Goal: Complete application form: Complete application form

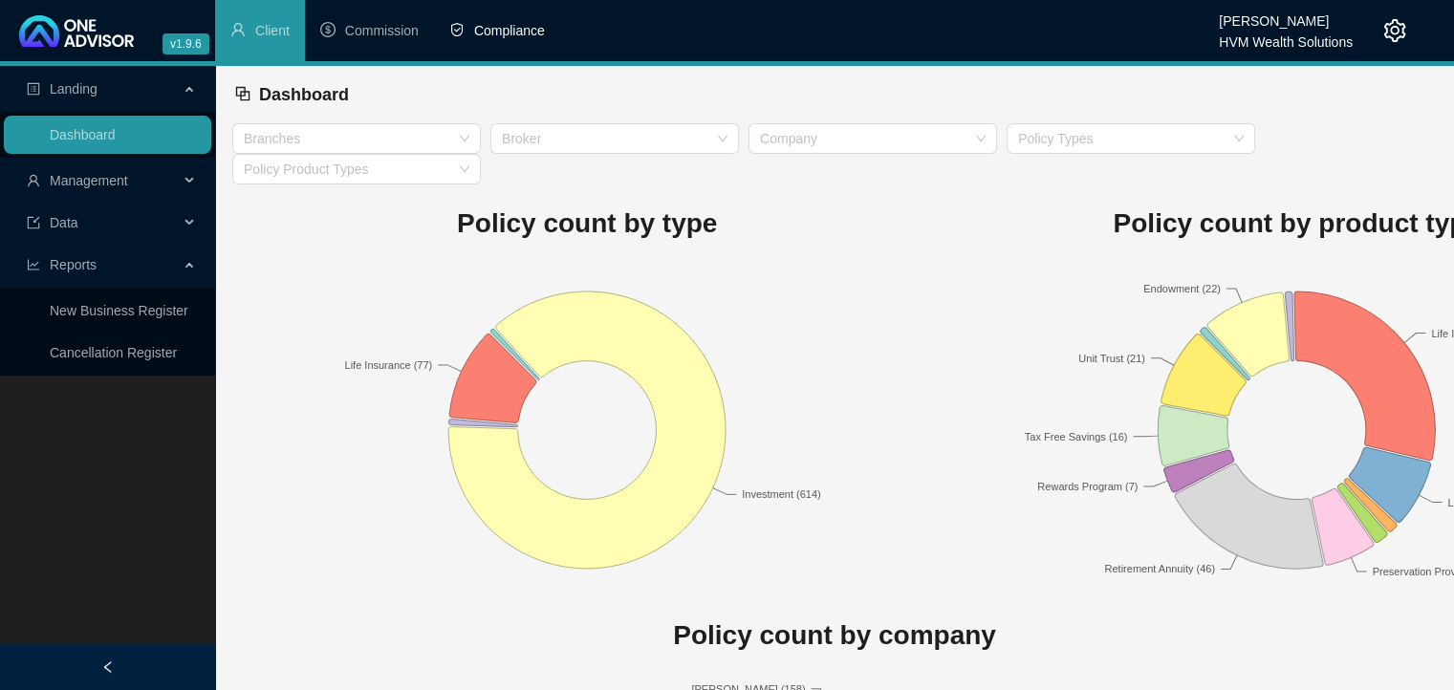
click at [498, 33] on span "Compliance" at bounding box center [509, 30] width 71 height 15
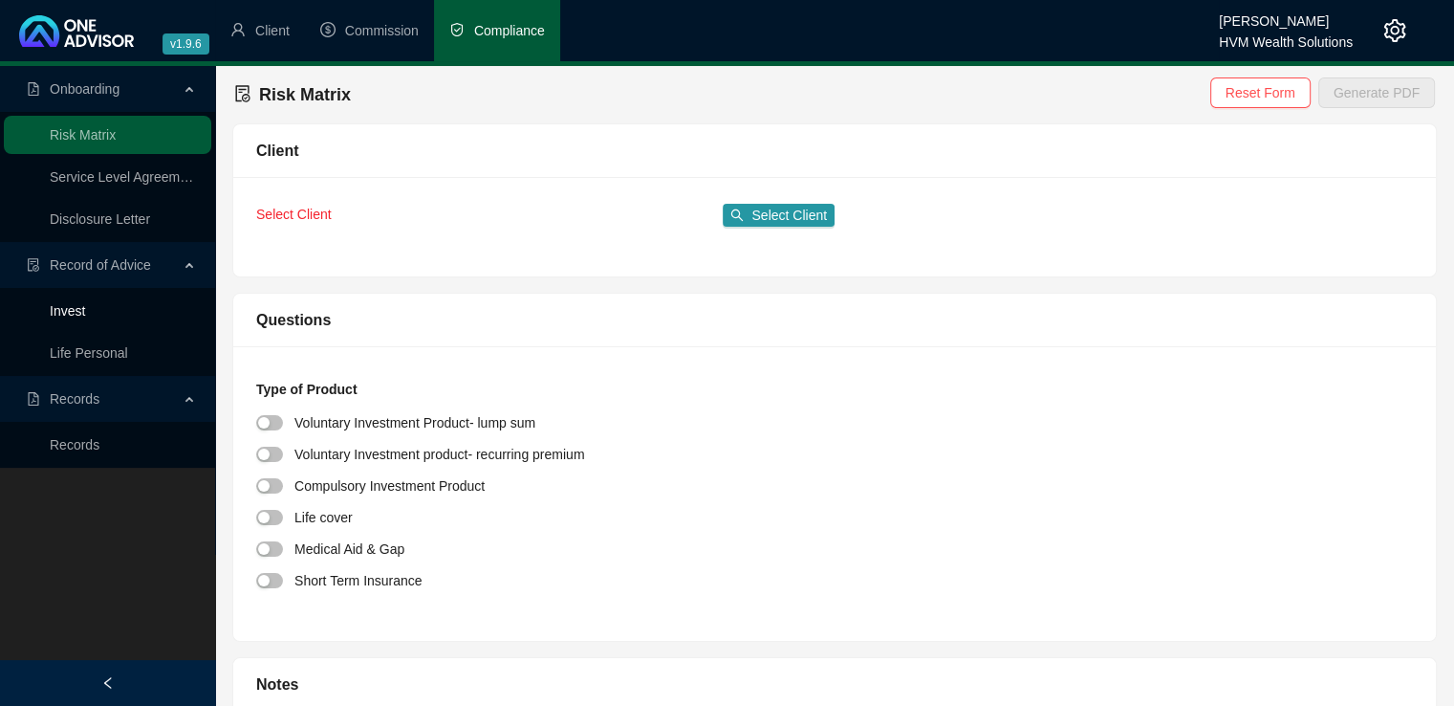
click at [69, 311] on link "Invest" at bounding box center [67, 310] width 35 height 15
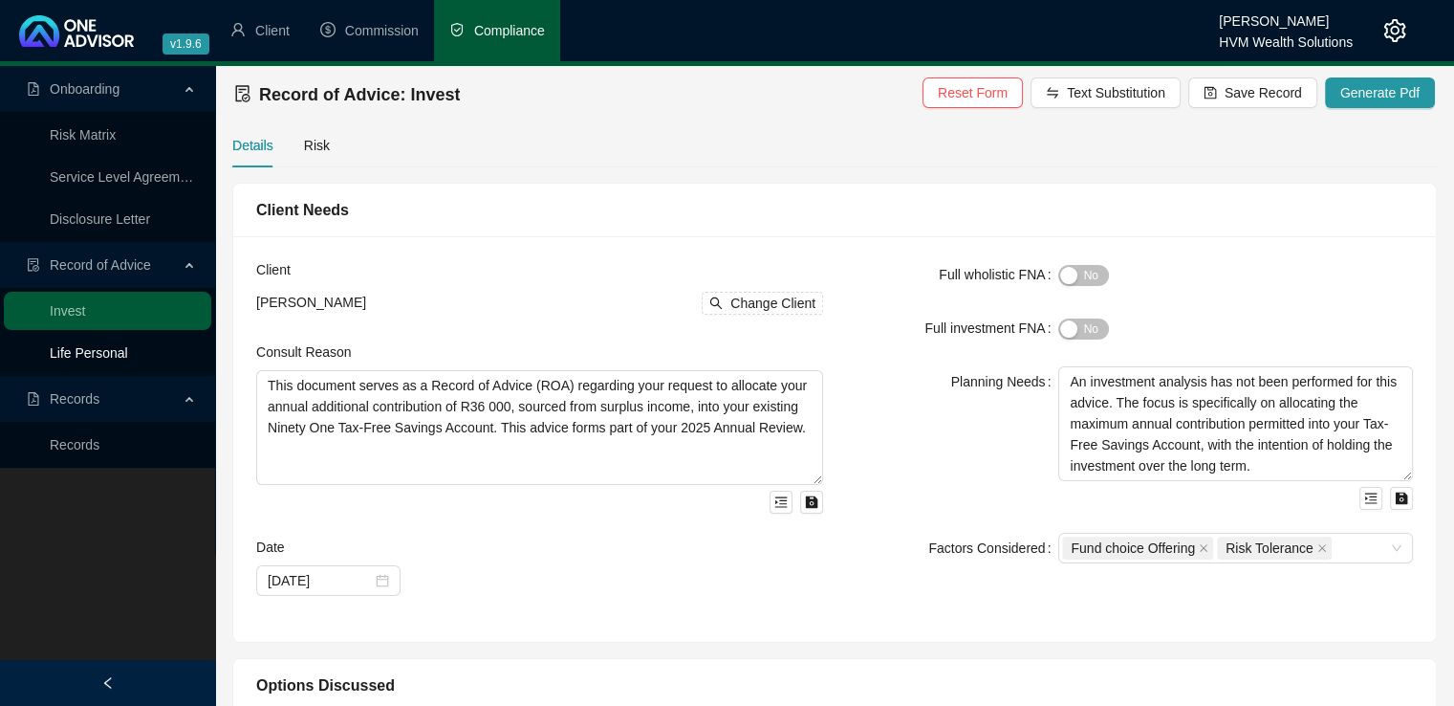
click at [102, 353] on link "Life Personal" at bounding box center [89, 352] width 78 height 15
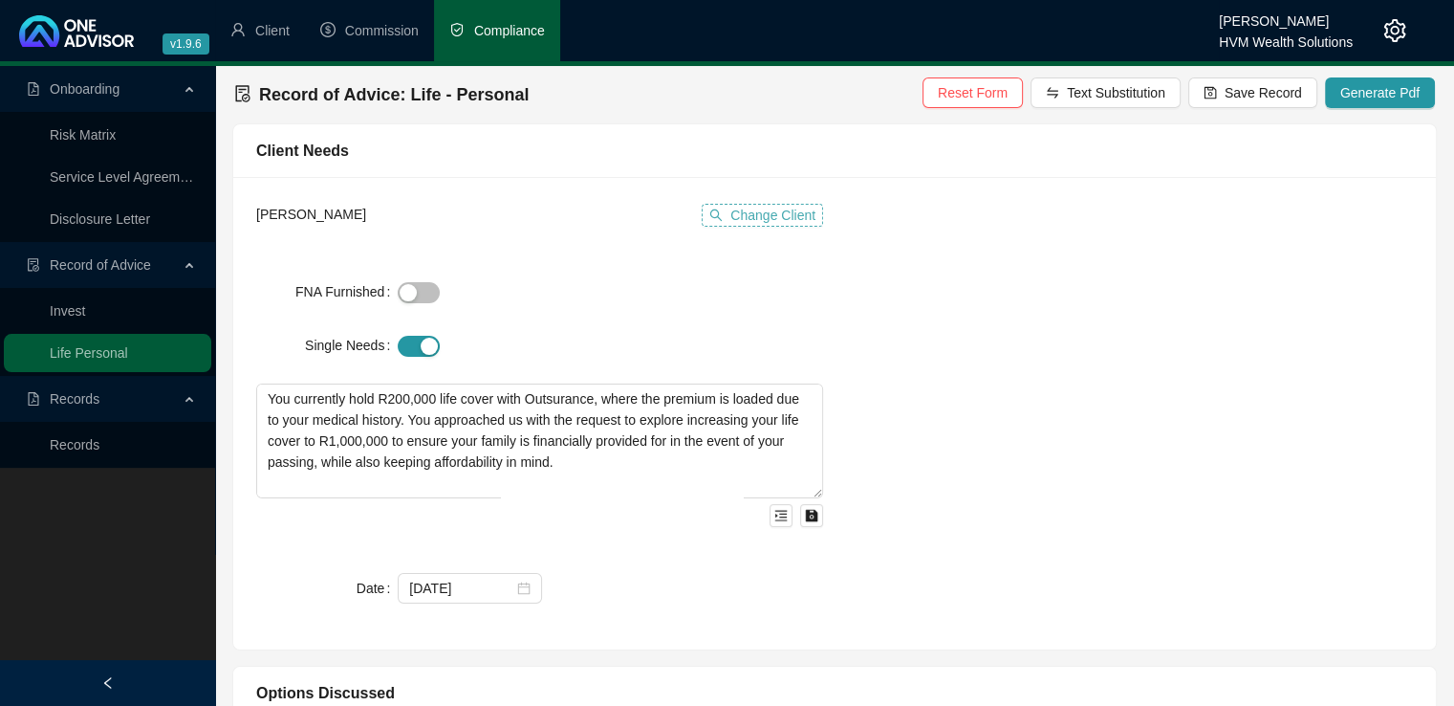
click at [760, 221] on span "Change Client" at bounding box center [773, 215] width 85 height 21
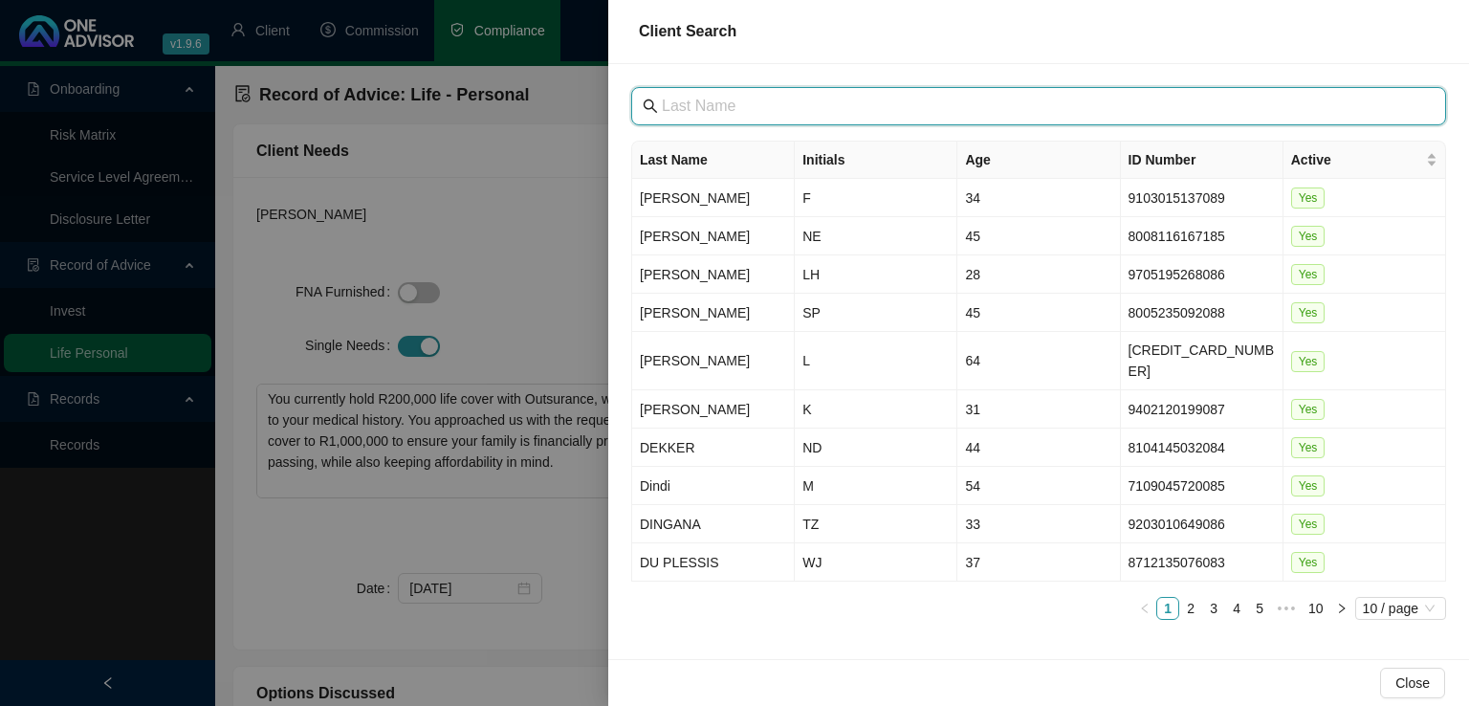
click at [746, 111] on input "text" at bounding box center [1040, 106] width 757 height 23
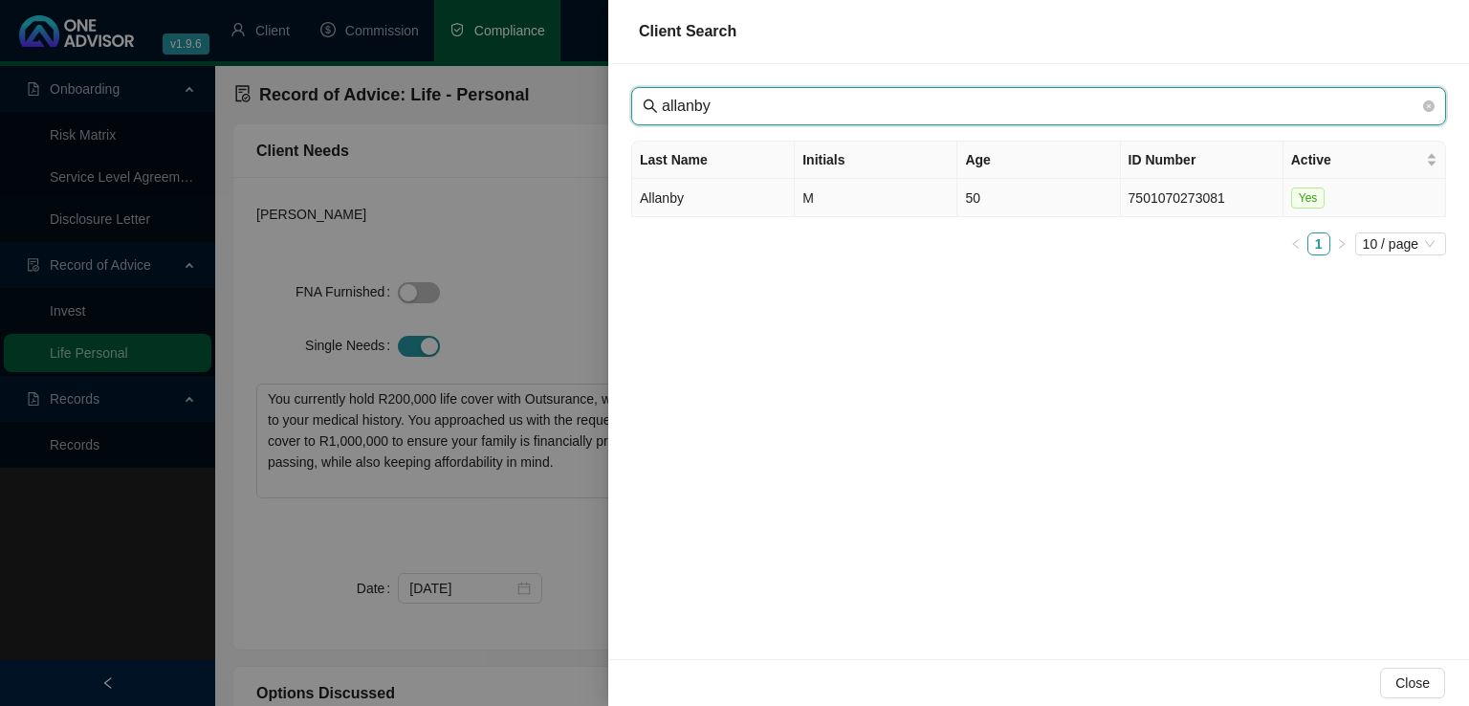
type input "allanby"
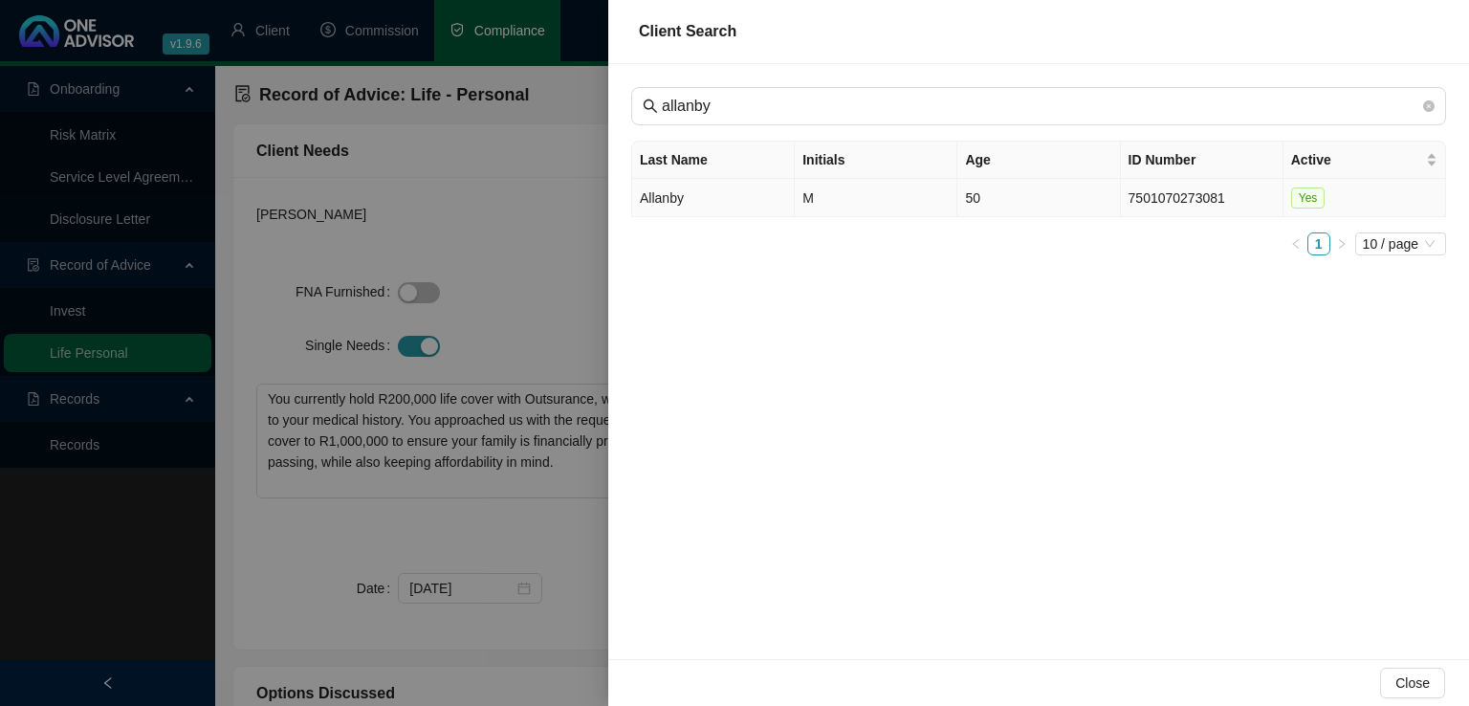
click at [742, 188] on td "Allanby" at bounding box center [713, 198] width 163 height 38
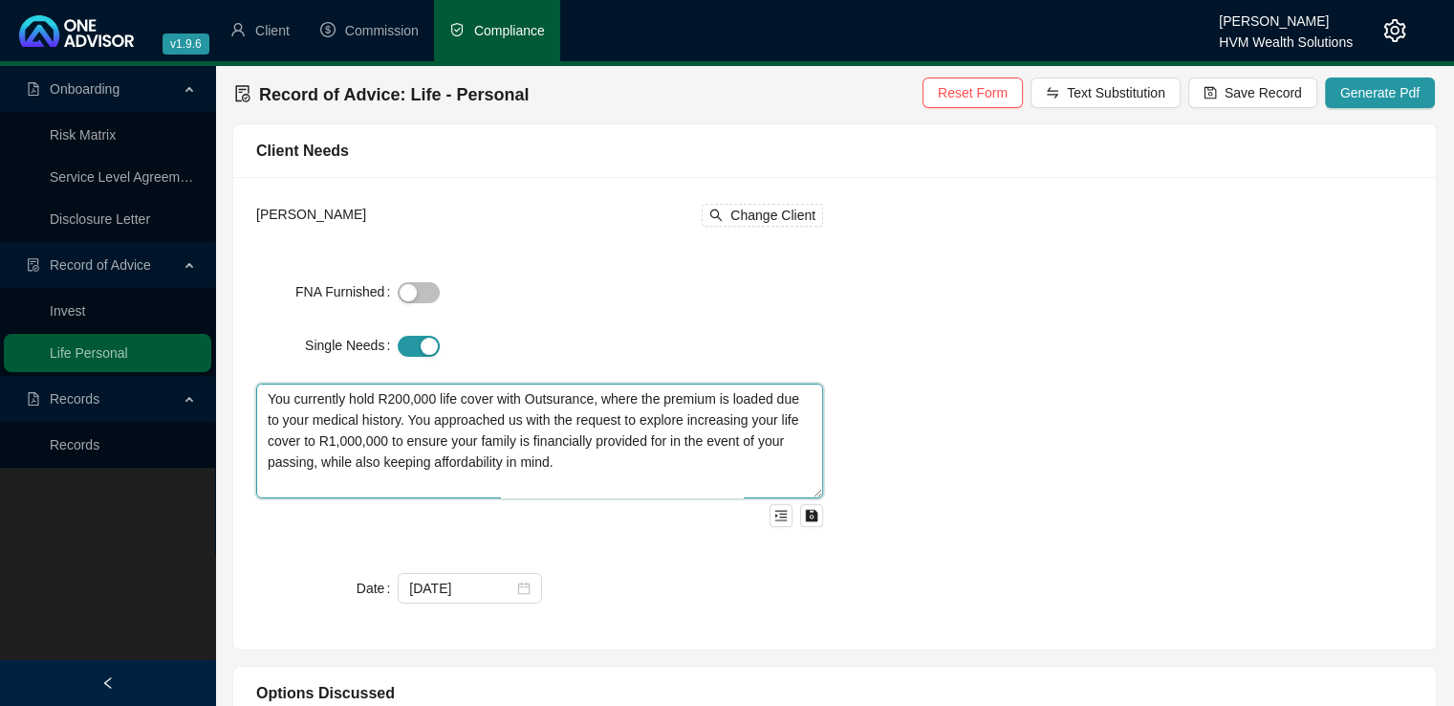
drag, startPoint x: 652, startPoint y: 469, endPoint x: 251, endPoint y: 402, distance: 406.2
click at [251, 402] on div "[PERSON_NAME] Change Client FNA Furnished Single Needs You currently hold R200,…" at bounding box center [540, 413] width 590 height 426
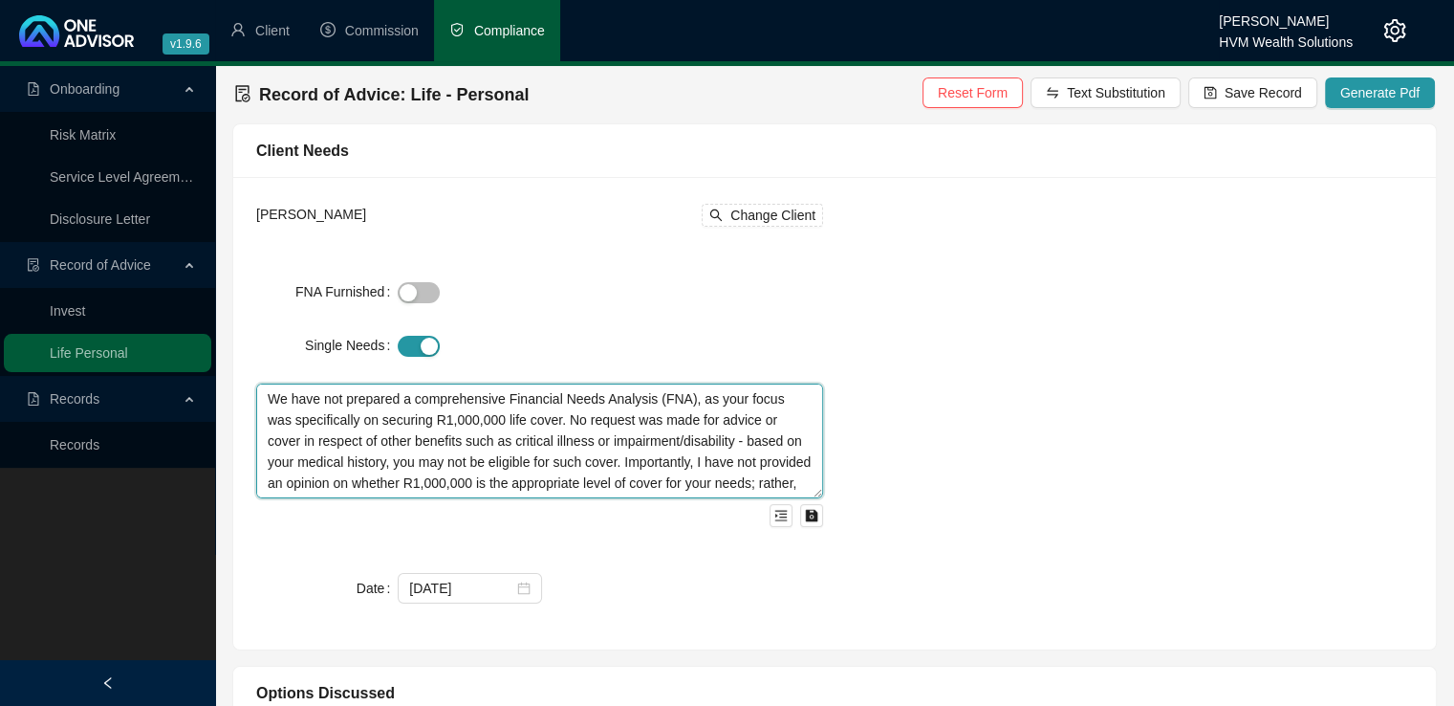
click at [268, 439] on textarea "We have not prepared a comprehensive Financial Needs Analysis (FNA), as your fo…" at bounding box center [539, 440] width 567 height 115
type textarea "We have not prepared a comprehensive Financial Needs Analysis (FNA), as your fo…"
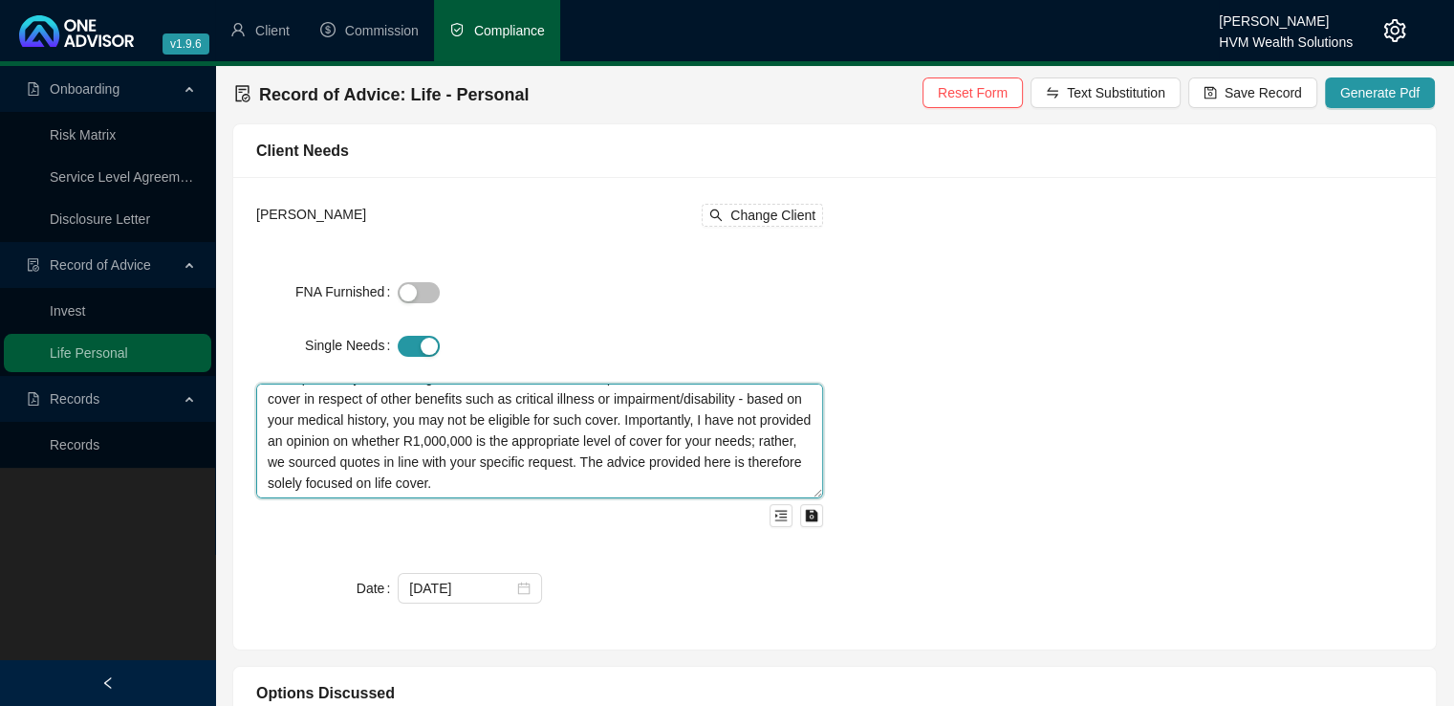
drag, startPoint x: 267, startPoint y: 395, endPoint x: 833, endPoint y: 507, distance: 577.0
click at [833, 507] on div "[PERSON_NAME] Change Client FNA Furnished Single Needs We have not prepared a c…" at bounding box center [540, 413] width 590 height 426
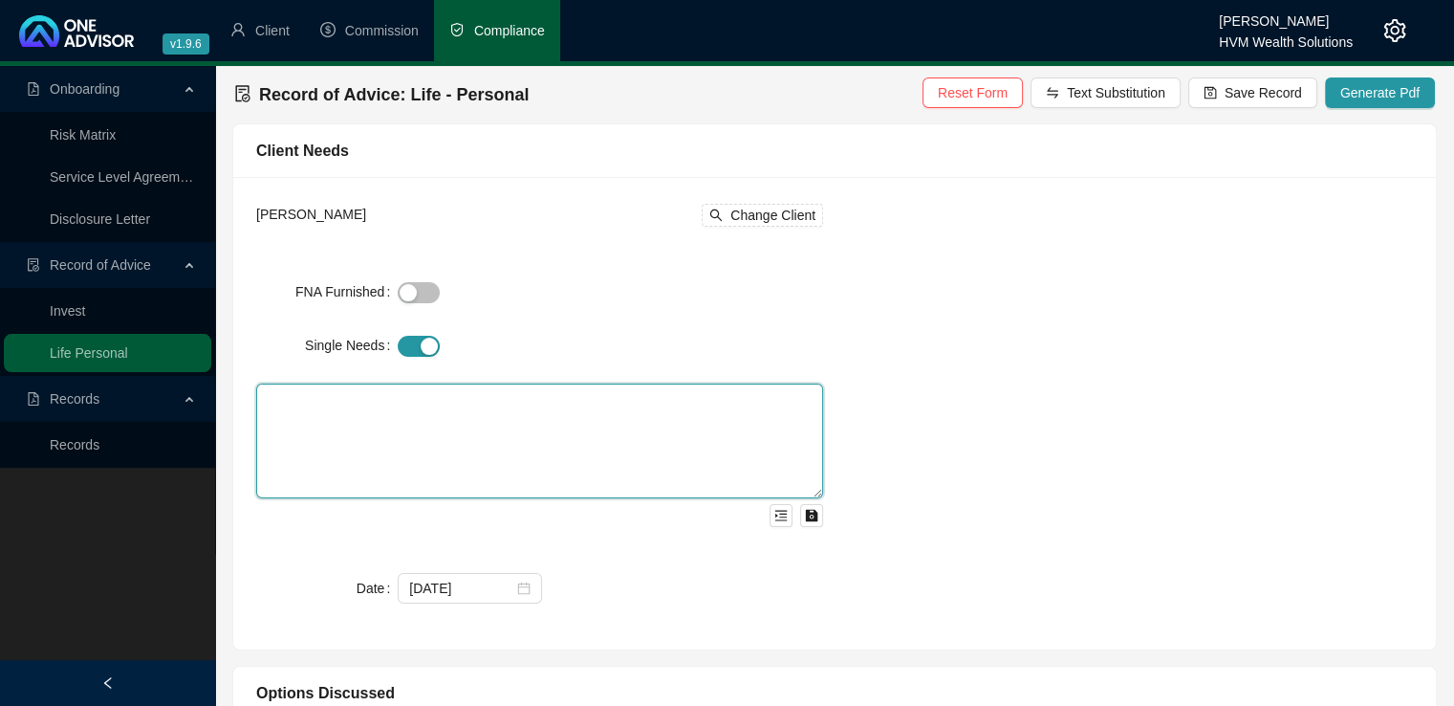
scroll to position [0, 0]
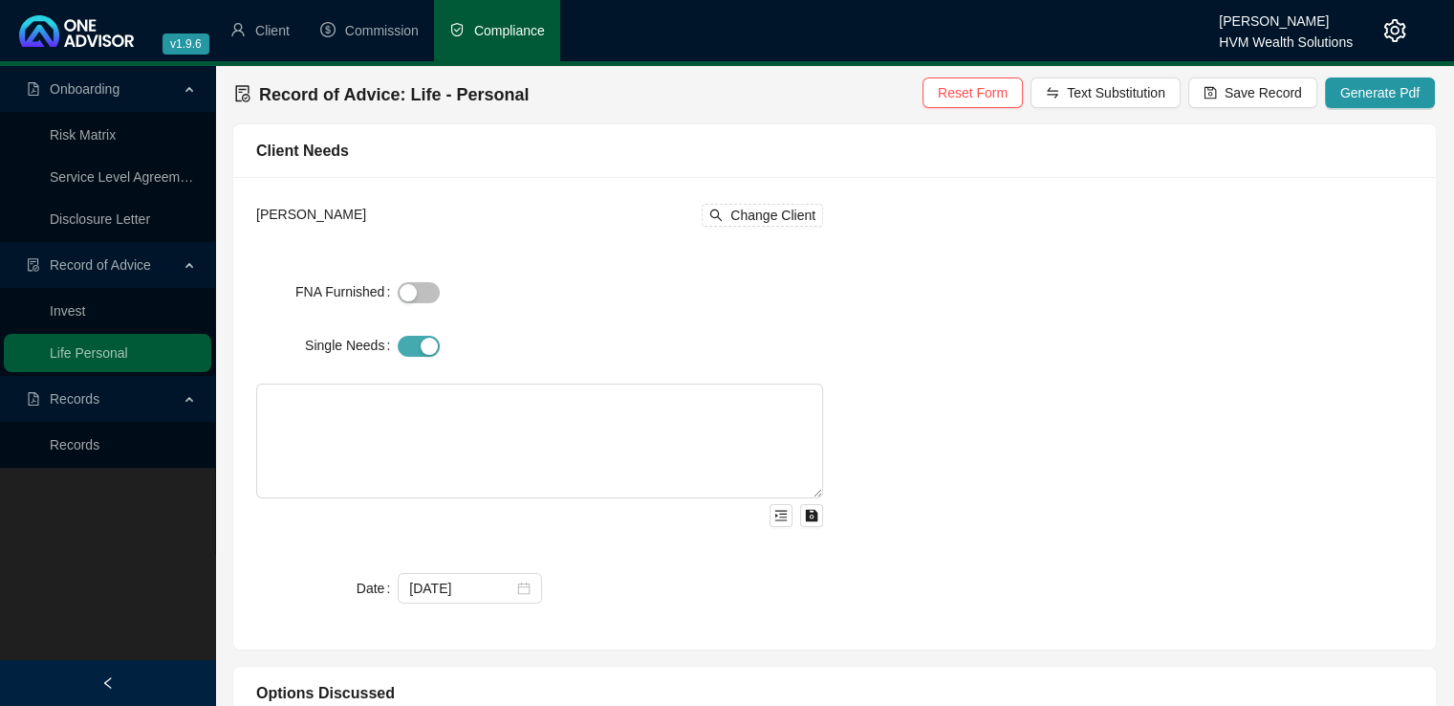
click at [420, 349] on button "Single Needs" at bounding box center [419, 346] width 42 height 21
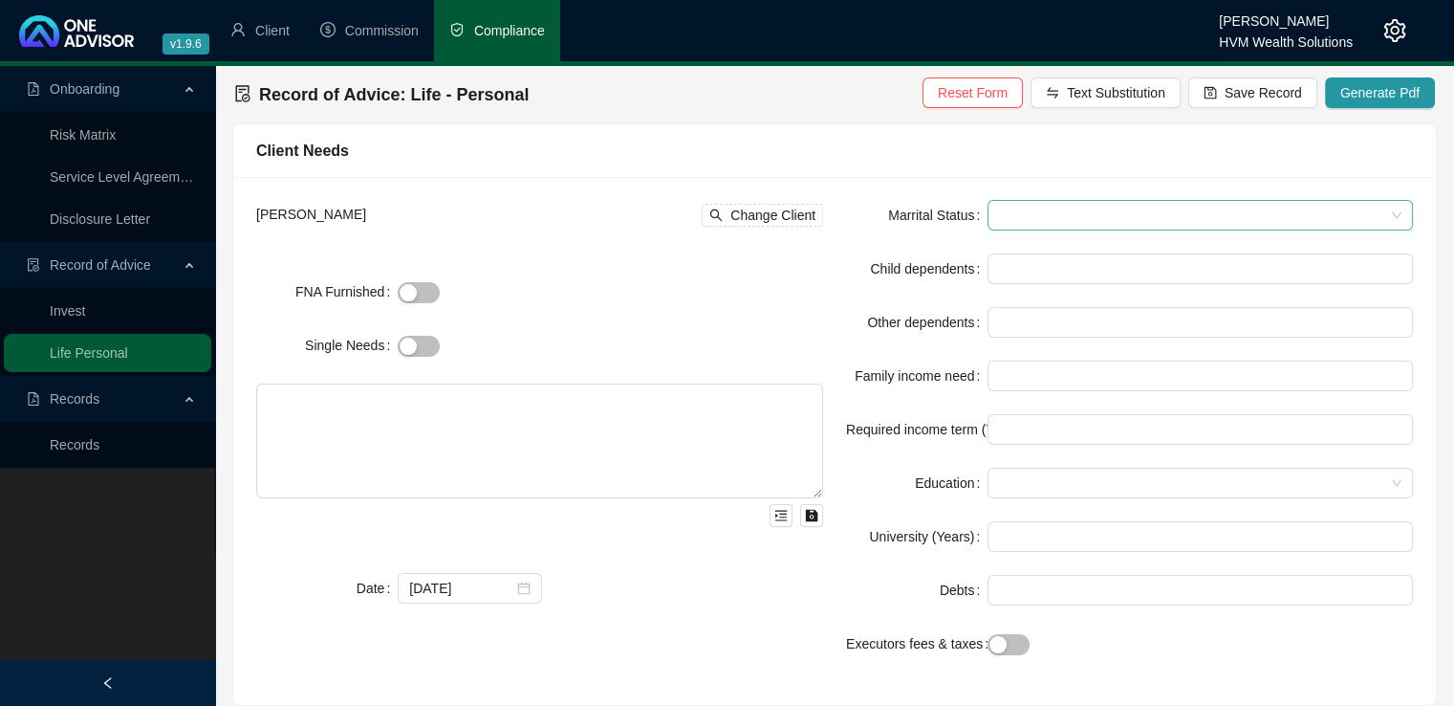
click at [1023, 220] on input "Marrital Status" at bounding box center [1191, 215] width 385 height 29
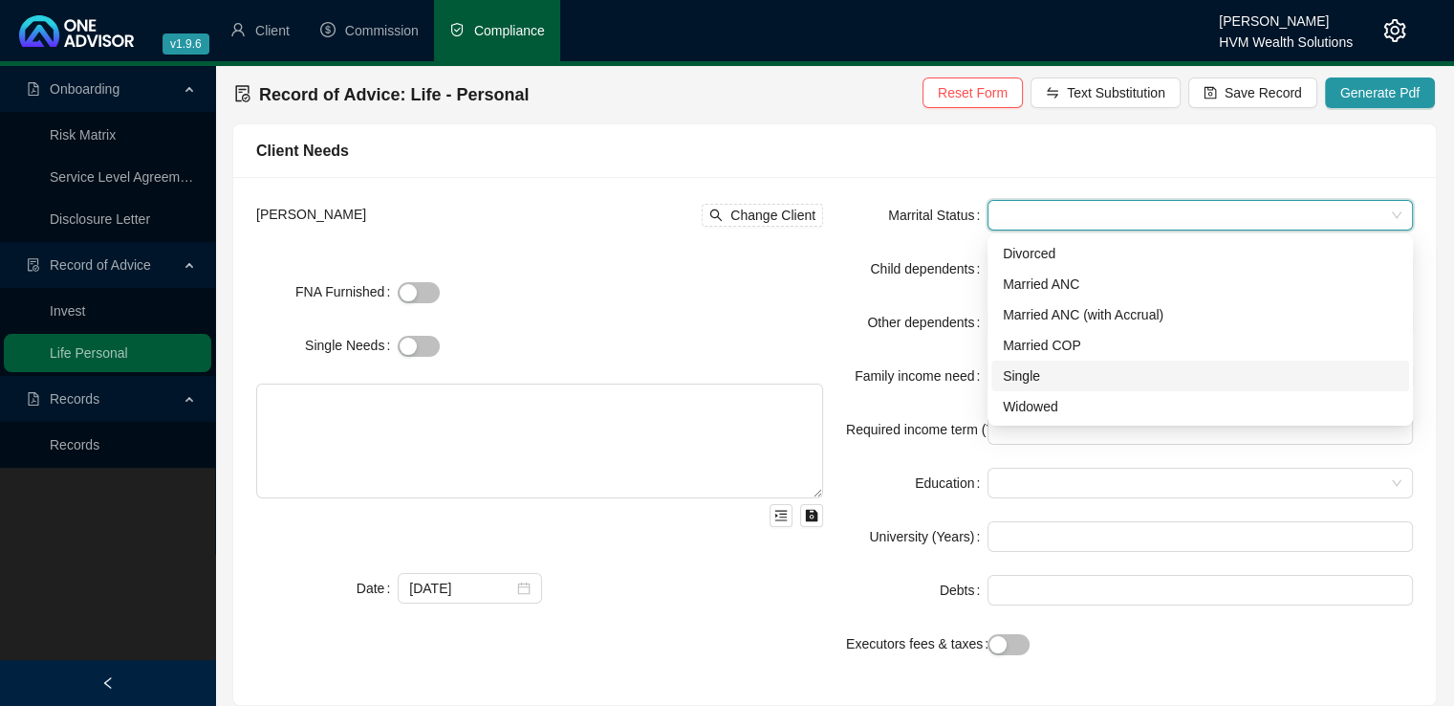
click at [1060, 374] on div "Single" at bounding box center [1200, 375] width 395 height 21
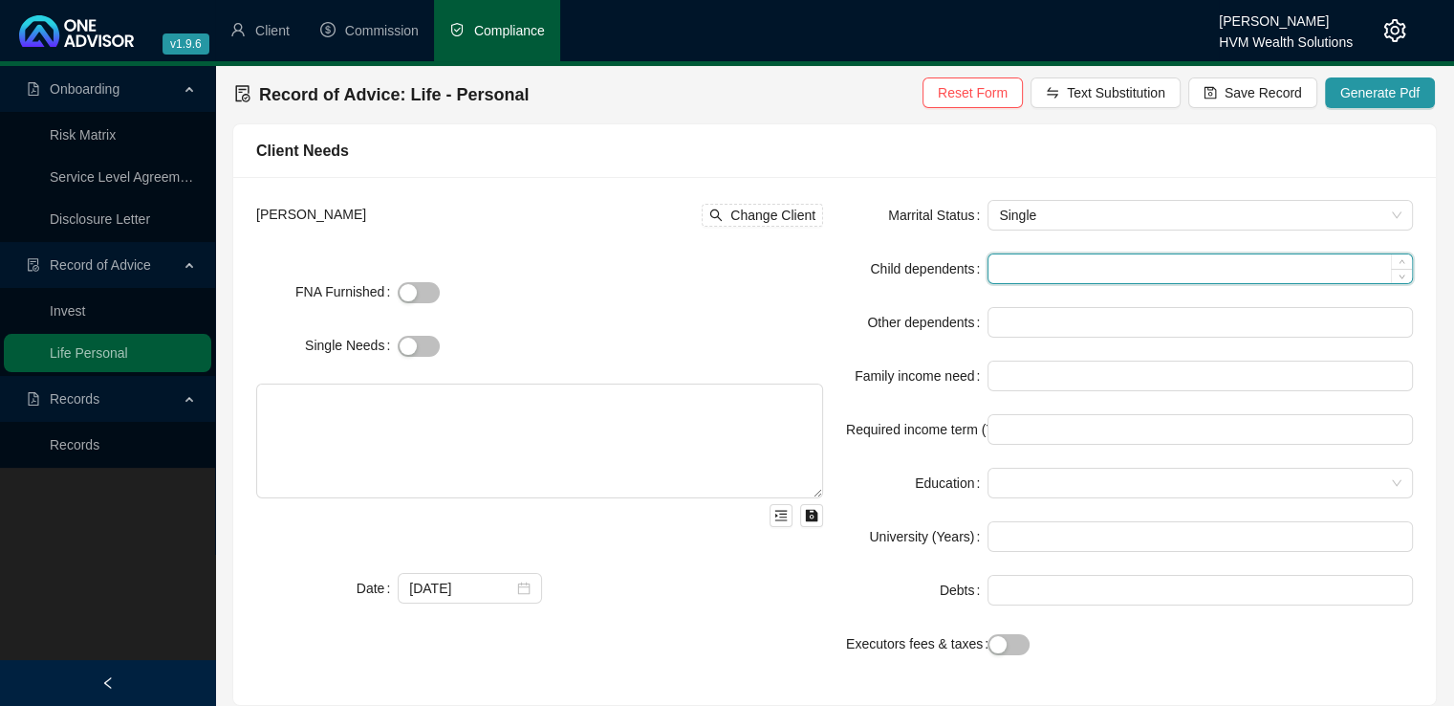
click at [1026, 265] on input "Child dependents" at bounding box center [1201, 268] width 424 height 29
type input "No"
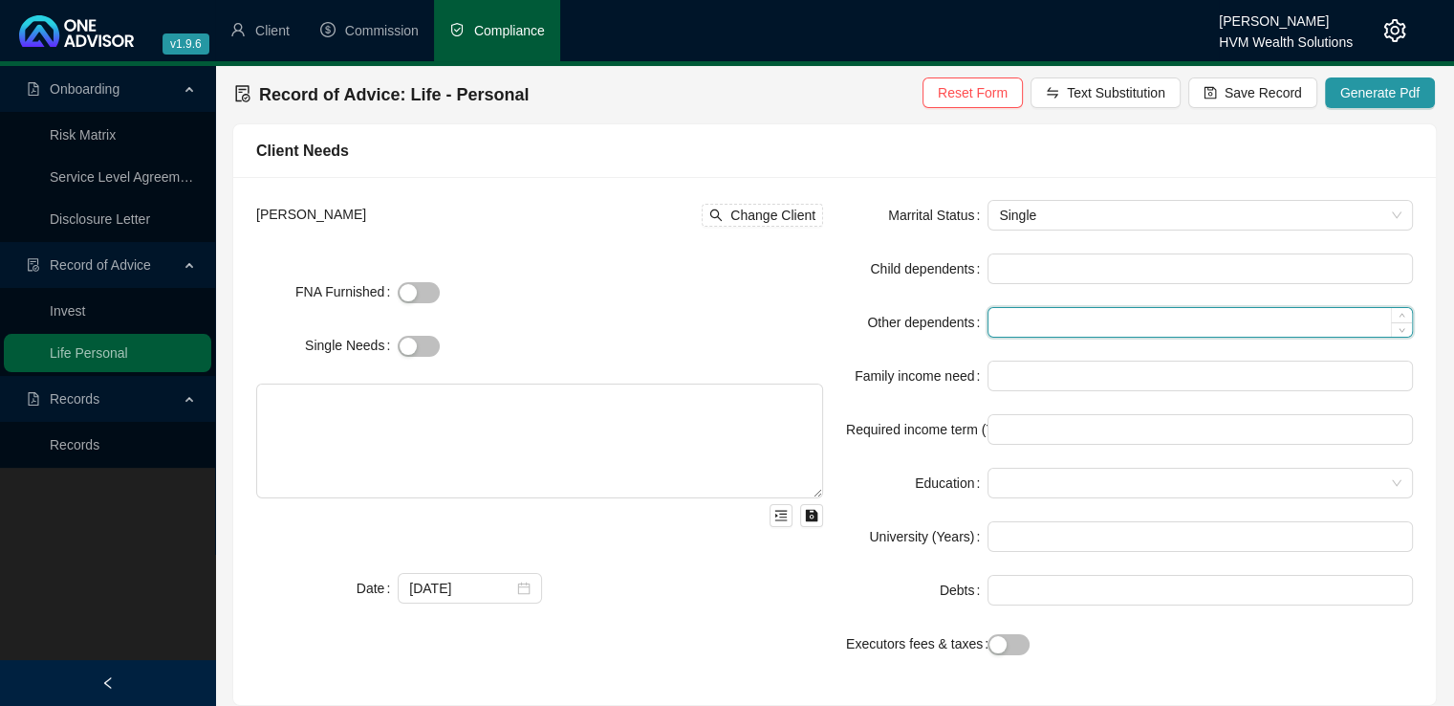
click at [1032, 330] on input "Other dependents" at bounding box center [1201, 322] width 424 height 29
type input "No"
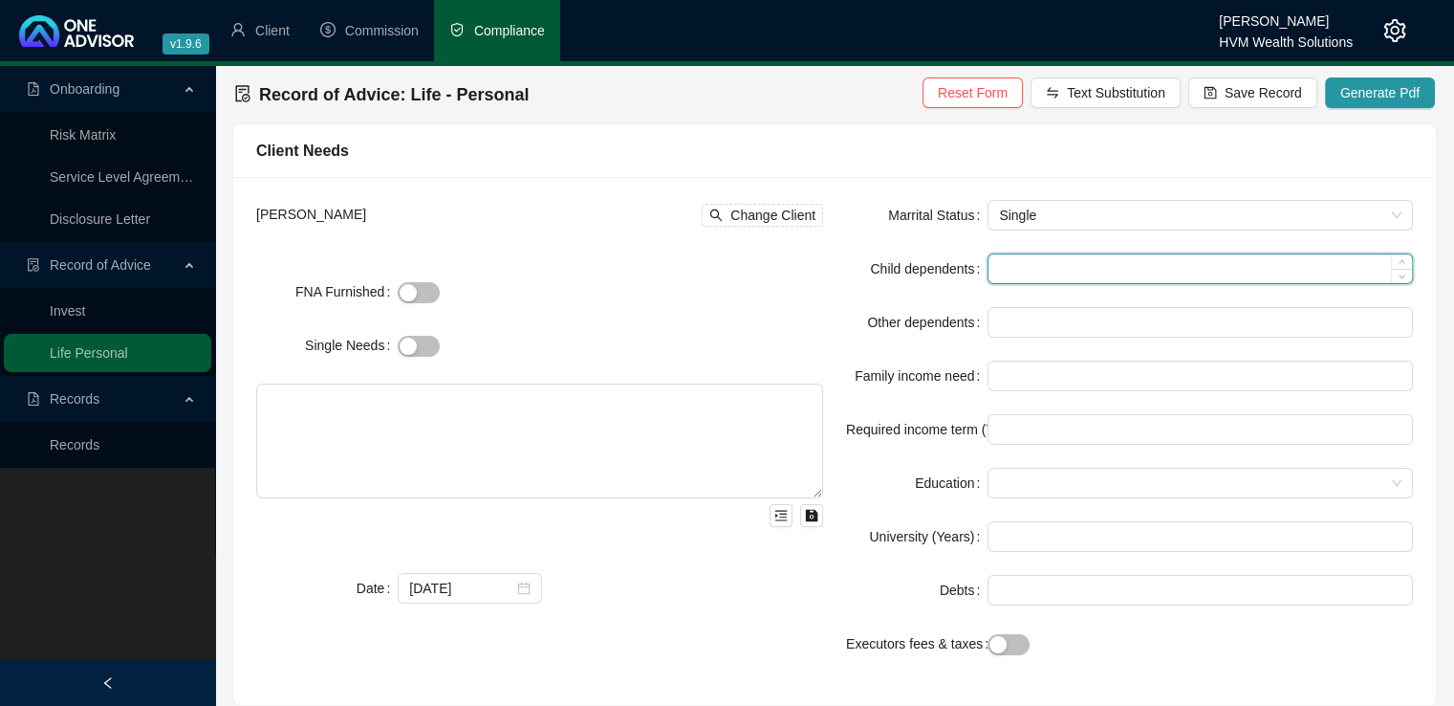
click at [1018, 281] on input "Child dependents" at bounding box center [1201, 268] width 424 height 29
click at [1402, 277] on icon "down" at bounding box center [1402, 275] width 7 height 7
click at [1400, 273] on icon "down" at bounding box center [1402, 275] width 7 height 7
click at [1401, 261] on icon "up" at bounding box center [1402, 263] width 7 height 7
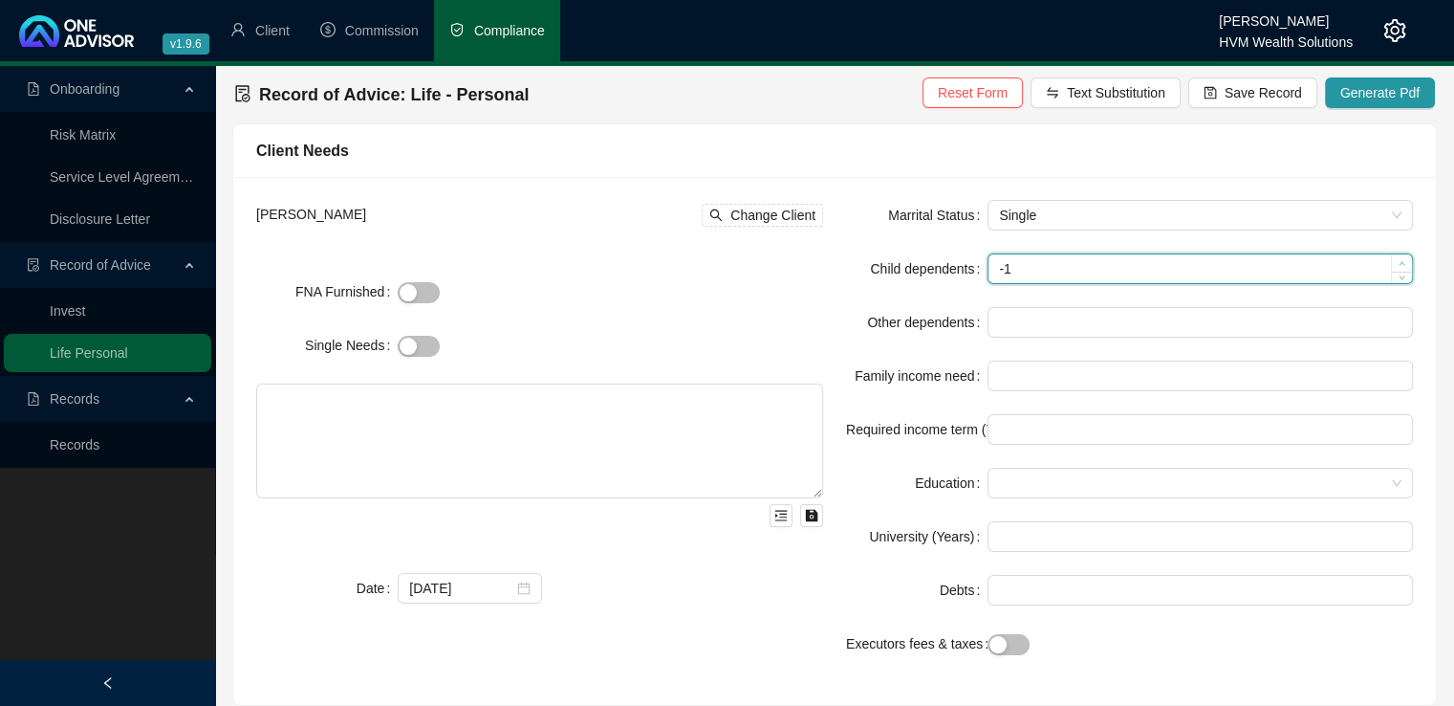
click at [1401, 261] on icon "up" at bounding box center [1402, 263] width 7 height 7
type input "0"
click at [1401, 273] on icon "down" at bounding box center [1402, 275] width 7 height 7
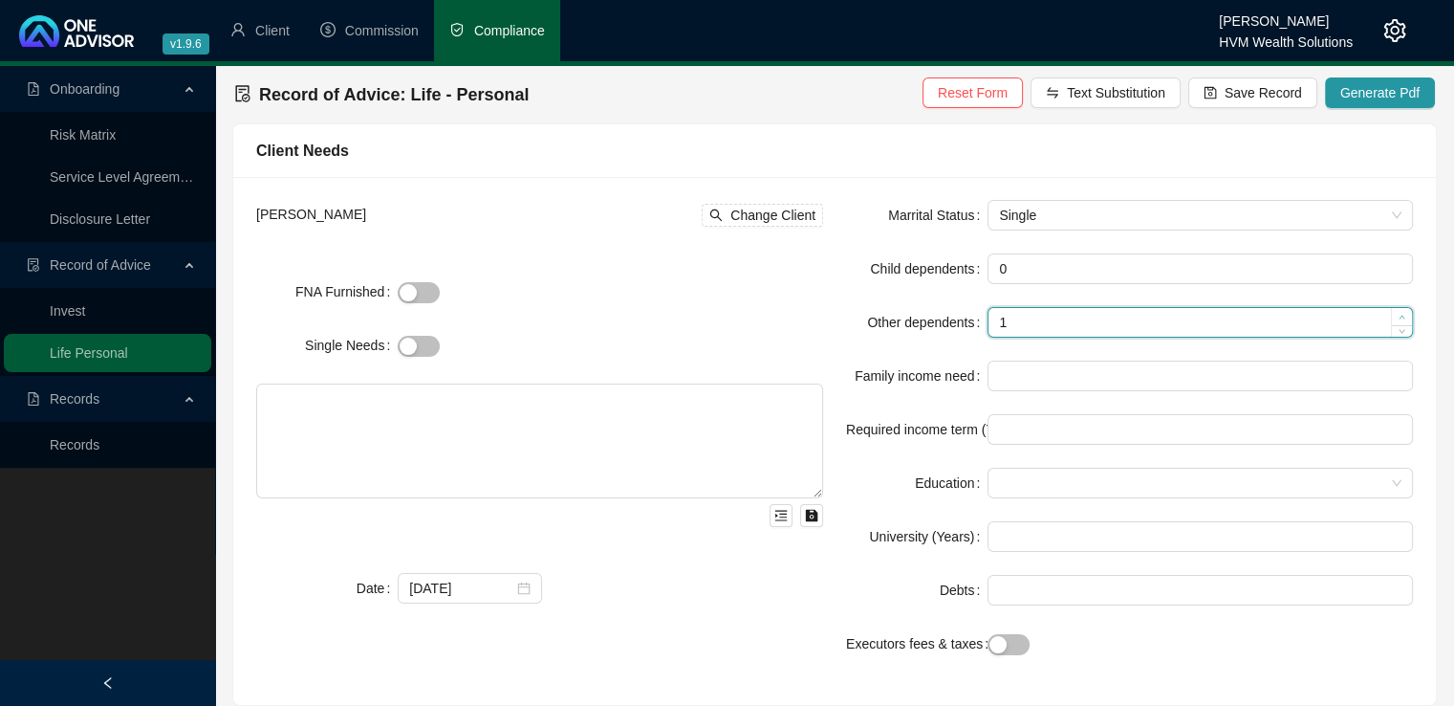
click at [1396, 313] on span "Increase Value" at bounding box center [1401, 316] width 21 height 17
type input "0"
click at [1400, 325] on icon "down" at bounding box center [1402, 328] width 7 height 7
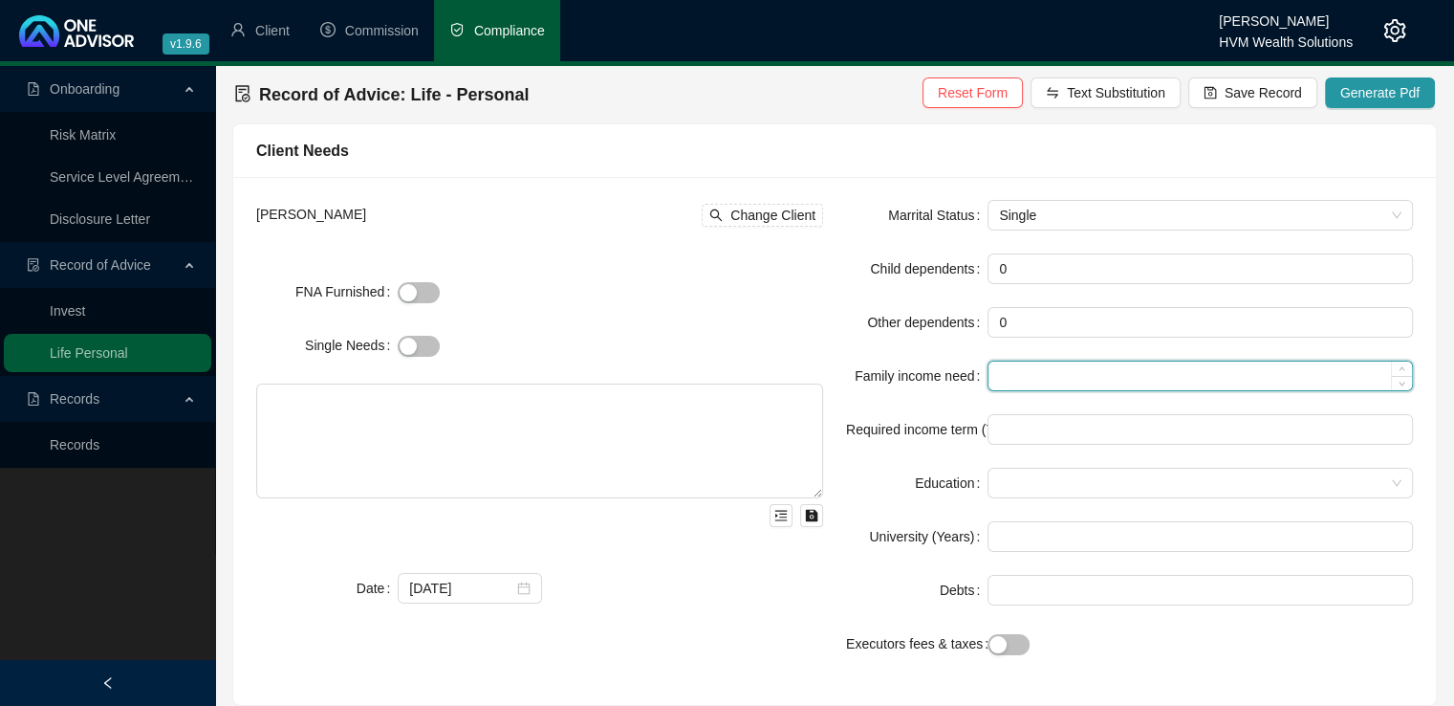
click at [1212, 382] on input "Family income need" at bounding box center [1201, 375] width 424 height 29
click at [1401, 370] on icon "up" at bounding box center [1402, 370] width 7 height 7
type input "0"
click at [1401, 381] on icon "down" at bounding box center [1402, 382] width 7 height 7
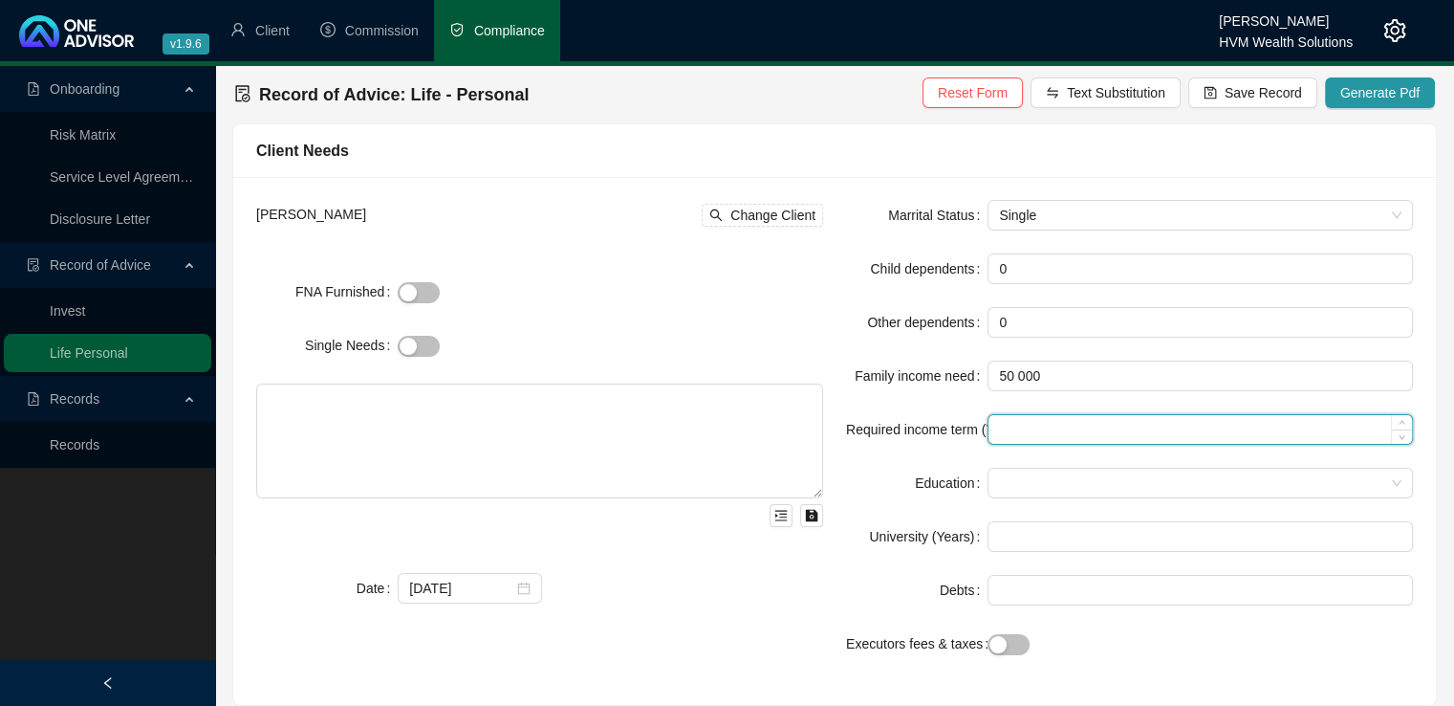
type input "50000"
click at [1146, 439] on input "Required income term (Years)" at bounding box center [1201, 429] width 424 height 29
click at [1401, 423] on icon "up" at bounding box center [1403, 424] width 6 height 4
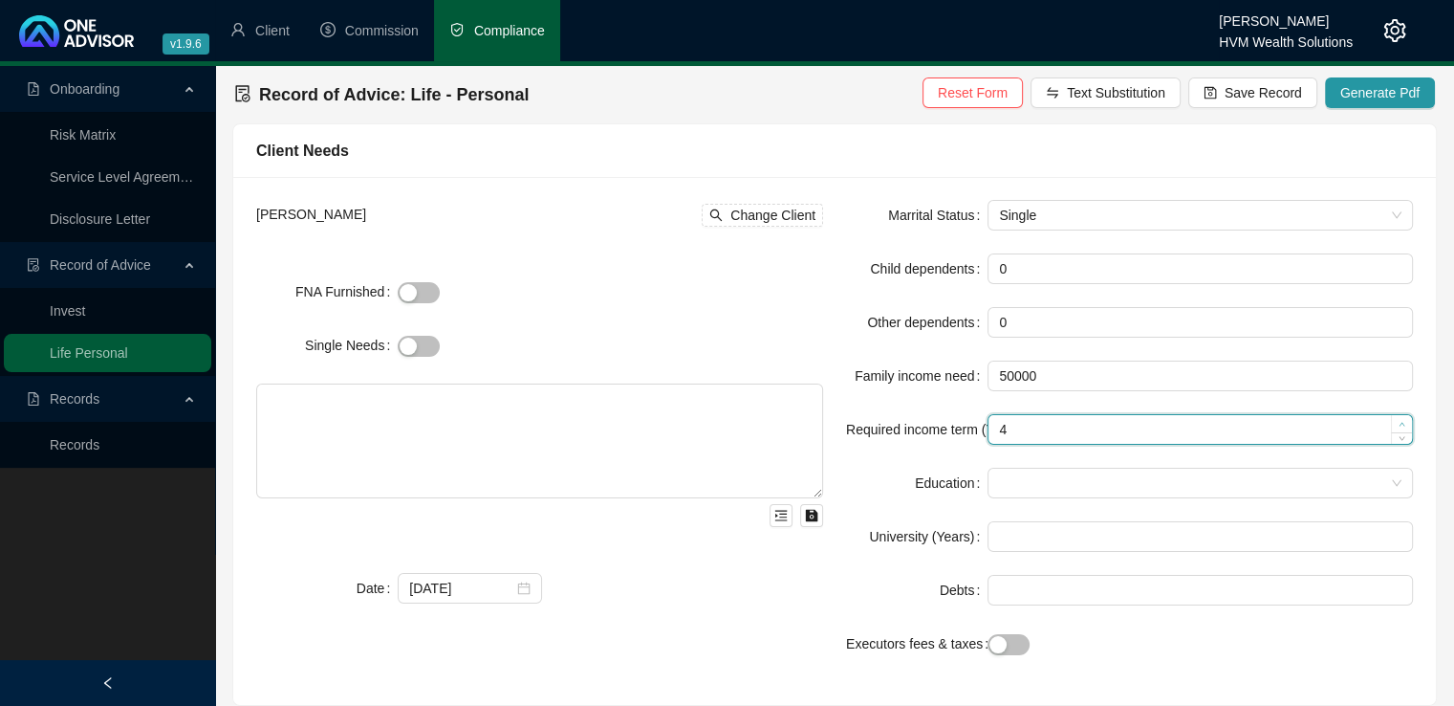
click at [1401, 423] on icon "up" at bounding box center [1403, 424] width 6 height 4
click at [1406, 432] on span "Decrease Value" at bounding box center [1401, 434] width 21 height 17
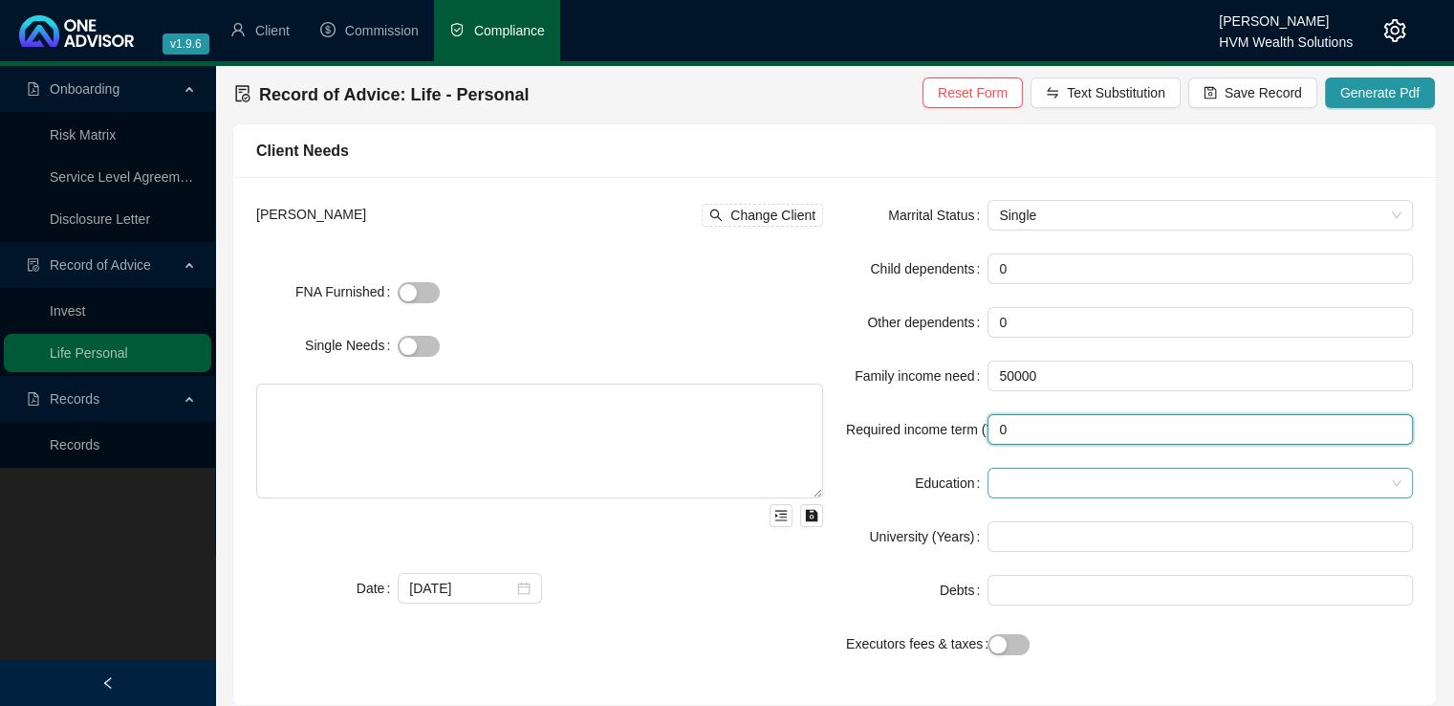
click at [1404, 477] on div at bounding box center [1201, 483] width 426 height 31
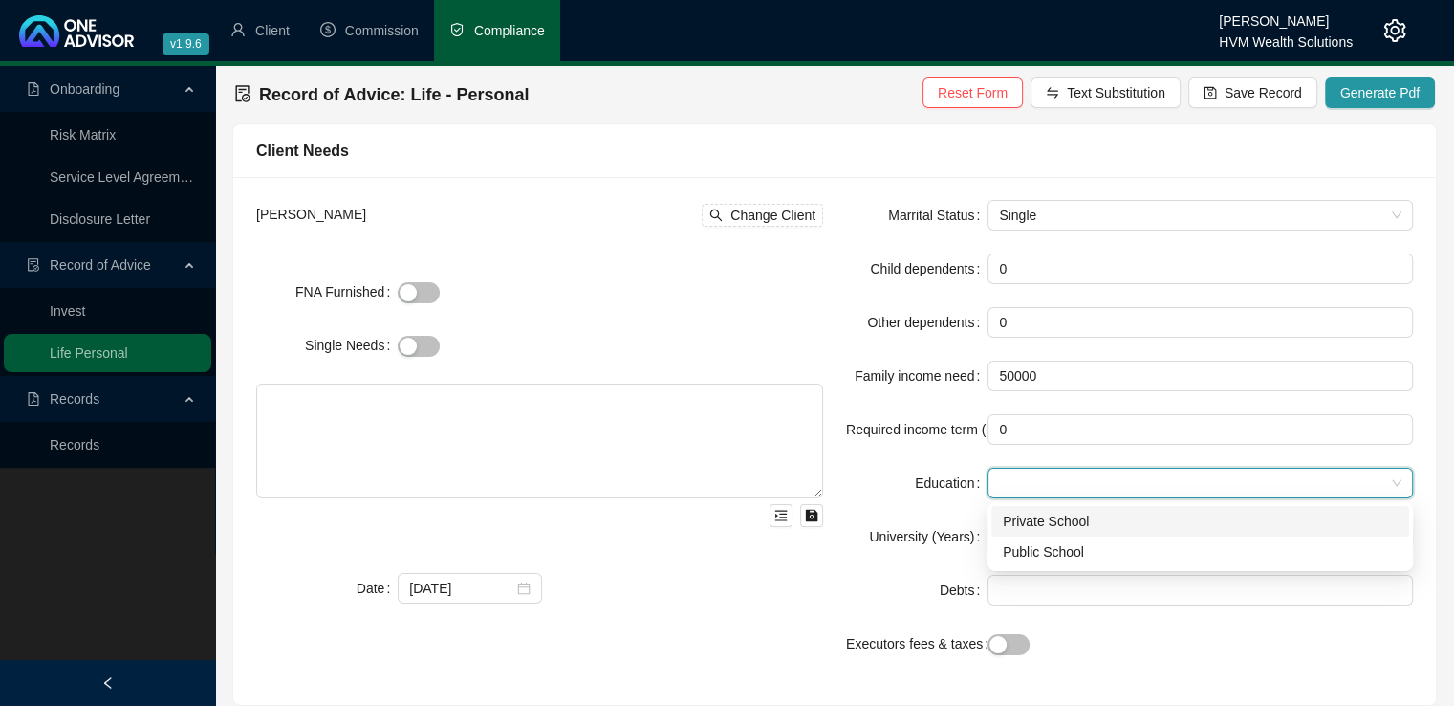
click at [818, 590] on div "[DATE]" at bounding box center [611, 588] width 426 height 31
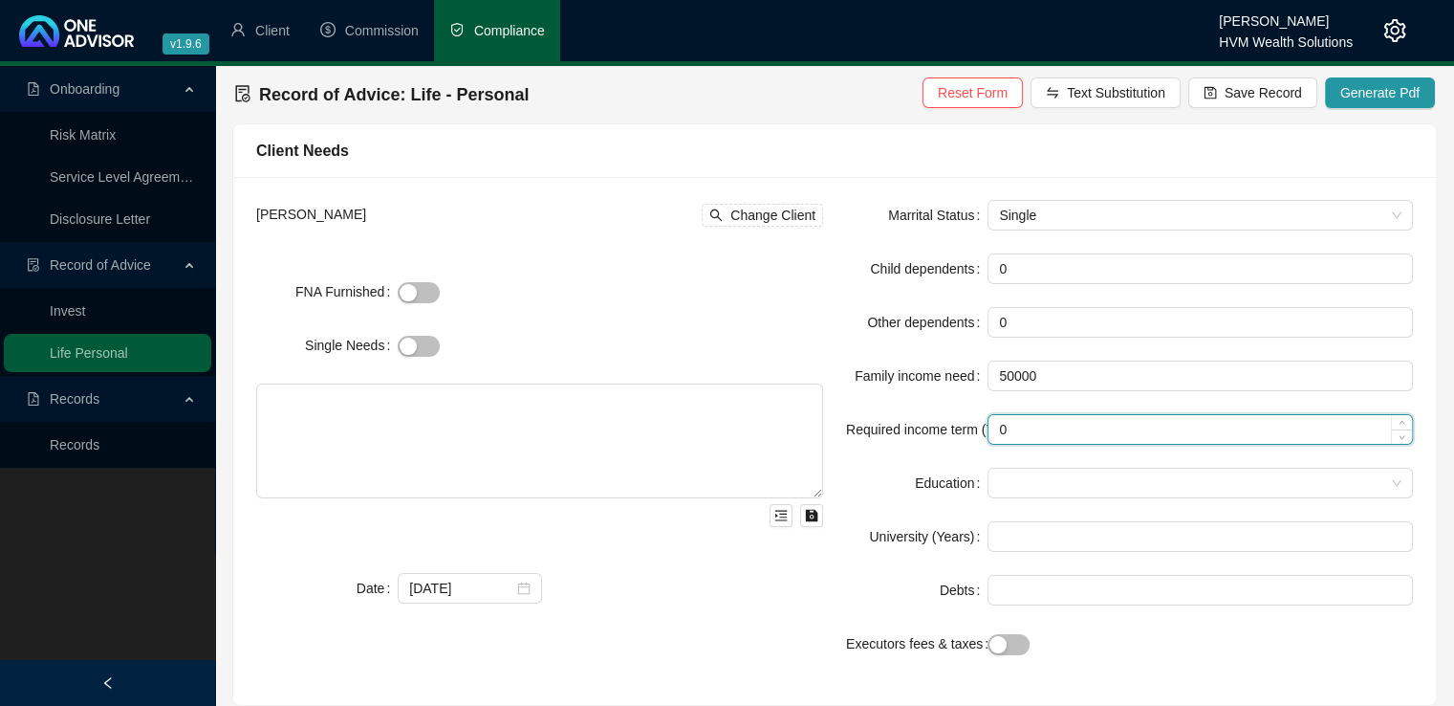
click at [1126, 438] on input "0" at bounding box center [1201, 429] width 424 height 29
click at [1396, 437] on span "Decrease Value" at bounding box center [1401, 434] width 21 height 17
click at [1399, 421] on icon "up" at bounding box center [1402, 424] width 7 height 7
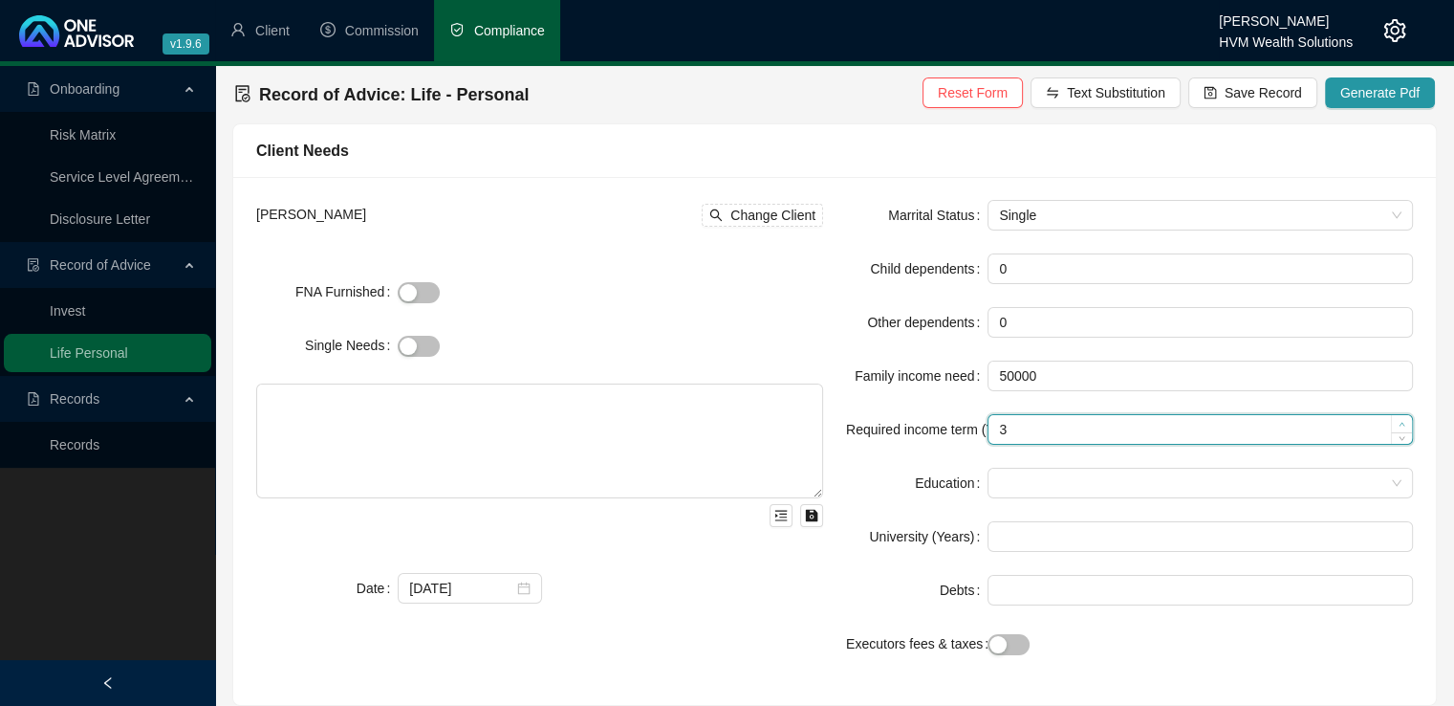
click at [1399, 421] on icon "up" at bounding box center [1402, 424] width 7 height 7
click at [1406, 439] on span "Decrease Value" at bounding box center [1401, 434] width 21 height 17
type input "1"
click at [1406, 439] on span "Decrease Value" at bounding box center [1401, 434] width 21 height 17
click at [410, 348] on div "button" at bounding box center [408, 346] width 17 height 17
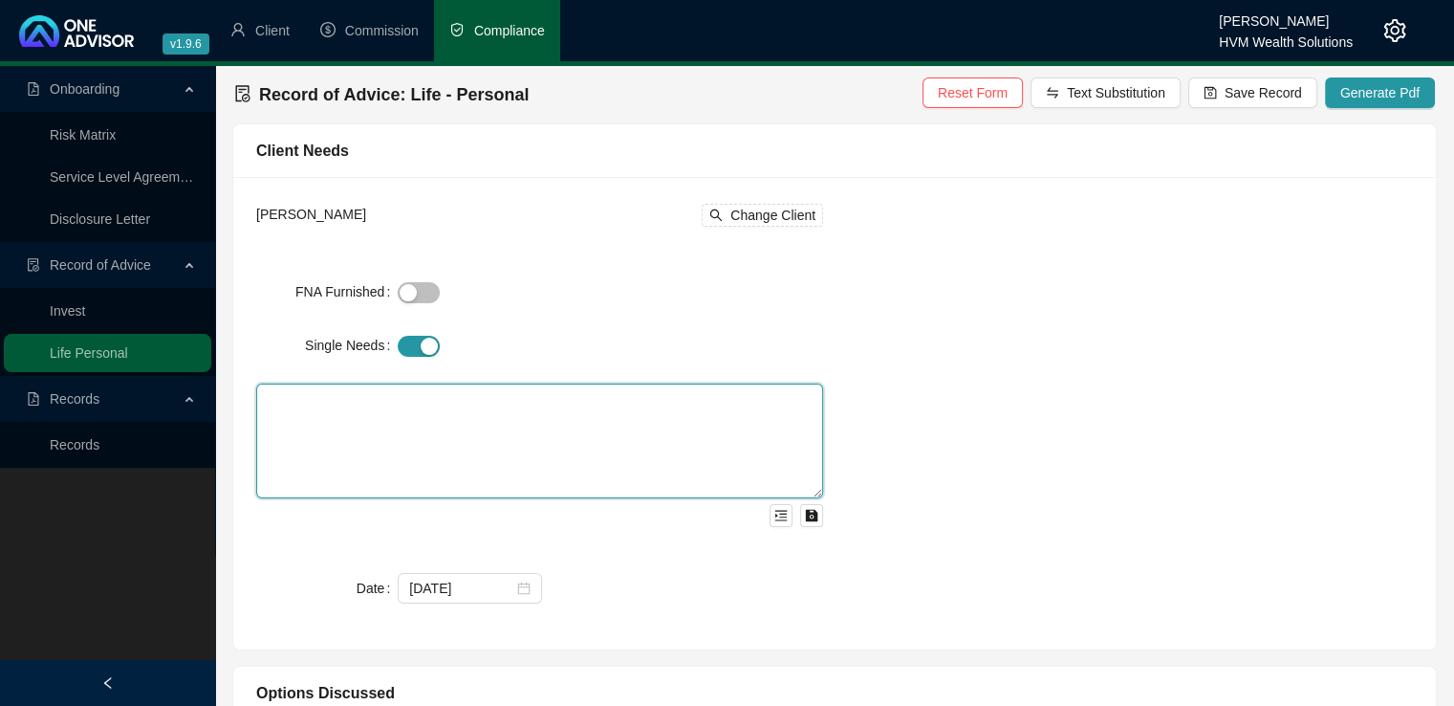
click at [352, 404] on textarea at bounding box center [539, 440] width 567 height 115
click at [296, 403] on textarea at bounding box center [539, 440] width 567 height 115
paste textarea "Following our recent annual review, where we comprehensively outlined your curr…"
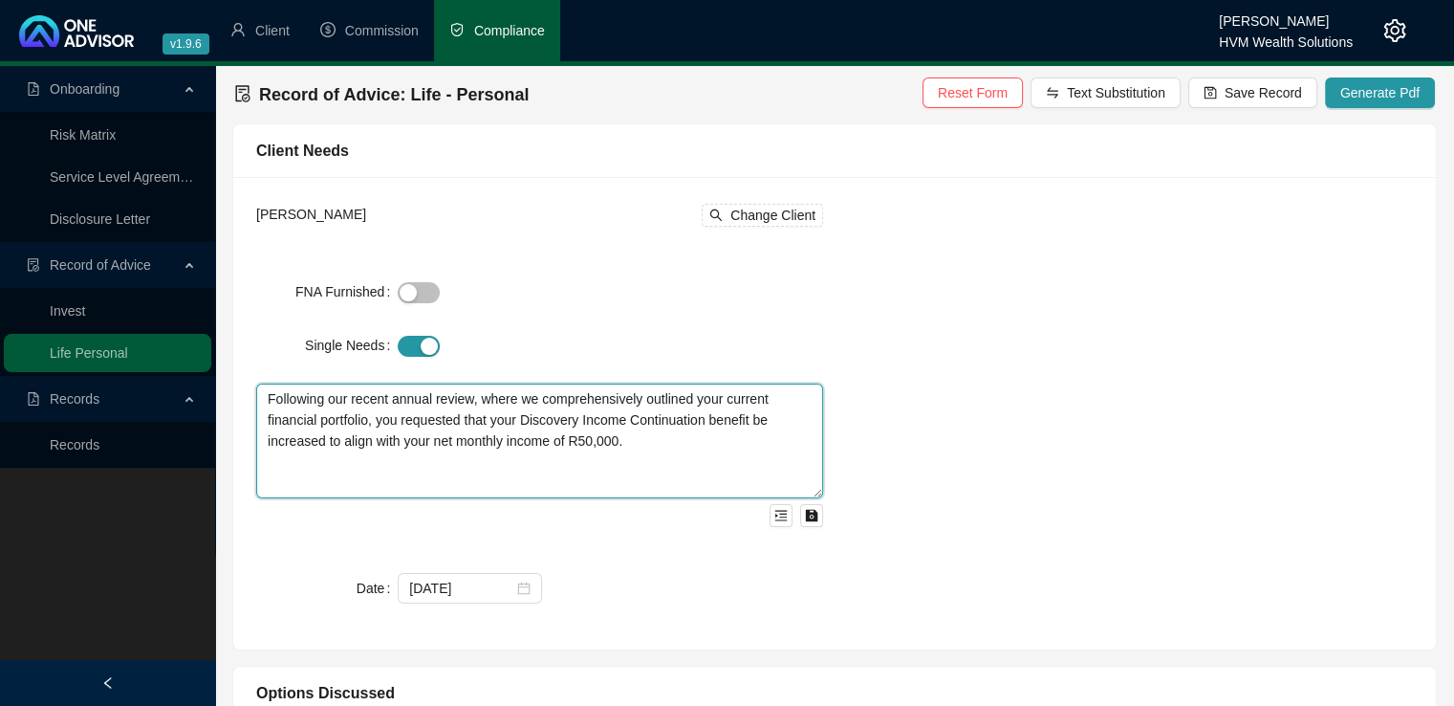
click at [277, 475] on textarea "Following our recent annual review, where we comprehensively outlined your curr…" at bounding box center [539, 440] width 567 height 115
paste textarea "This is a focused recommendation aimed specifically at ensuring your income pro…"
type textarea "Following our recent annual review, where we comprehensively outlined your curr…"
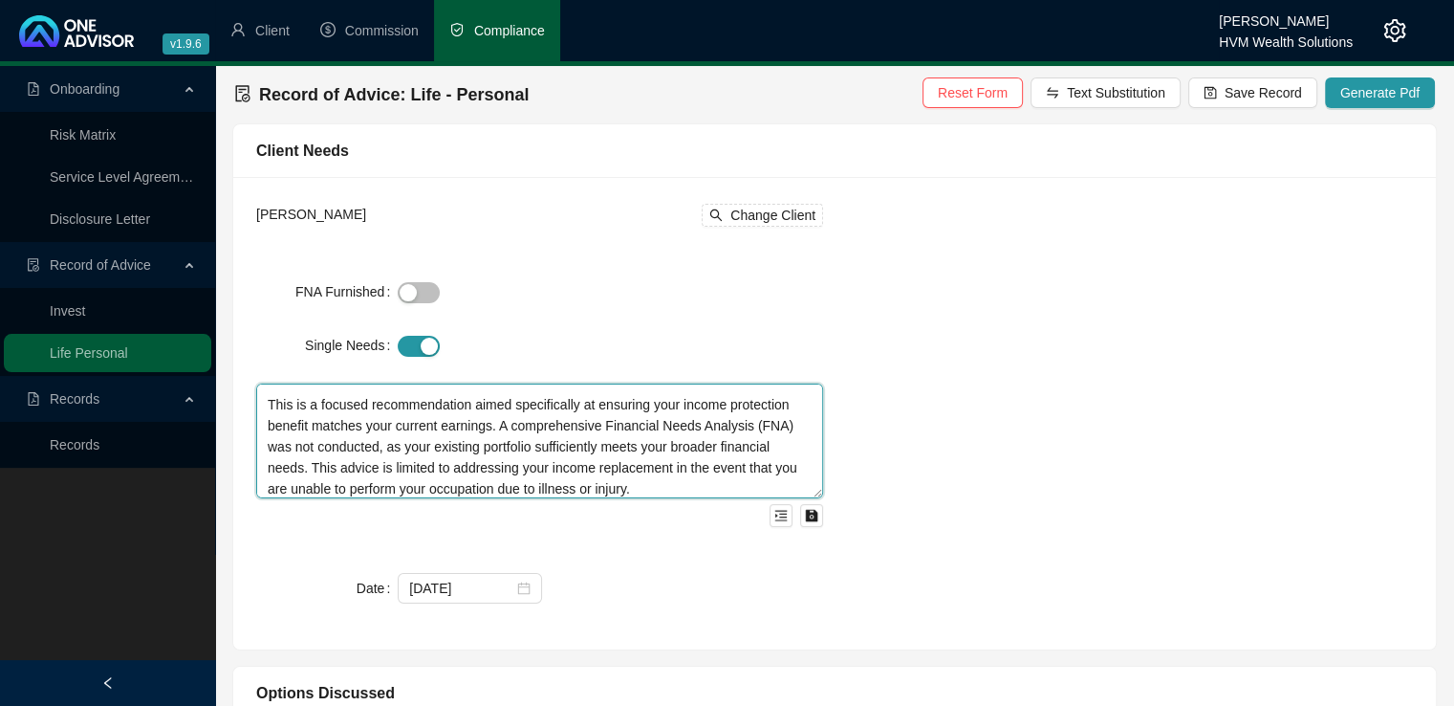
scroll to position [83, 0]
click at [523, 589] on icon "close-circle" at bounding box center [523, 587] width 13 height 13
click at [524, 586] on div at bounding box center [469, 588] width 121 height 21
type textarea "Following our recent annual review, where we comprehensively outlined your curr…"
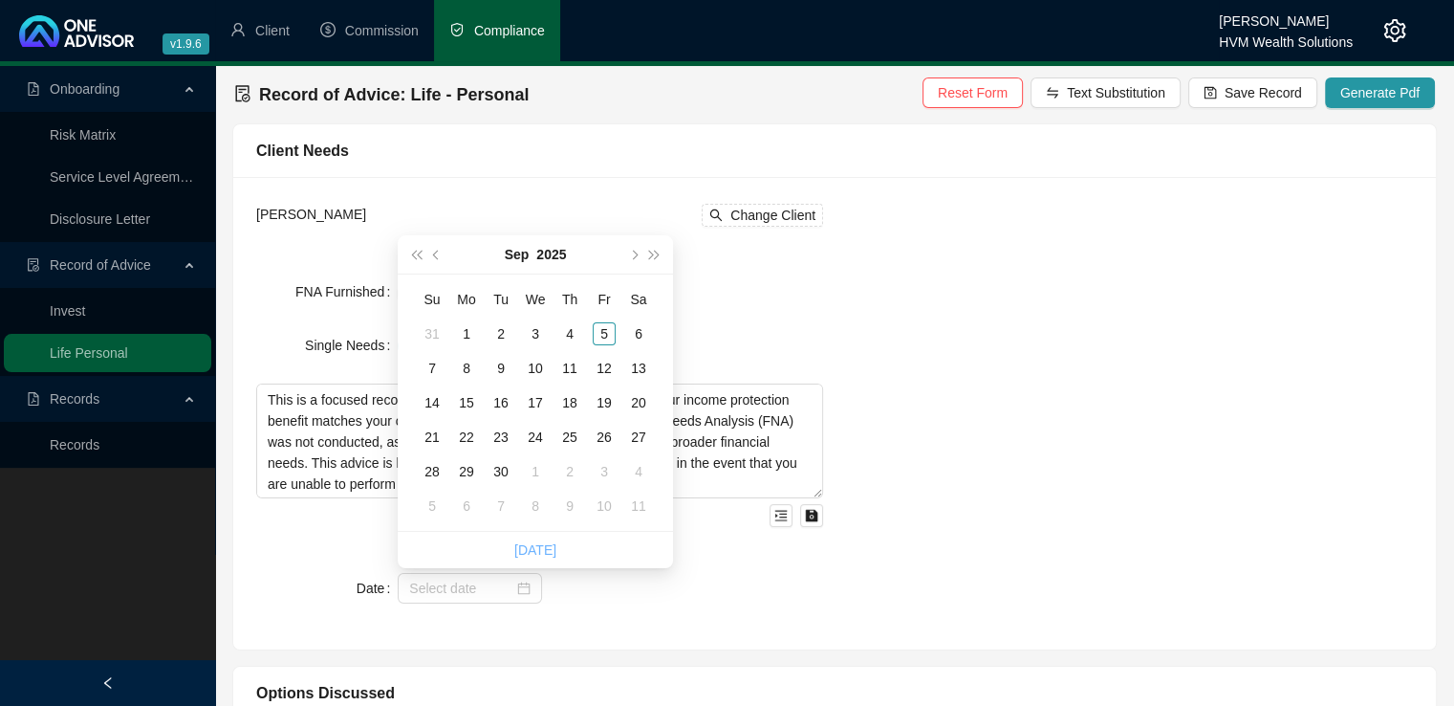
click at [535, 546] on link "[DATE]" at bounding box center [535, 549] width 42 height 15
type input "[DATE]"
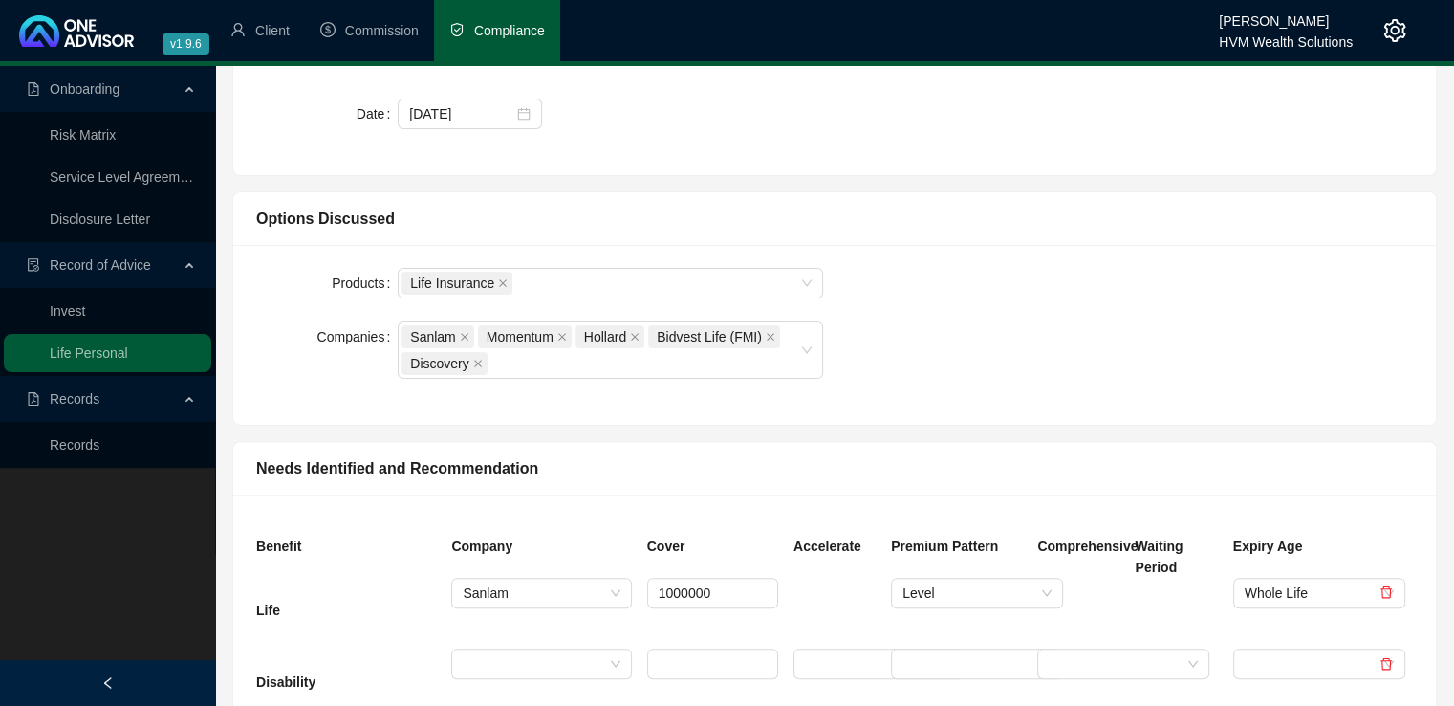
scroll to position [509, 0]
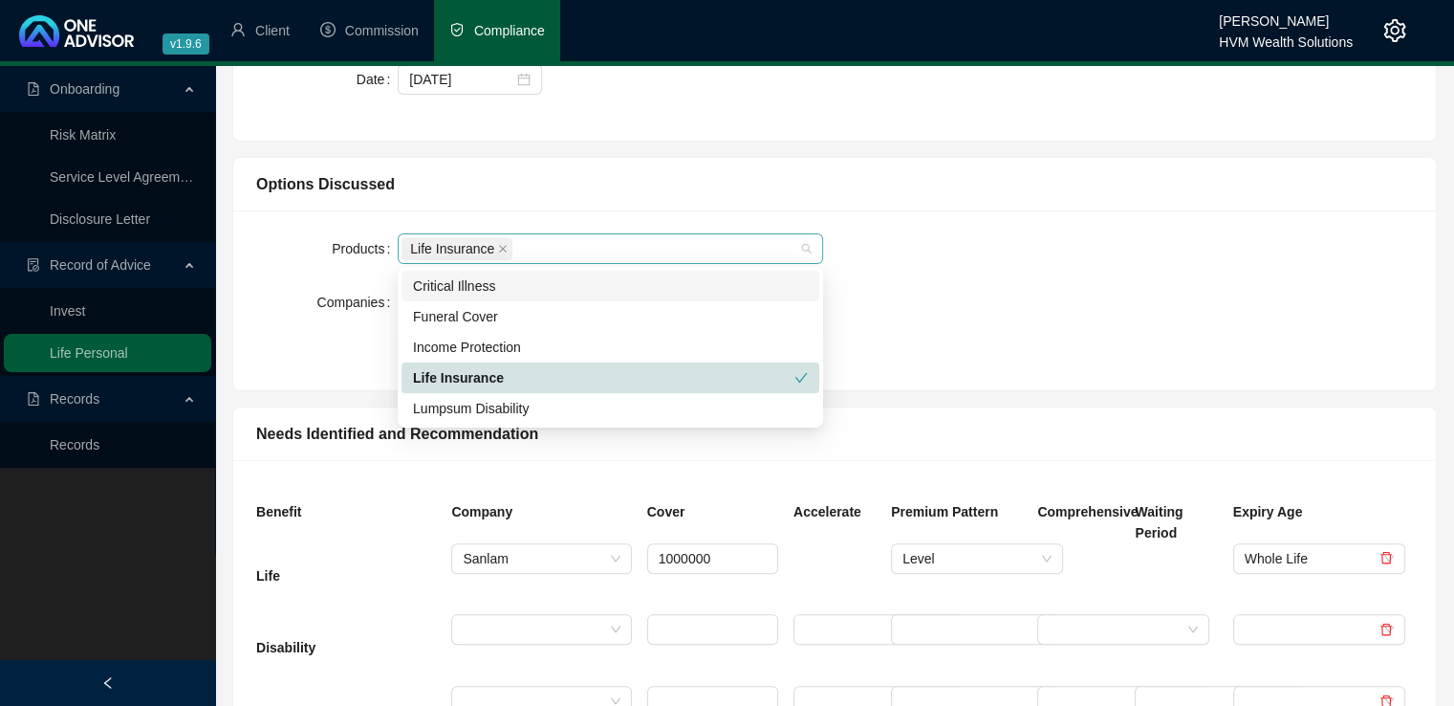
click at [806, 243] on div "Life Insurance" at bounding box center [611, 248] width 426 height 31
click at [517, 349] on div "Income Protection" at bounding box center [610, 347] width 395 height 21
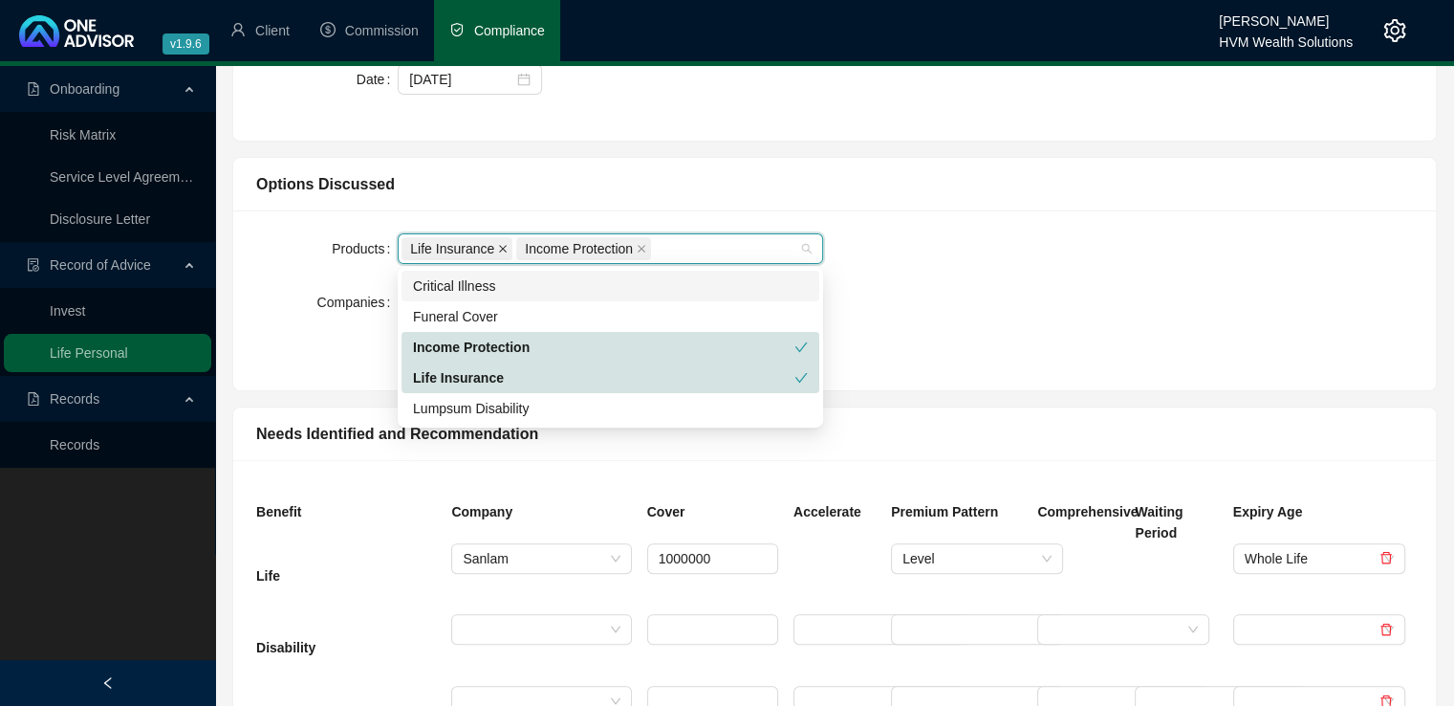
click at [499, 248] on icon "close" at bounding box center [503, 249] width 8 height 8
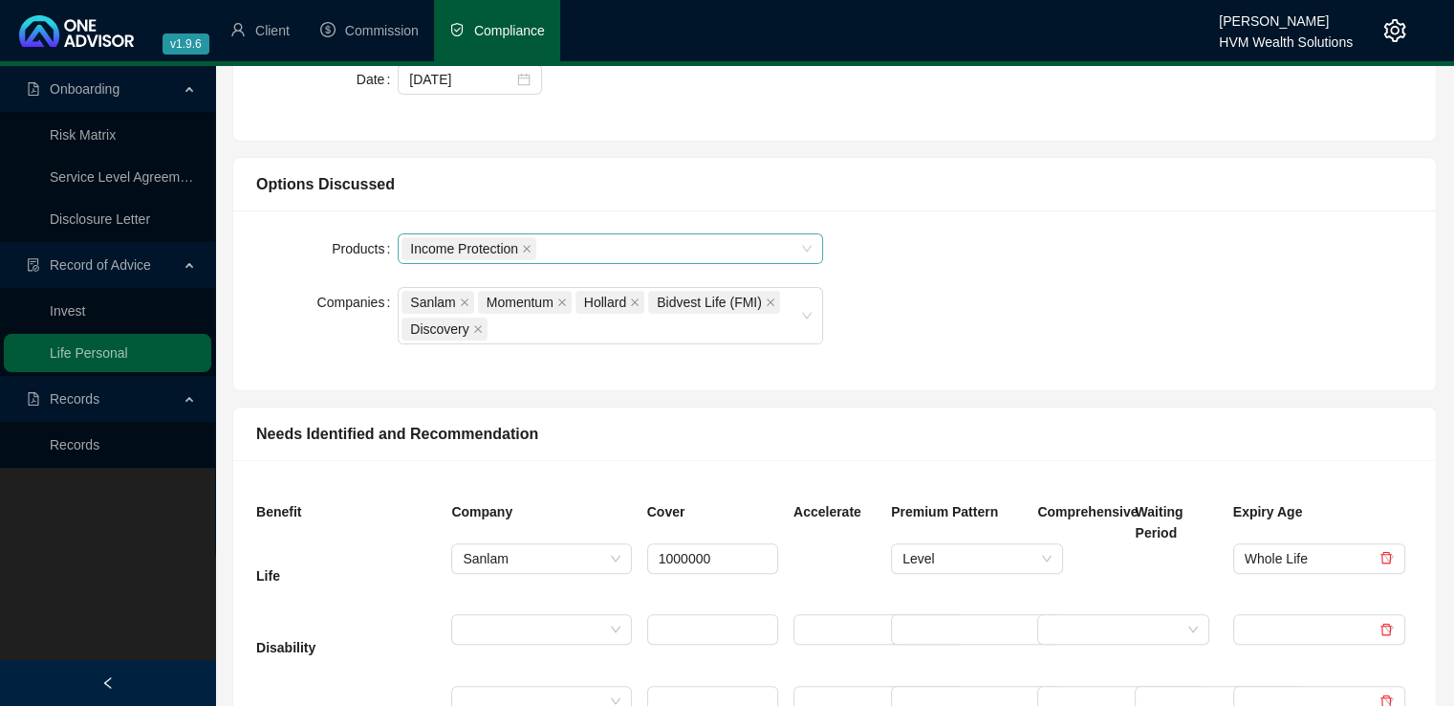
click at [964, 258] on div "Products Income Protection Companies Sanlam Momentum Hollard Bidvest Life (FMI)…" at bounding box center [835, 300] width 1180 height 134
click at [460, 307] on span at bounding box center [465, 302] width 10 height 21
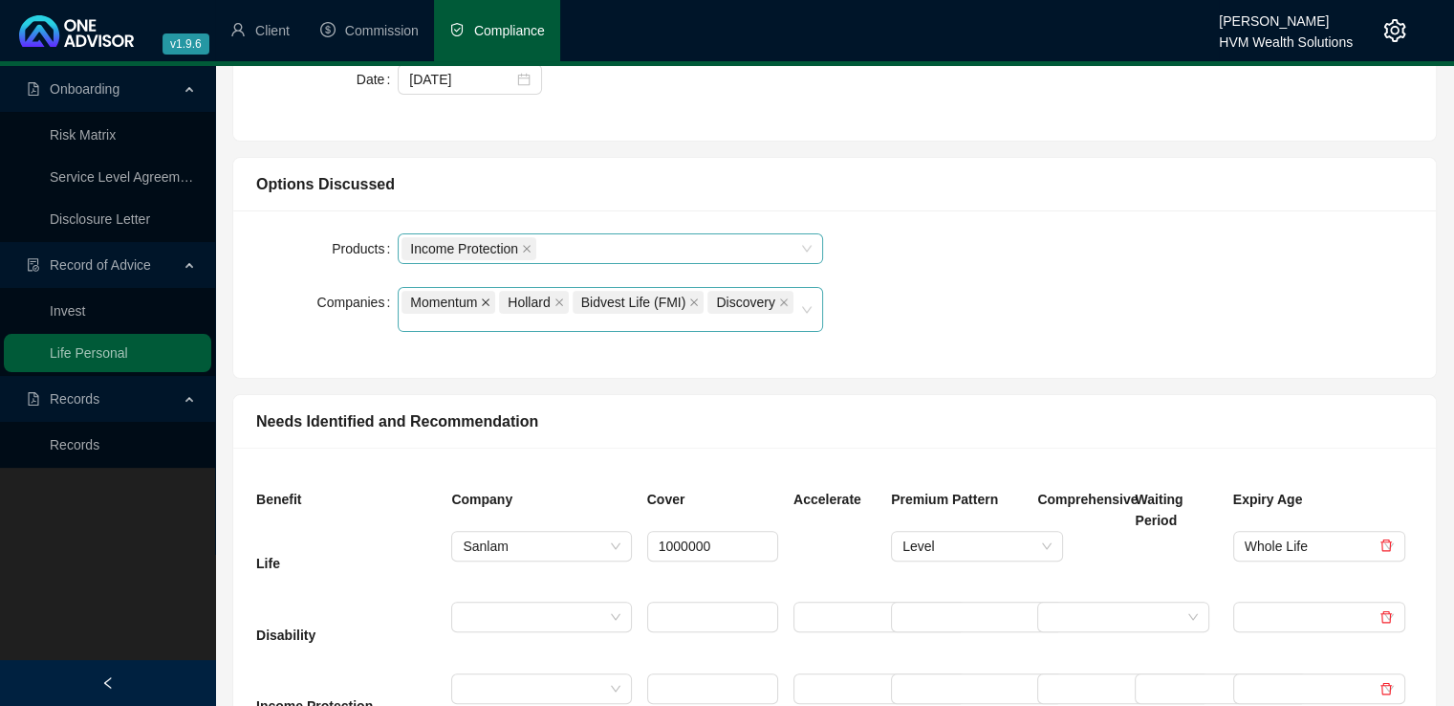
click at [490, 303] on icon "close" at bounding box center [486, 302] width 8 height 8
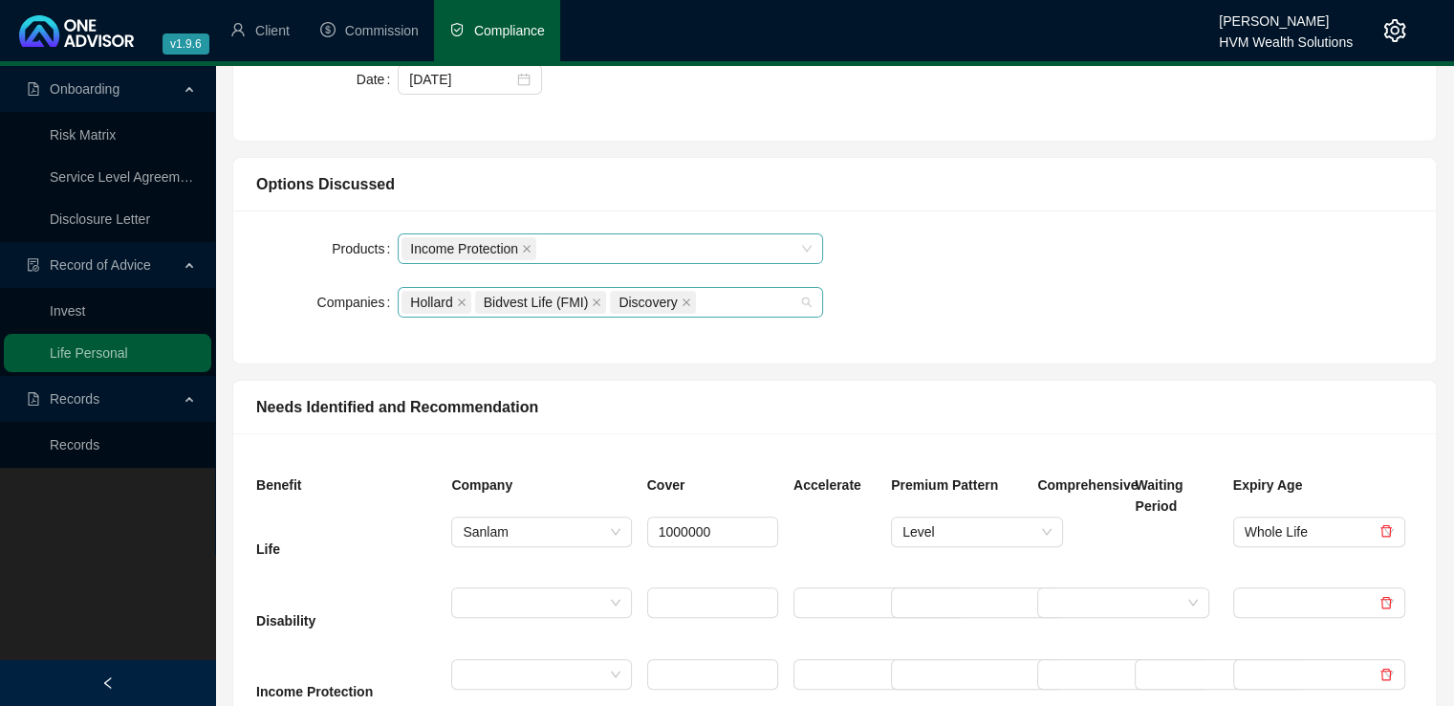
click at [467, 301] on span "Hollard" at bounding box center [436, 302] width 69 height 23
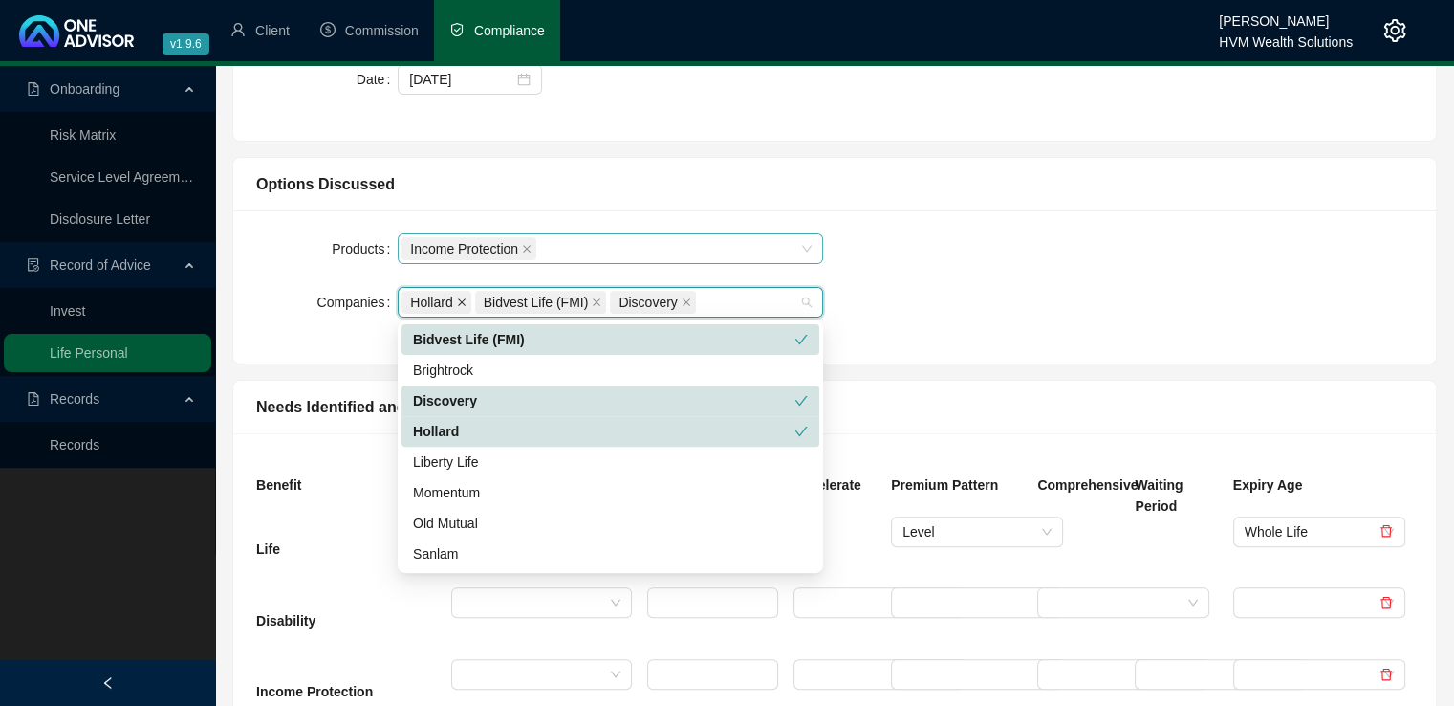
click at [463, 301] on icon "close" at bounding box center [462, 302] width 10 height 10
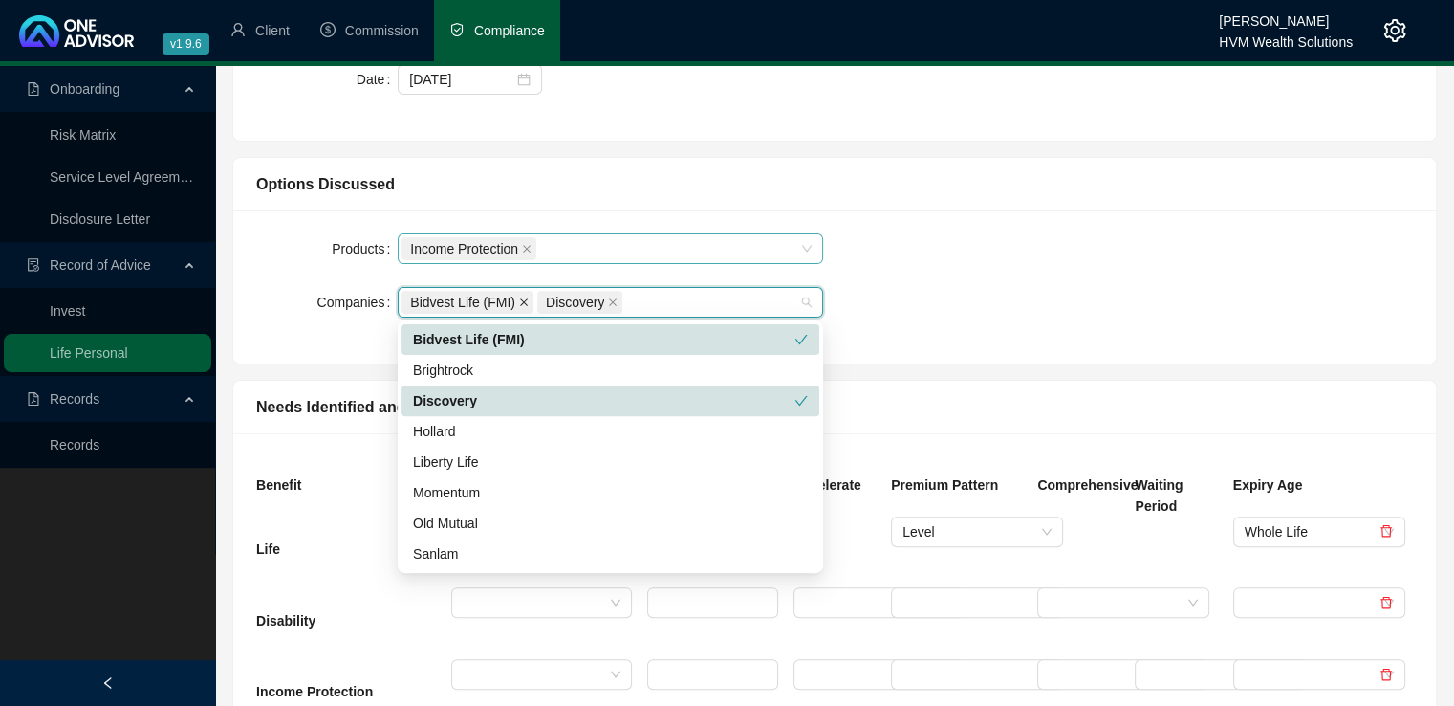
click at [519, 299] on icon "close" at bounding box center [524, 302] width 10 height 10
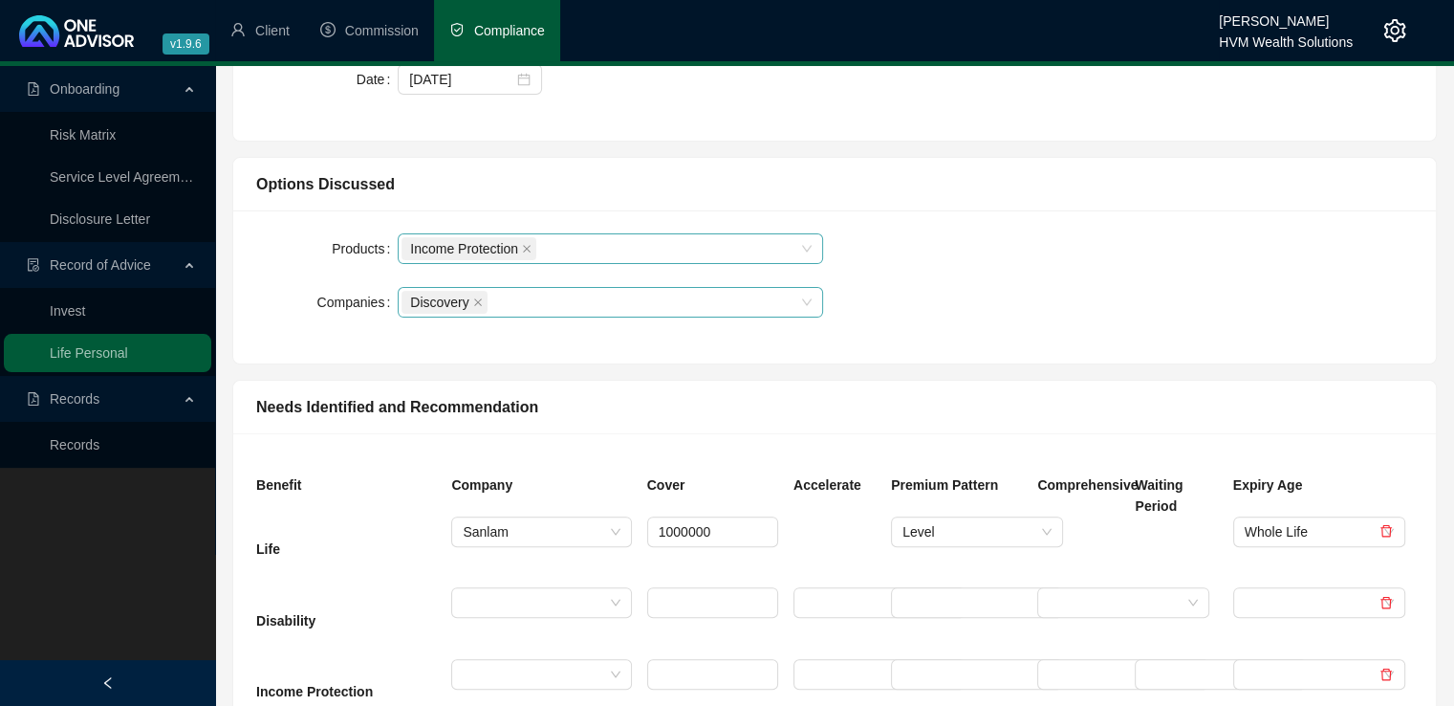
click at [1039, 241] on div "Products Income Protection Companies Discovery" at bounding box center [835, 286] width 1180 height 107
drag, startPoint x: 716, startPoint y: 523, endPoint x: 638, endPoint y: 539, distance: 80.1
click at [638, 539] on div "Life 1000000 Level Whole Life" at bounding box center [835, 552] width 1172 height 72
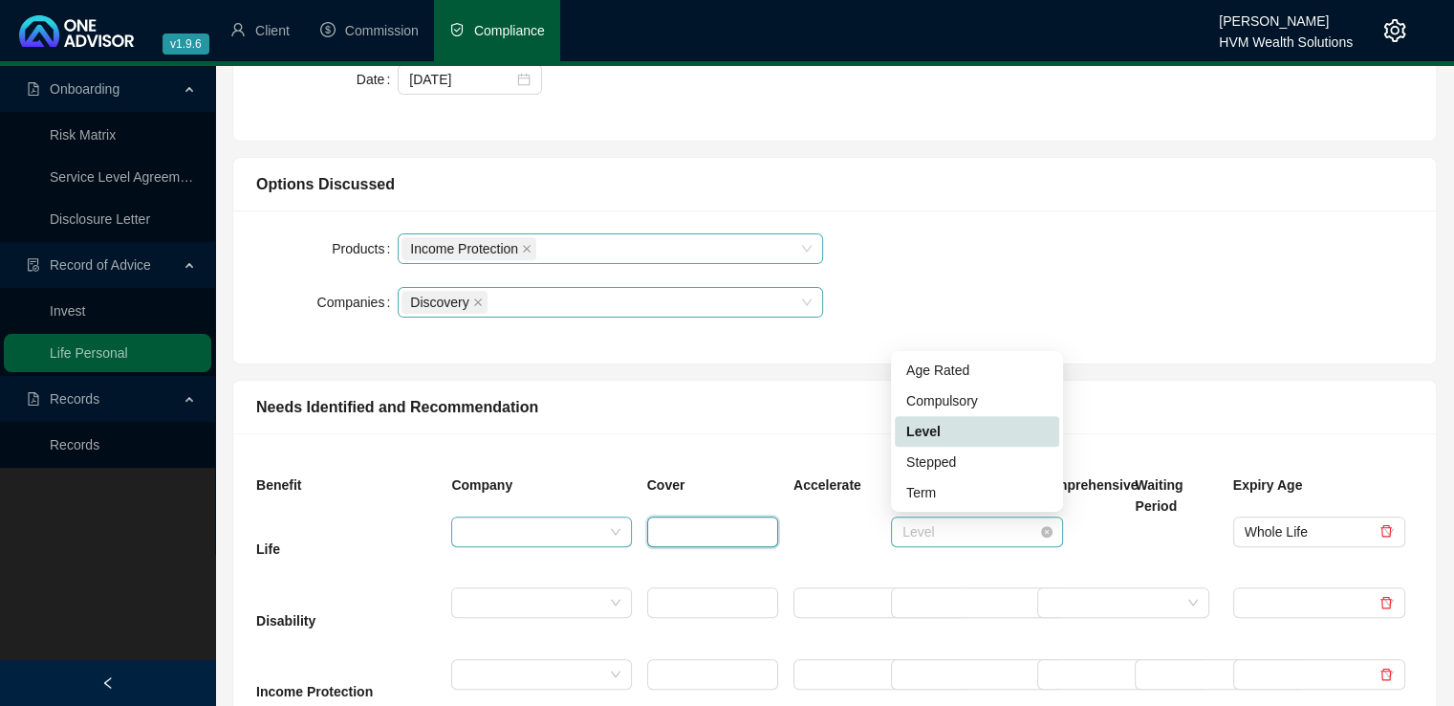
drag, startPoint x: 938, startPoint y: 528, endPoint x: 901, endPoint y: 531, distance: 37.4
click at [901, 531] on div "Level" at bounding box center [977, 531] width 172 height 31
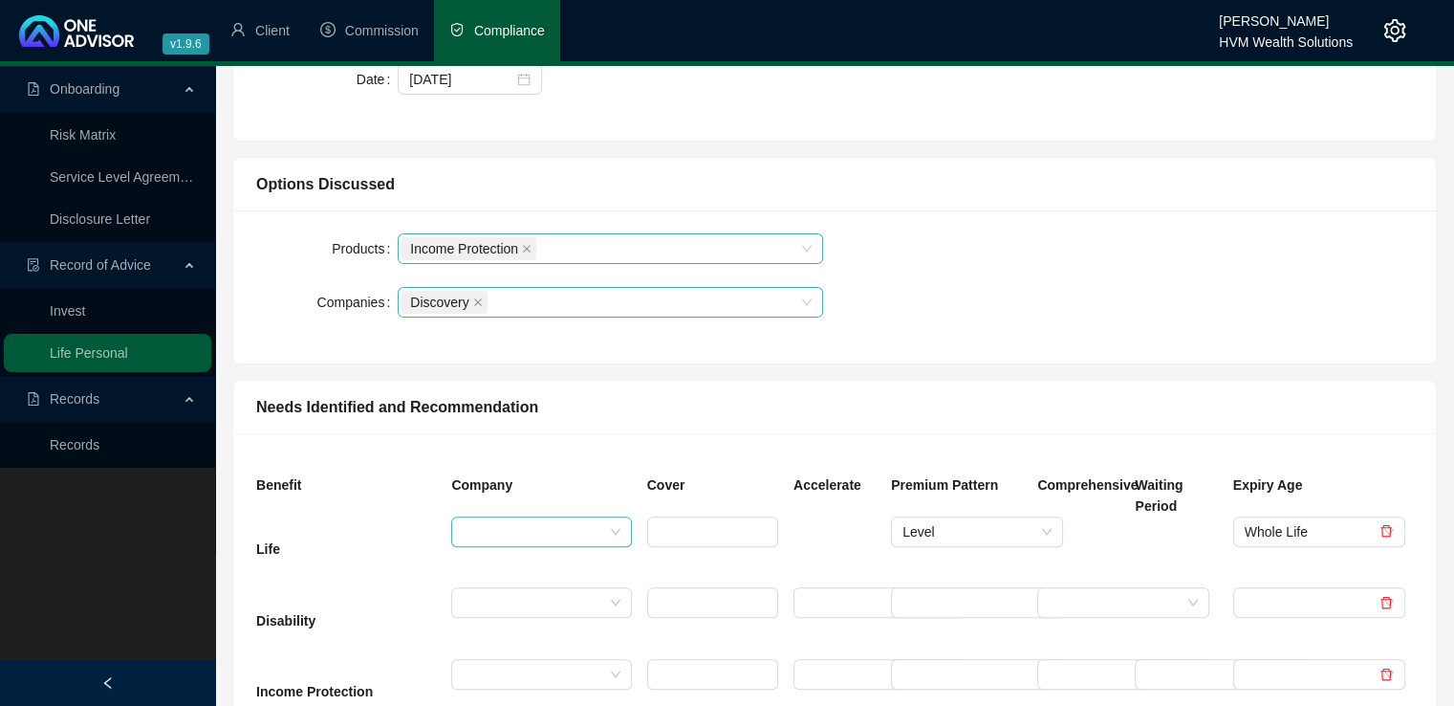
click at [1294, 303] on div "Products Income Protection Companies Discovery" at bounding box center [835, 286] width 1180 height 107
click at [1382, 536] on link at bounding box center [1386, 531] width 13 height 15
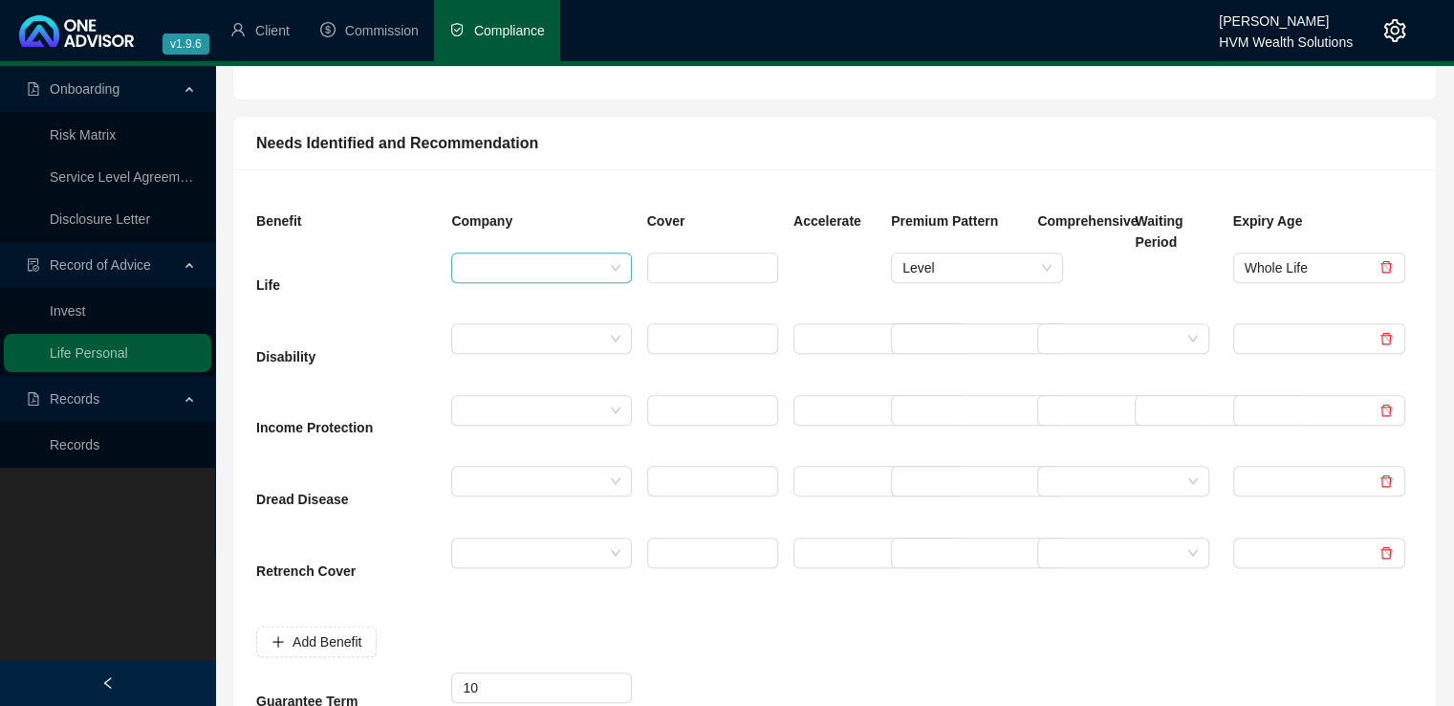
scroll to position [794, 0]
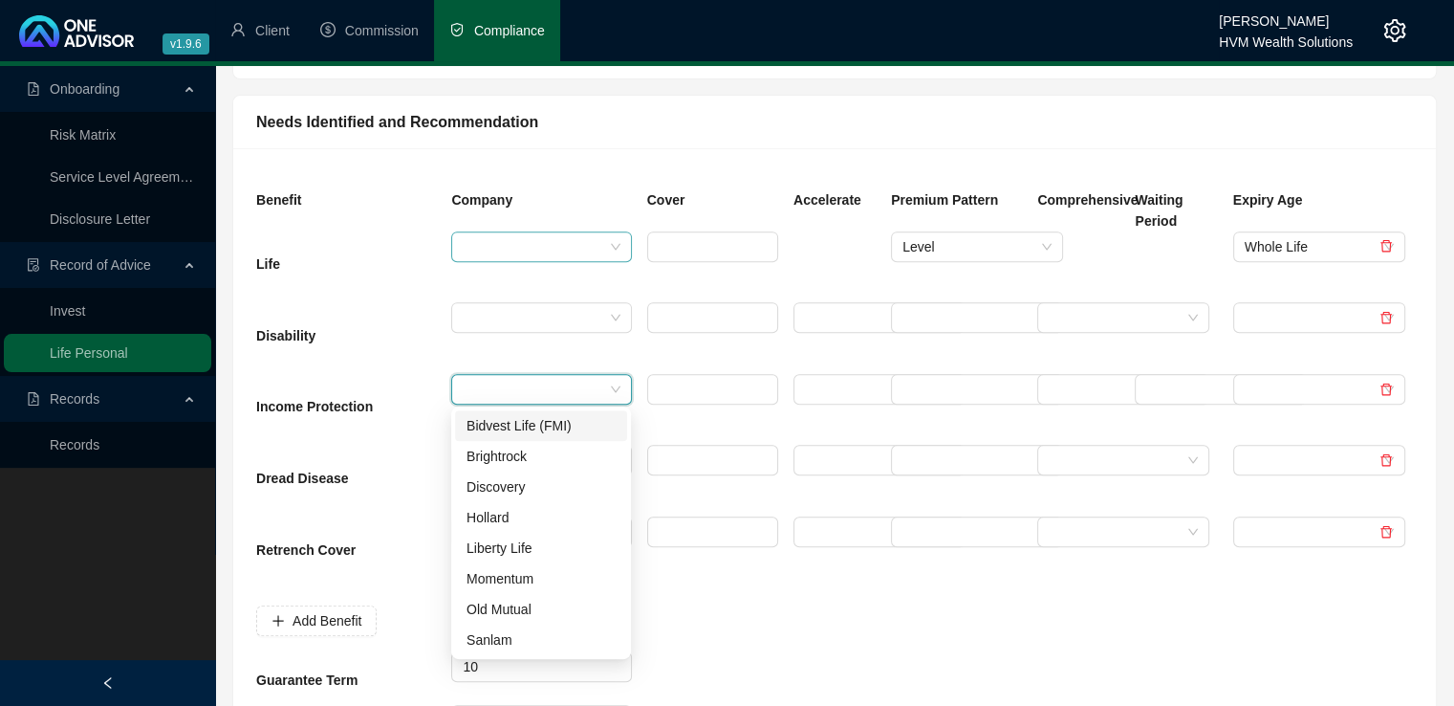
click at [581, 393] on input "search" at bounding box center [533, 389] width 140 height 29
click at [532, 482] on div "Discovery" at bounding box center [541, 486] width 149 height 21
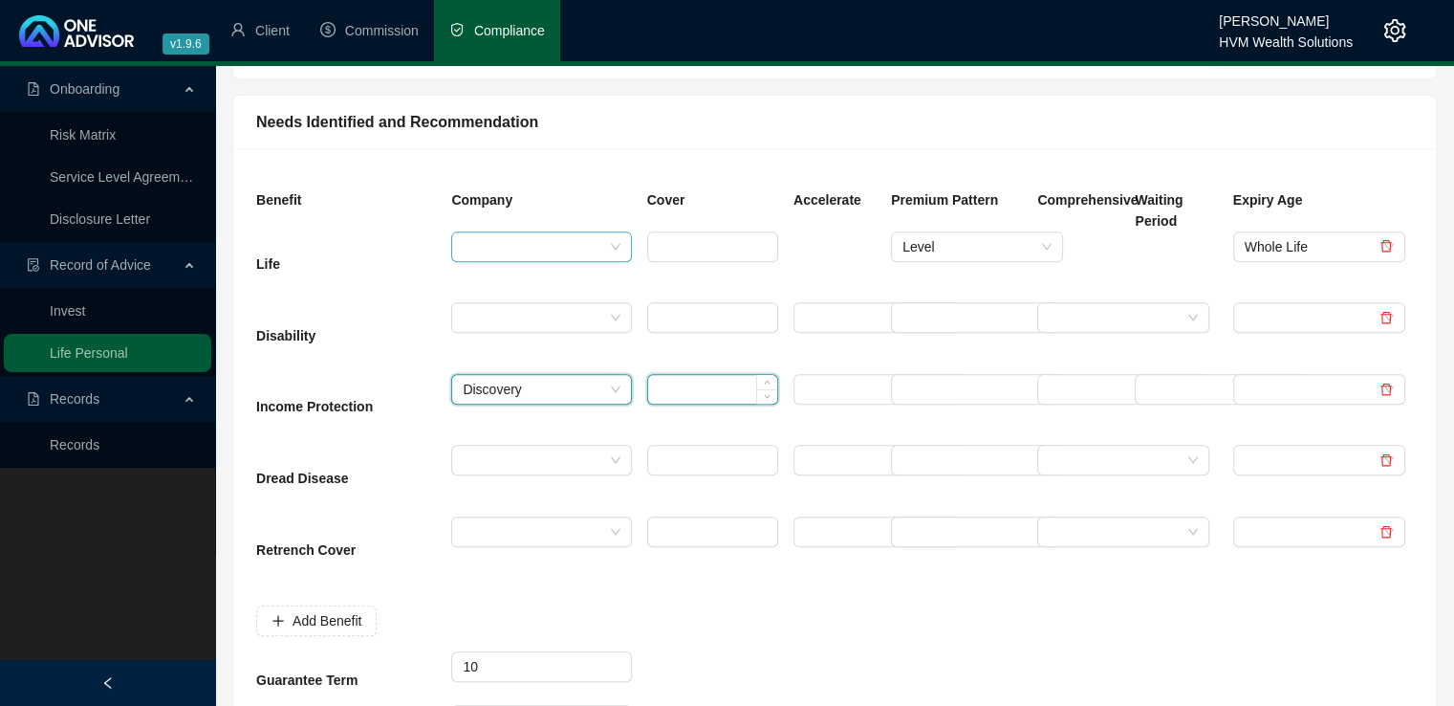
click at [663, 395] on input at bounding box center [712, 389] width 129 height 29
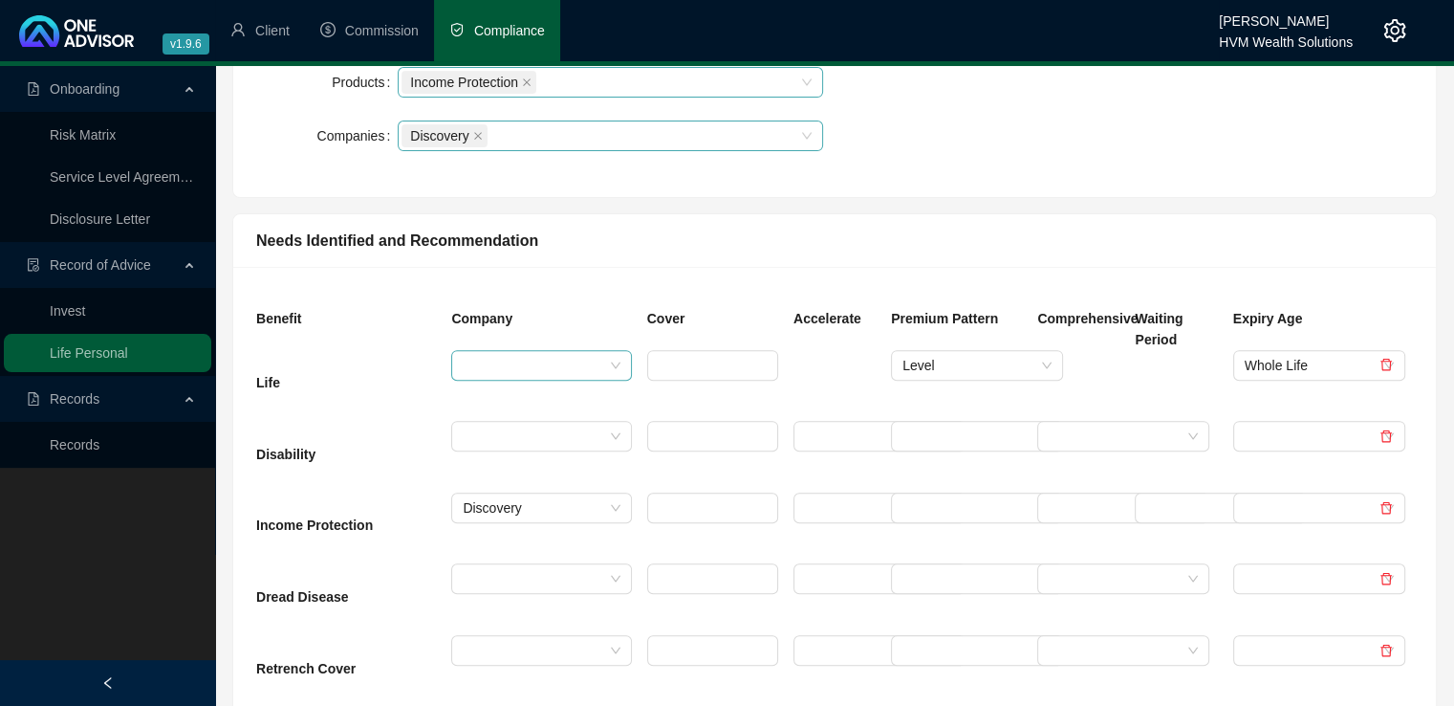
scroll to position [685, 0]
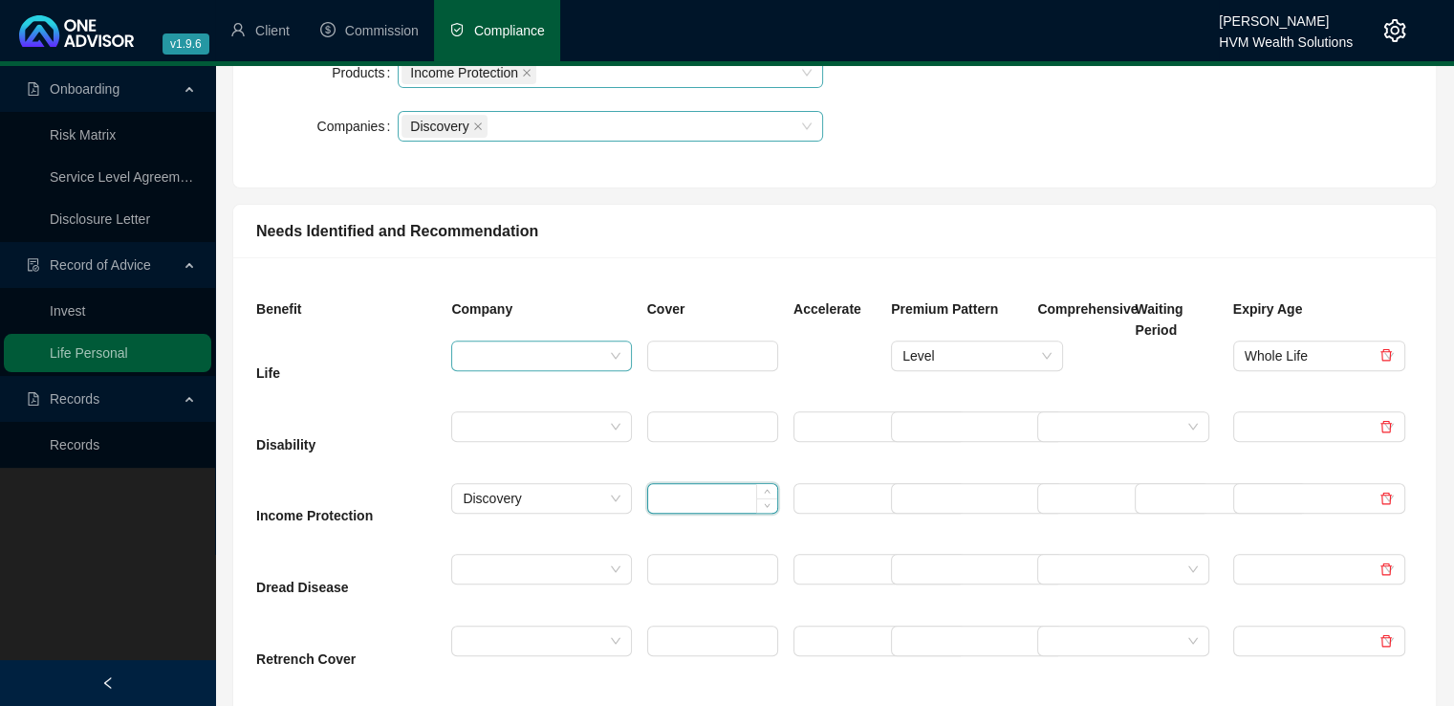
click at [685, 496] on input at bounding box center [712, 498] width 129 height 29
type input "10273"
click at [811, 491] on input "search" at bounding box center [871, 498] width 132 height 29
click at [841, 506] on input "search" at bounding box center [871, 498] width 132 height 29
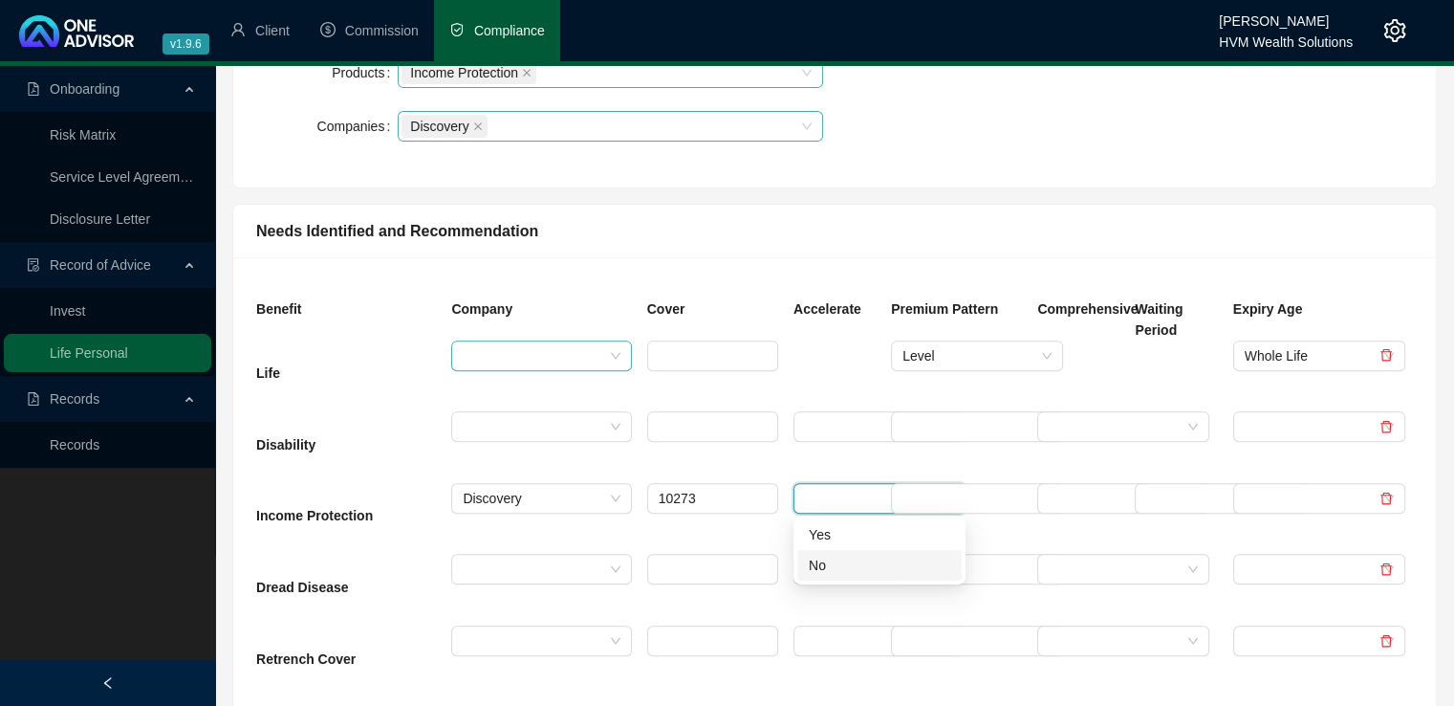
click at [861, 560] on div "No" at bounding box center [880, 565] width 142 height 21
click at [971, 503] on input "search" at bounding box center [969, 498] width 132 height 29
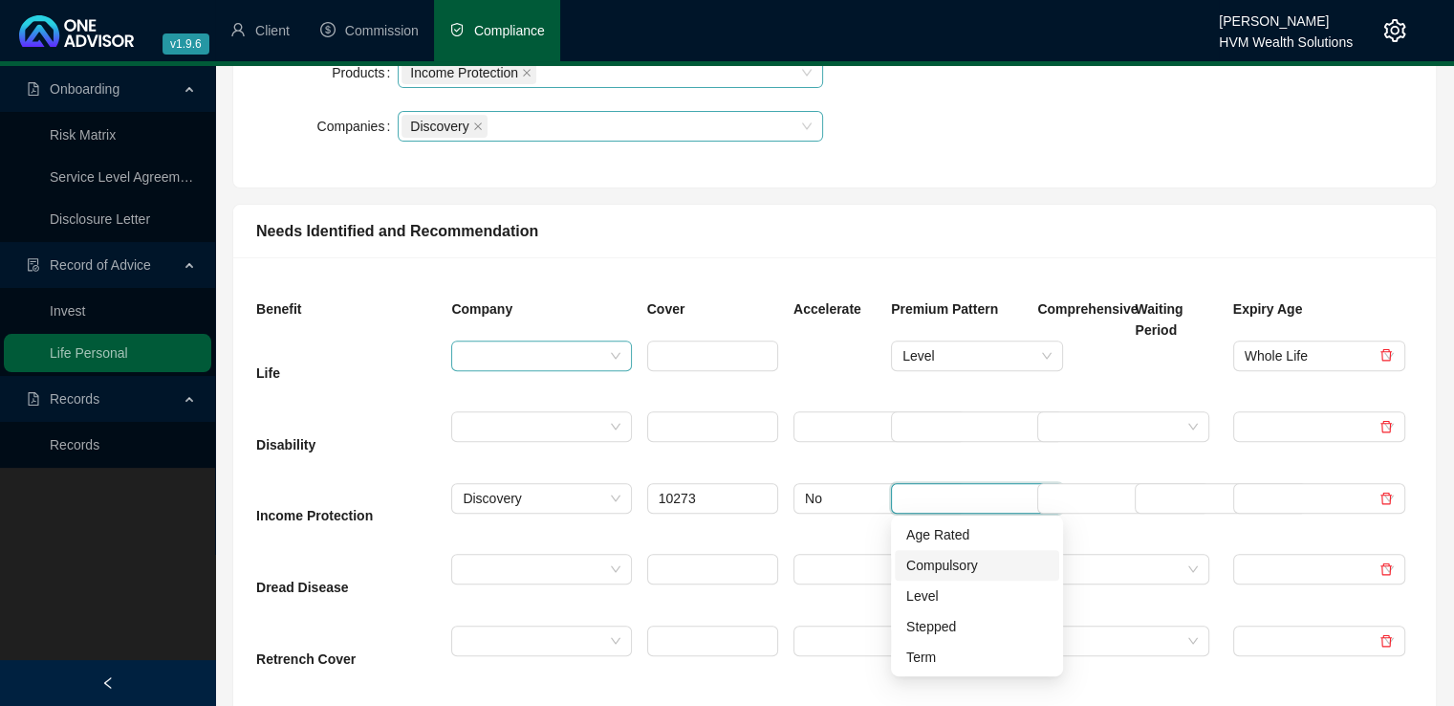
click at [961, 564] on div "Compulsory" at bounding box center [977, 565] width 142 height 21
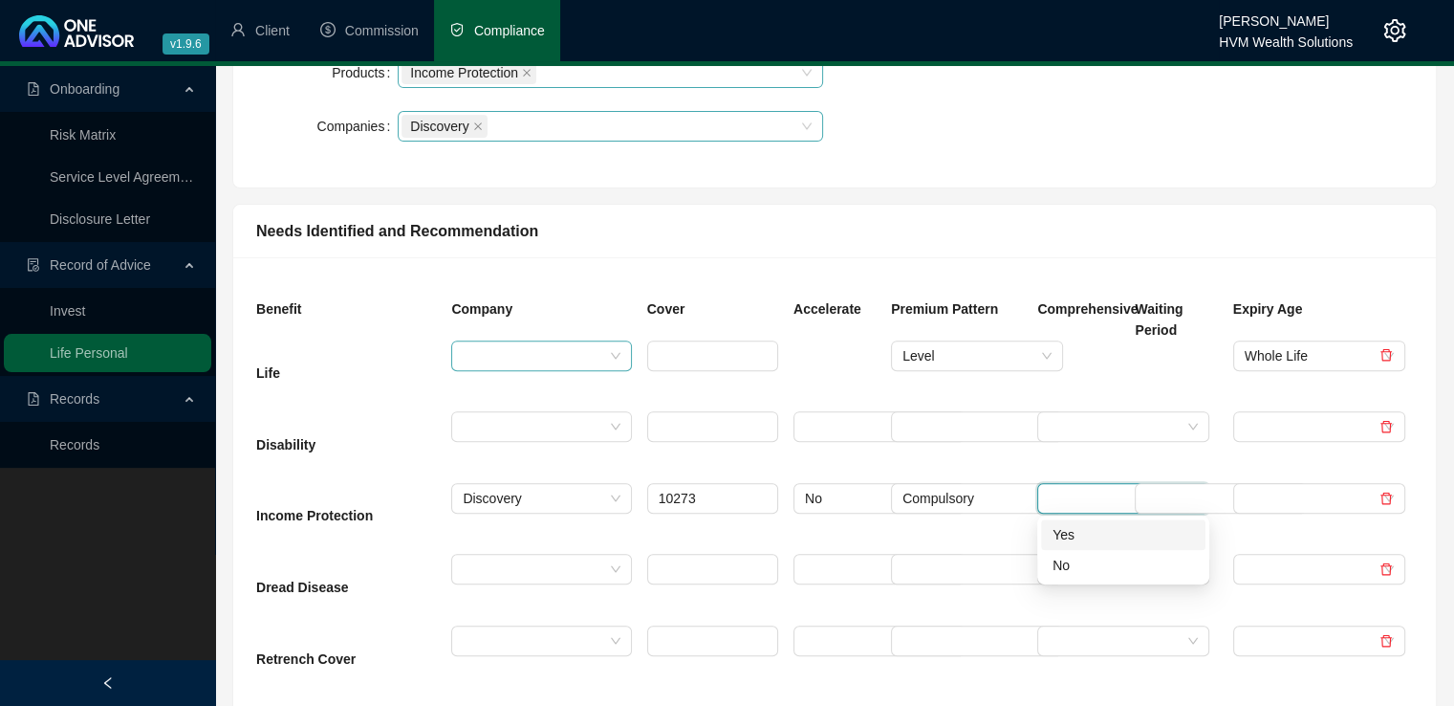
click at [1076, 504] on input "search" at bounding box center [1115, 498] width 132 height 29
click at [1072, 533] on div "Yes" at bounding box center [1124, 534] width 142 height 21
click at [1186, 500] on input "search" at bounding box center [1212, 498] width 132 height 29
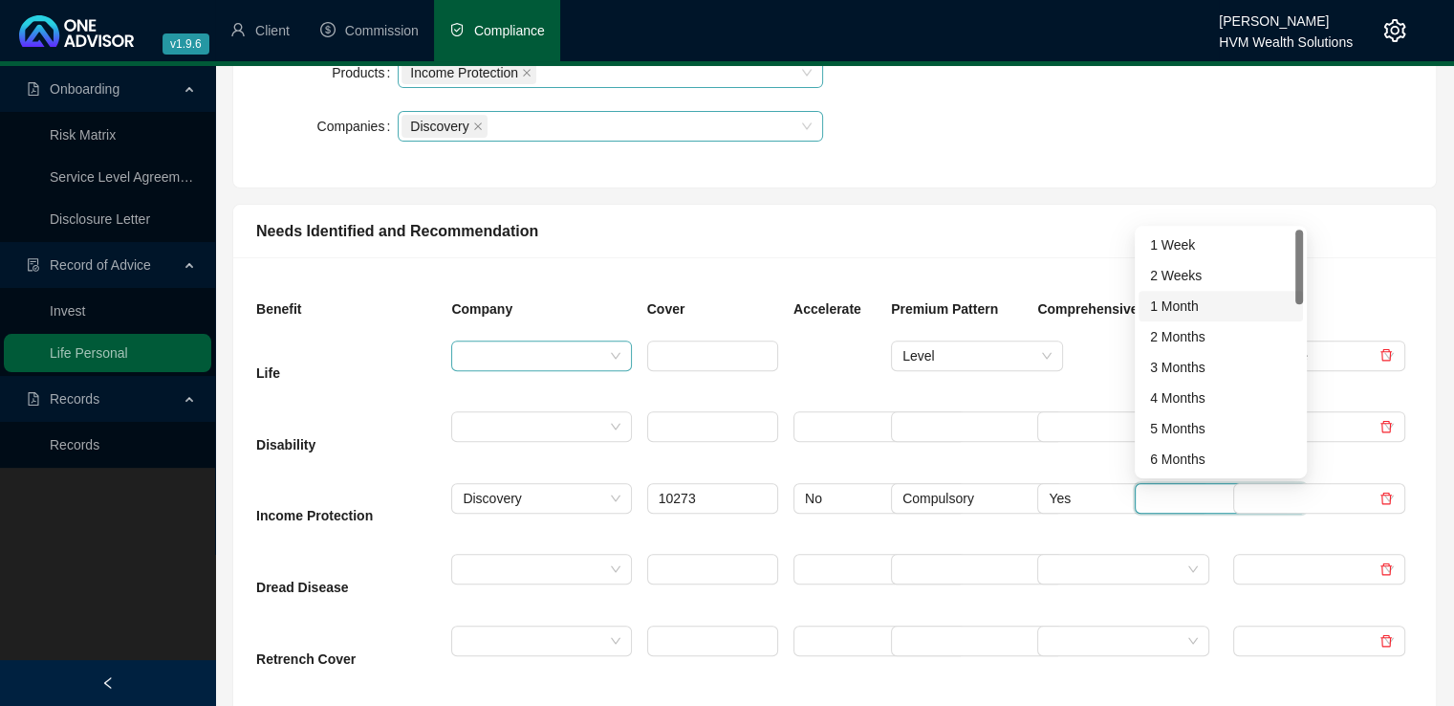
click at [1190, 307] on div "1 Month" at bounding box center [1221, 305] width 142 height 21
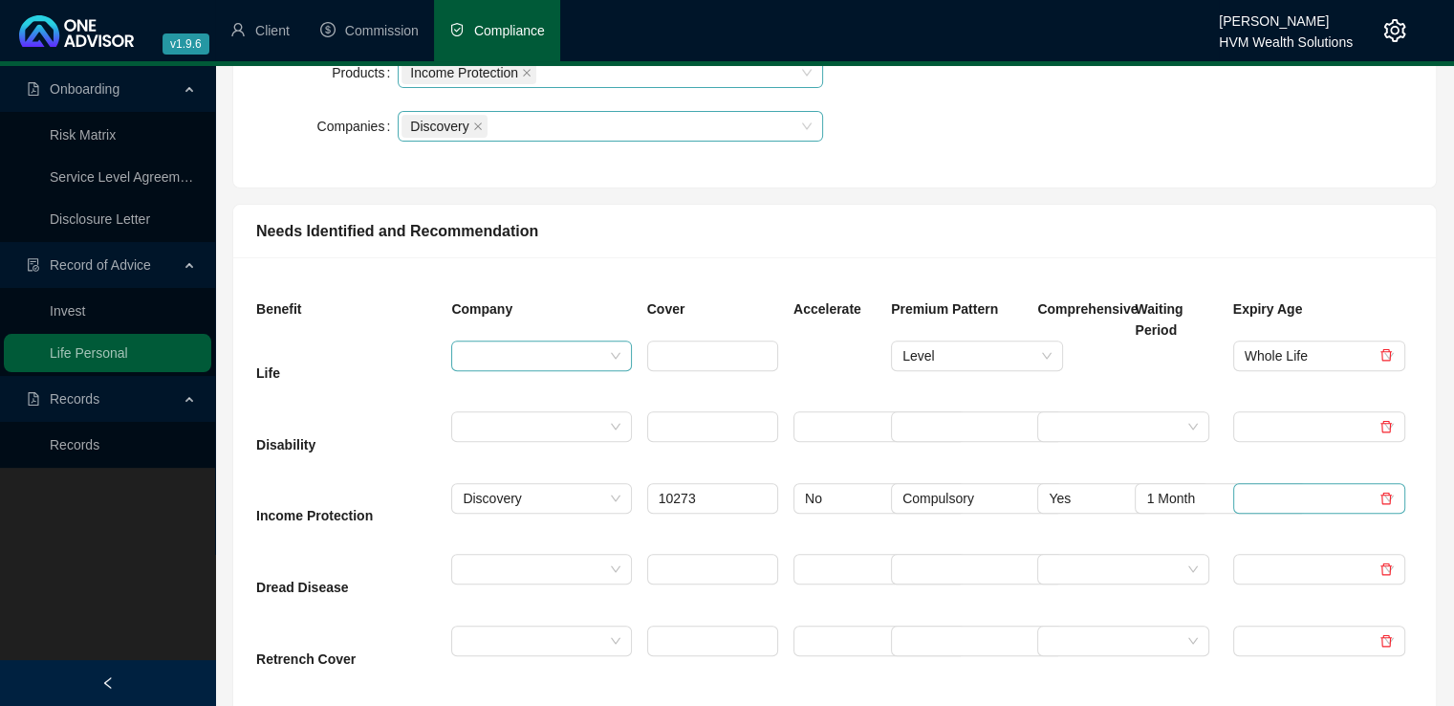
click at [1265, 502] on input "search" at bounding box center [1311, 498] width 132 height 29
click at [1286, 249] on div "Whole Life" at bounding box center [1320, 244] width 142 height 21
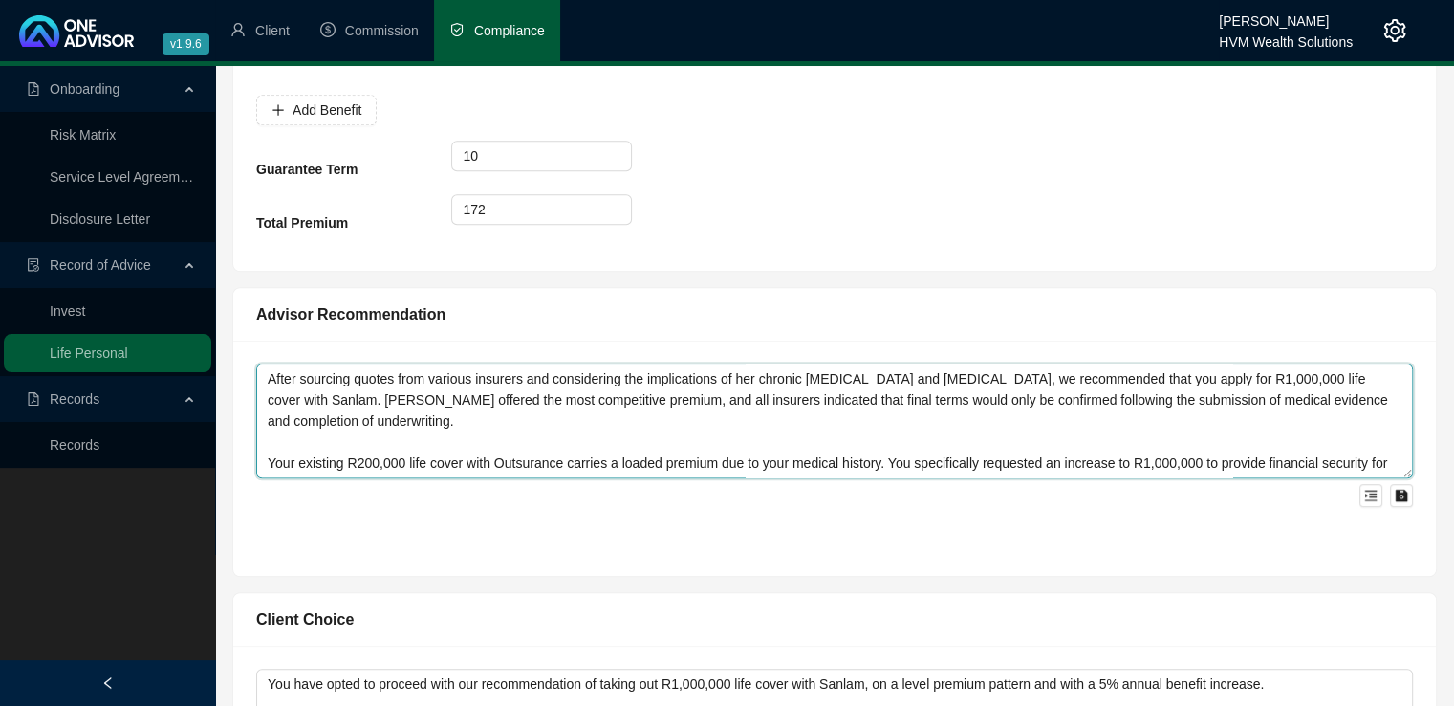
scroll to position [84, 0]
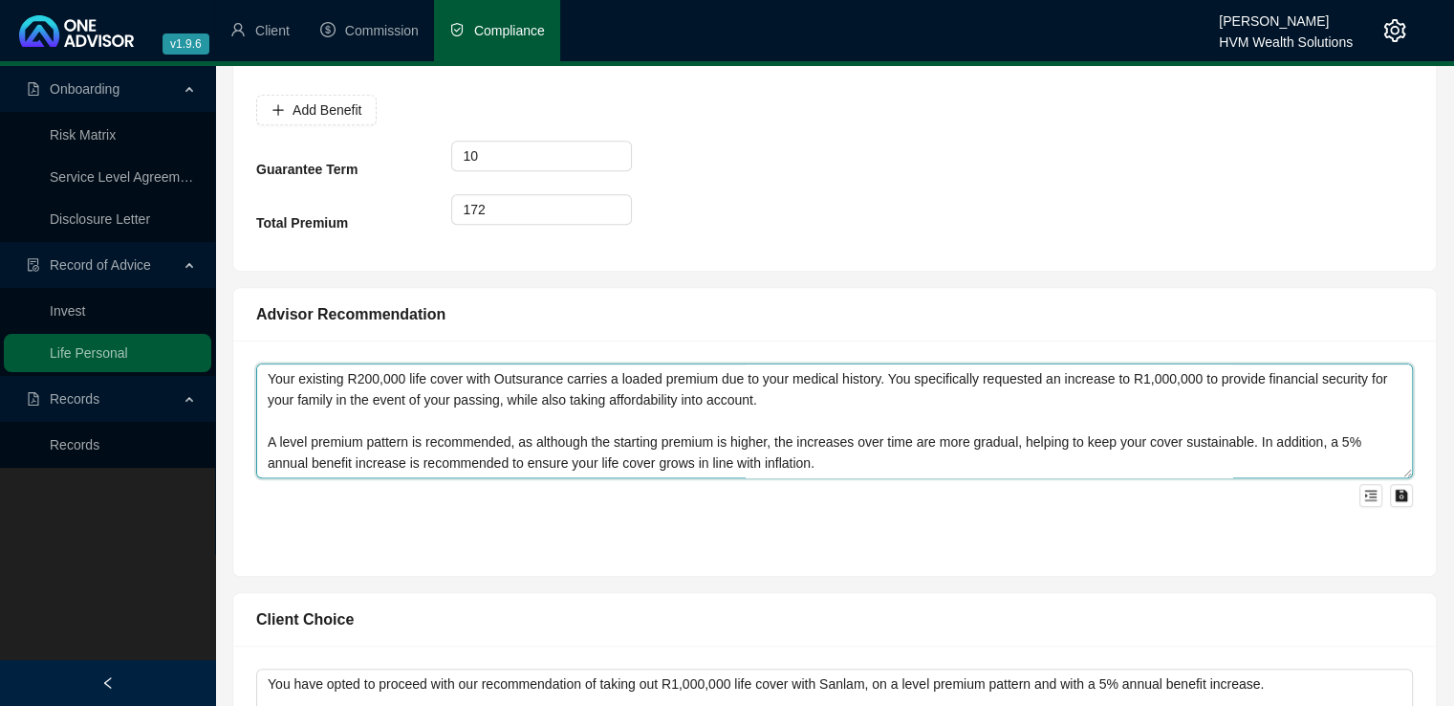
drag, startPoint x: 268, startPoint y: 380, endPoint x: 1352, endPoint y: 470, distance: 1088.1
click at [1352, 470] on textarea "After sourcing quotes from various insurers and considering the implications of…" at bounding box center [834, 420] width 1157 height 115
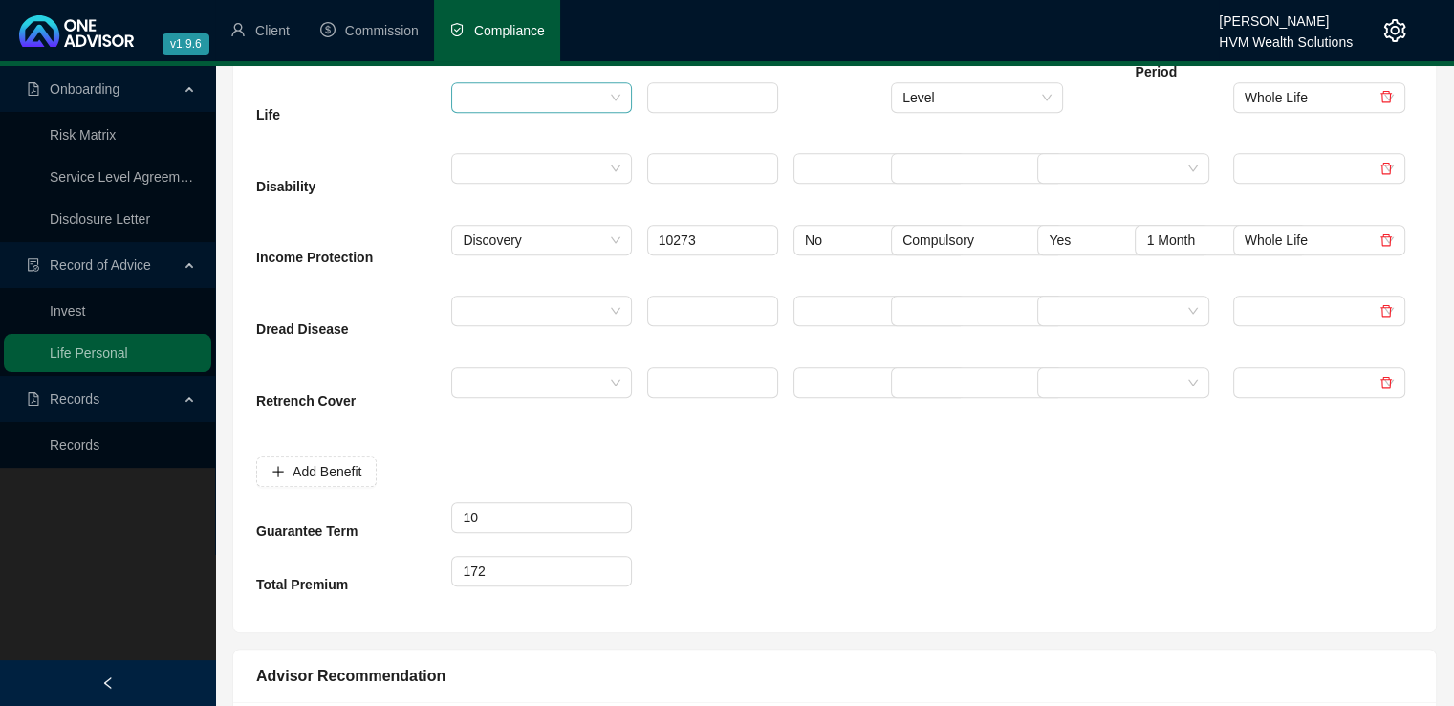
scroll to position [972, 0]
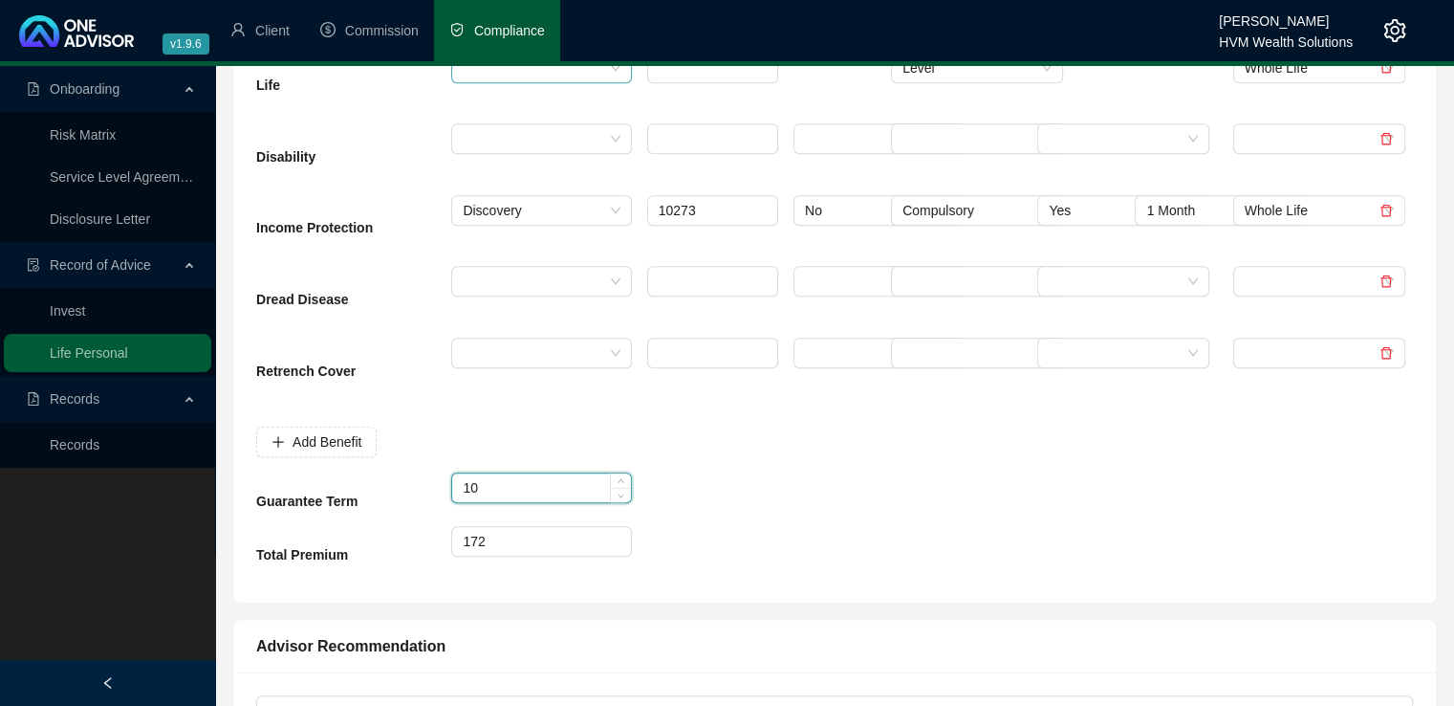
click at [510, 494] on input "10" at bounding box center [541, 487] width 178 height 29
drag, startPoint x: 486, startPoint y: 538, endPoint x: 451, endPoint y: 539, distance: 34.4
click at [452, 539] on input "172" at bounding box center [541, 541] width 178 height 29
click at [870, 541] on div at bounding box center [835, 553] width 98 height 54
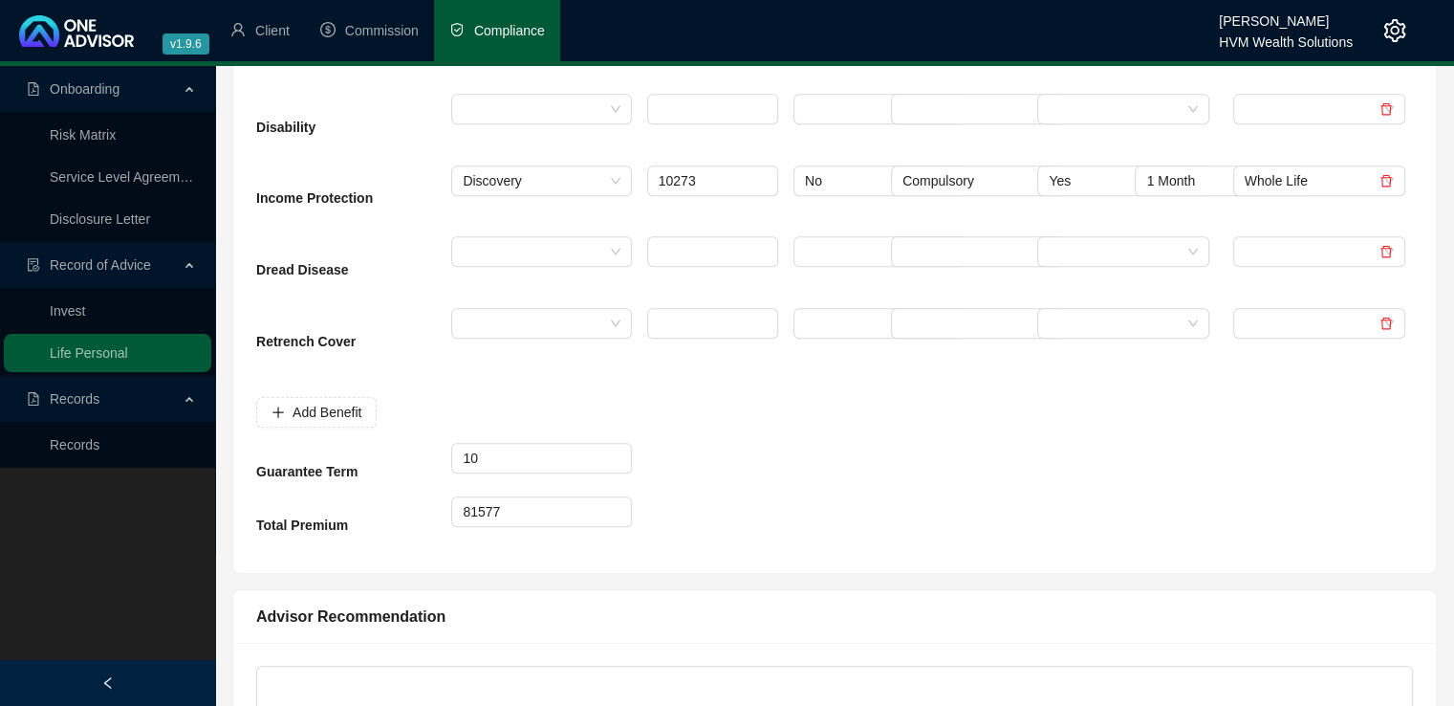
scroll to position [1011, 0]
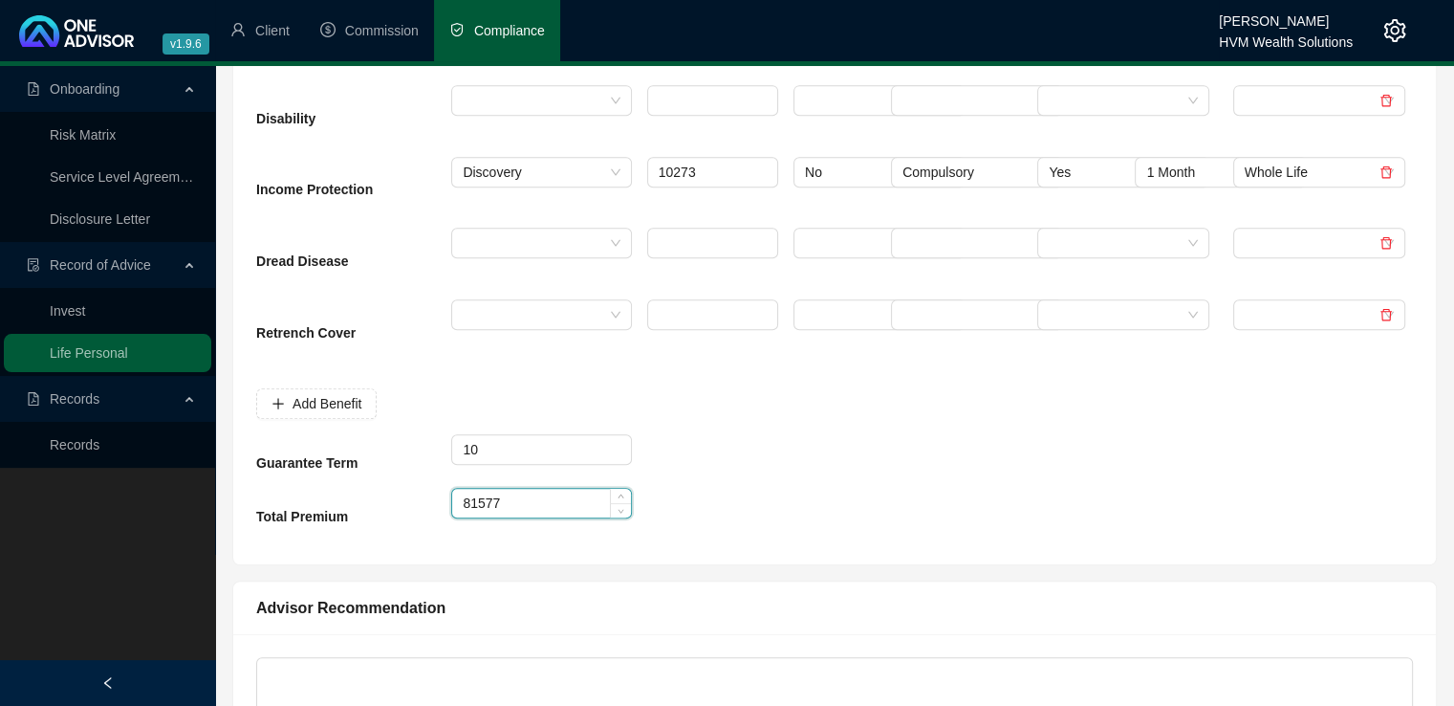
click at [507, 508] on input "81577" at bounding box center [541, 503] width 178 height 29
type input "816"
click at [1020, 482] on div at bounding box center [957, 461] width 146 height 54
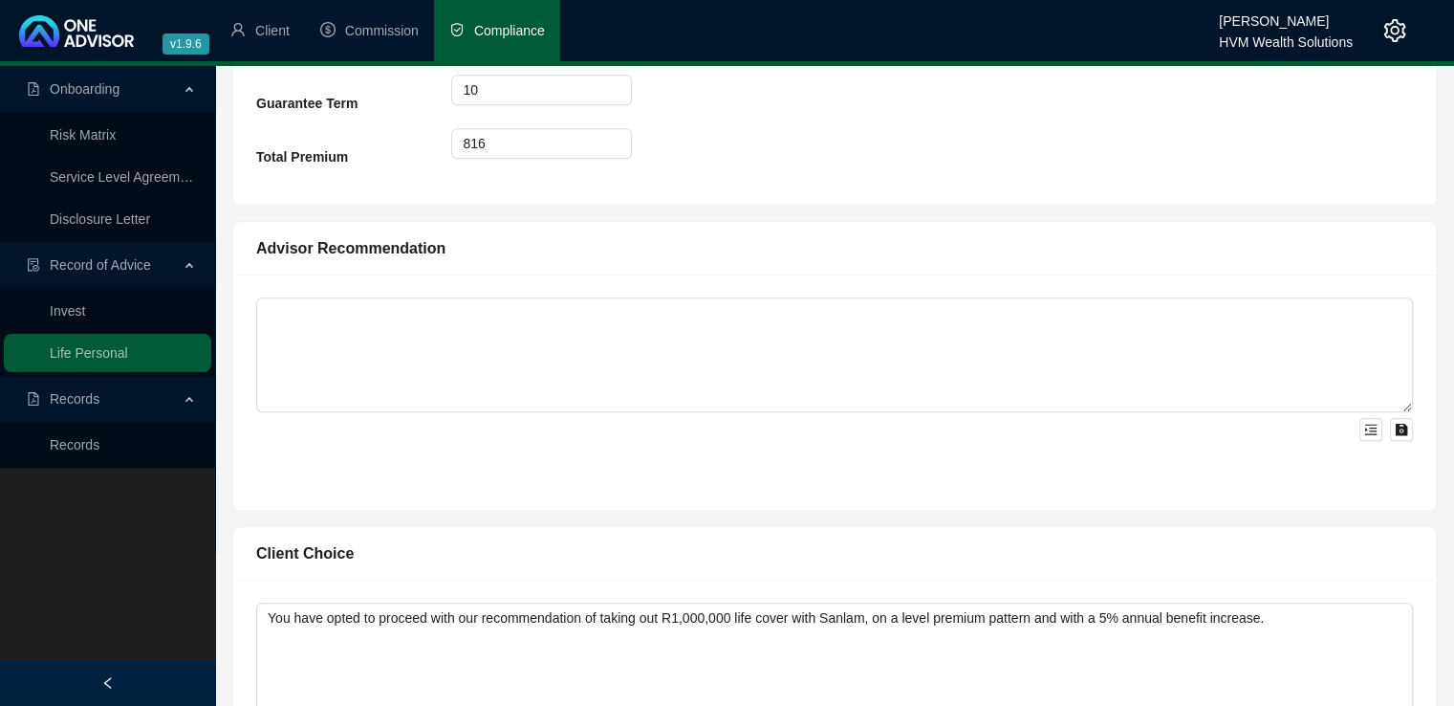
scroll to position [1375, 0]
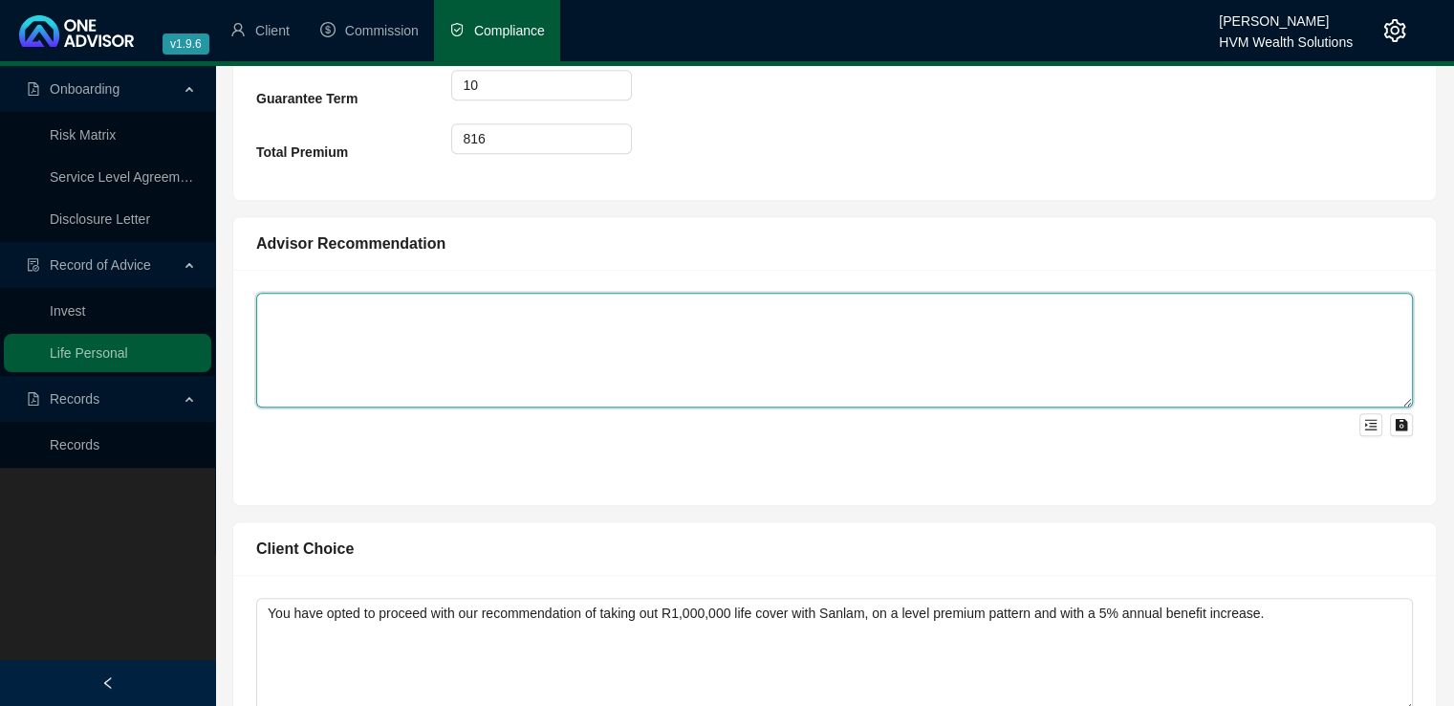
click at [409, 338] on textarea at bounding box center [834, 350] width 1157 height 115
click at [321, 345] on textarea at bounding box center [834, 350] width 1157 height 115
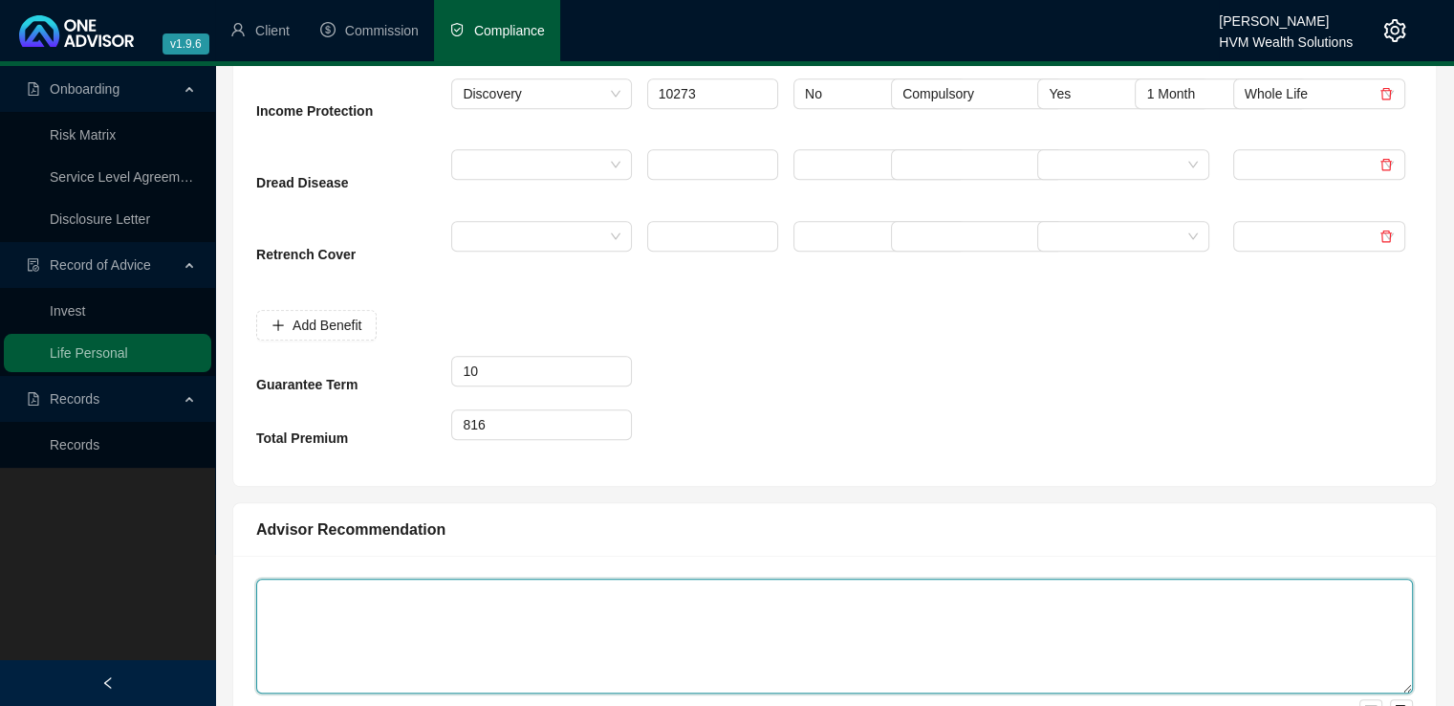
scroll to position [1136, 0]
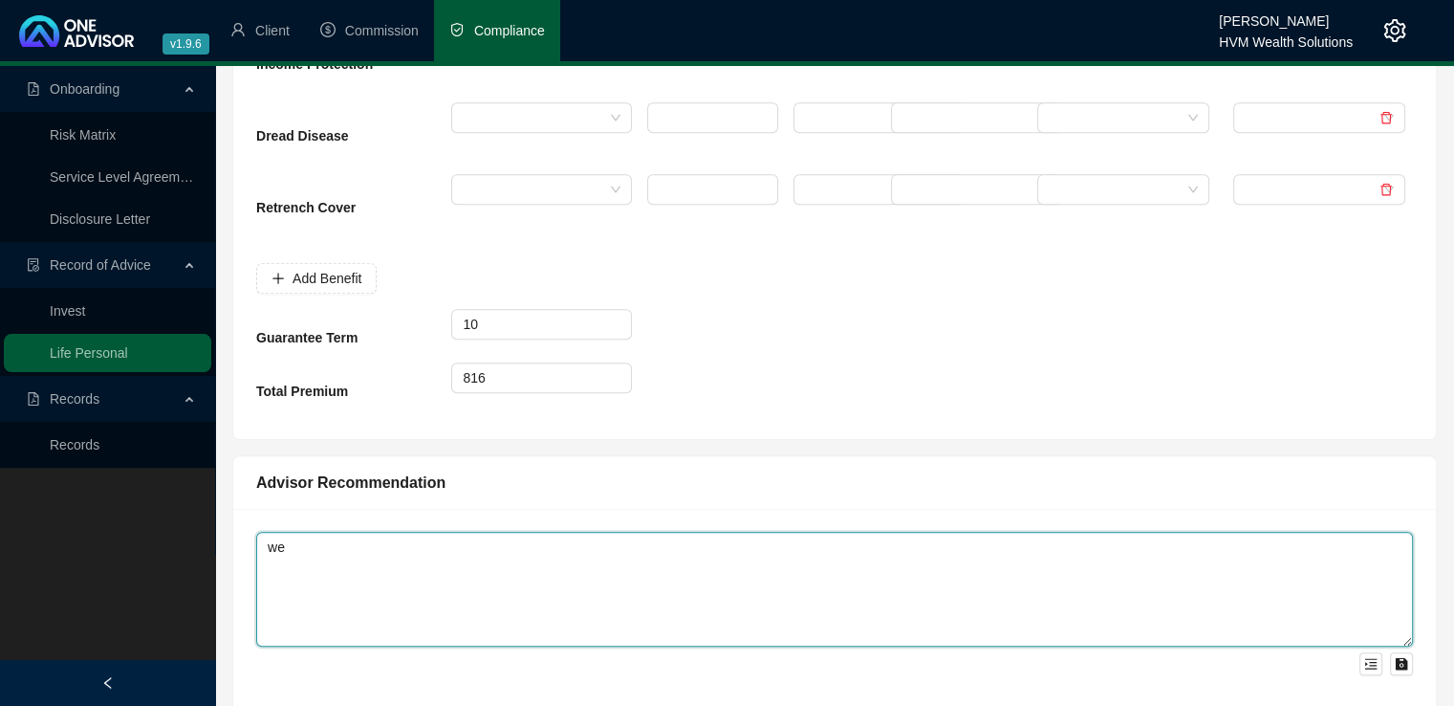
type textarea "w"
click at [326, 571] on textarea "We re" at bounding box center [834, 589] width 1157 height 115
drag, startPoint x: 319, startPoint y: 556, endPoint x: 263, endPoint y: 552, distance: 56.5
click at [263, 552] on textarea "We re" at bounding box center [834, 589] width 1157 height 115
paste textarea "commend increasing your Discovery Income Continuation benefit to R50,000 per mo…"
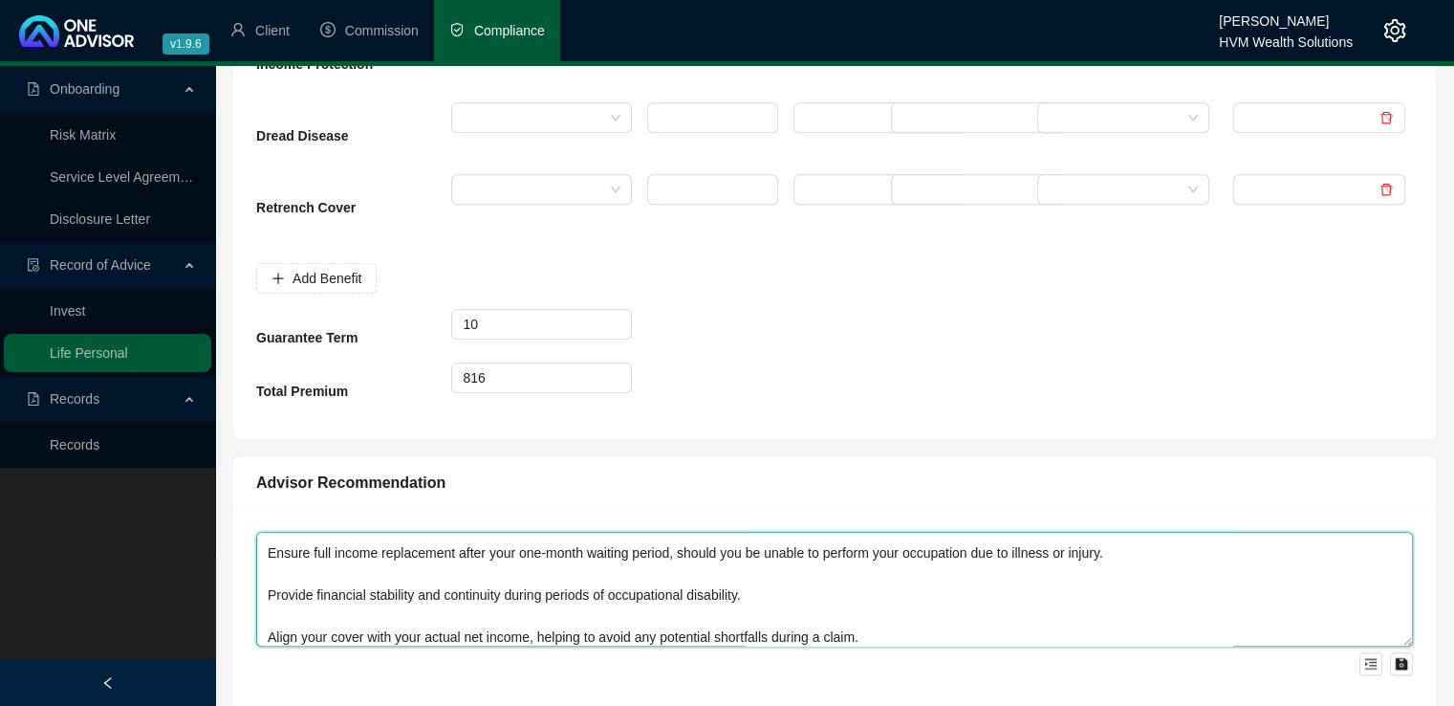
scroll to position [0, 0]
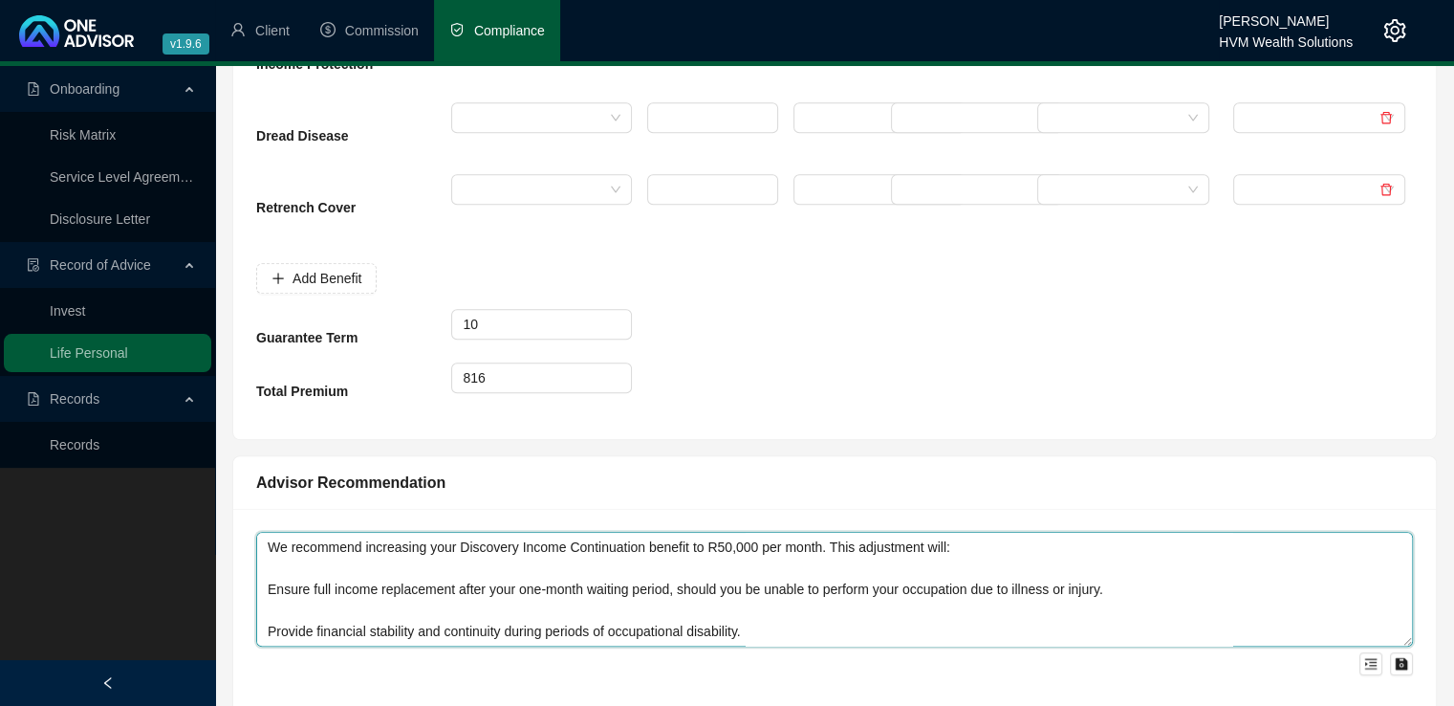
click at [268, 624] on textarea "We recommend increasing your Discovery Income Continuation benefit to R50,000 p…" at bounding box center [834, 589] width 1157 height 115
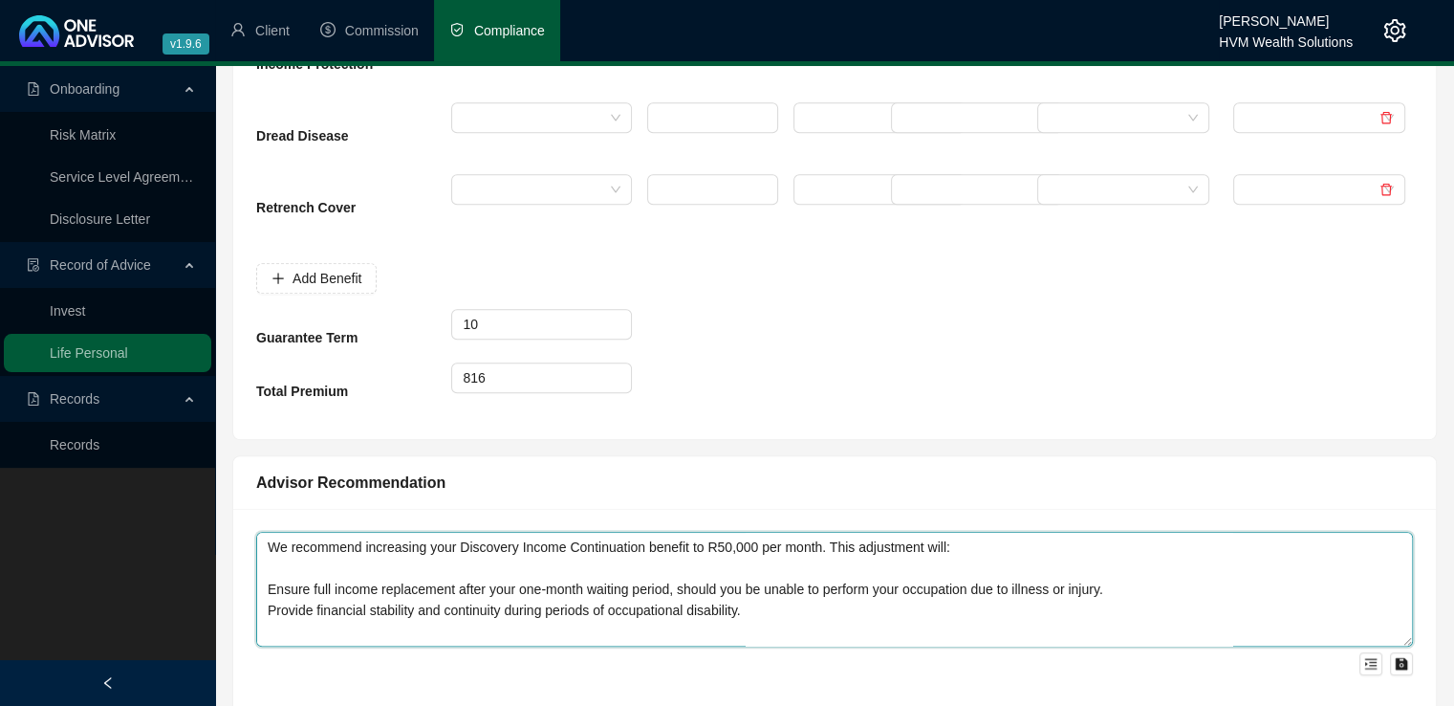
click at [269, 582] on textarea "We recommend increasing your Discovery Income Continuation benefit to R50,000 p…" at bounding box center [834, 589] width 1157 height 115
click at [265, 613] on textarea "We recommend increasing your Discovery Income Continuation benefit to R50,000 p…" at bounding box center [834, 589] width 1157 height 115
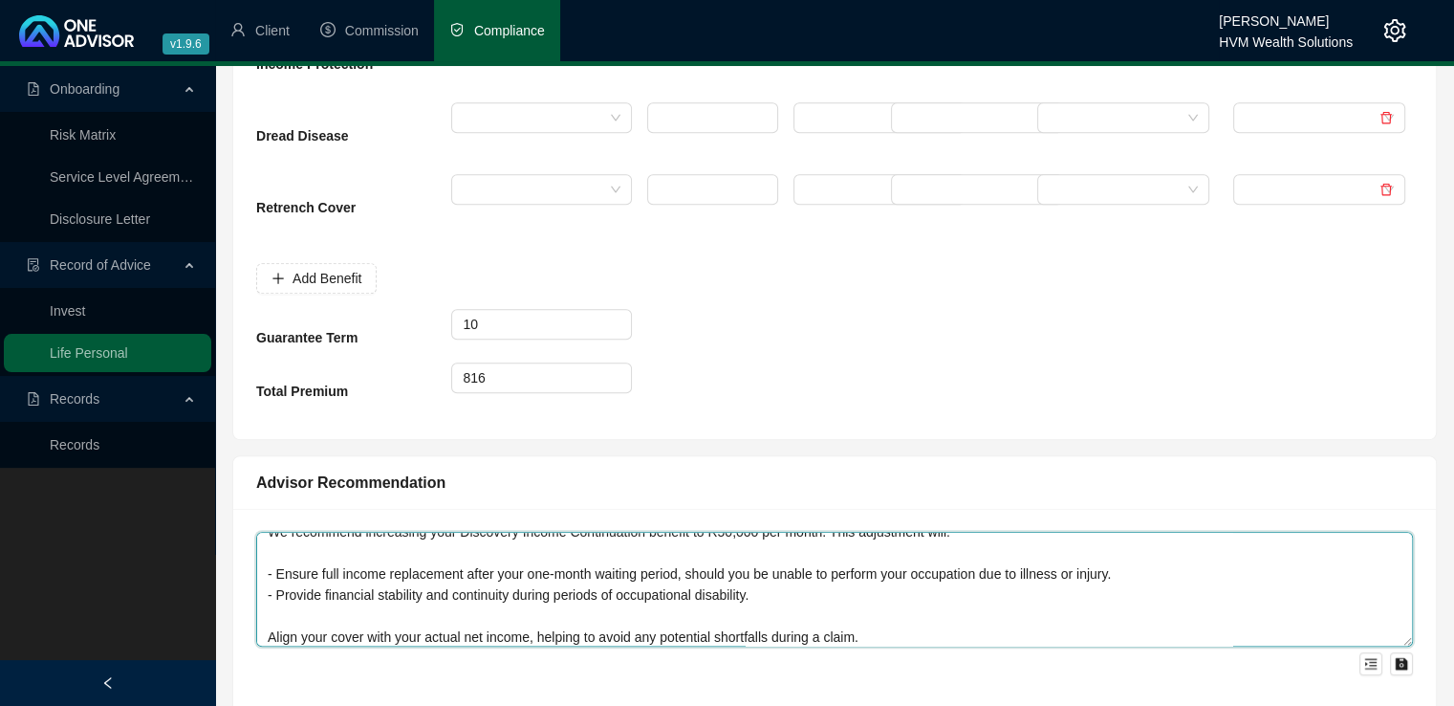
click at [271, 630] on textarea "We recommend increasing your Discovery Income Continuation benefit to R50,000 p…" at bounding box center [834, 589] width 1157 height 115
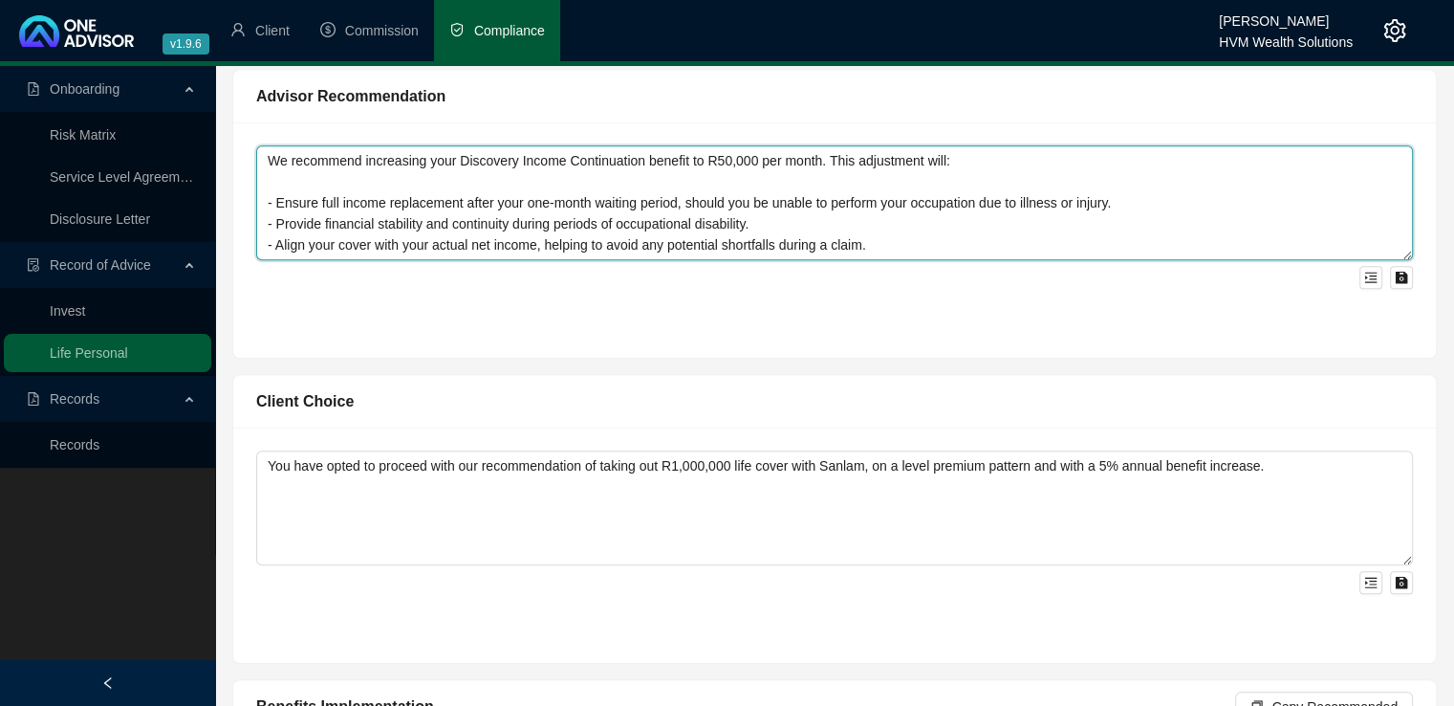
scroll to position [1539, 0]
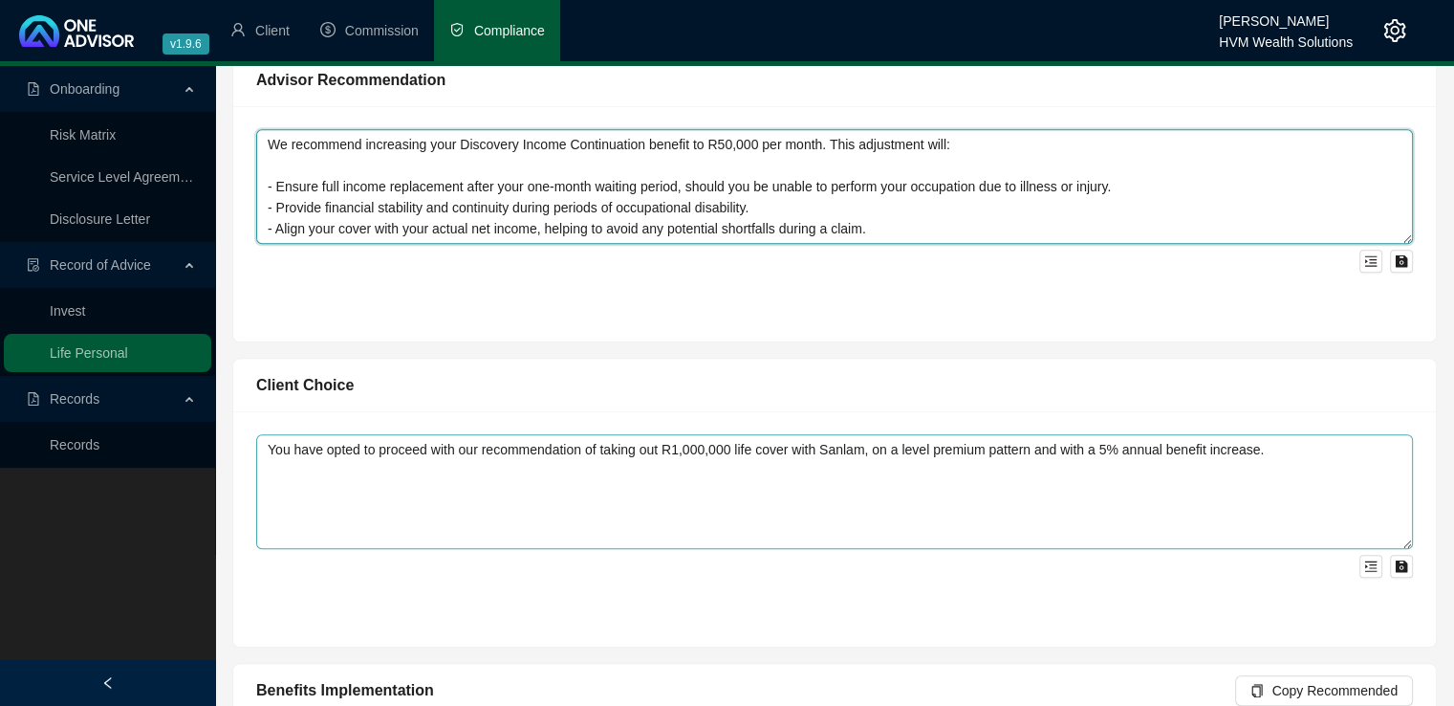
type textarea "We recommend increasing your Discovery Income Continuation benefit to R50,000 p…"
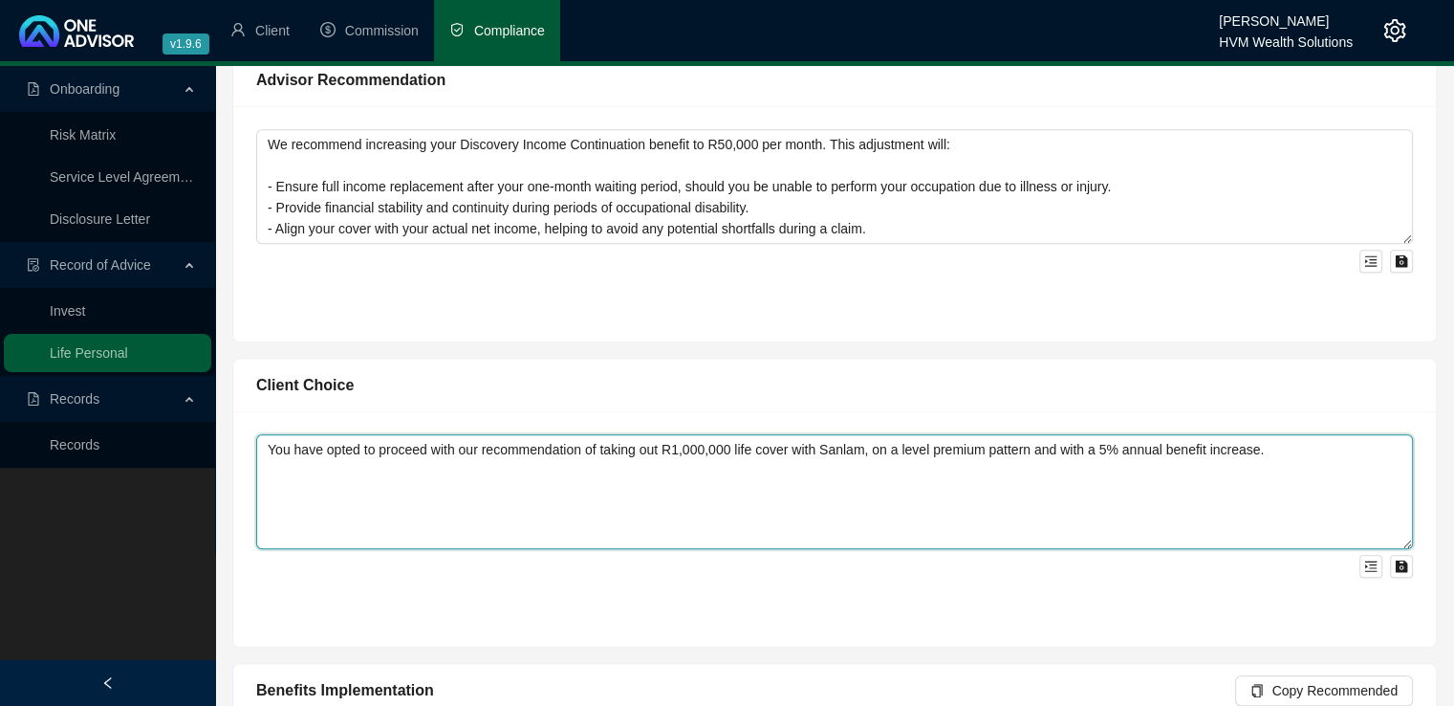
drag, startPoint x: 1313, startPoint y: 445, endPoint x: 253, endPoint y: 471, distance: 1059.8
click at [253, 471] on div "You have opted to proceed with our recommendation of taking out R1,000,000 life…" at bounding box center [834, 528] width 1203 height 235
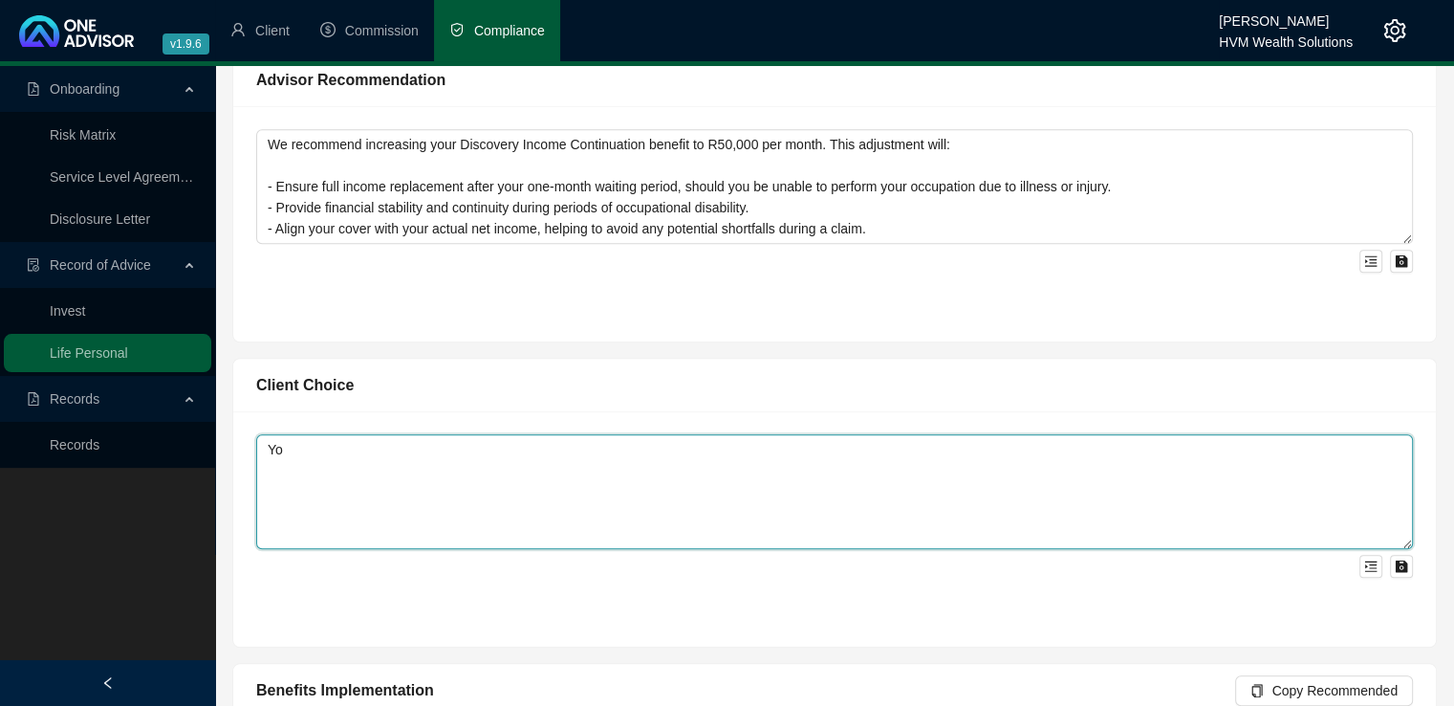
type textarea "Y"
click at [643, 458] on textarea "Upon receipt of the Discovery's Amendment Quote, you" at bounding box center [834, 491] width 1157 height 115
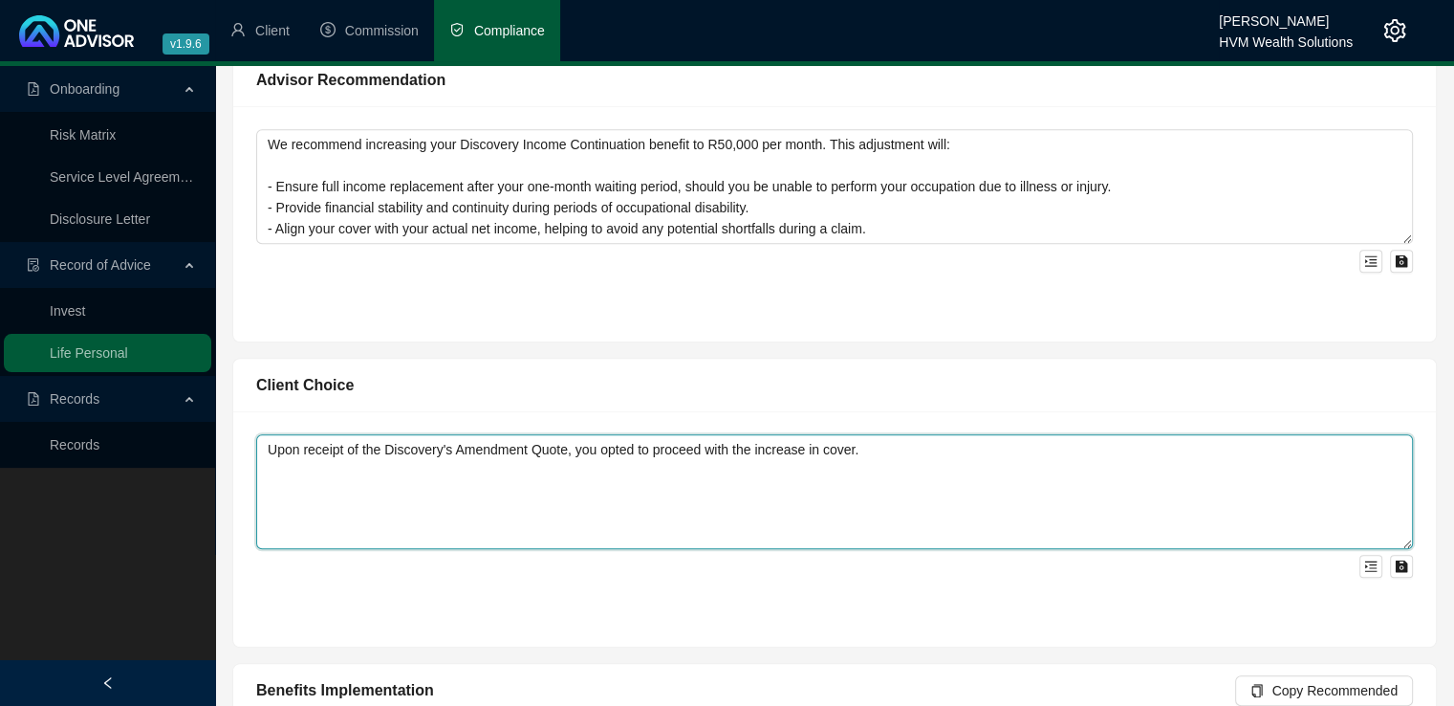
drag, startPoint x: 910, startPoint y: 460, endPoint x: 252, endPoint y: 471, distance: 658.0
click at [252, 471] on div "Upon receipt of the Discovery's Amendment Quote, you opted to proceed with the …" at bounding box center [834, 528] width 1203 height 235
type textarea "Upon receipt of the Discovery's Amendment Quote, you opted to proceed with the …"
click at [868, 468] on textarea "Upon receipt of the Discovery's Amendment Quote, you opted to proceed with the …" at bounding box center [834, 491] width 1157 height 115
drag, startPoint x: 880, startPoint y: 455, endPoint x: 268, endPoint y: 453, distance: 612.0
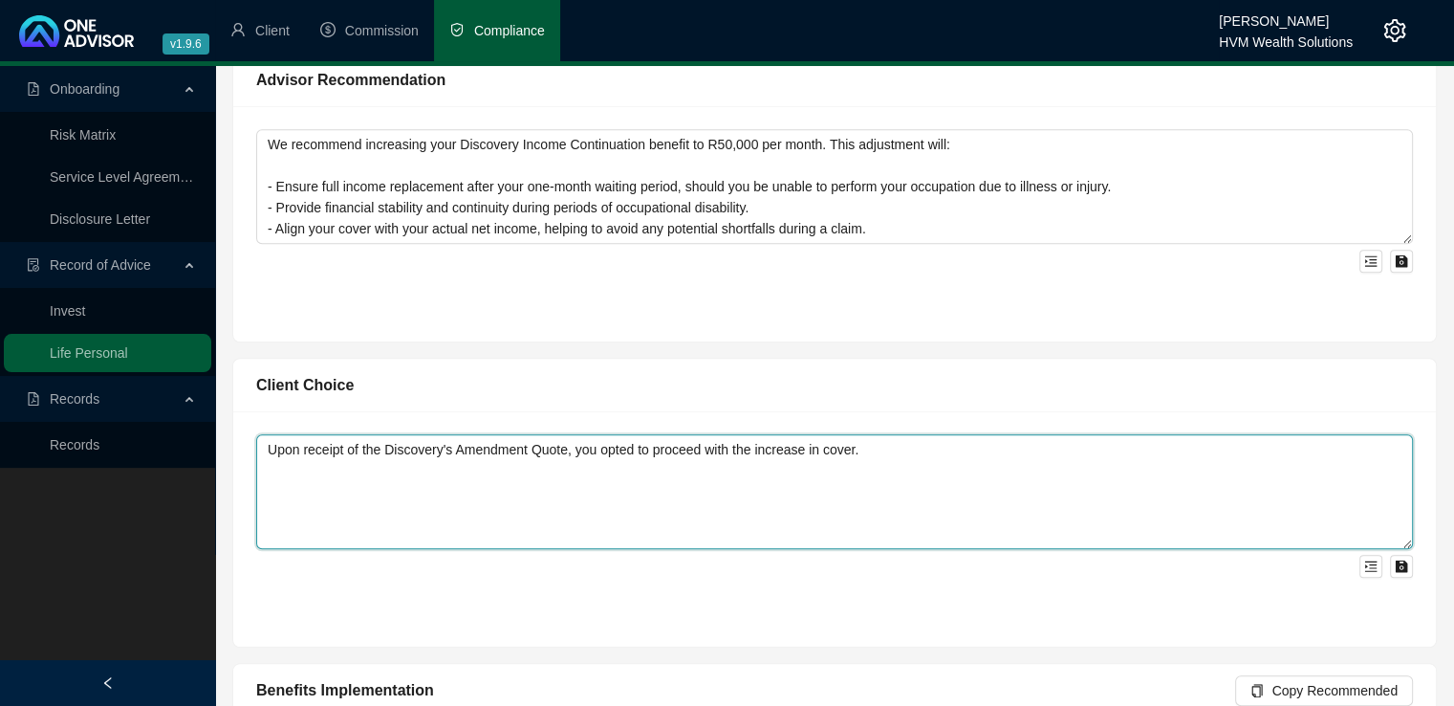
click at [268, 453] on textarea "Upon receipt of the Discovery's Amendment Quote, you opted to proceed with the …" at bounding box center [834, 491] width 1157 height 115
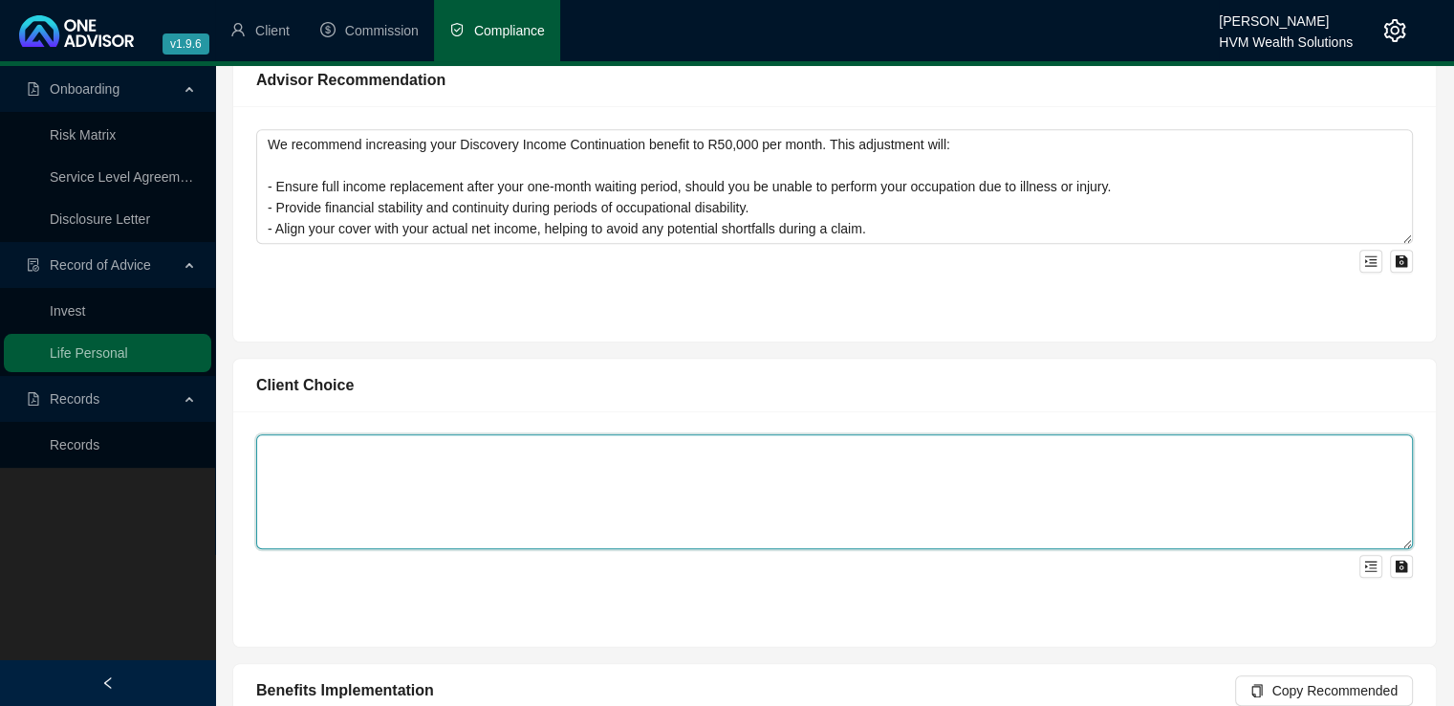
paste textarea "Upon receiving Discovery’s amendment quote, you confirmed your decision to proc…"
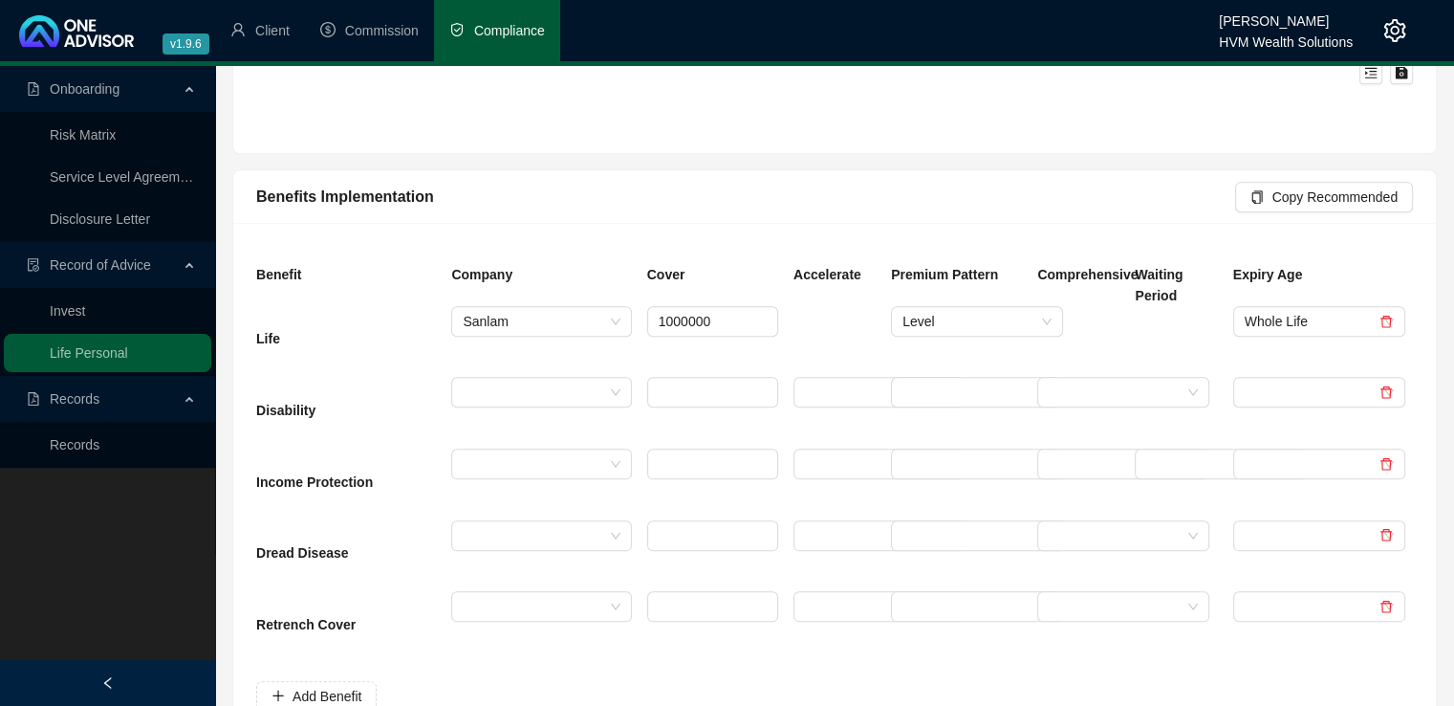
scroll to position [2118, 0]
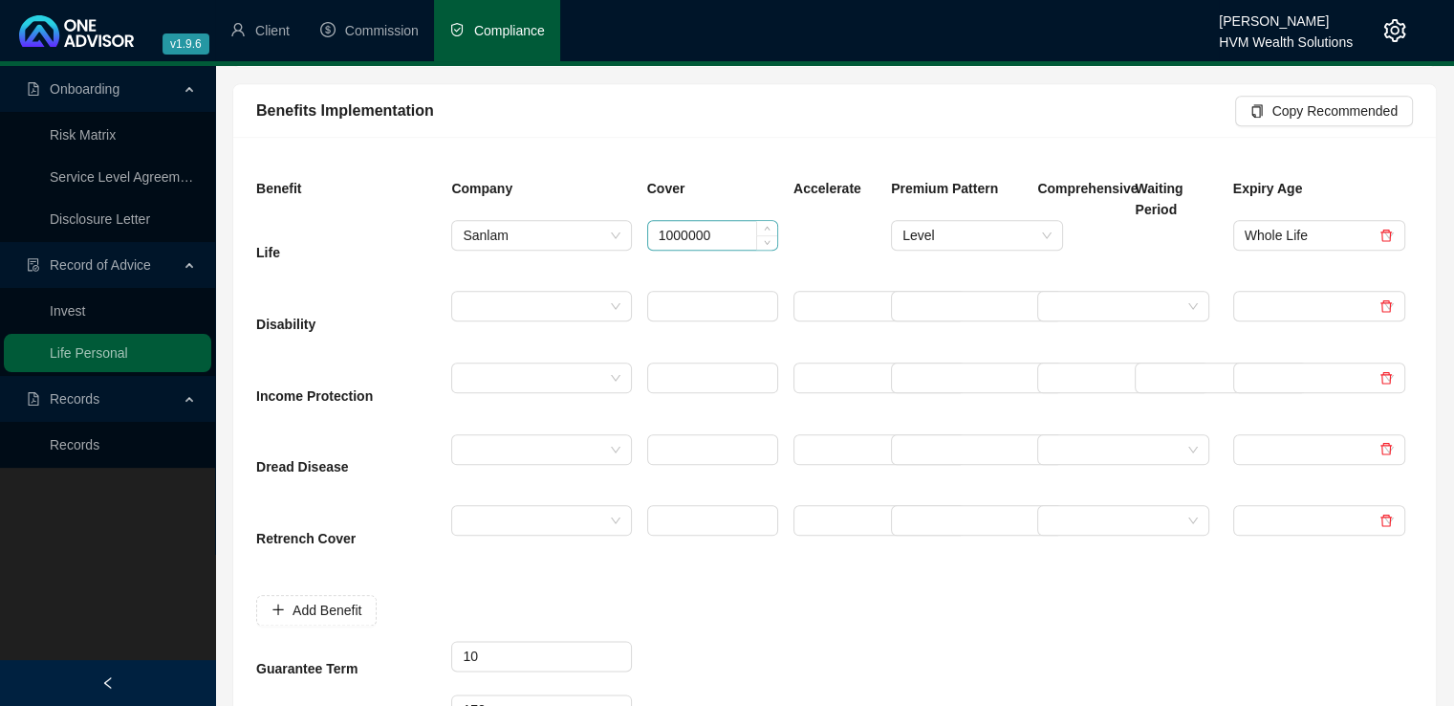
type textarea "Upon receiving Discovery’s amendment quote, you confirmed your decision to proc…"
drag, startPoint x: 727, startPoint y: 238, endPoint x: 628, endPoint y: 237, distance: 98.5
click at [628, 237] on div "Life Sanlam 1000000 Level Whole Life" at bounding box center [835, 256] width 1172 height 72
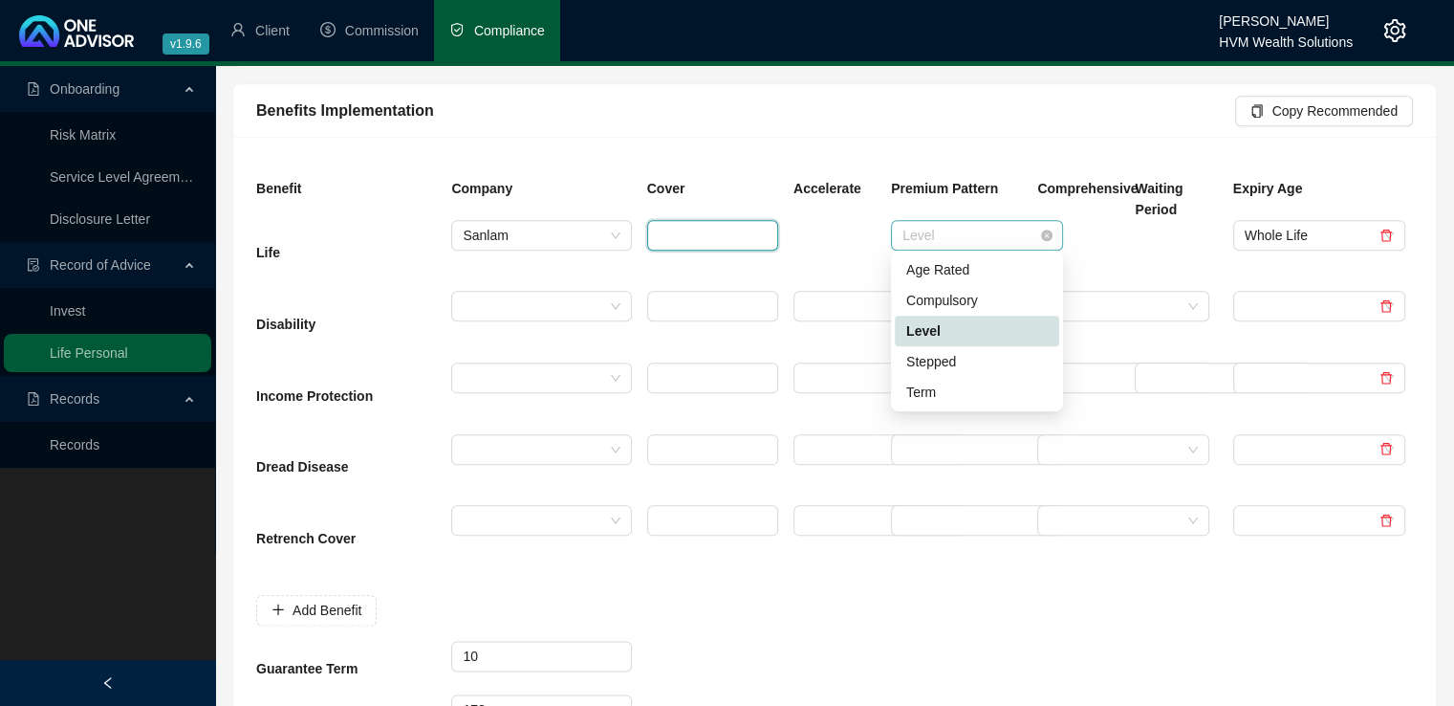
drag, startPoint x: 952, startPoint y: 234, endPoint x: 895, endPoint y: 234, distance: 57.4
click at [895, 234] on div "Level" at bounding box center [977, 235] width 172 height 31
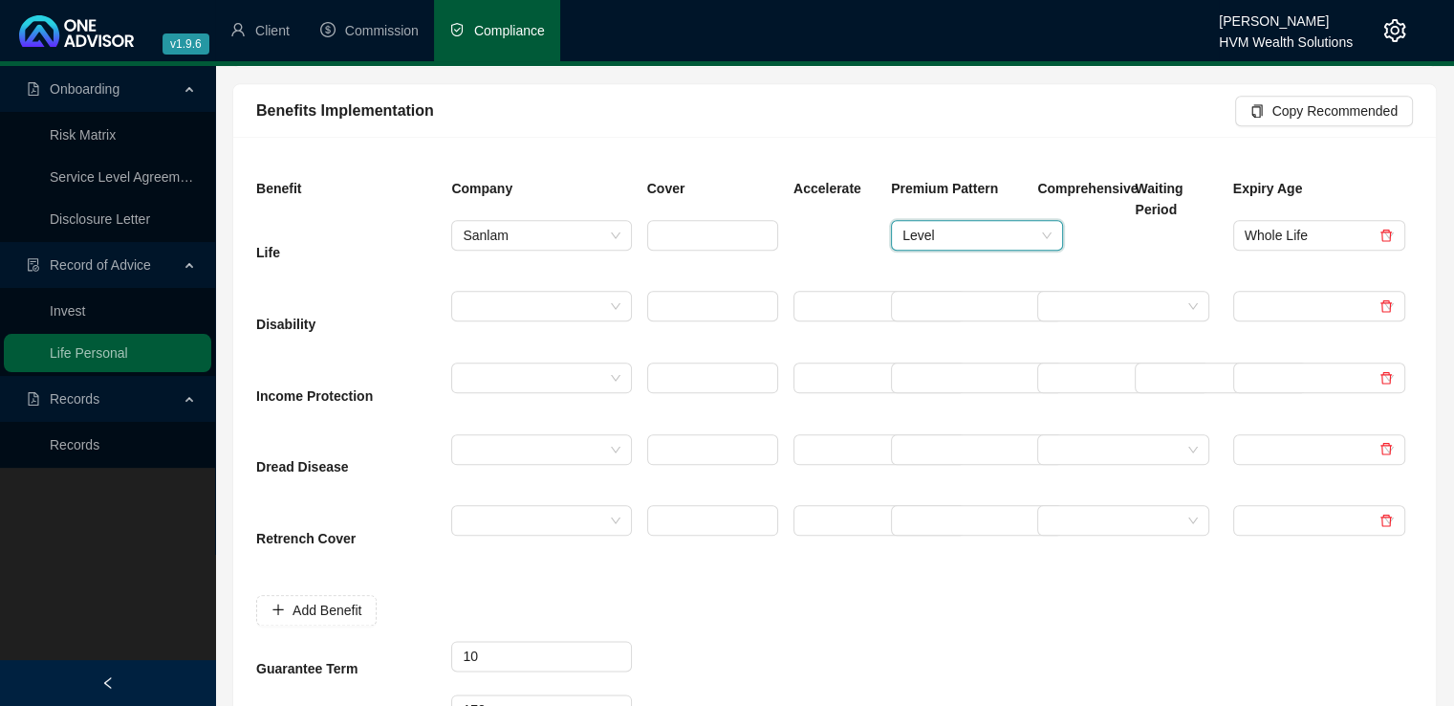
click at [1388, 228] on link at bounding box center [1386, 235] width 13 height 15
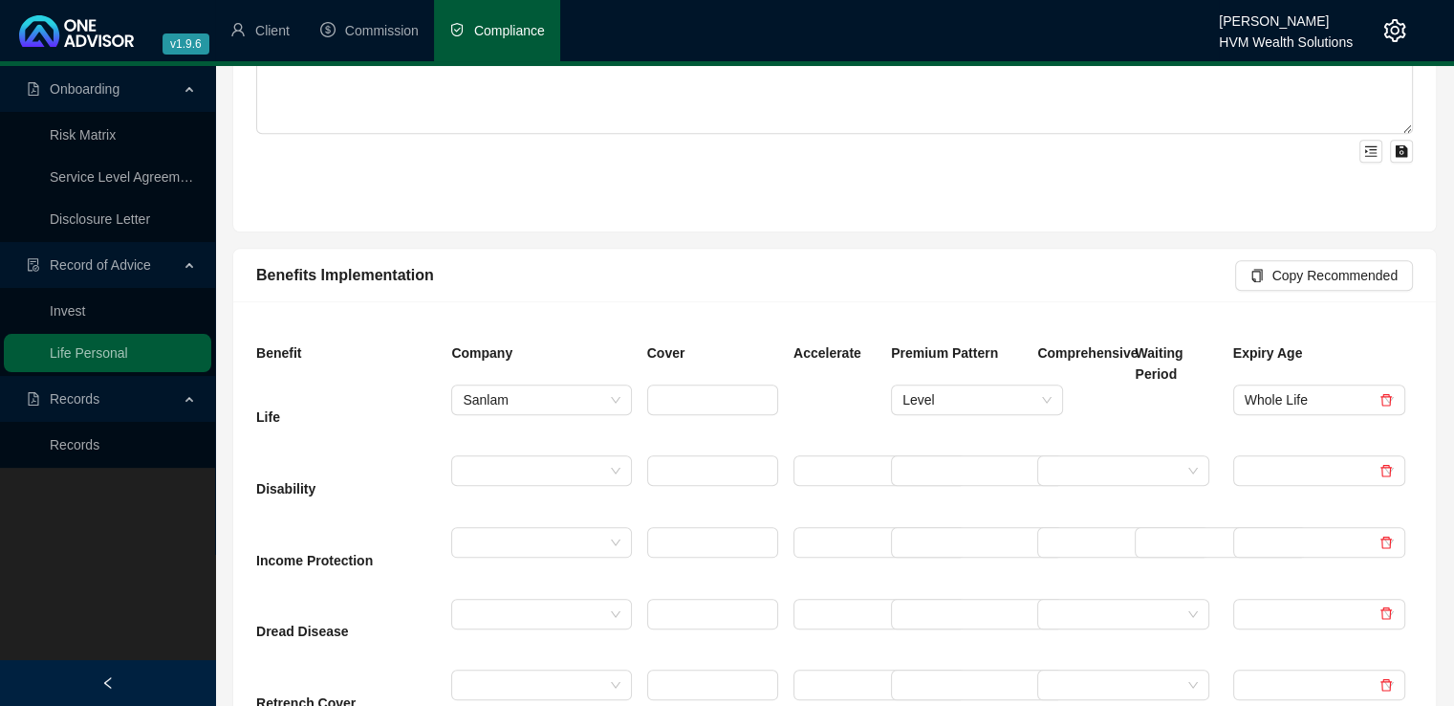
scroll to position [1975, 0]
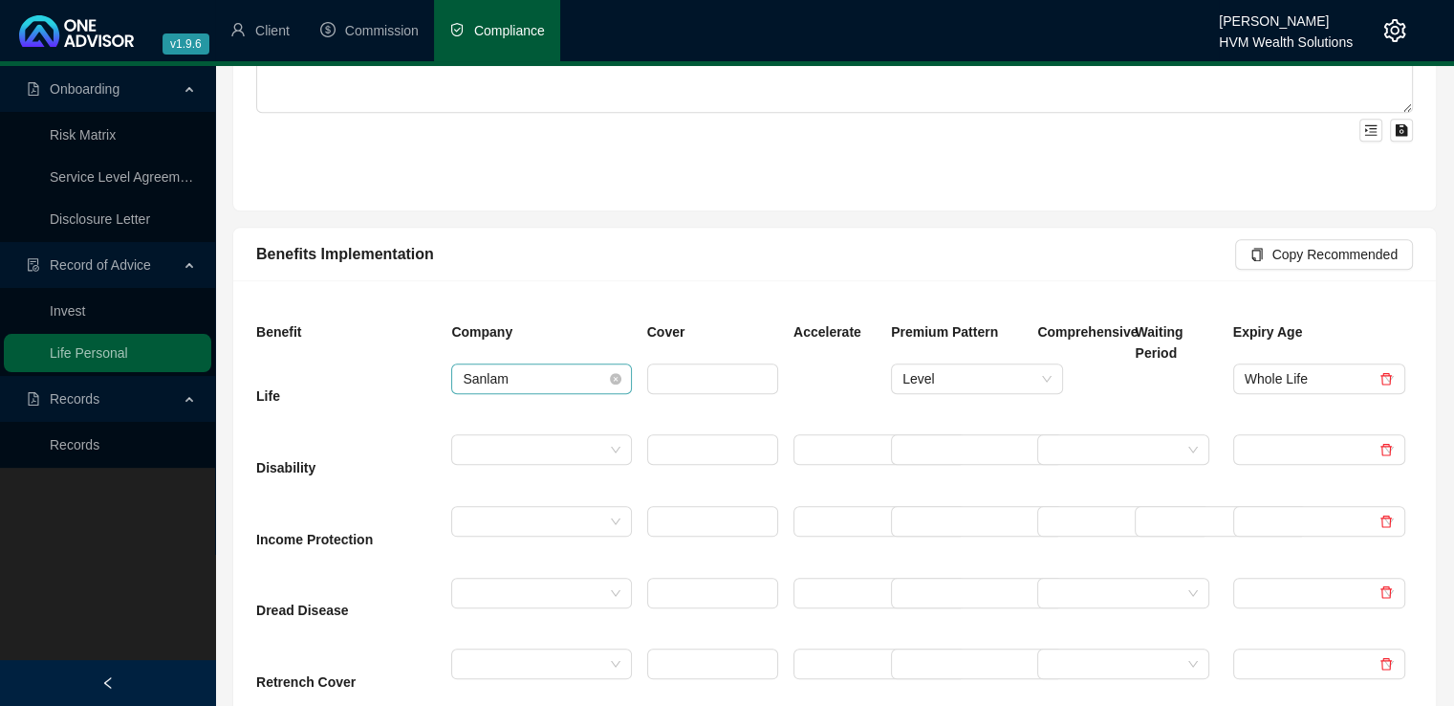
click at [522, 371] on span "Sanlam" at bounding box center [541, 378] width 157 height 29
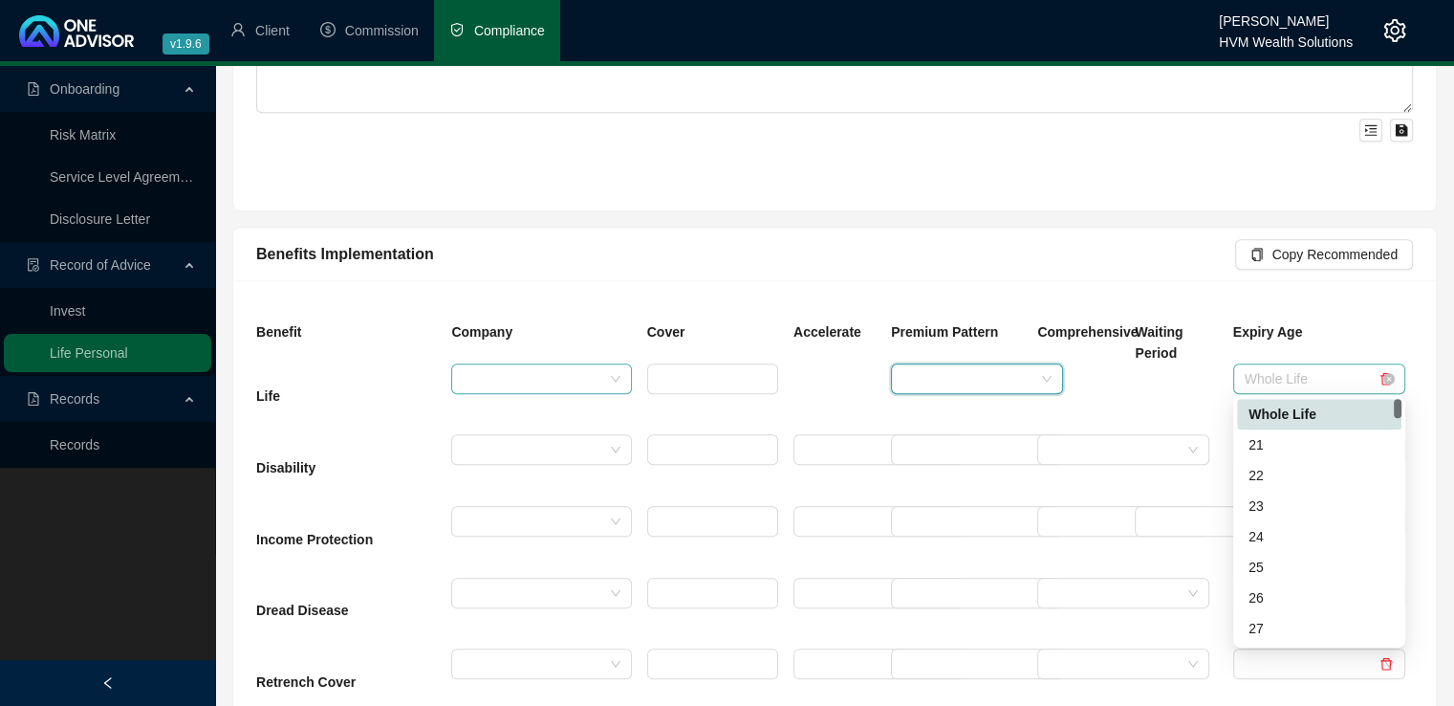
click at [1321, 374] on span "Whole Life" at bounding box center [1319, 378] width 149 height 29
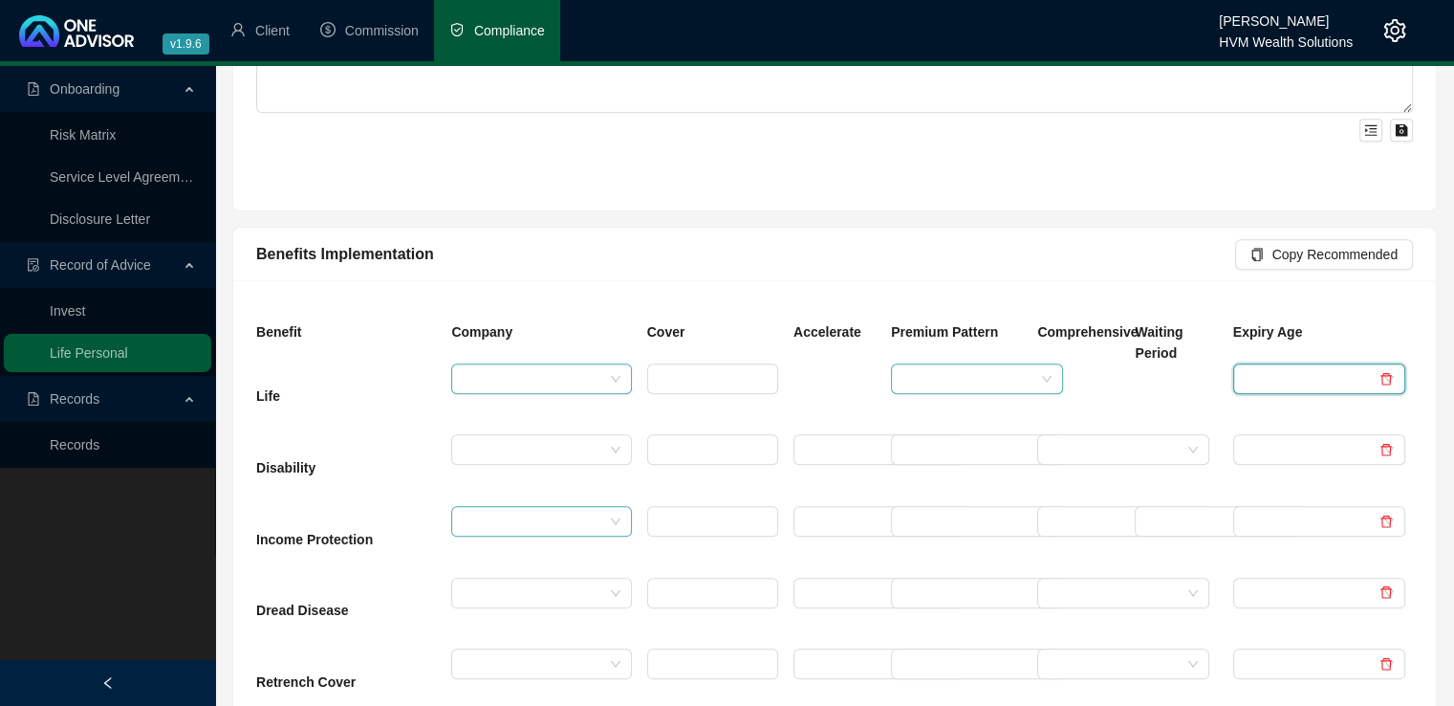
click at [493, 527] on input "search" at bounding box center [533, 521] width 140 height 29
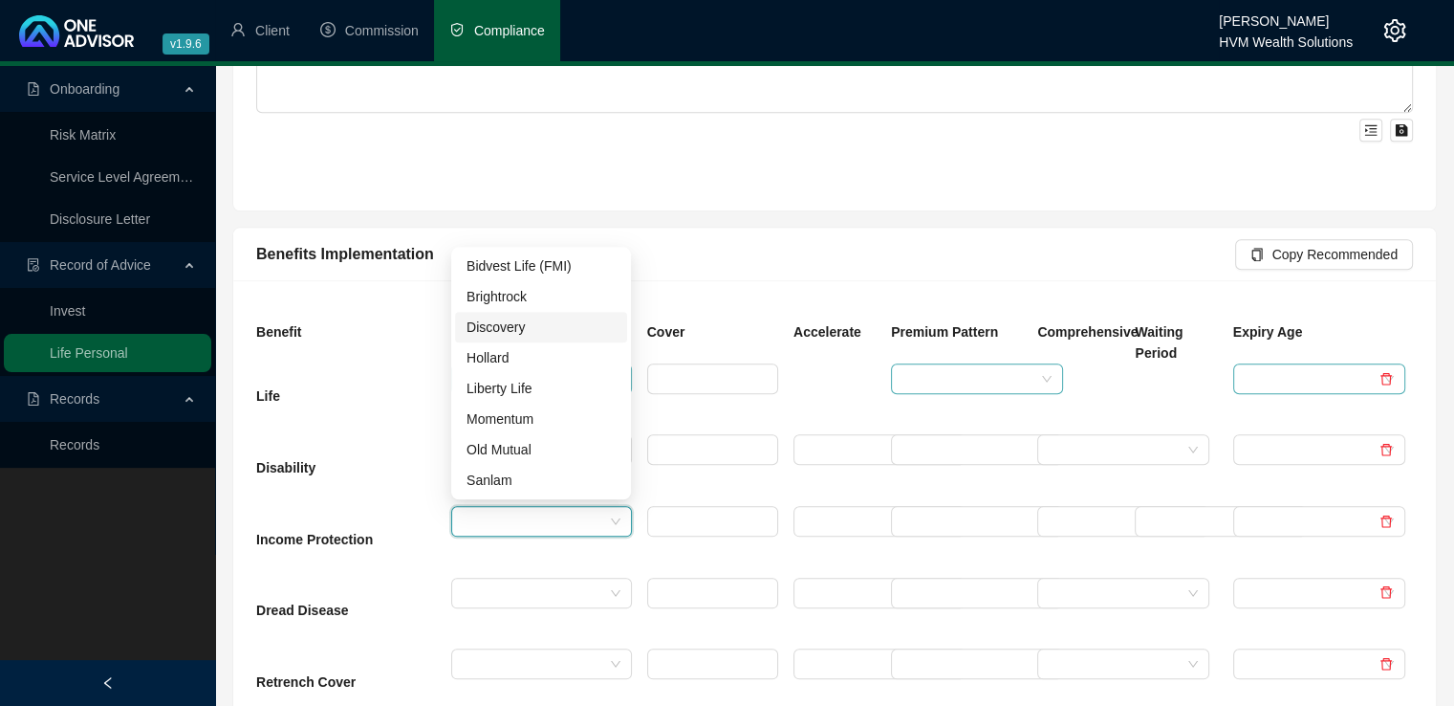
click at [519, 328] on div "Discovery" at bounding box center [541, 326] width 149 height 21
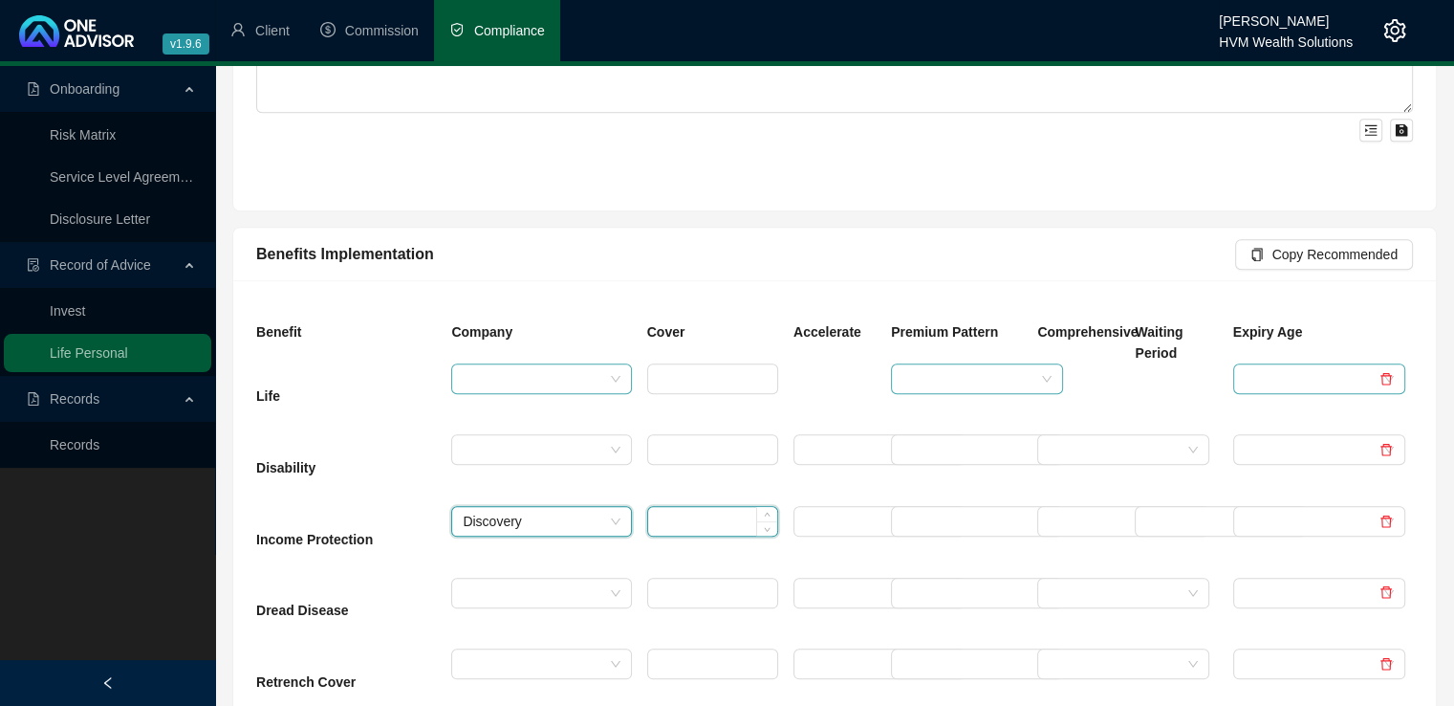
click at [674, 529] on input at bounding box center [712, 521] width 129 height 29
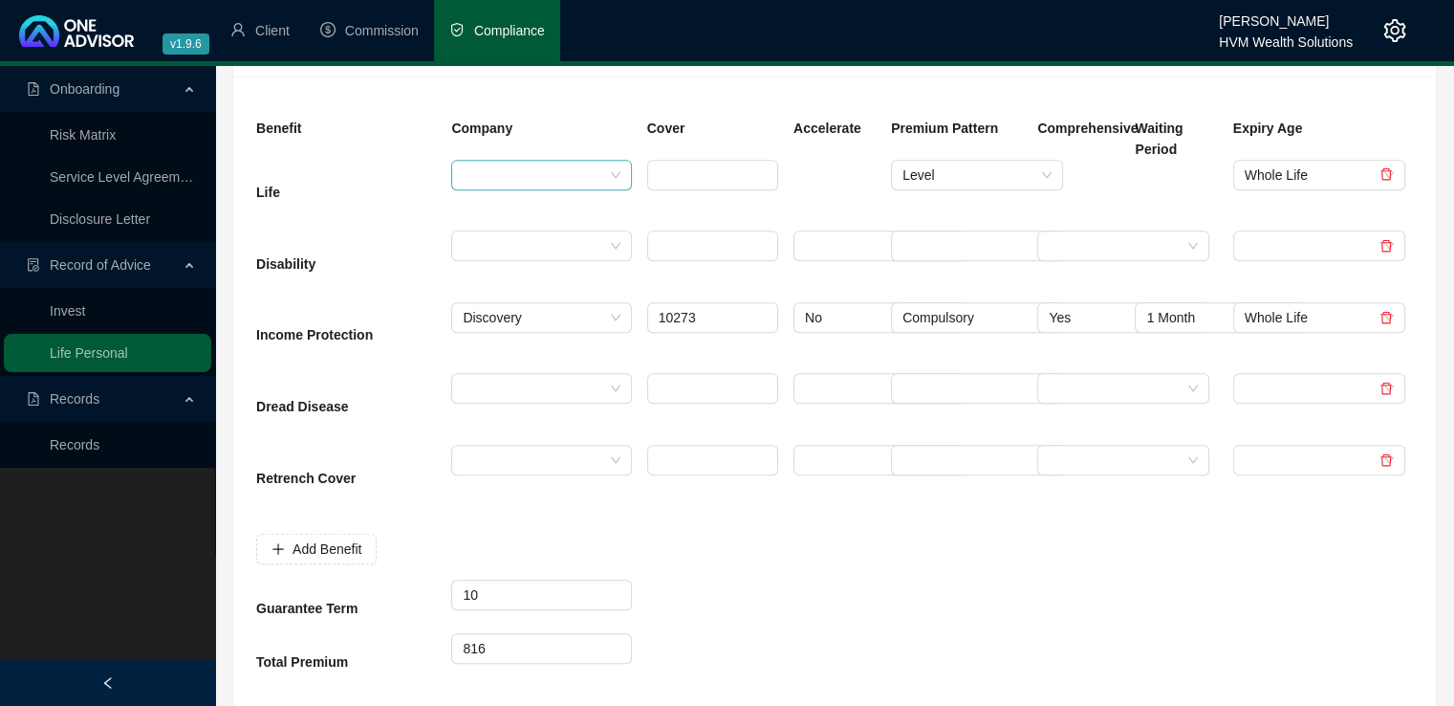
scroll to position [805, 0]
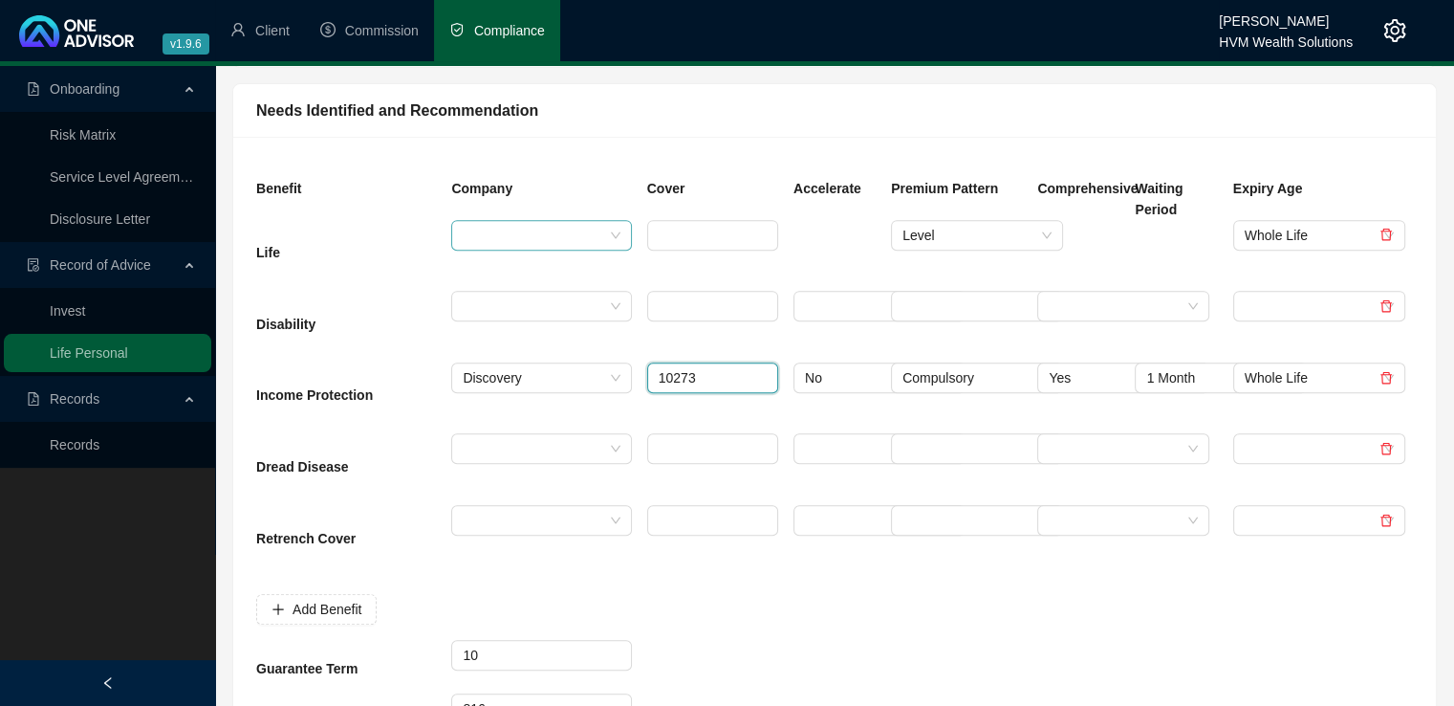
drag, startPoint x: 715, startPoint y: 376, endPoint x: 635, endPoint y: 379, distance: 80.4
click at [635, 379] on div "Income Protection Discovery 10273 No Compulsory Yes 1 Month Whole Life" at bounding box center [835, 398] width 1172 height 72
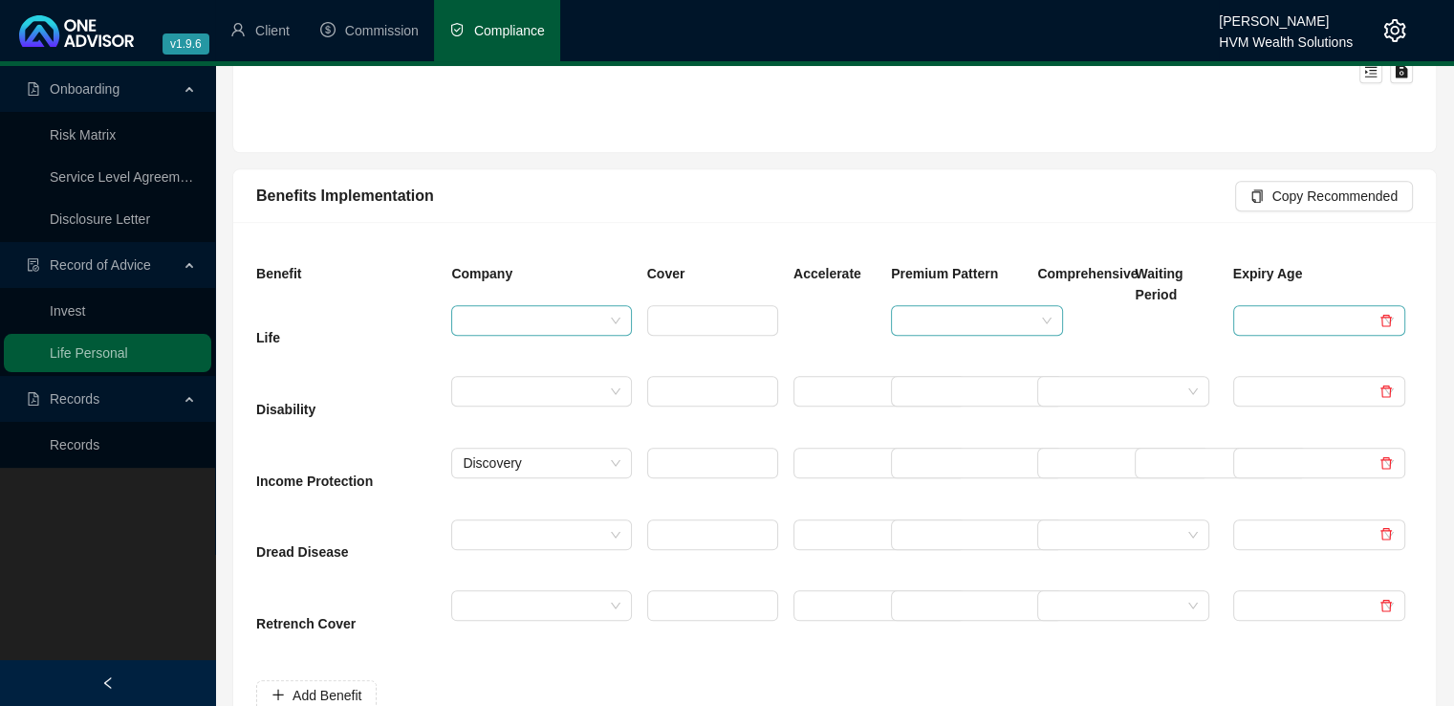
scroll to position [2046, 0]
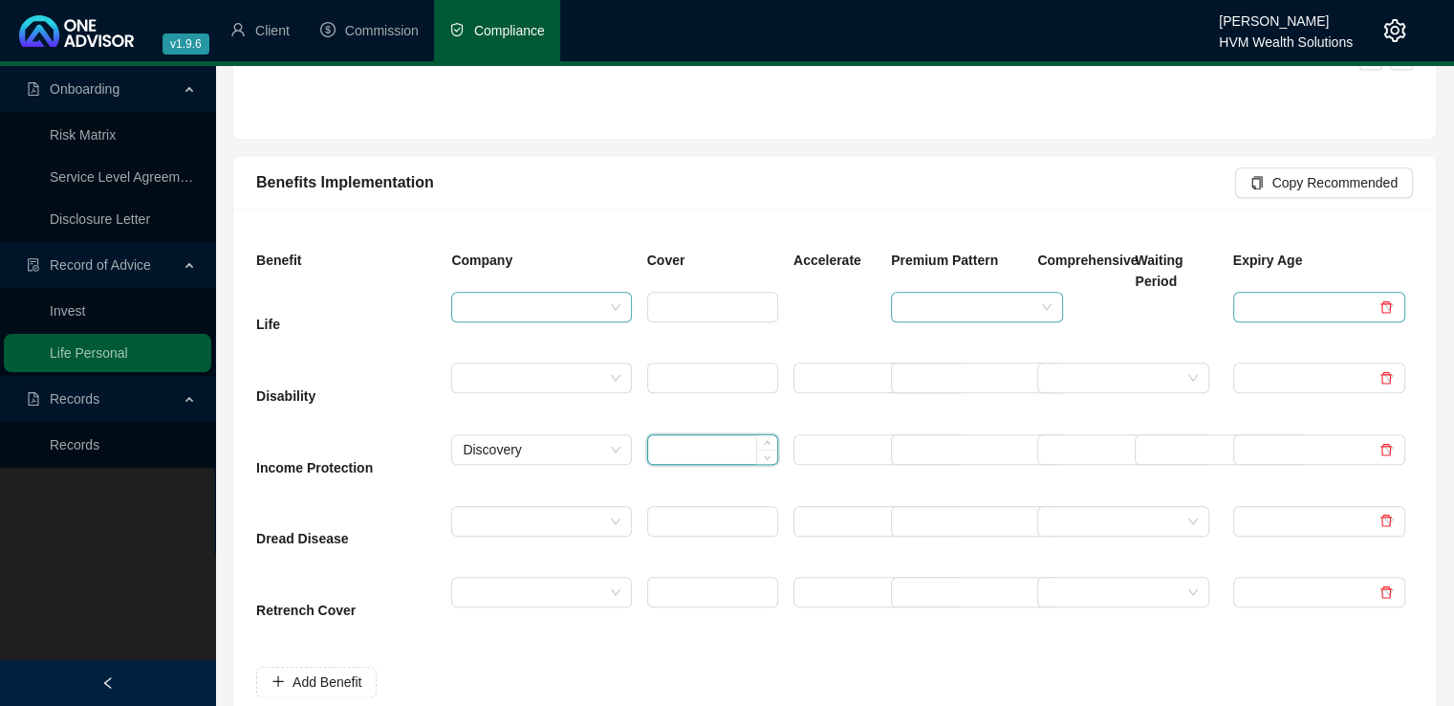
paste input "10273"
type input "10273"
click at [816, 443] on input "search" at bounding box center [871, 449] width 132 height 29
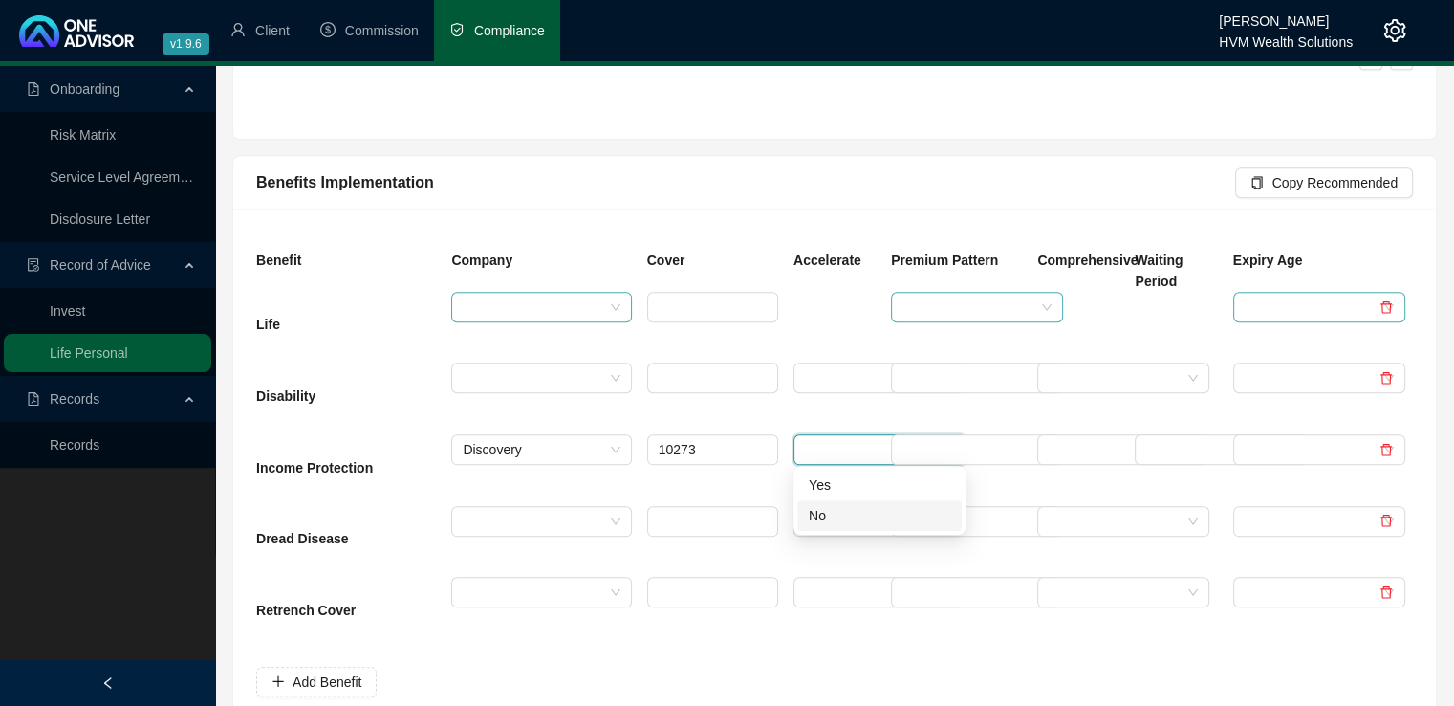
click at [824, 510] on div "No" at bounding box center [880, 515] width 142 height 21
click at [939, 444] on input "search" at bounding box center [969, 449] width 132 height 29
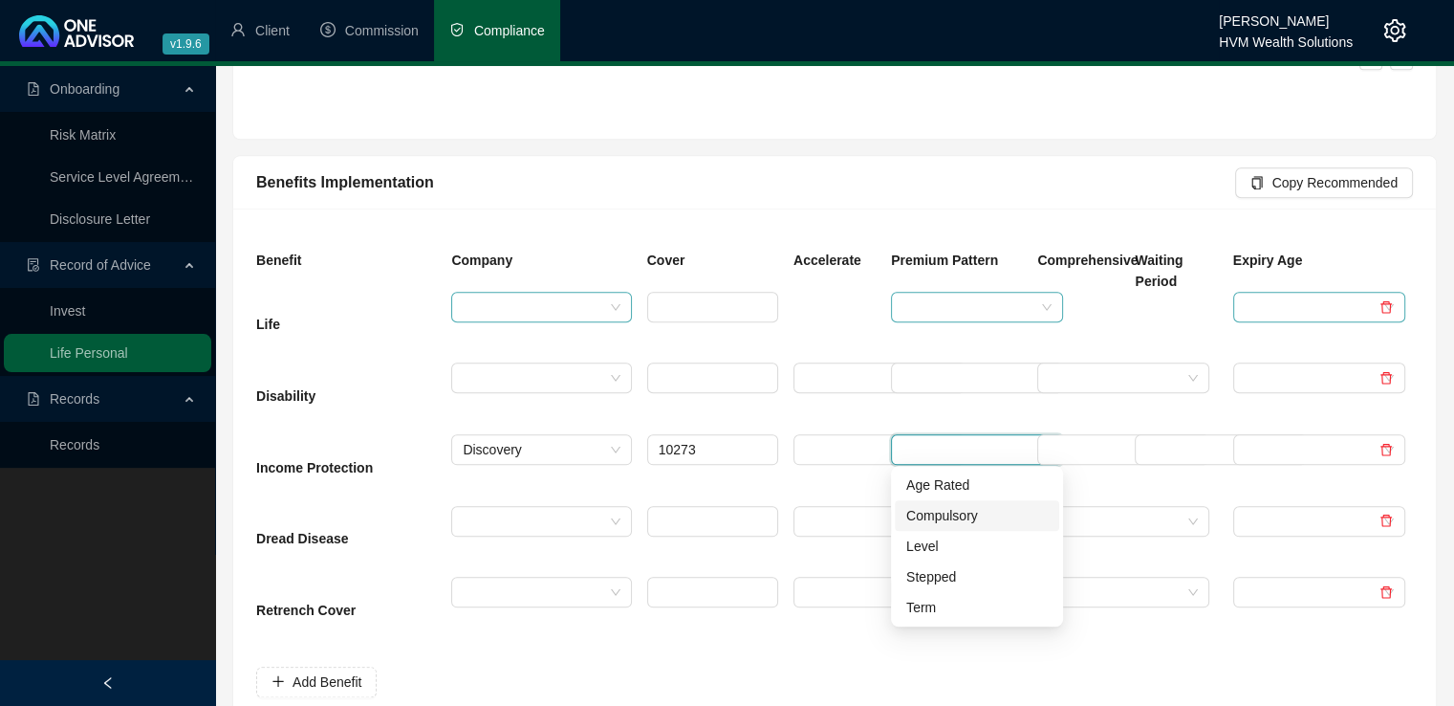
click at [947, 517] on div "Compulsory" at bounding box center [977, 515] width 142 height 21
click at [1059, 448] on input "search" at bounding box center [1115, 449] width 132 height 29
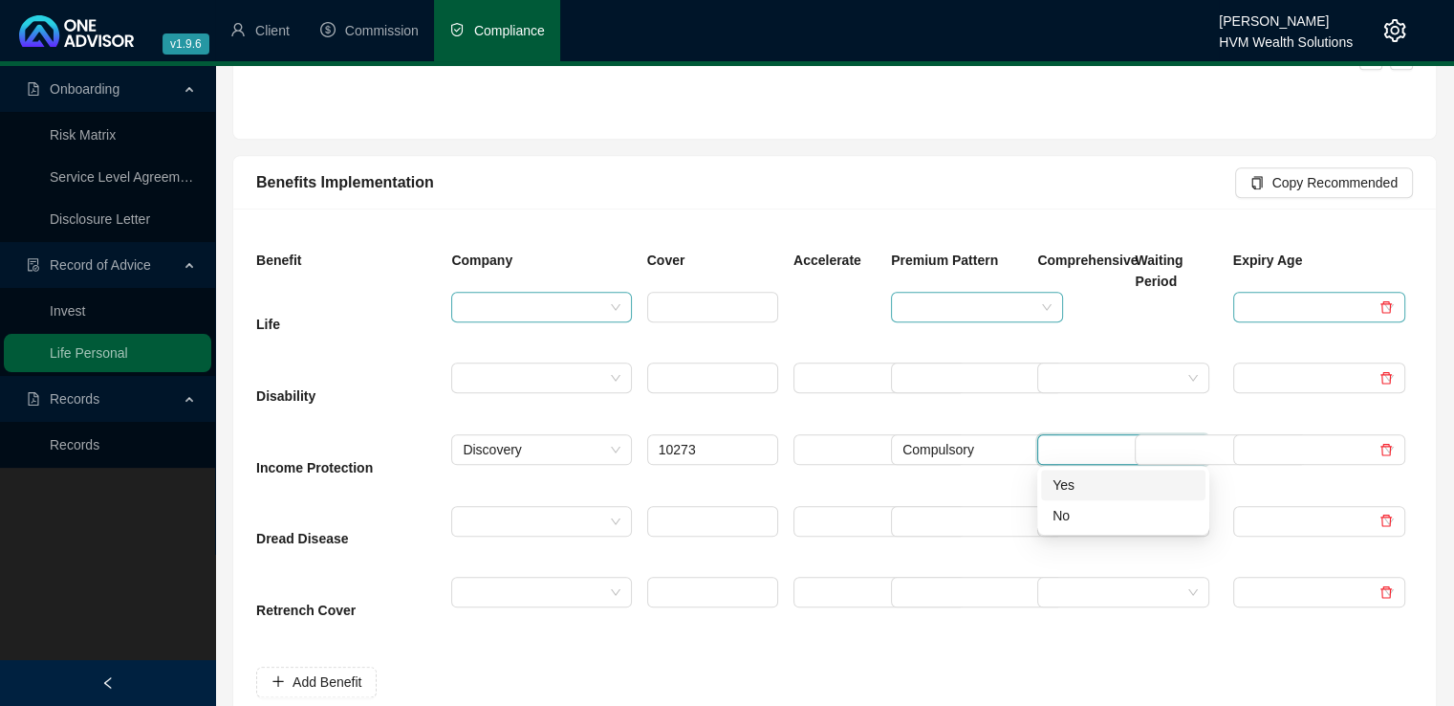
click at [1063, 486] on div "Yes" at bounding box center [1124, 484] width 142 height 21
click at [1163, 429] on div at bounding box center [1176, 398] width 98 height 72
click at [1168, 455] on input "search" at bounding box center [1212, 449] width 132 height 29
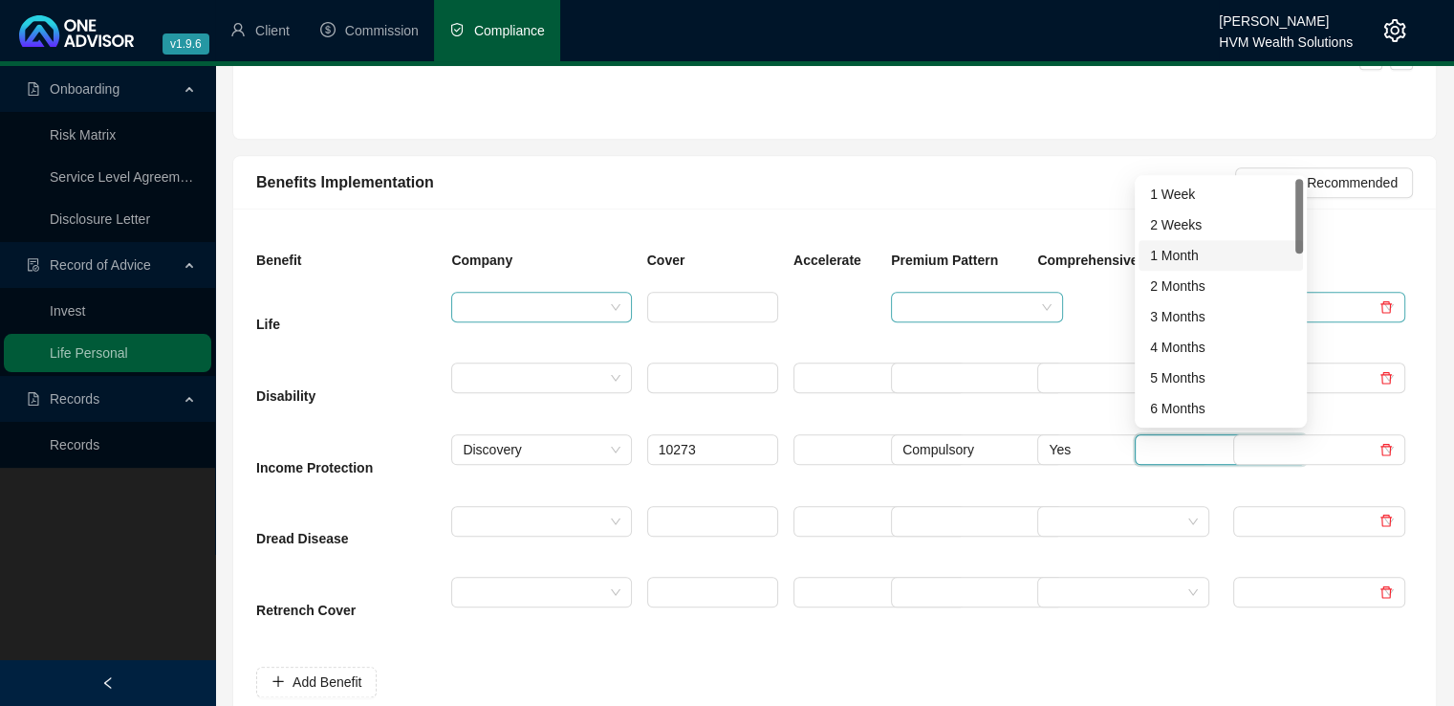
click at [1182, 258] on div "1 Month" at bounding box center [1221, 255] width 142 height 21
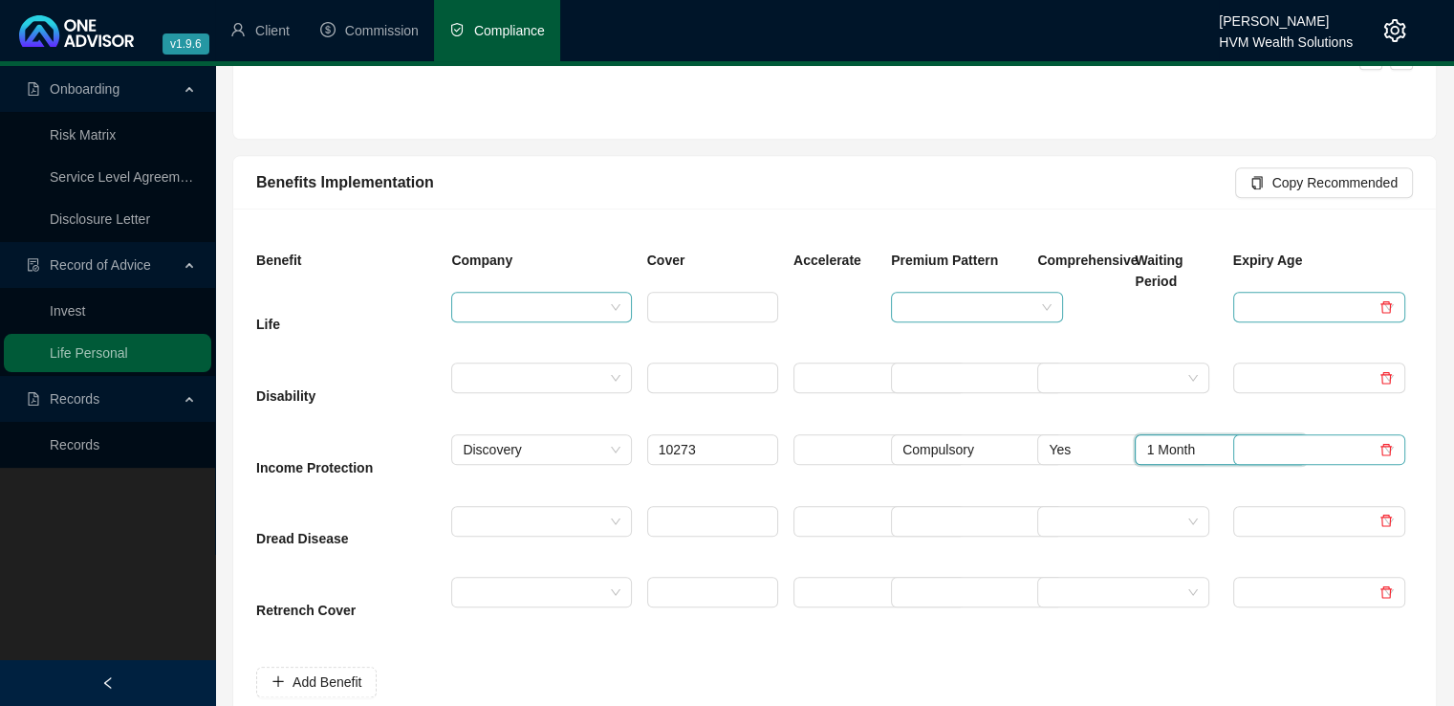
click at [1256, 448] on input "search" at bounding box center [1311, 449] width 132 height 29
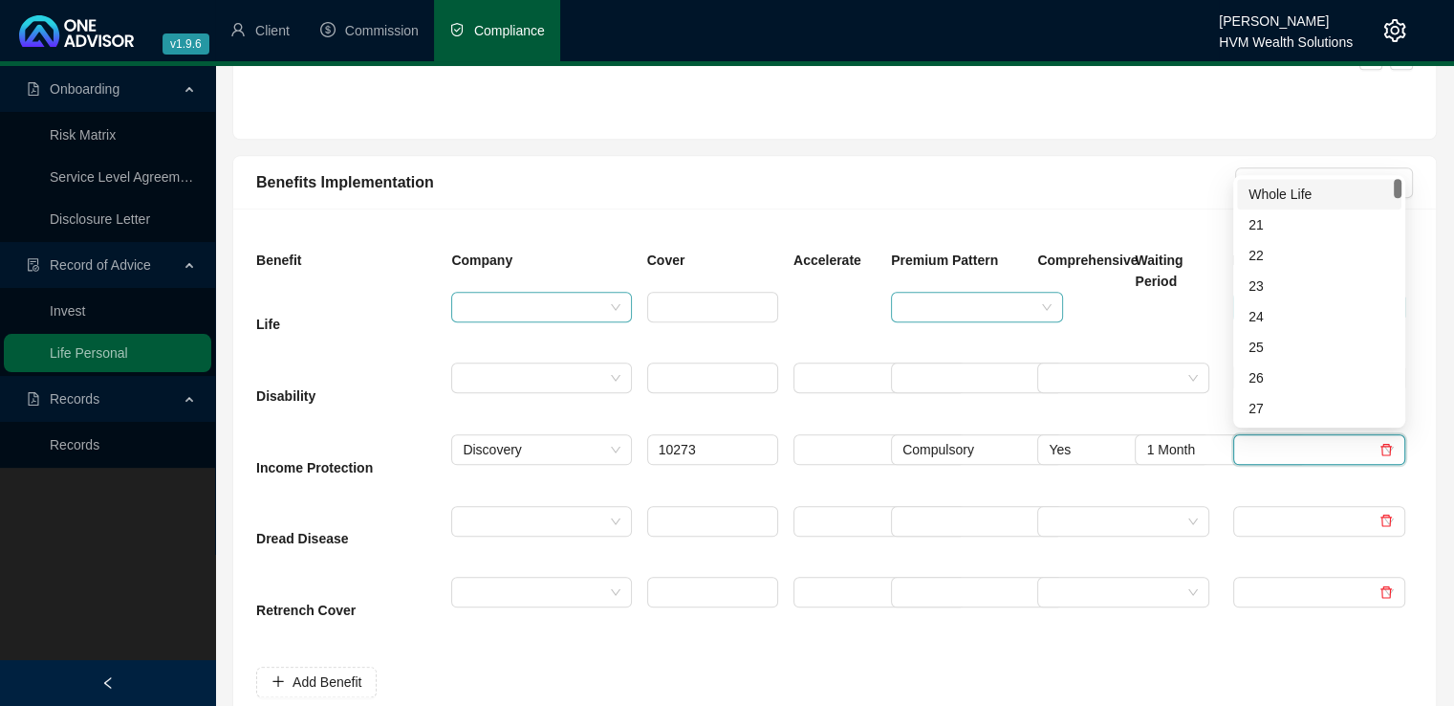
click at [1275, 190] on div "Whole Life" at bounding box center [1320, 194] width 142 height 21
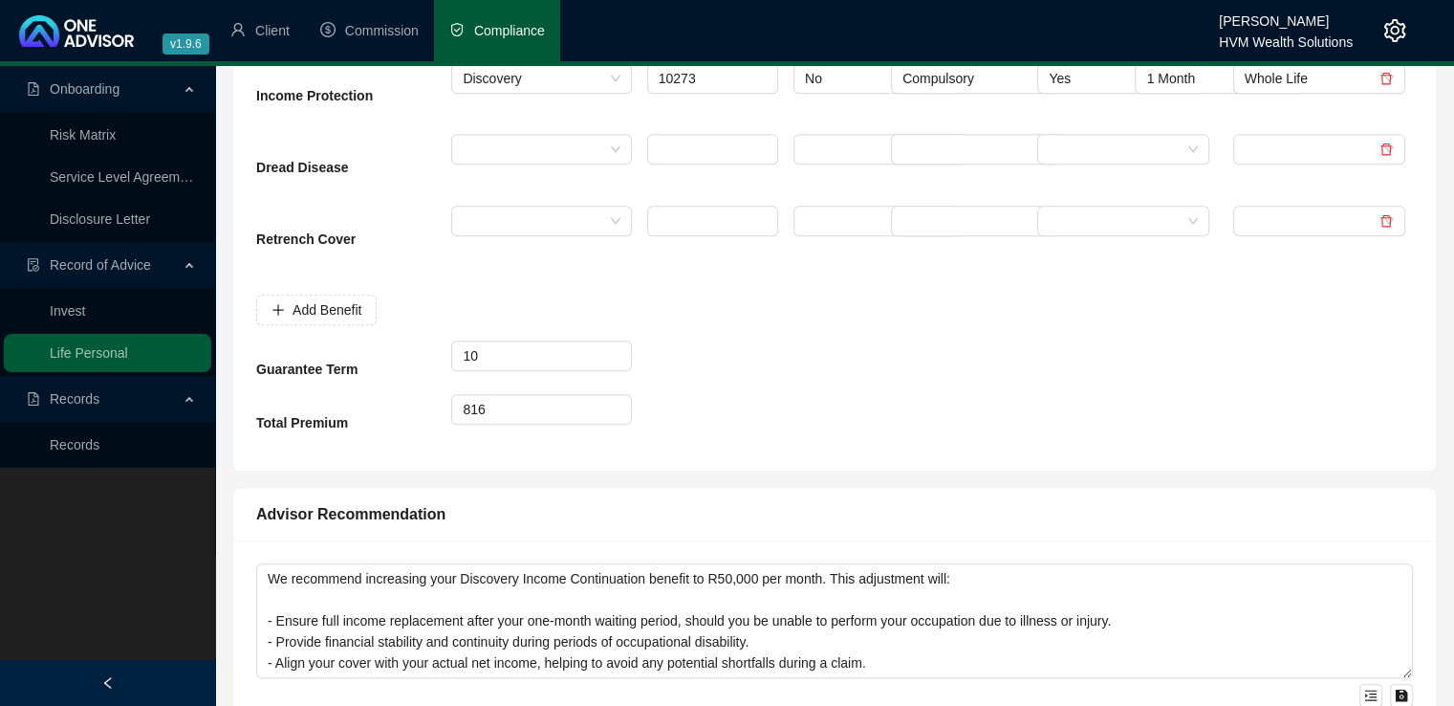
scroll to position [898, 0]
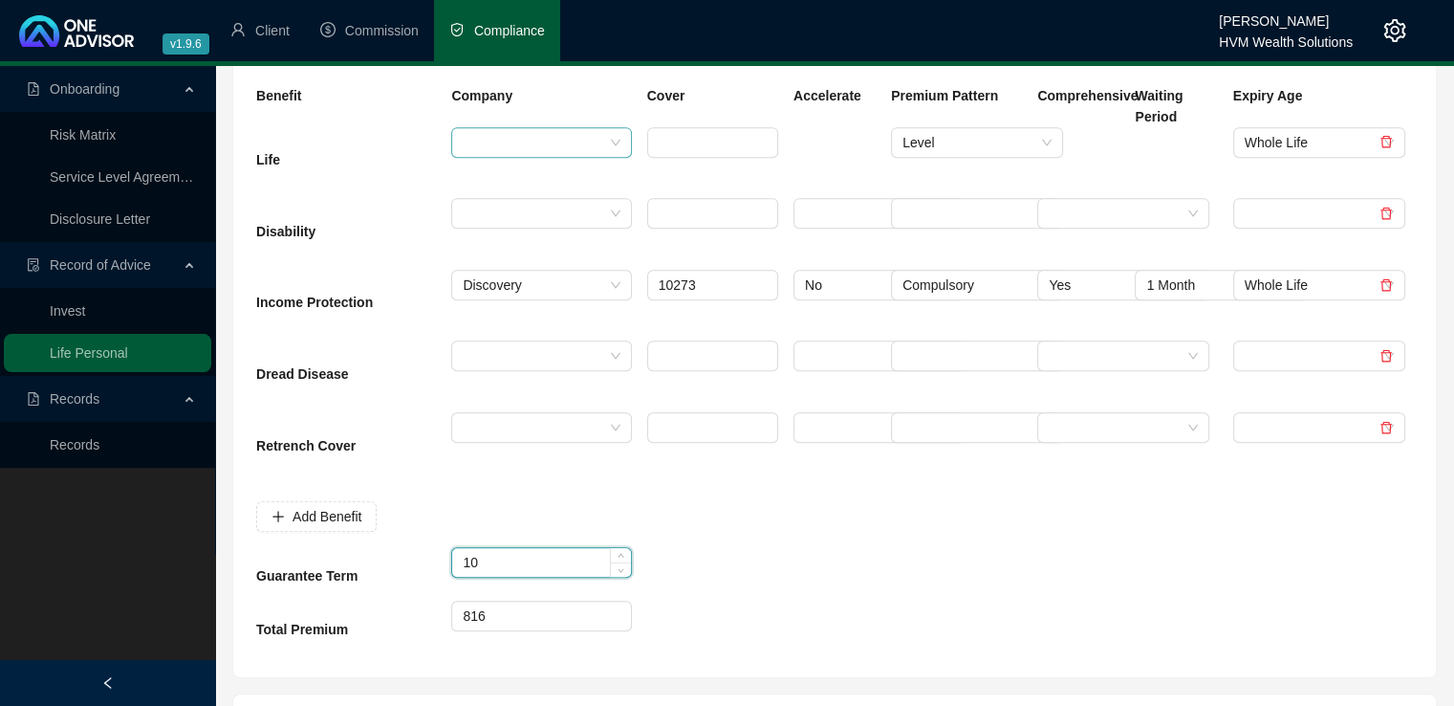
drag, startPoint x: 497, startPoint y: 557, endPoint x: 451, endPoint y: 562, distance: 46.3
click at [451, 562] on div "10" at bounding box center [541, 562] width 180 height 31
click at [780, 571] on div at bounding box center [713, 574] width 146 height 54
click at [506, 563] on input at bounding box center [541, 562] width 178 height 29
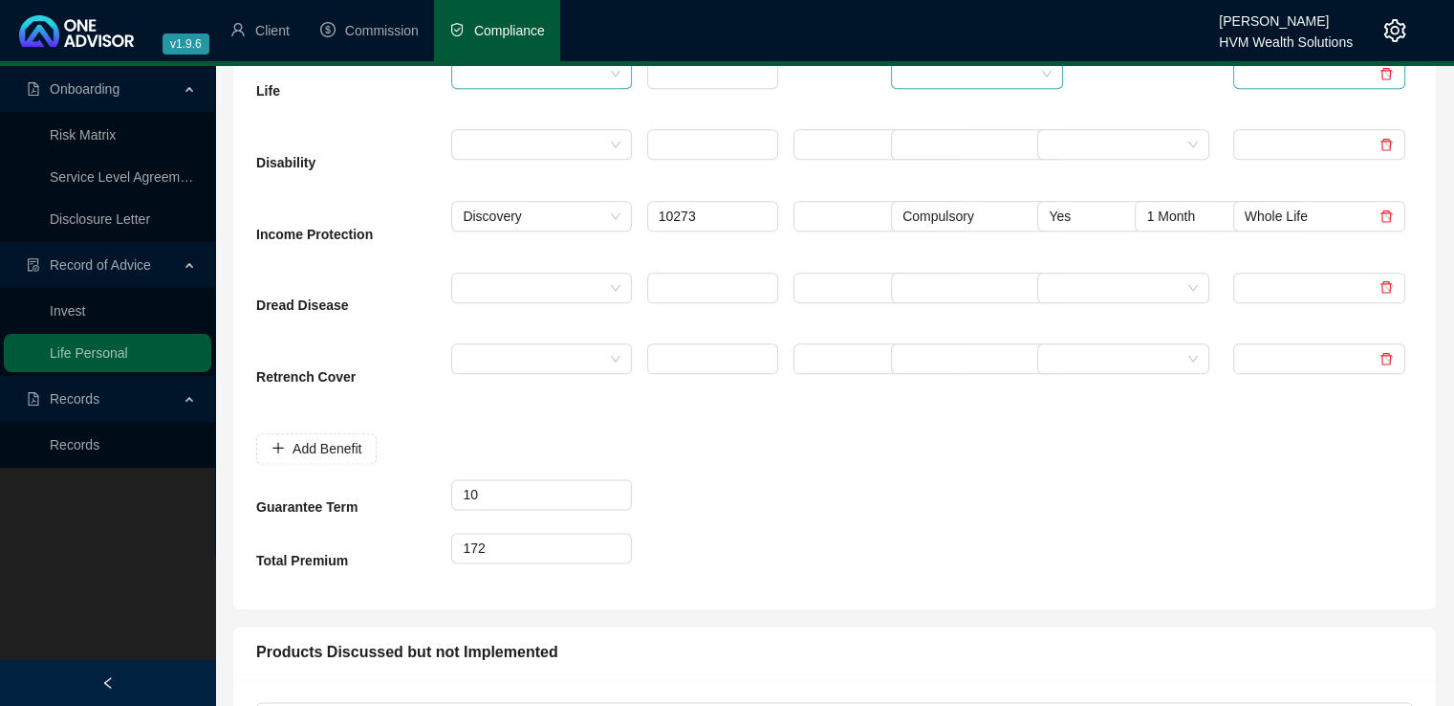
scroll to position [2306, 0]
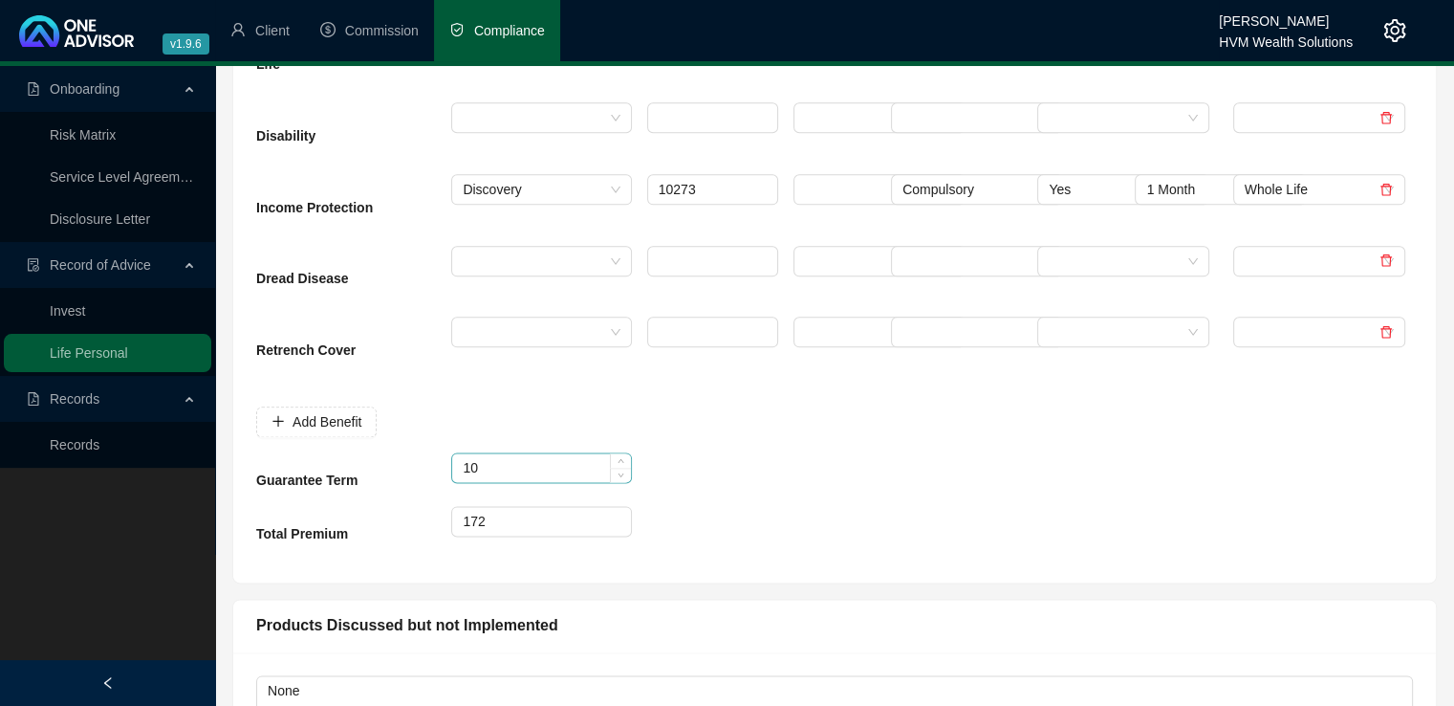
type input "5"
drag, startPoint x: 495, startPoint y: 468, endPoint x: 447, endPoint y: 466, distance: 47.8
click at [447, 466] on div "10" at bounding box center [541, 479] width 195 height 54
type input "5"
click at [539, 469] on input "5" at bounding box center [541, 467] width 178 height 29
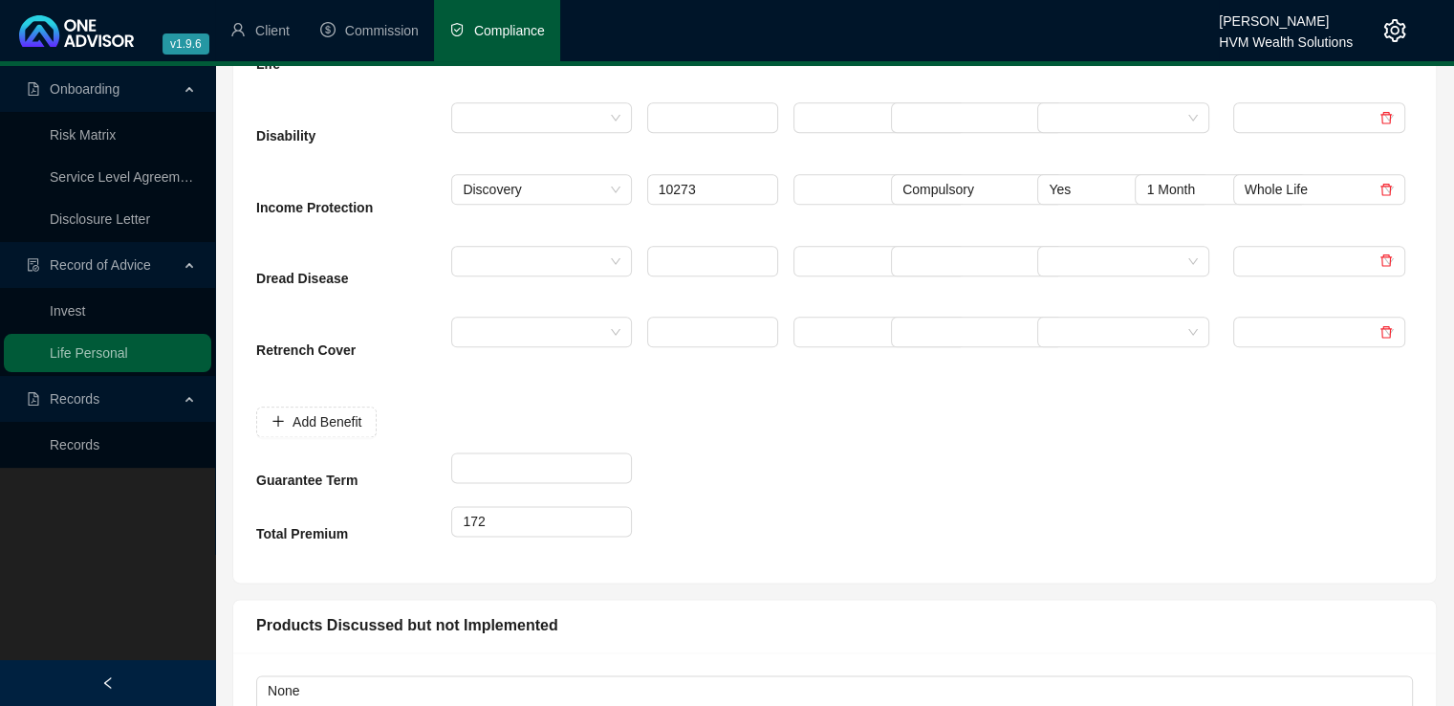
click at [901, 561] on div "Benefit Company Cover Accelerate Premium Pattern Comprehensive Waiting Period E…" at bounding box center [834, 264] width 1203 height 633
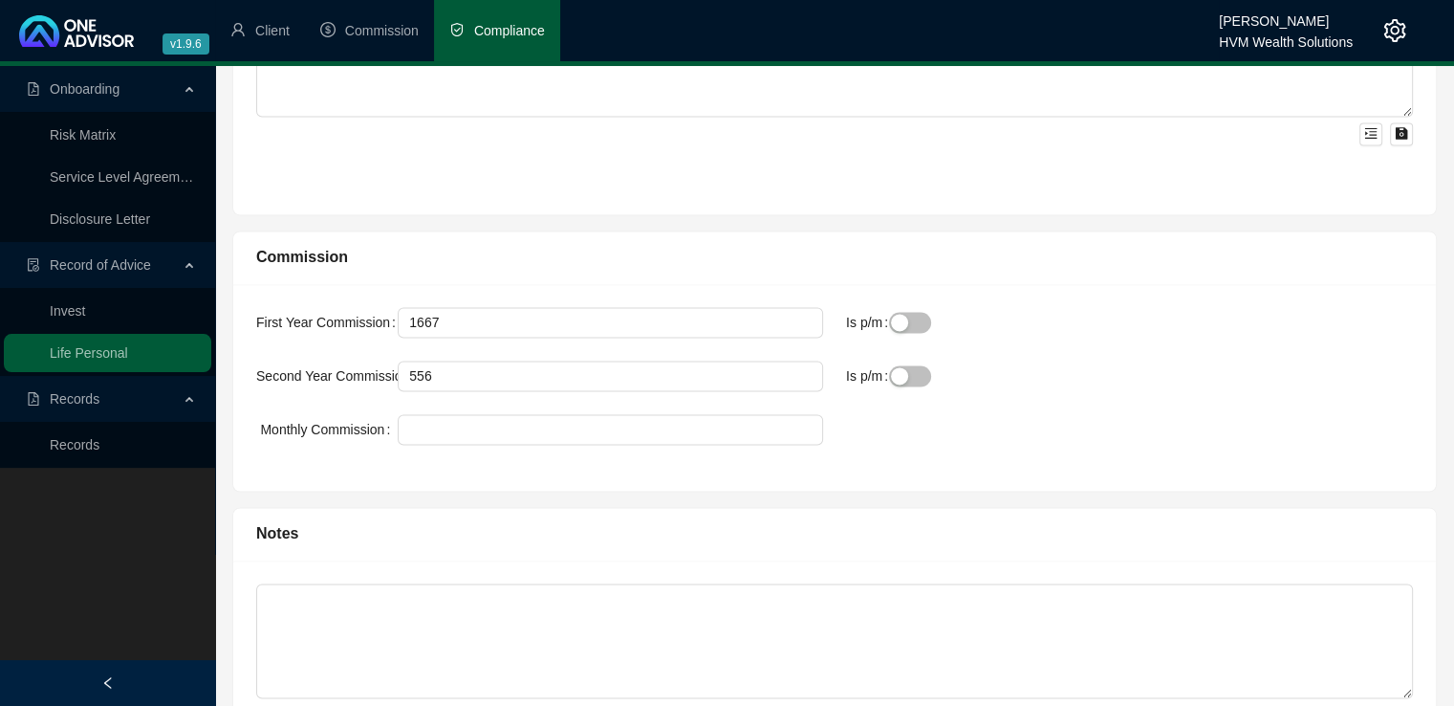
scroll to position [3059, 0]
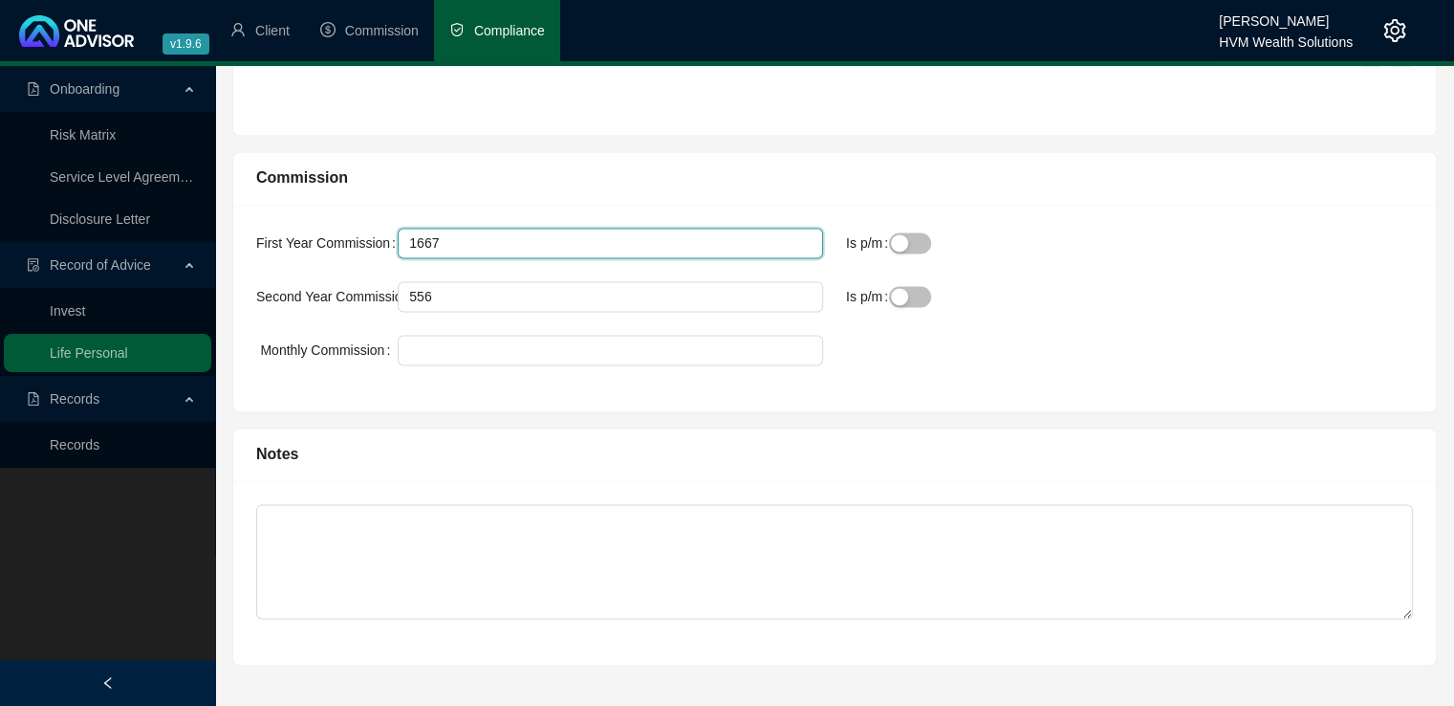
drag, startPoint x: 550, startPoint y: 238, endPoint x: 397, endPoint y: 229, distance: 153.3
click at [397, 229] on div "First Year Commission 1667" at bounding box center [539, 243] width 567 height 31
type input "237"
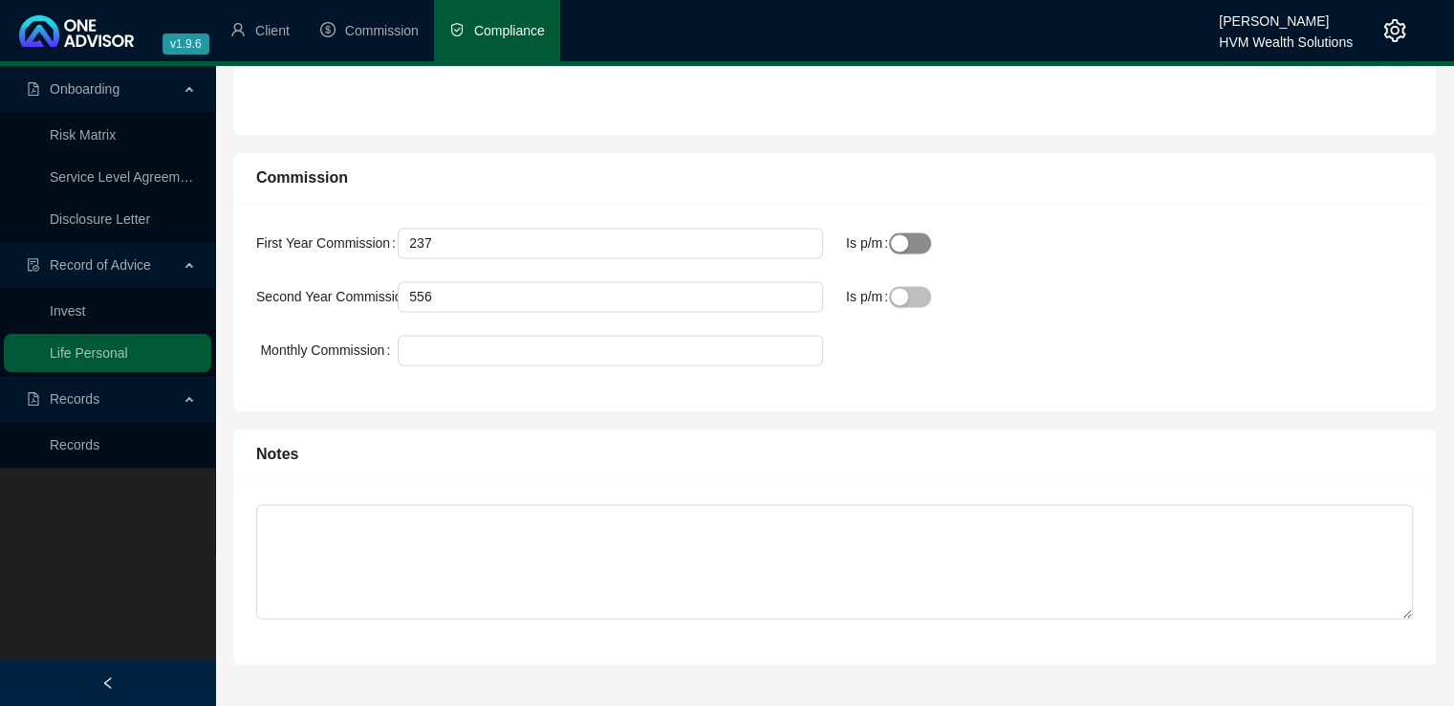
click at [909, 232] on button "Is p/m" at bounding box center [910, 242] width 42 height 21
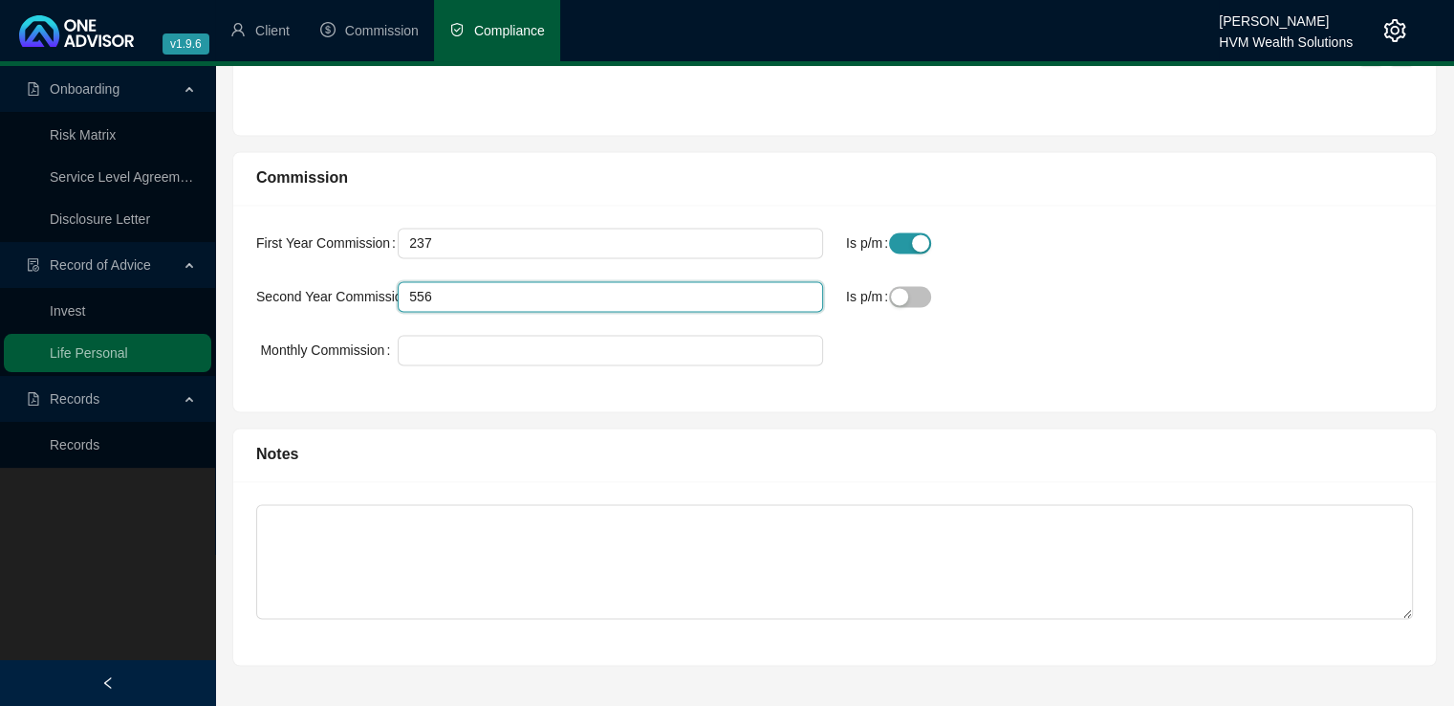
drag, startPoint x: 555, startPoint y: 295, endPoint x: 396, endPoint y: 288, distance: 158.9
click at [396, 288] on div "Second Year Commission 556" at bounding box center [539, 296] width 567 height 31
type input "1"
type input "119"
click at [904, 299] on div "button" at bounding box center [899, 296] width 17 height 17
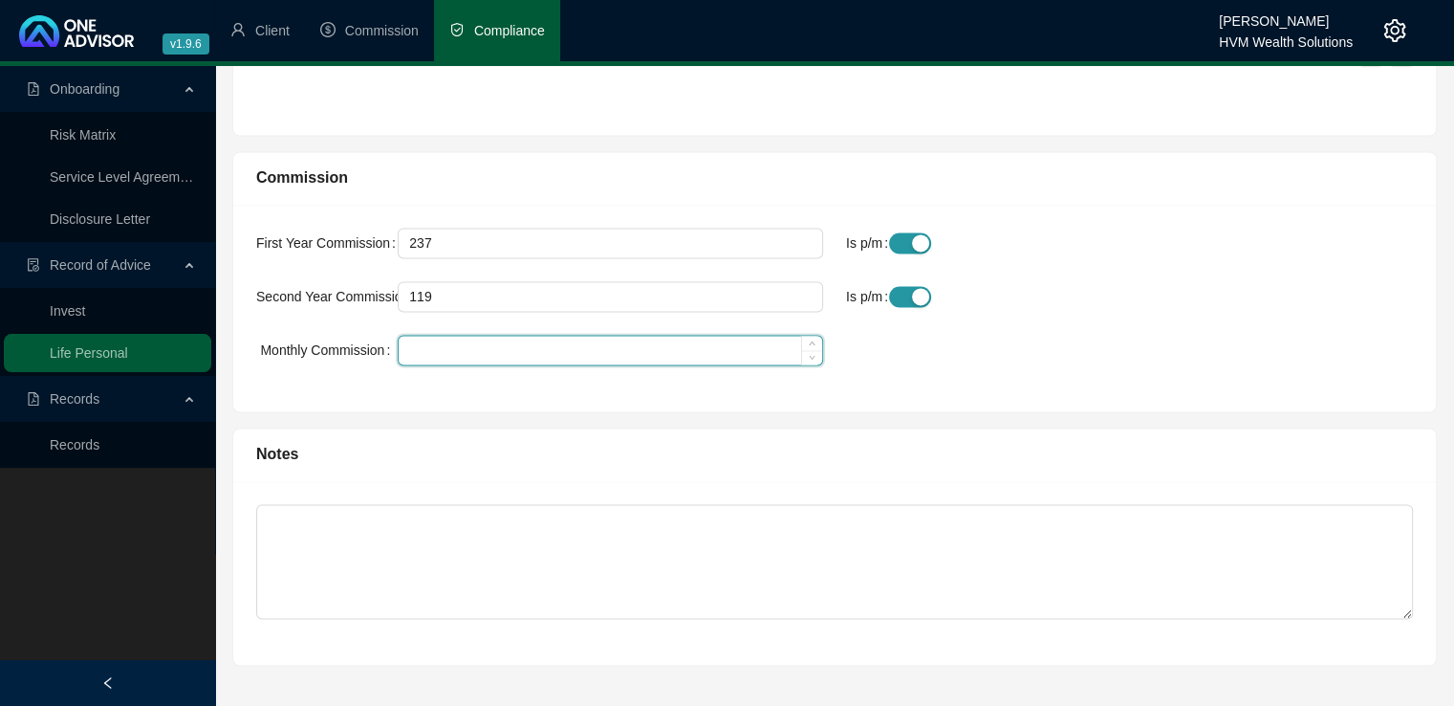
click at [524, 347] on input "Monthly Commission" at bounding box center [611, 350] width 424 height 29
click at [1212, 348] on div "Monthly Commission" at bounding box center [835, 362] width 1180 height 54
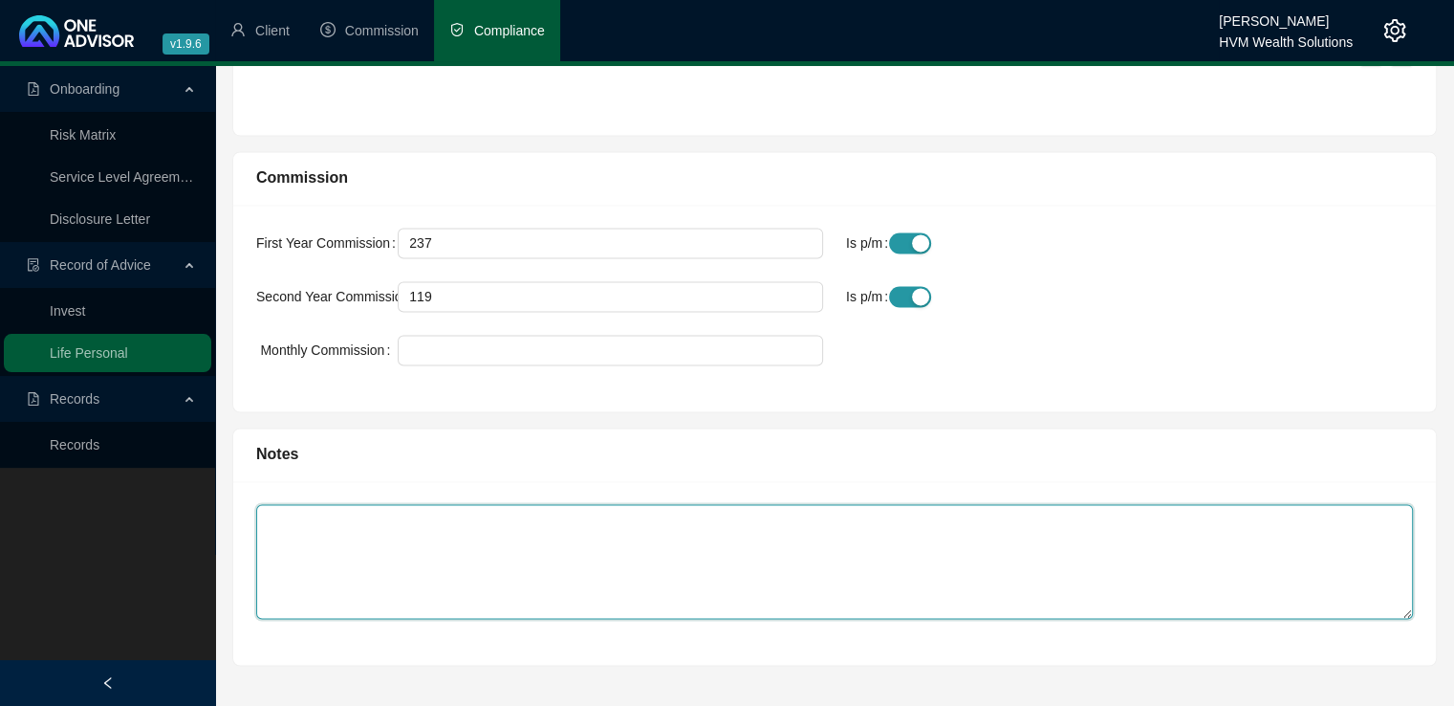
click at [484, 532] on textarea at bounding box center [834, 561] width 1157 height 115
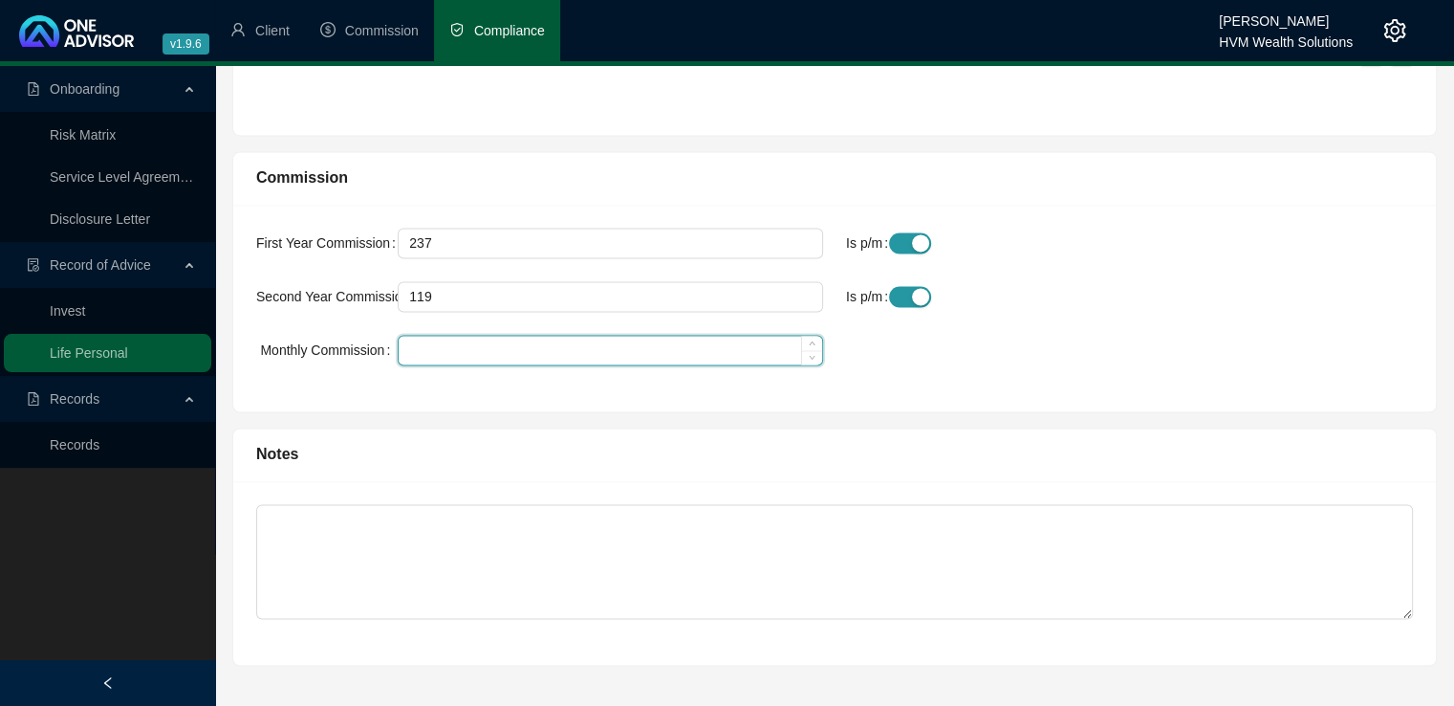
click at [450, 354] on input "Monthly Commission" at bounding box center [611, 350] width 424 height 29
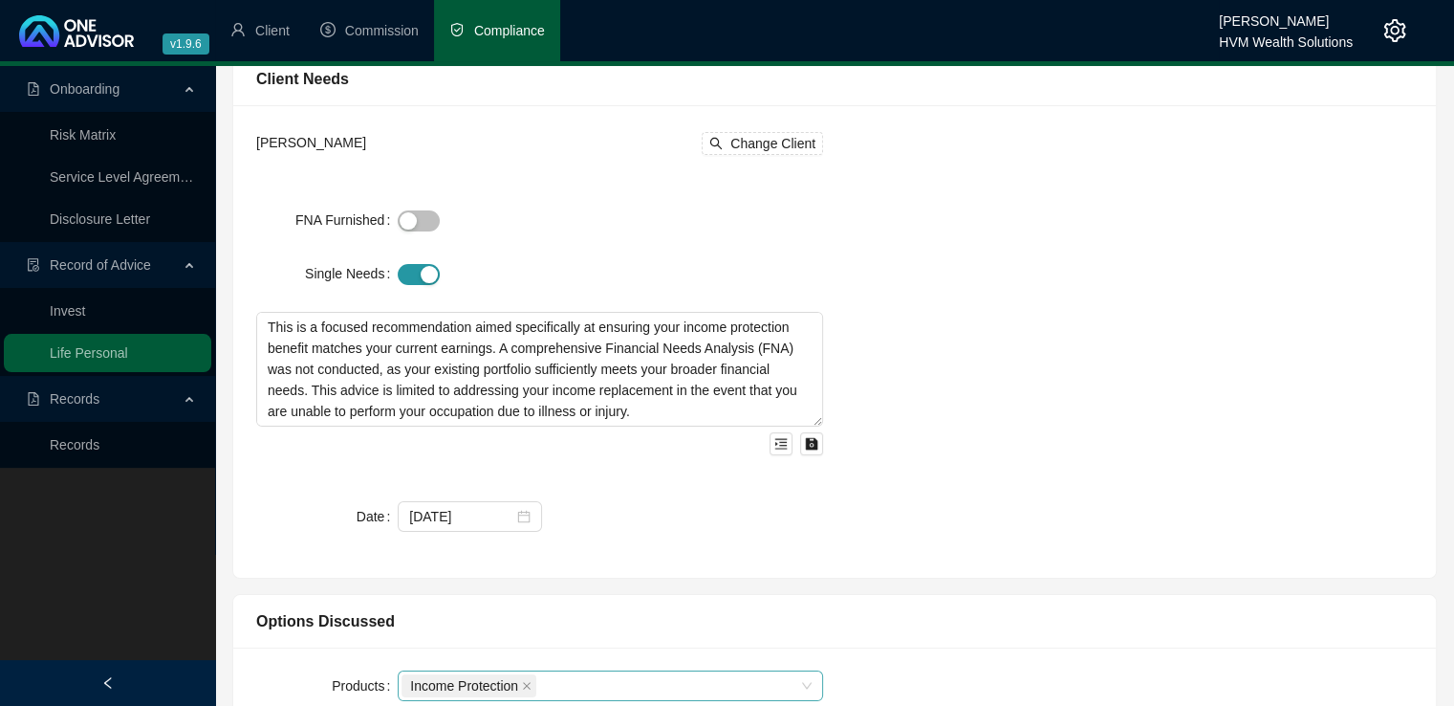
scroll to position [0, 0]
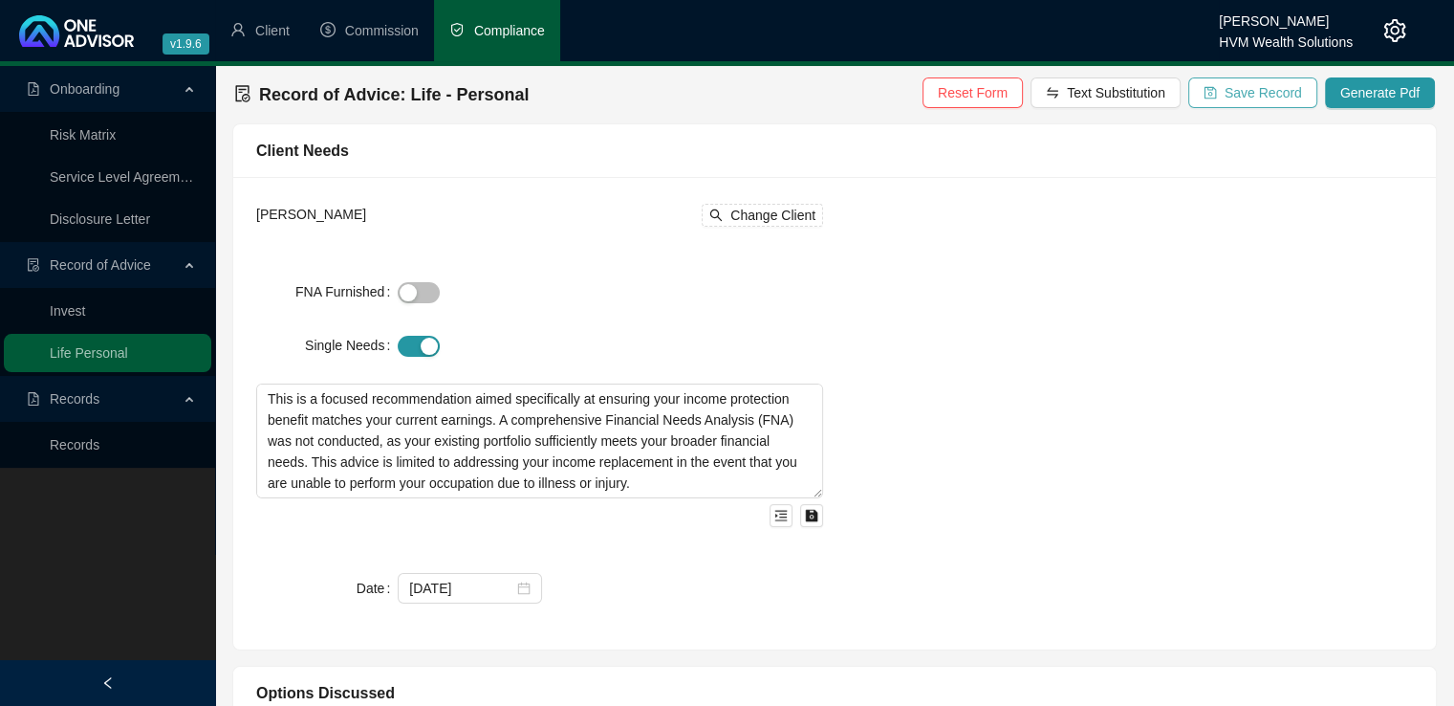
click at [1261, 89] on span "Save Record" at bounding box center [1263, 92] width 77 height 21
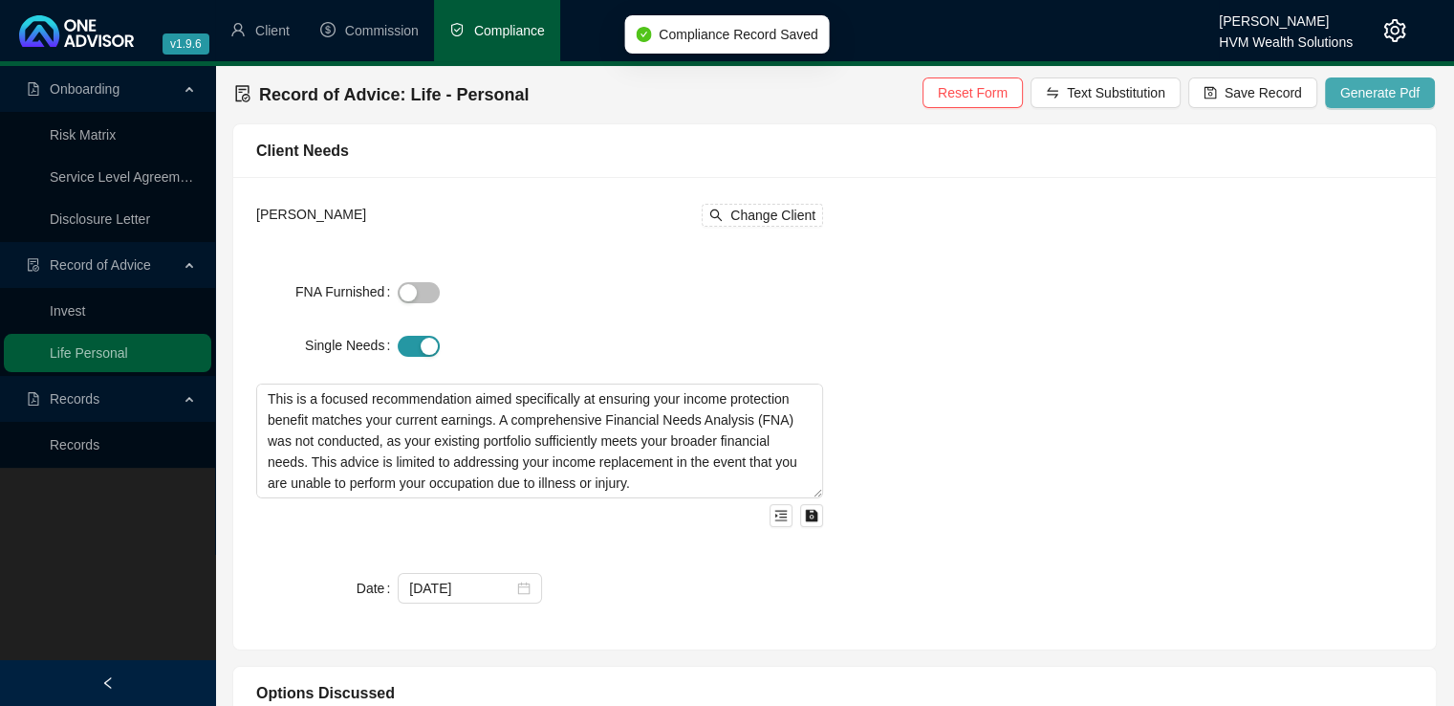
click at [1396, 96] on span "Generate Pdf" at bounding box center [1380, 92] width 79 height 21
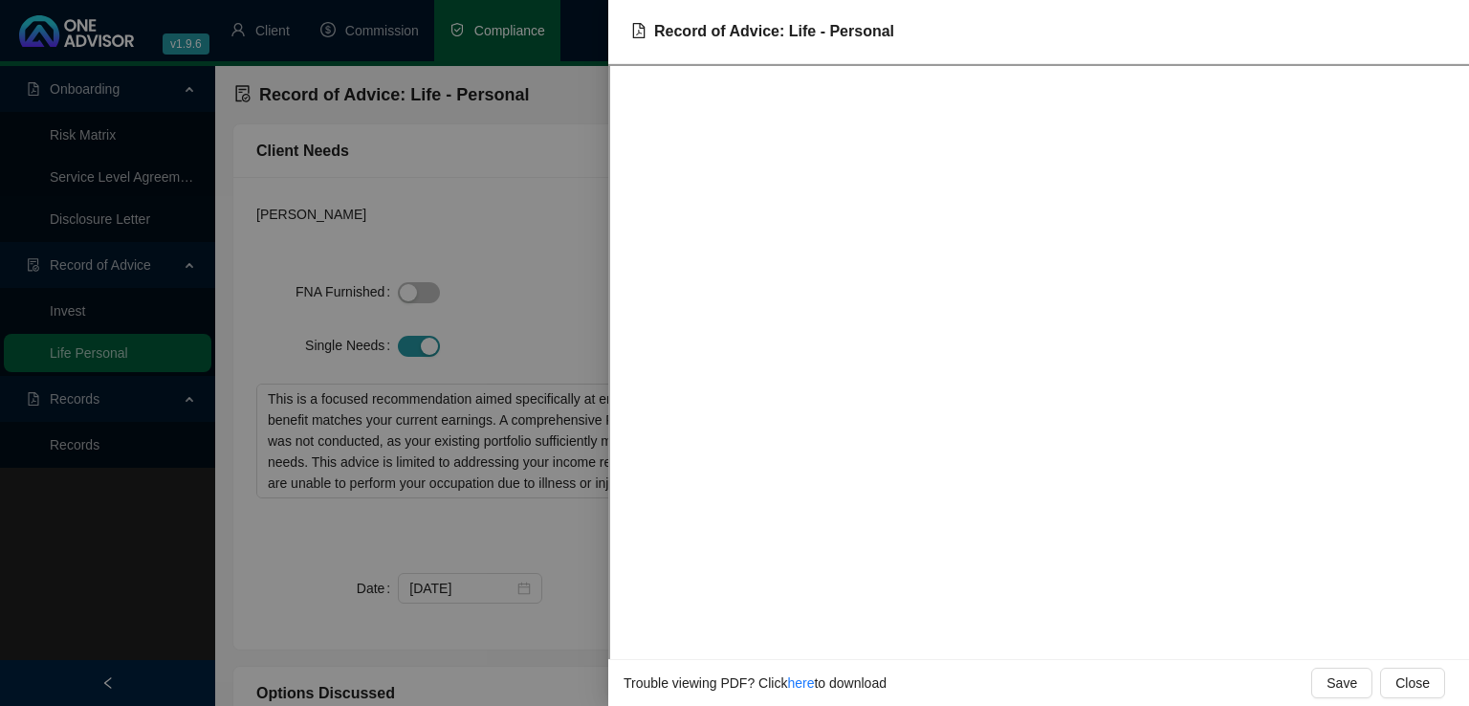
click at [482, 319] on div at bounding box center [734, 353] width 1469 height 706
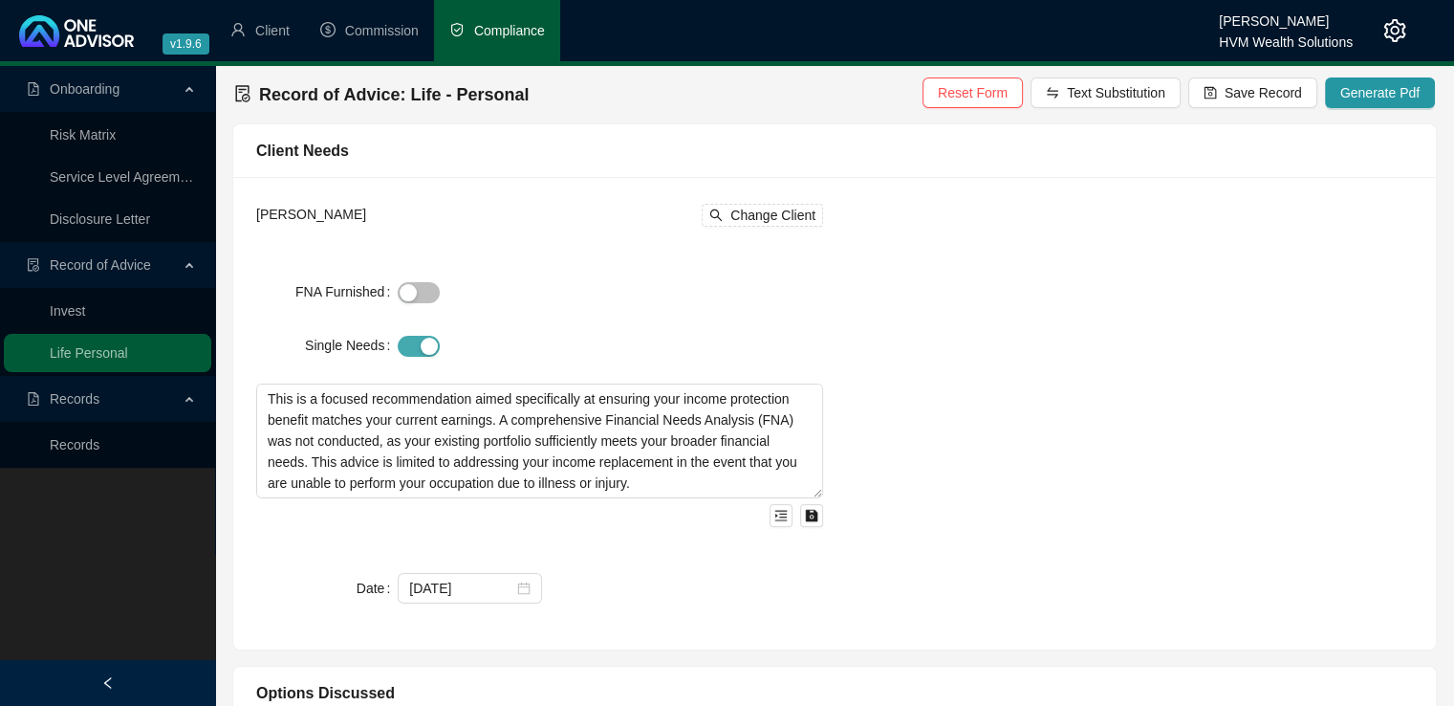
click at [421, 349] on div "button" at bounding box center [429, 346] width 17 height 17
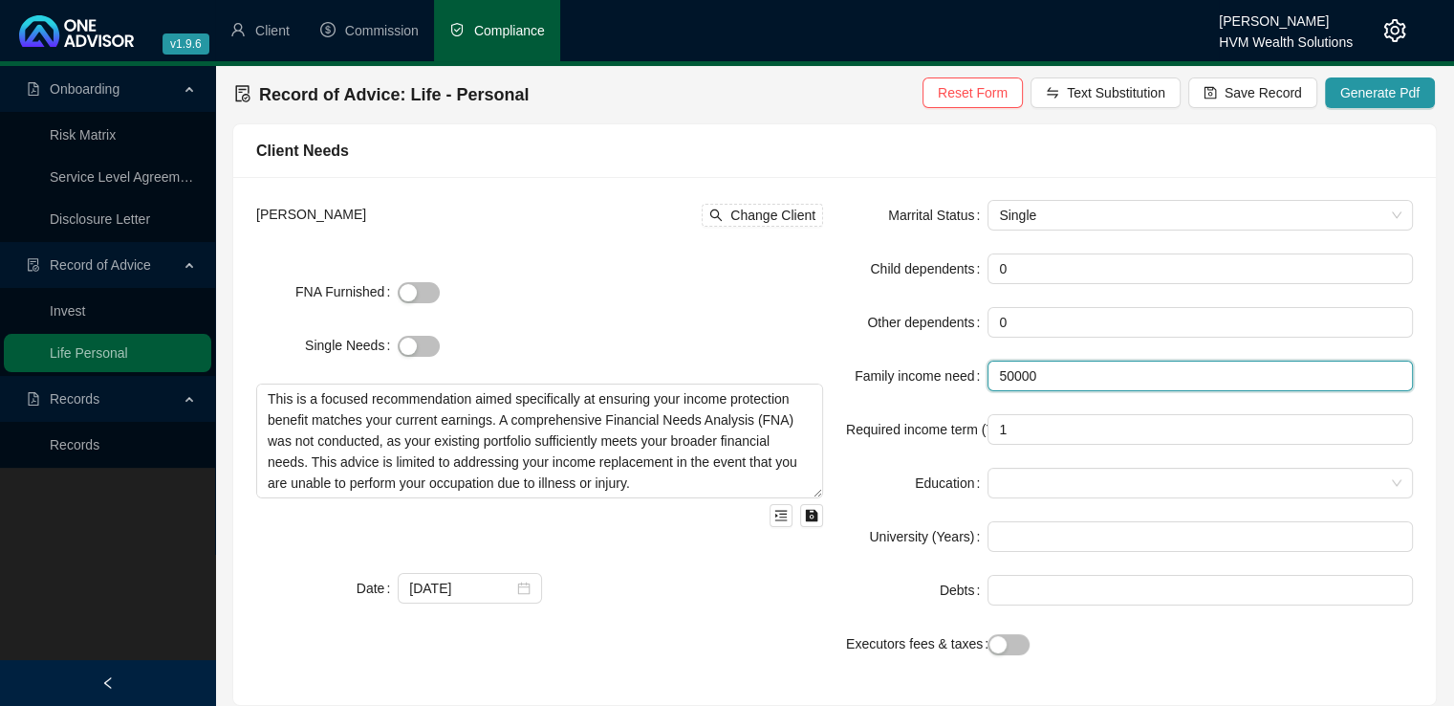
drag, startPoint x: 1052, startPoint y: 385, endPoint x: 980, endPoint y: 383, distance: 71.7
click at [980, 383] on div "Family income need 50000" at bounding box center [1129, 375] width 567 height 31
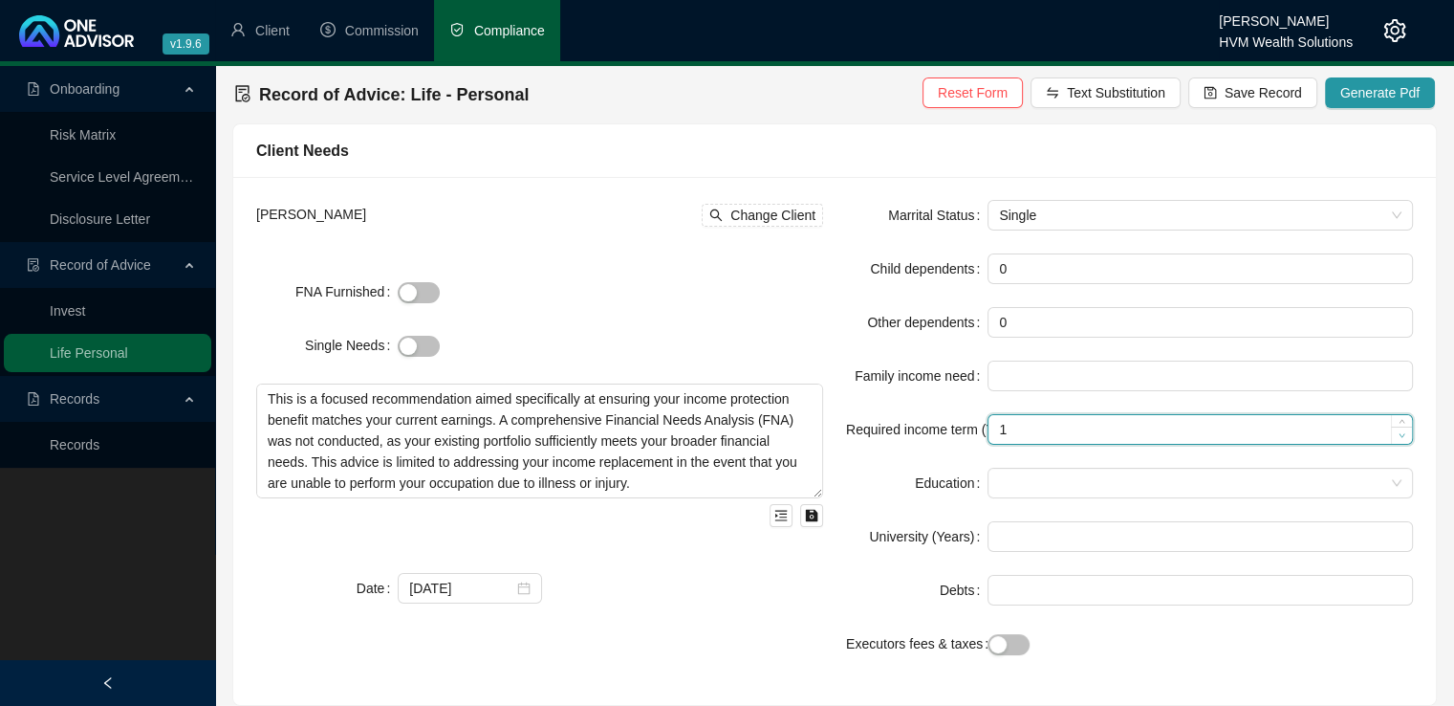
type input "0"
click at [1402, 438] on icon "down" at bounding box center [1402, 435] width 7 height 7
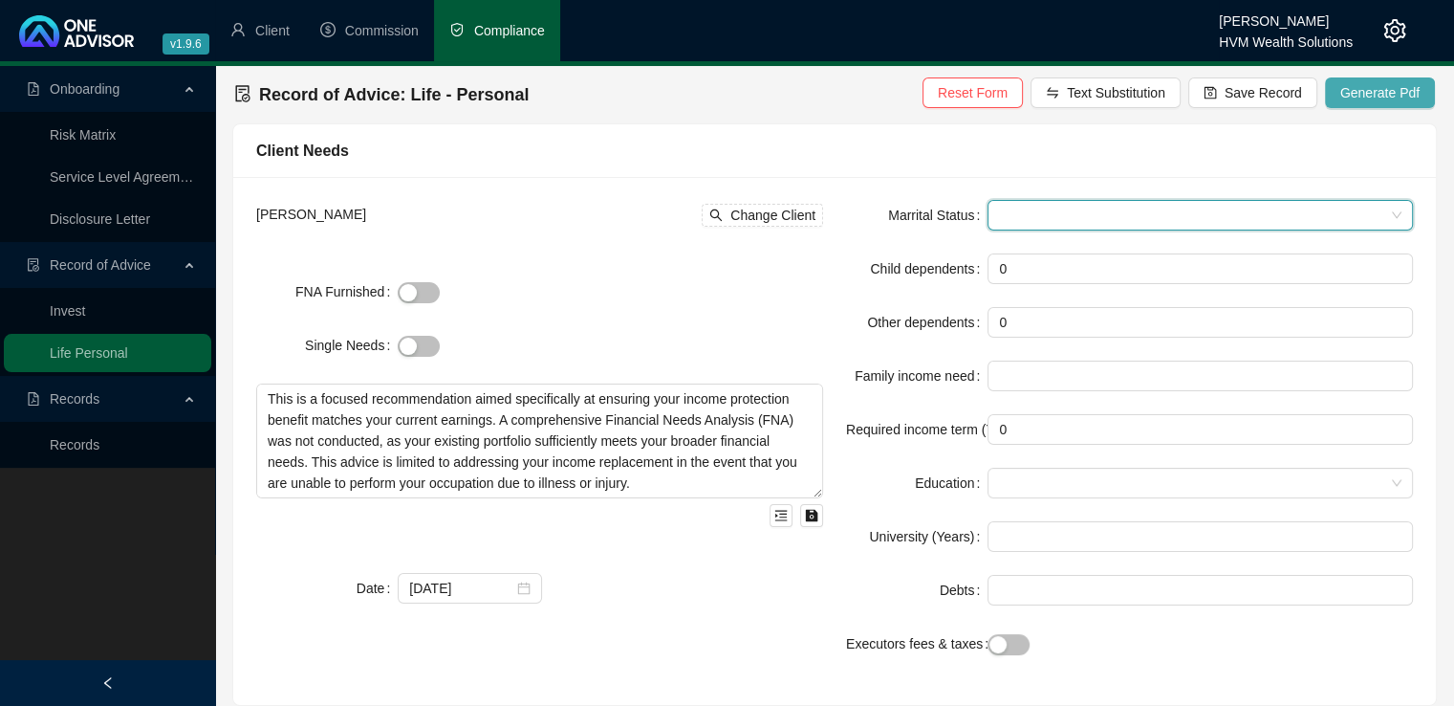
click at [1373, 98] on span "Generate Pdf" at bounding box center [1380, 92] width 79 height 21
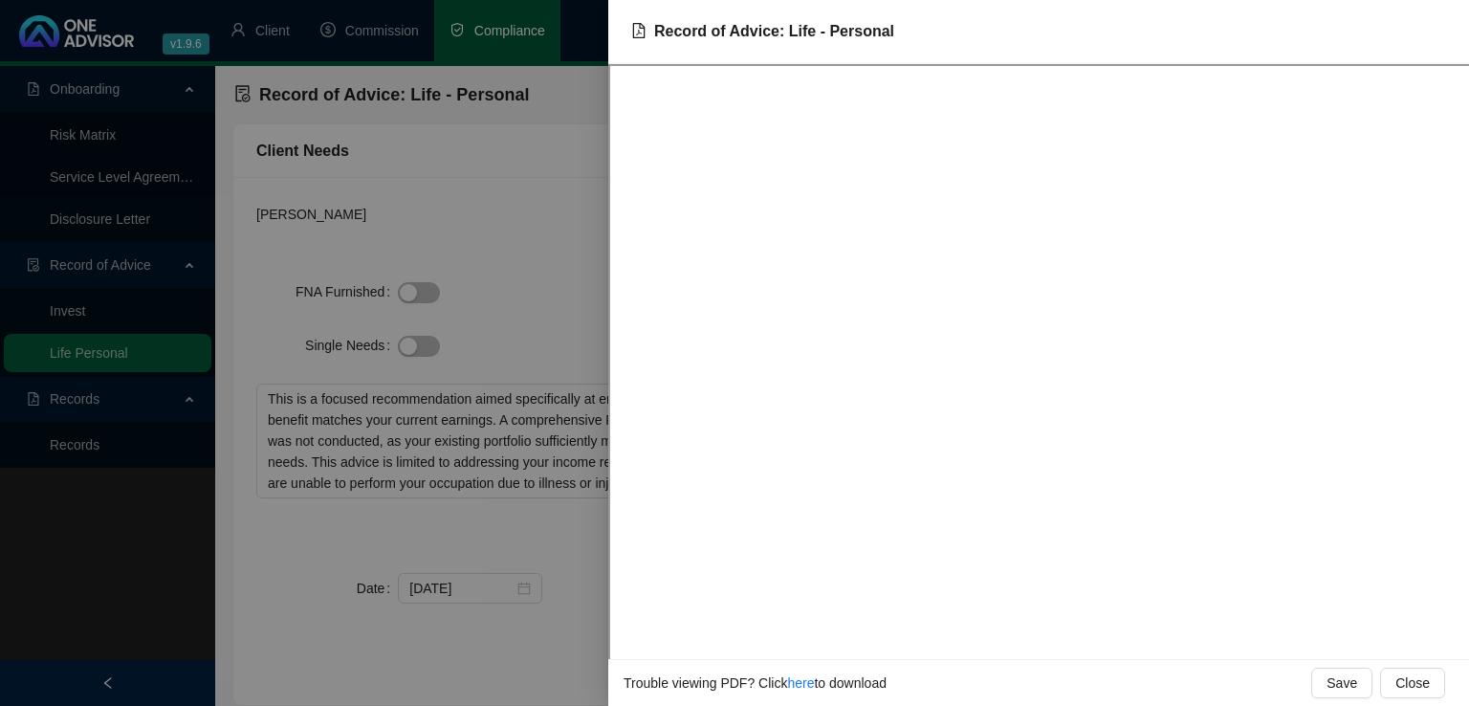
click at [493, 198] on div at bounding box center [734, 353] width 1469 height 706
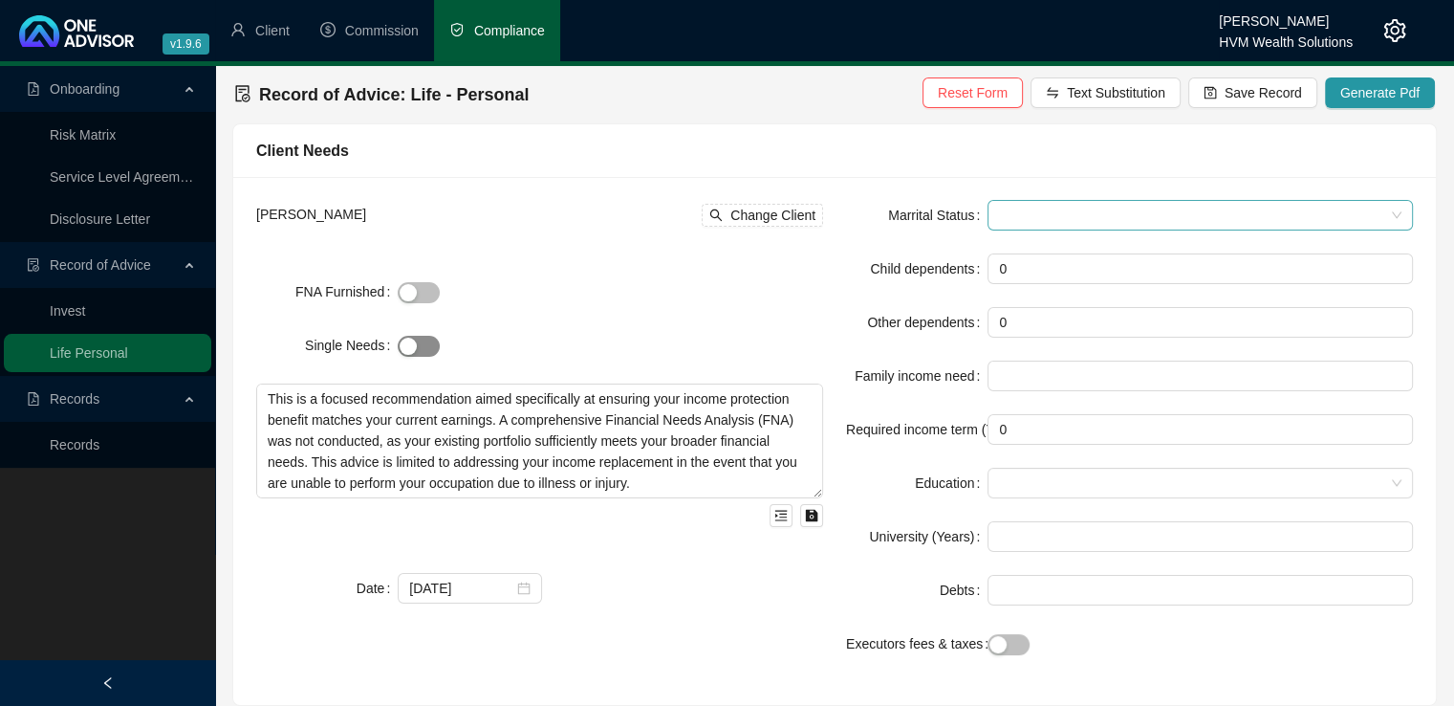
click at [406, 345] on div "button" at bounding box center [408, 346] width 17 height 17
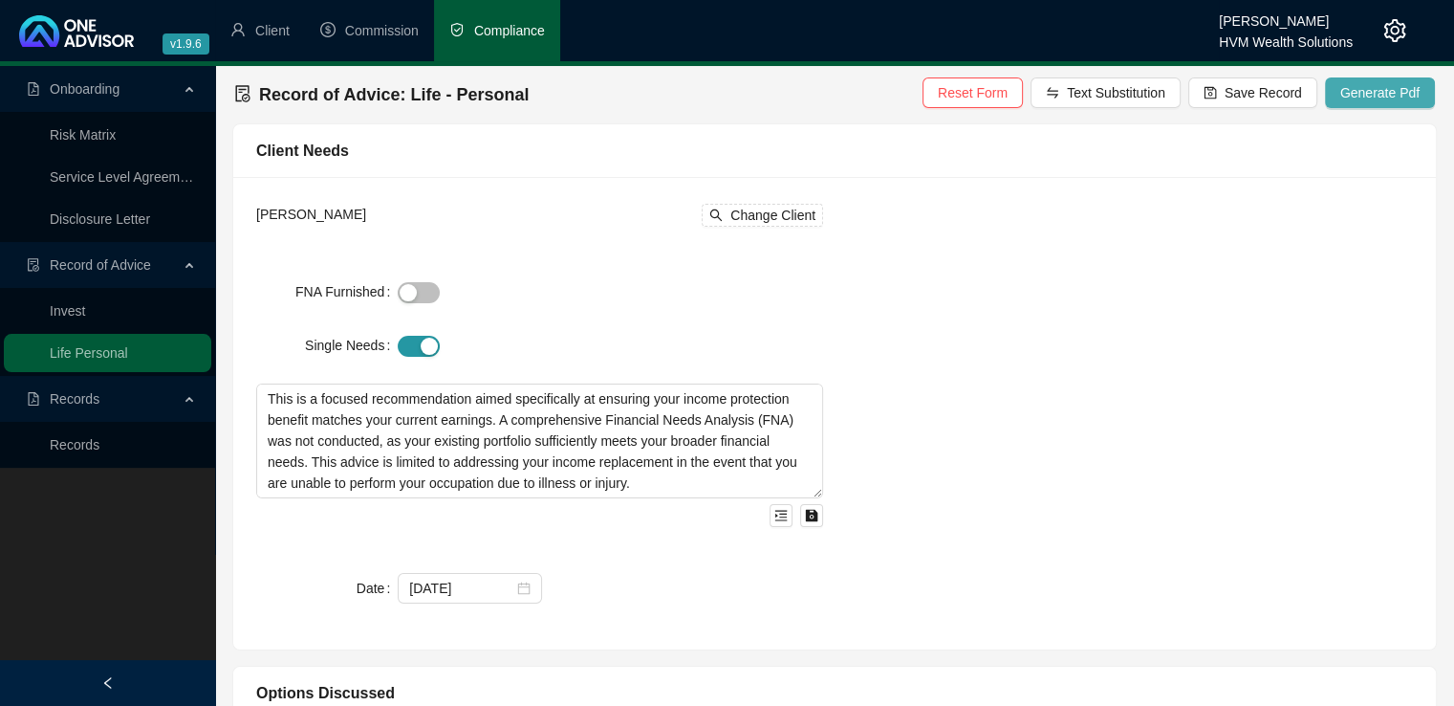
click at [1362, 98] on span "Generate Pdf" at bounding box center [1380, 92] width 79 height 21
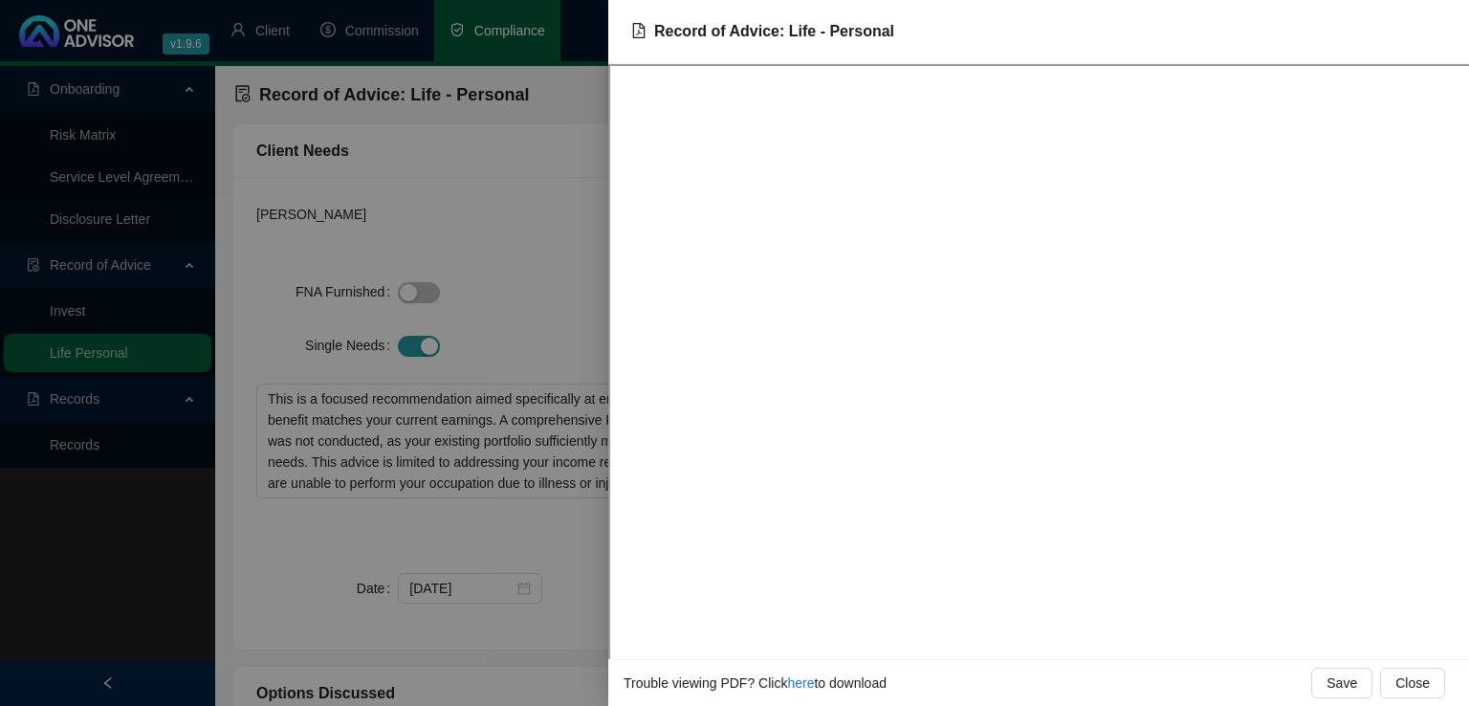
click at [574, 329] on div at bounding box center [734, 353] width 1469 height 706
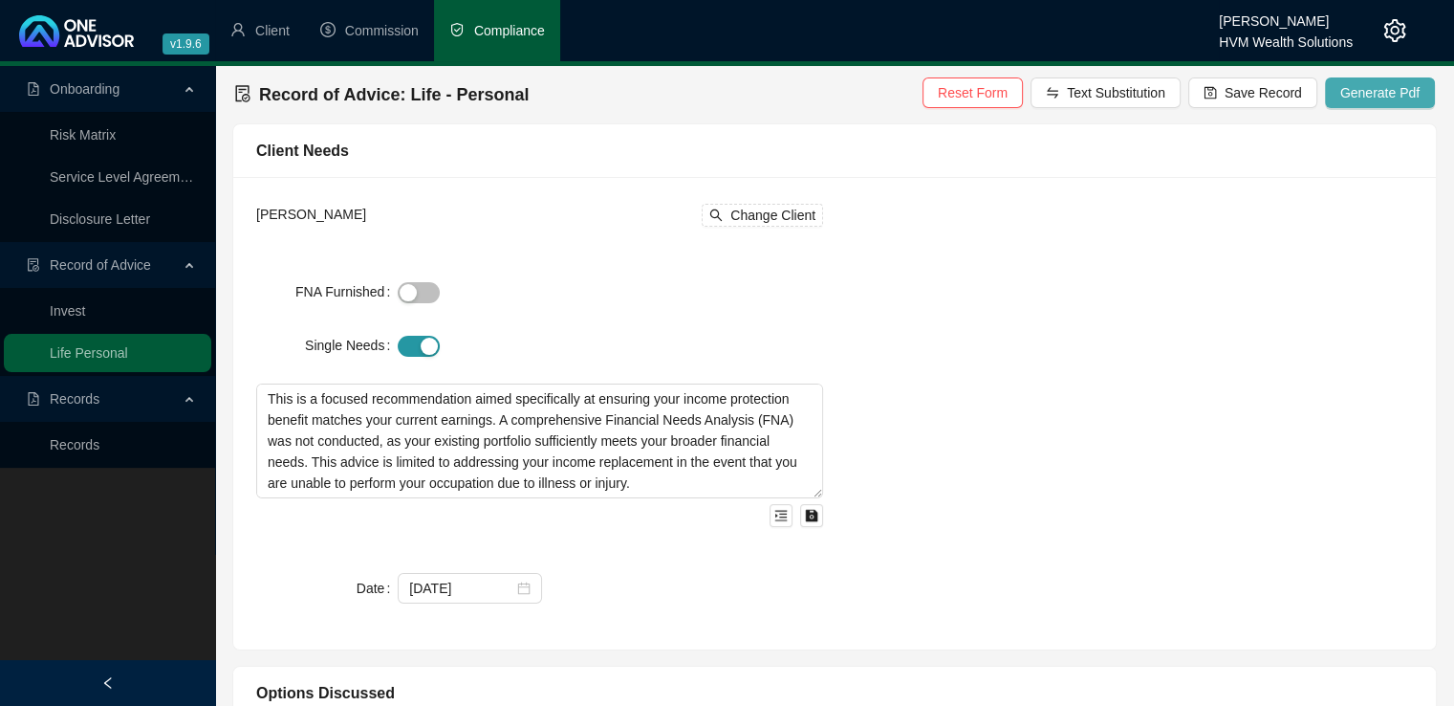
click at [1398, 85] on span "Generate Pdf" at bounding box center [1380, 92] width 79 height 21
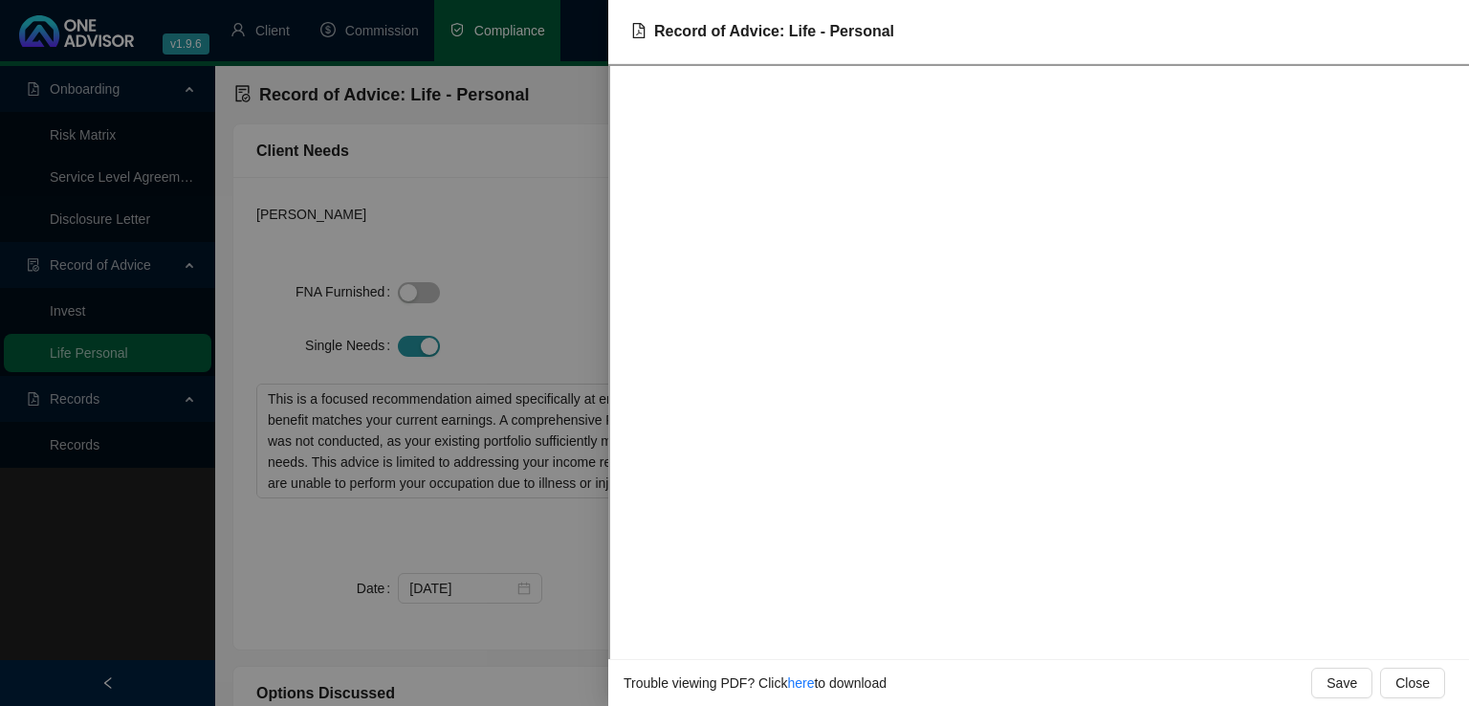
click at [562, 338] on div at bounding box center [734, 353] width 1469 height 706
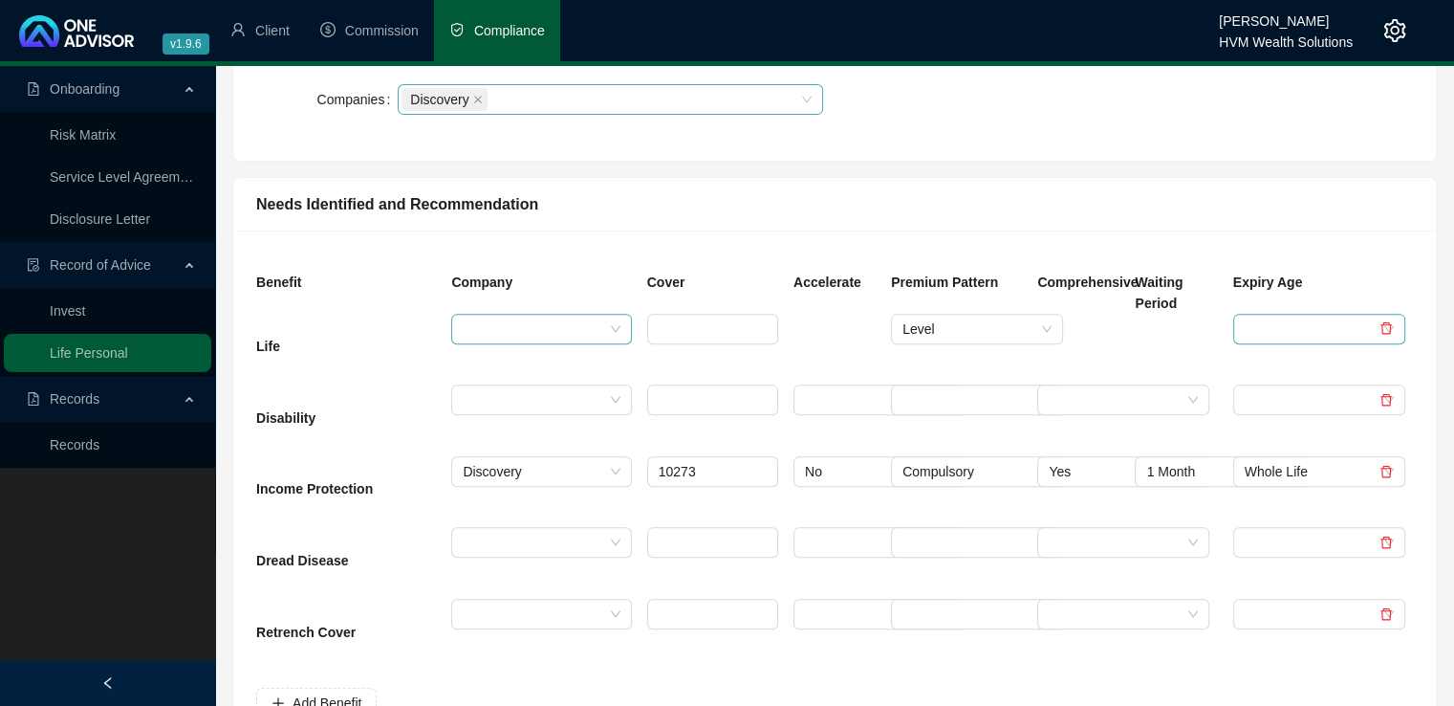
scroll to position [742, 0]
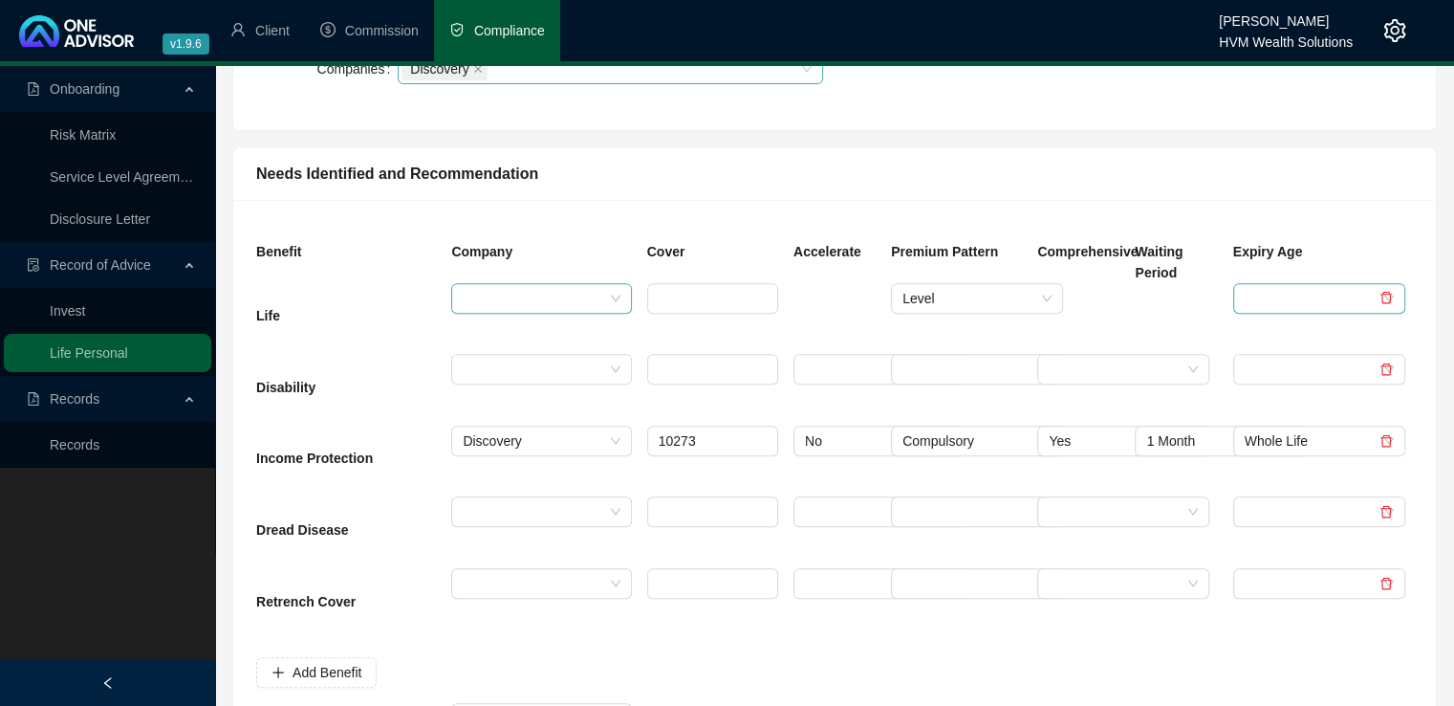
click at [1388, 297] on icon "delete" at bounding box center [1386, 297] width 13 height 13
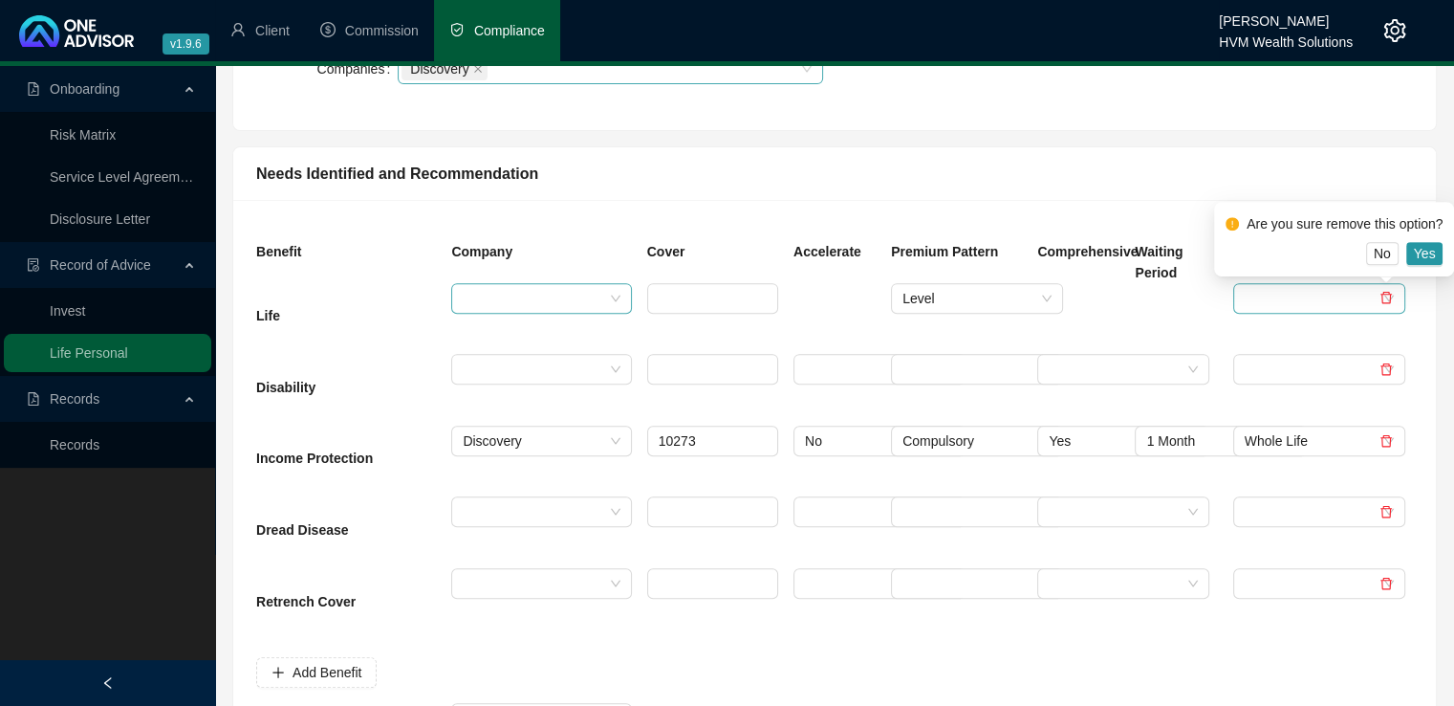
scroll to position [0, 0]
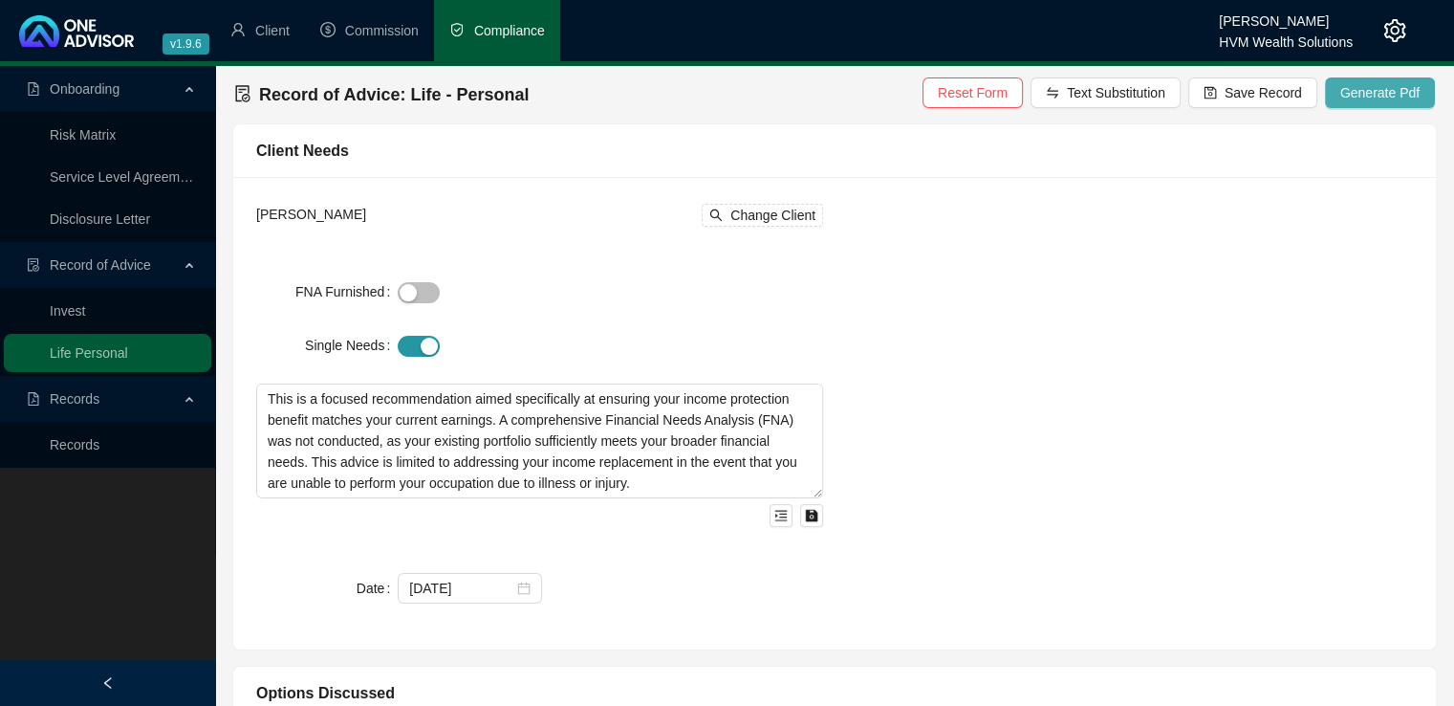
click at [1403, 100] on span "Generate Pdf" at bounding box center [1380, 92] width 79 height 21
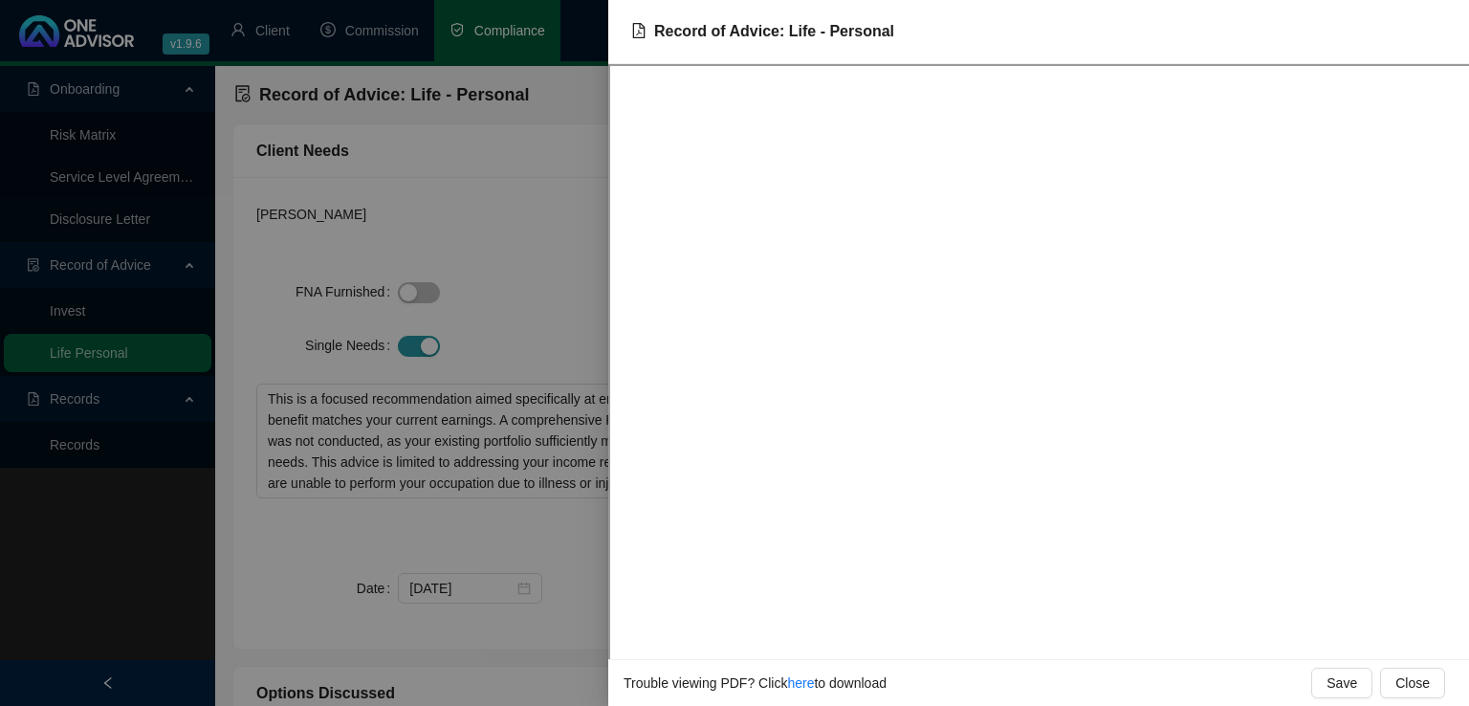
click at [570, 292] on div at bounding box center [734, 353] width 1469 height 706
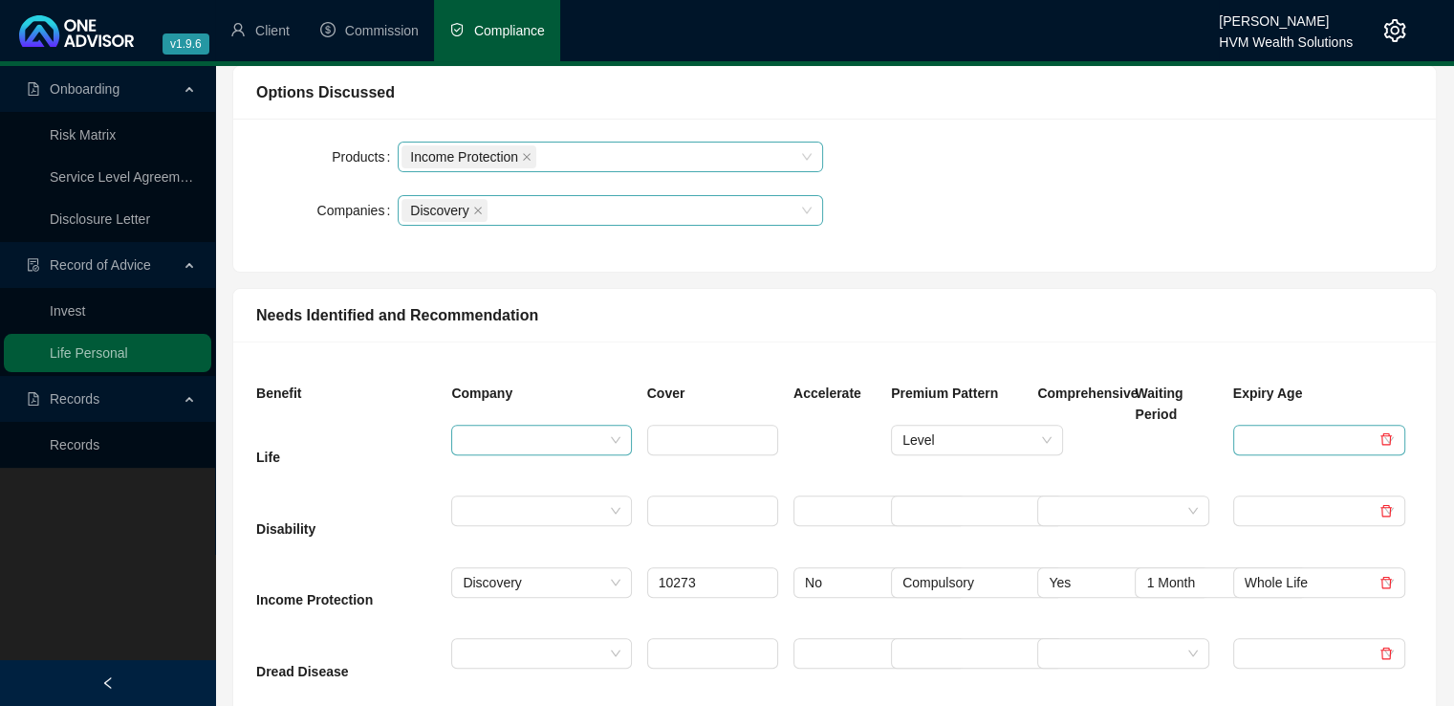
scroll to position [635, 0]
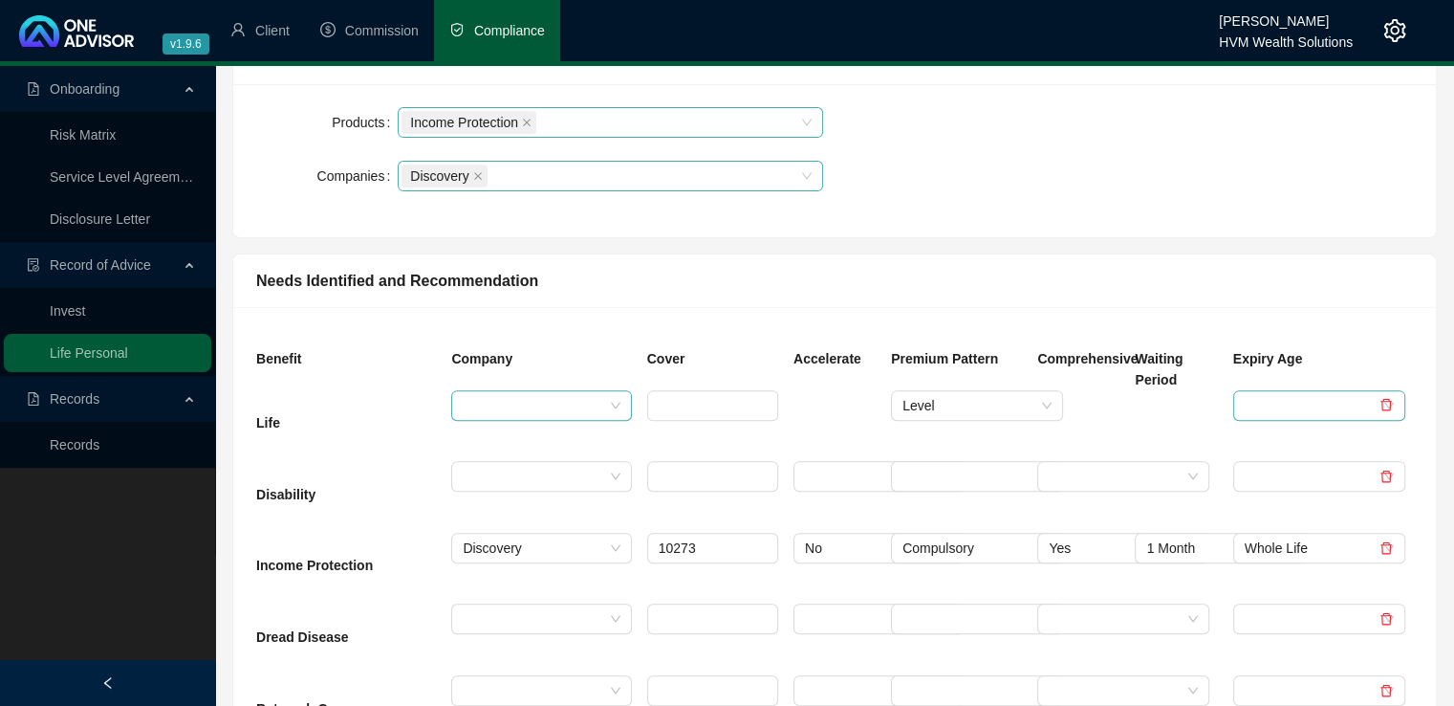
click at [1049, 411] on div at bounding box center [1079, 426] width 98 height 72
click at [1128, 431] on div at bounding box center [1176, 426] width 98 height 72
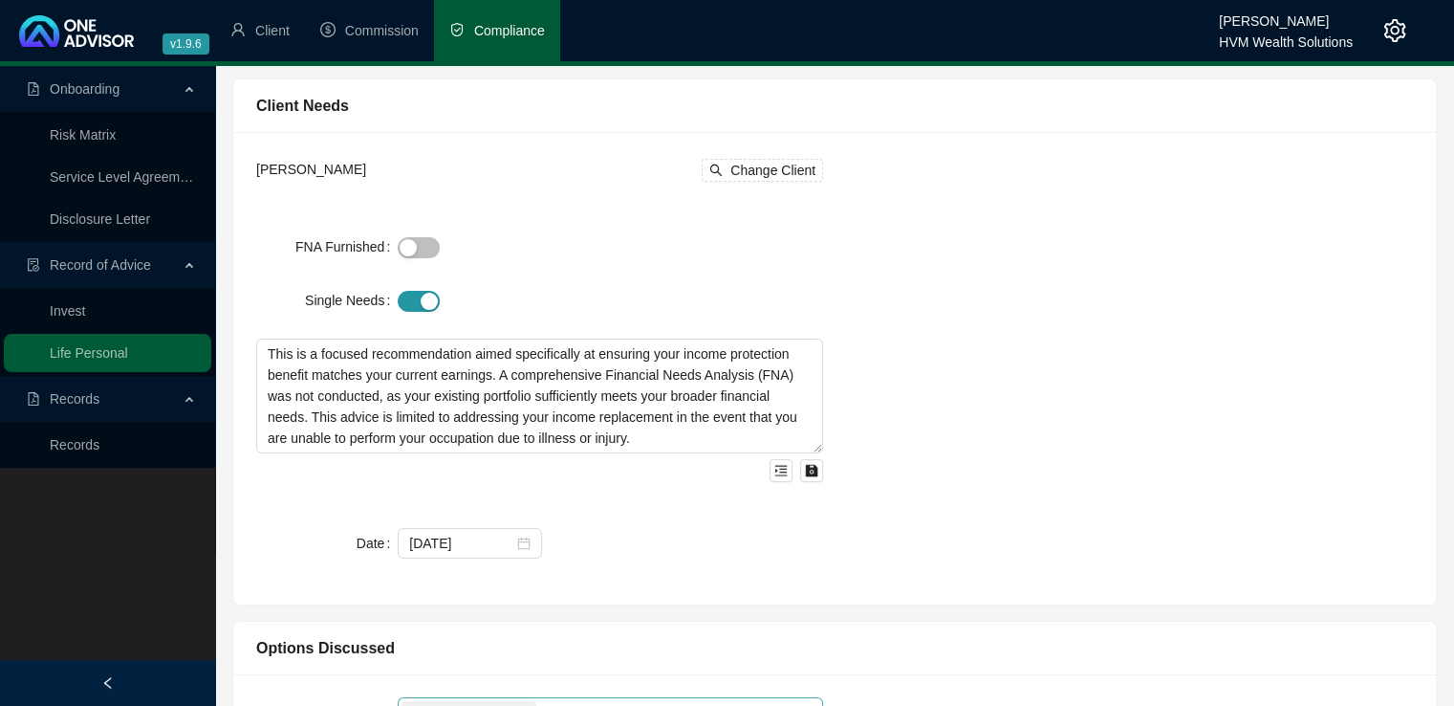
scroll to position [0, 0]
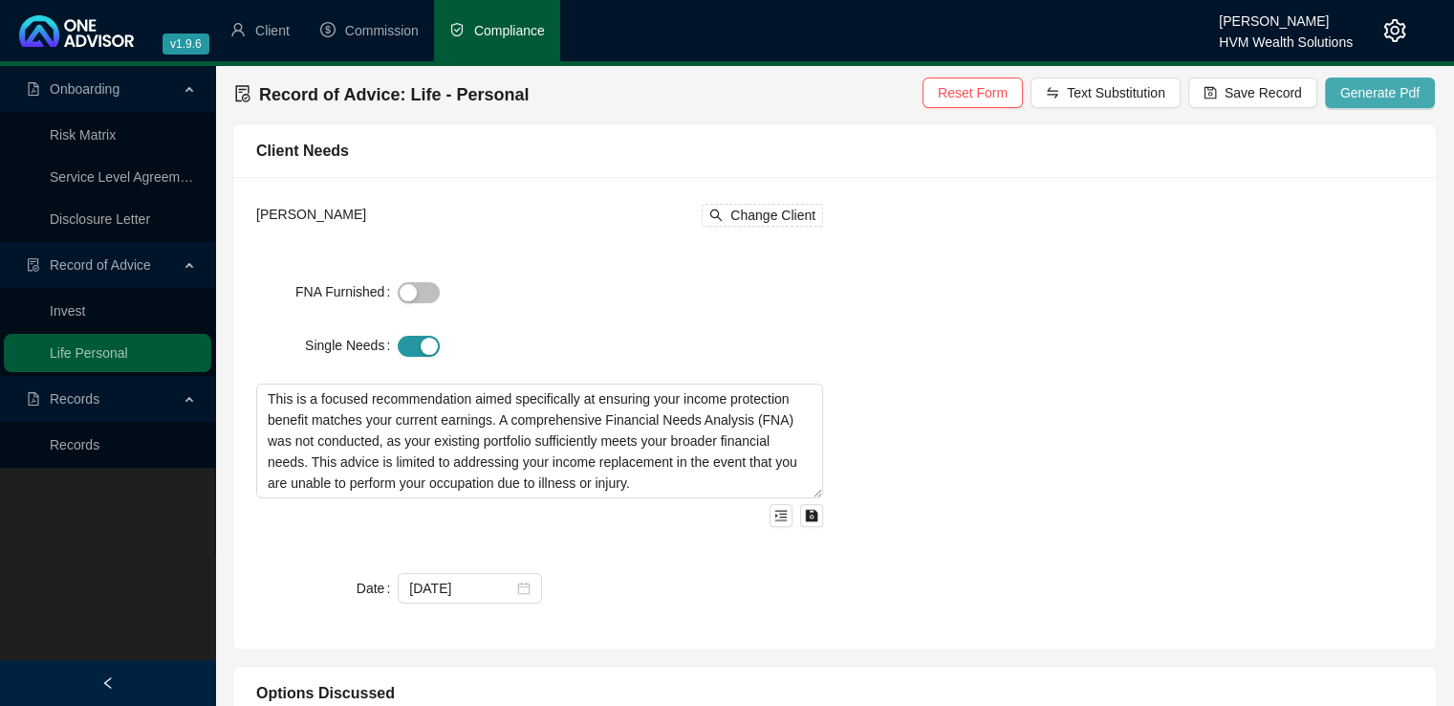
click at [1384, 98] on span "Generate Pdf" at bounding box center [1380, 92] width 79 height 21
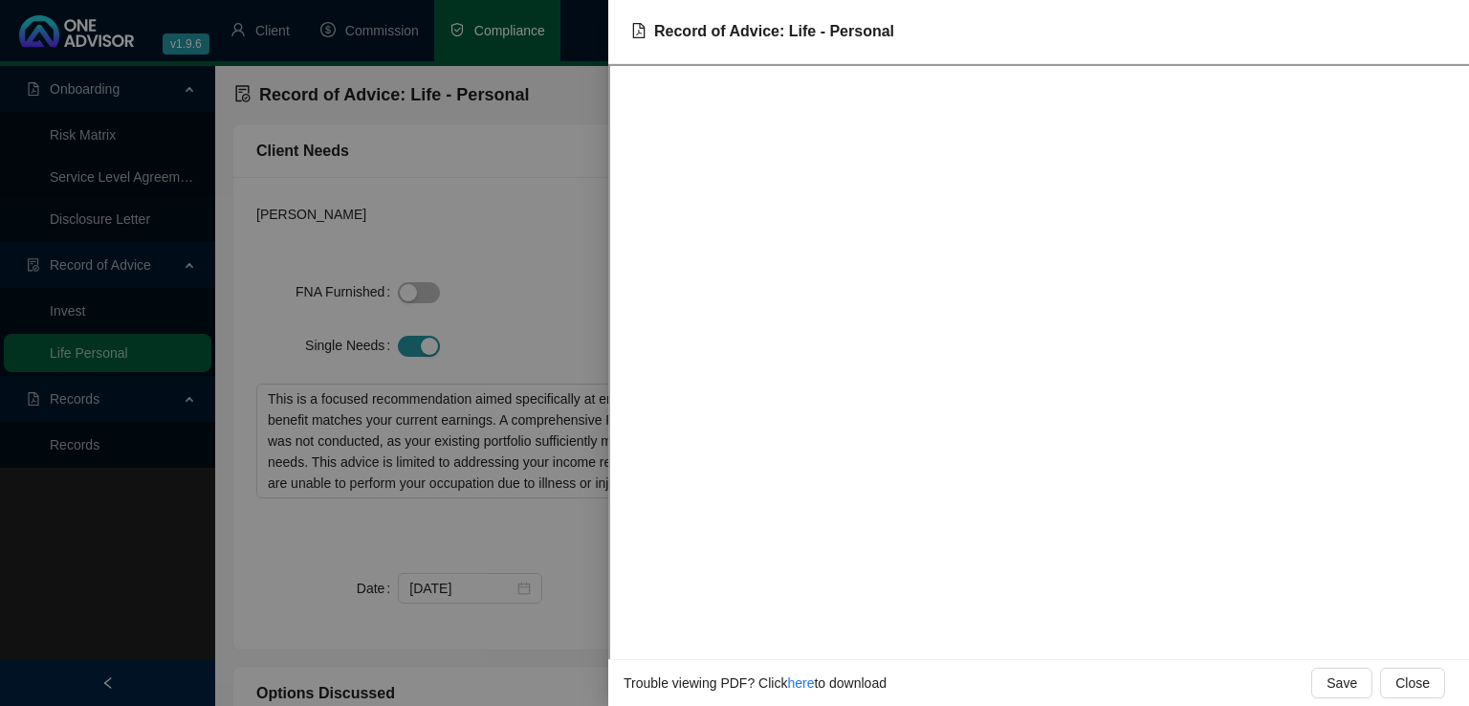
click at [548, 225] on div at bounding box center [734, 353] width 1469 height 706
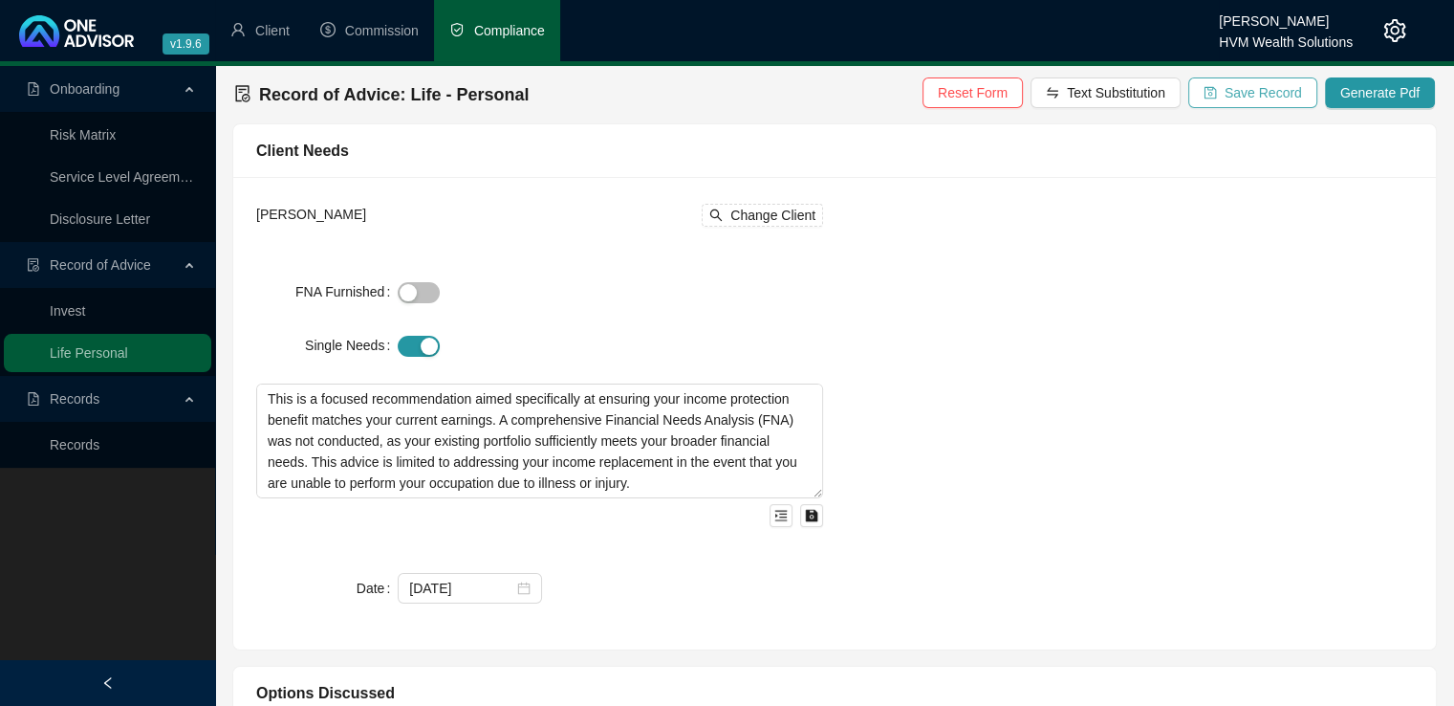
click at [1255, 97] on span "Save Record" at bounding box center [1263, 92] width 77 height 21
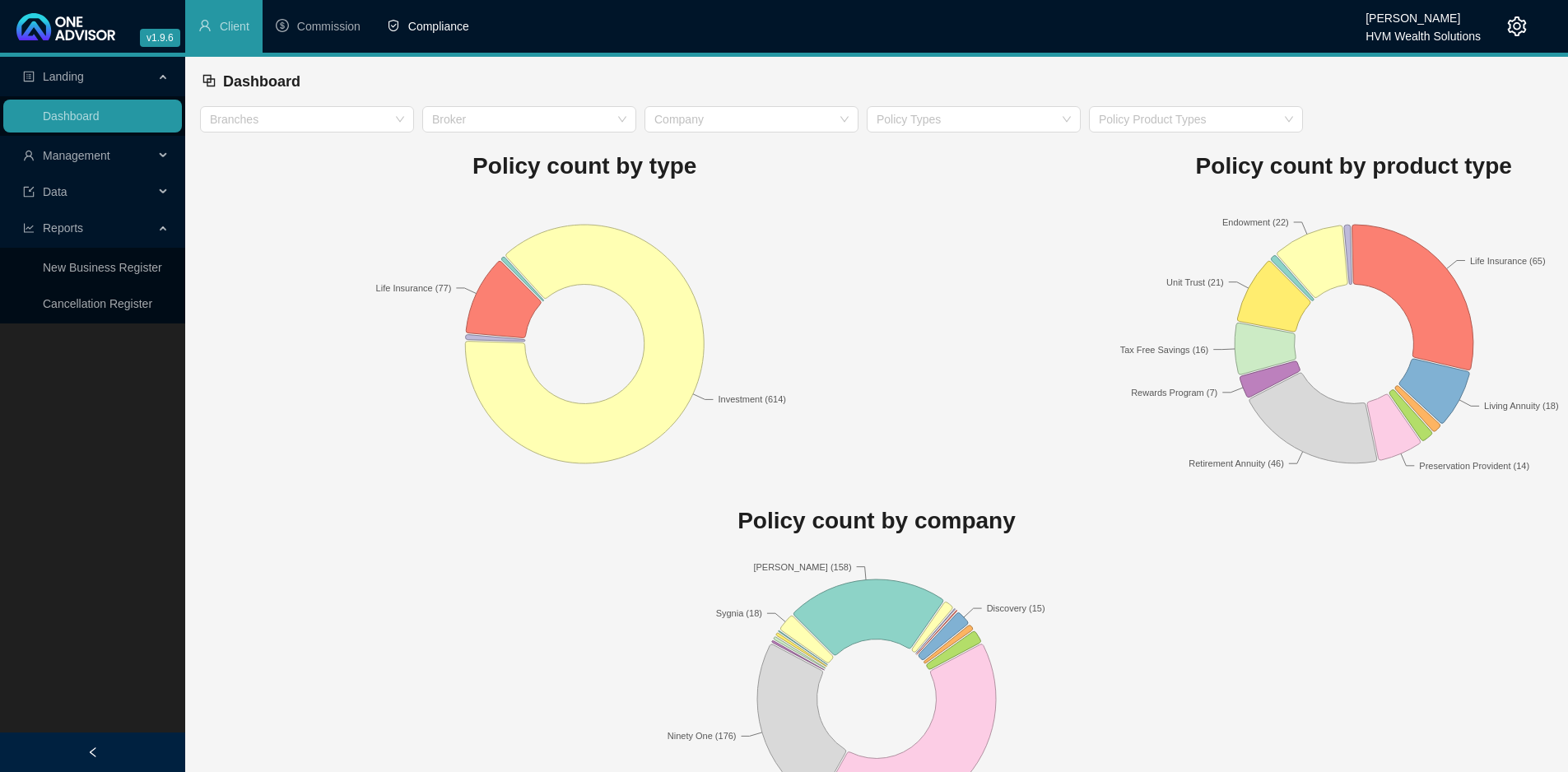
click at [431, 28] on span "Compliance" at bounding box center [438, 26] width 61 height 13
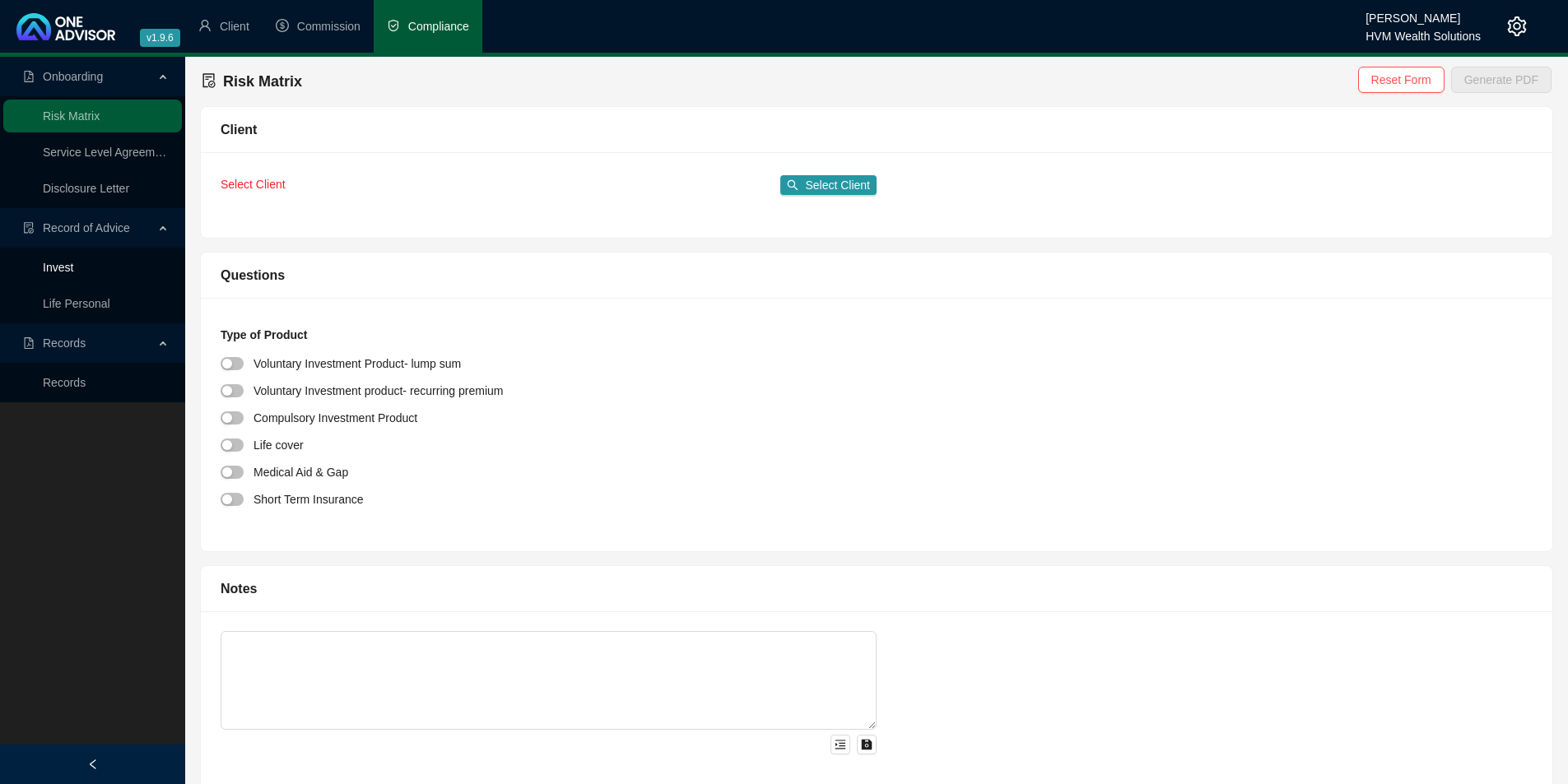
click at [65, 274] on link "Invest" at bounding box center [58, 267] width 30 height 13
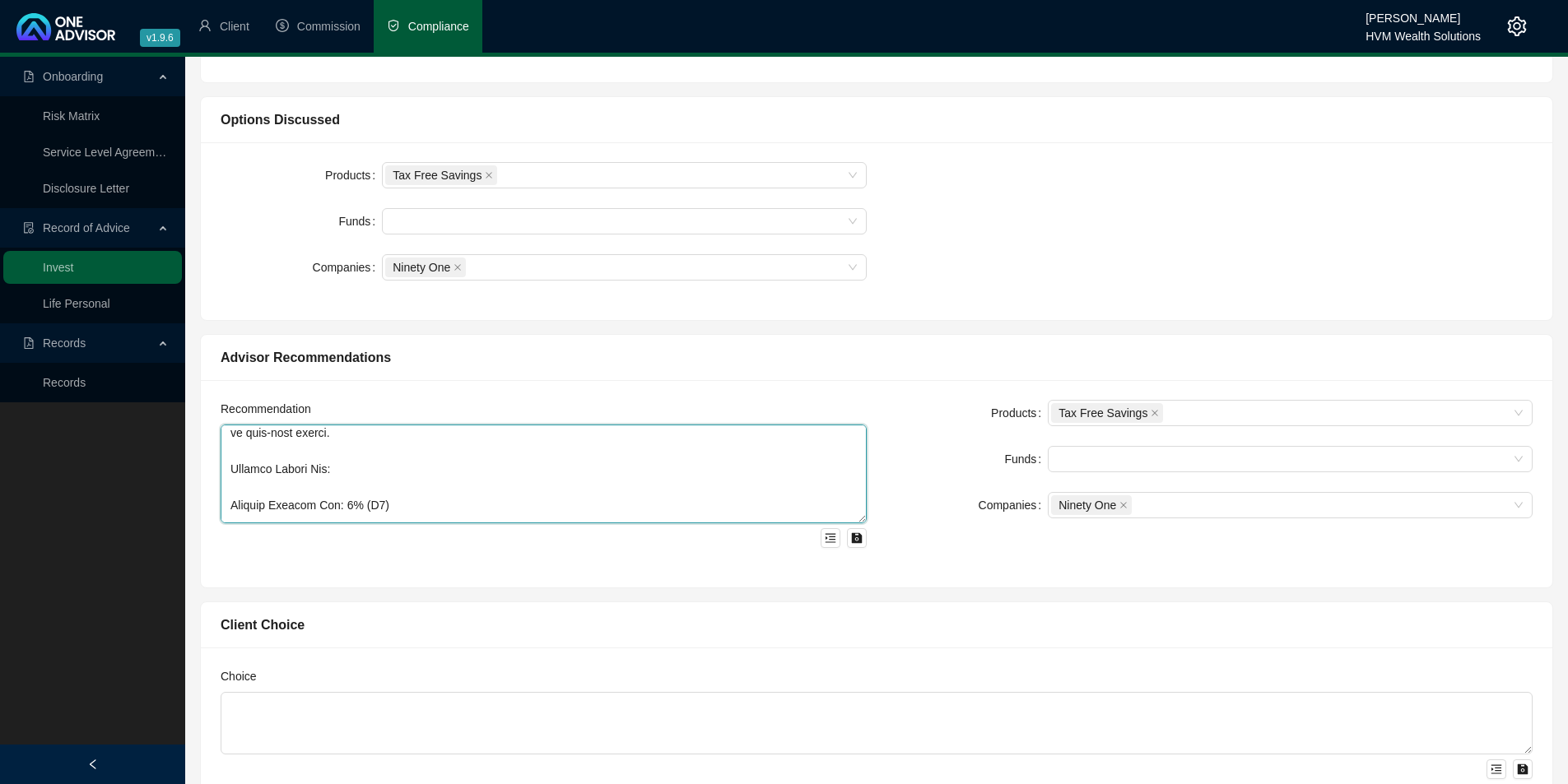
scroll to position [326, 0]
drag, startPoint x: 231, startPoint y: 439, endPoint x: 575, endPoint y: 567, distance: 367.0
click at [575, 567] on div "Recommendation" at bounding box center [544, 484] width 666 height 168
paste textarea "You completed a Financial Personality questionnaire in September 2024, which in…"
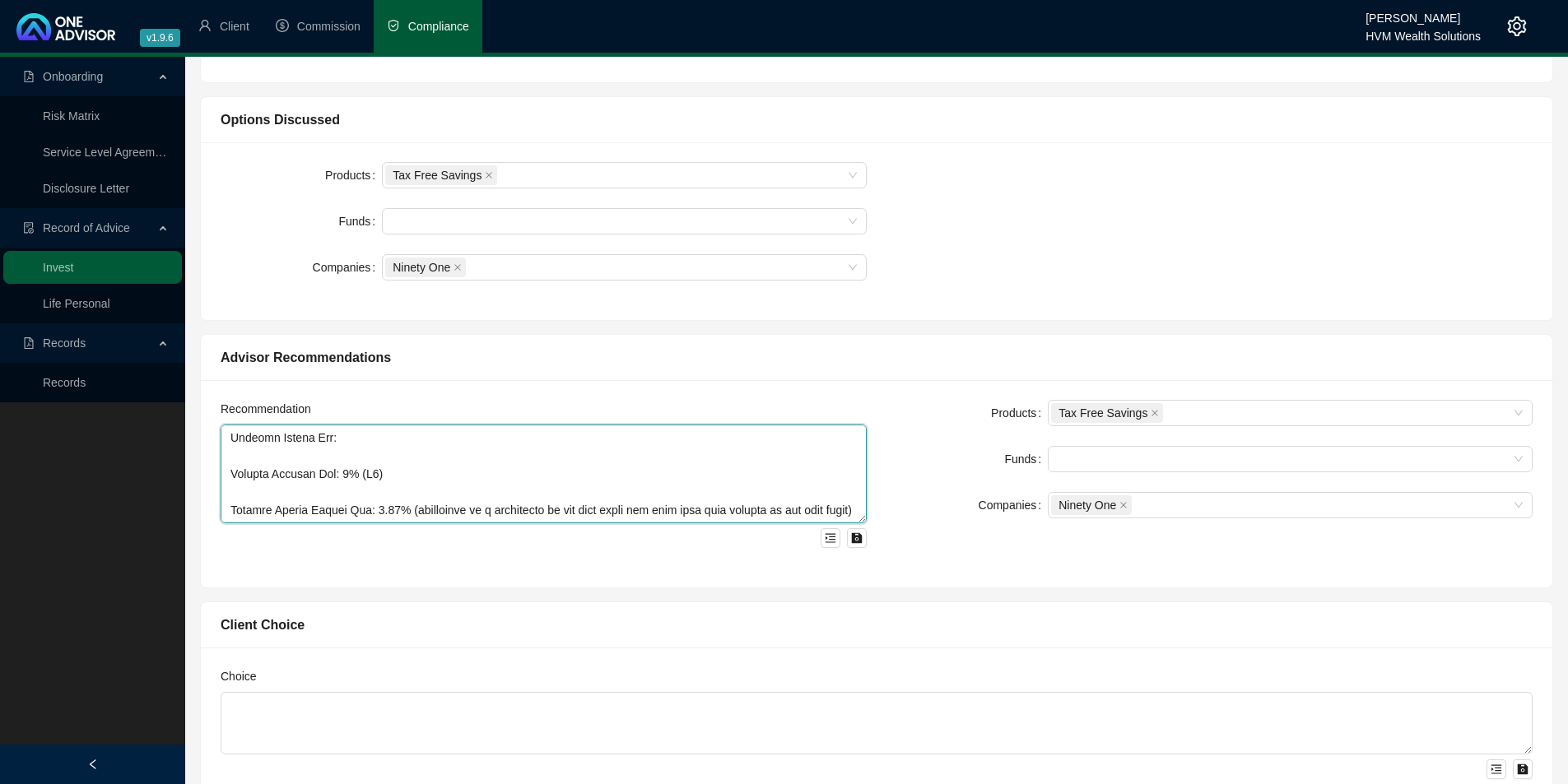
scroll to position [321, 0]
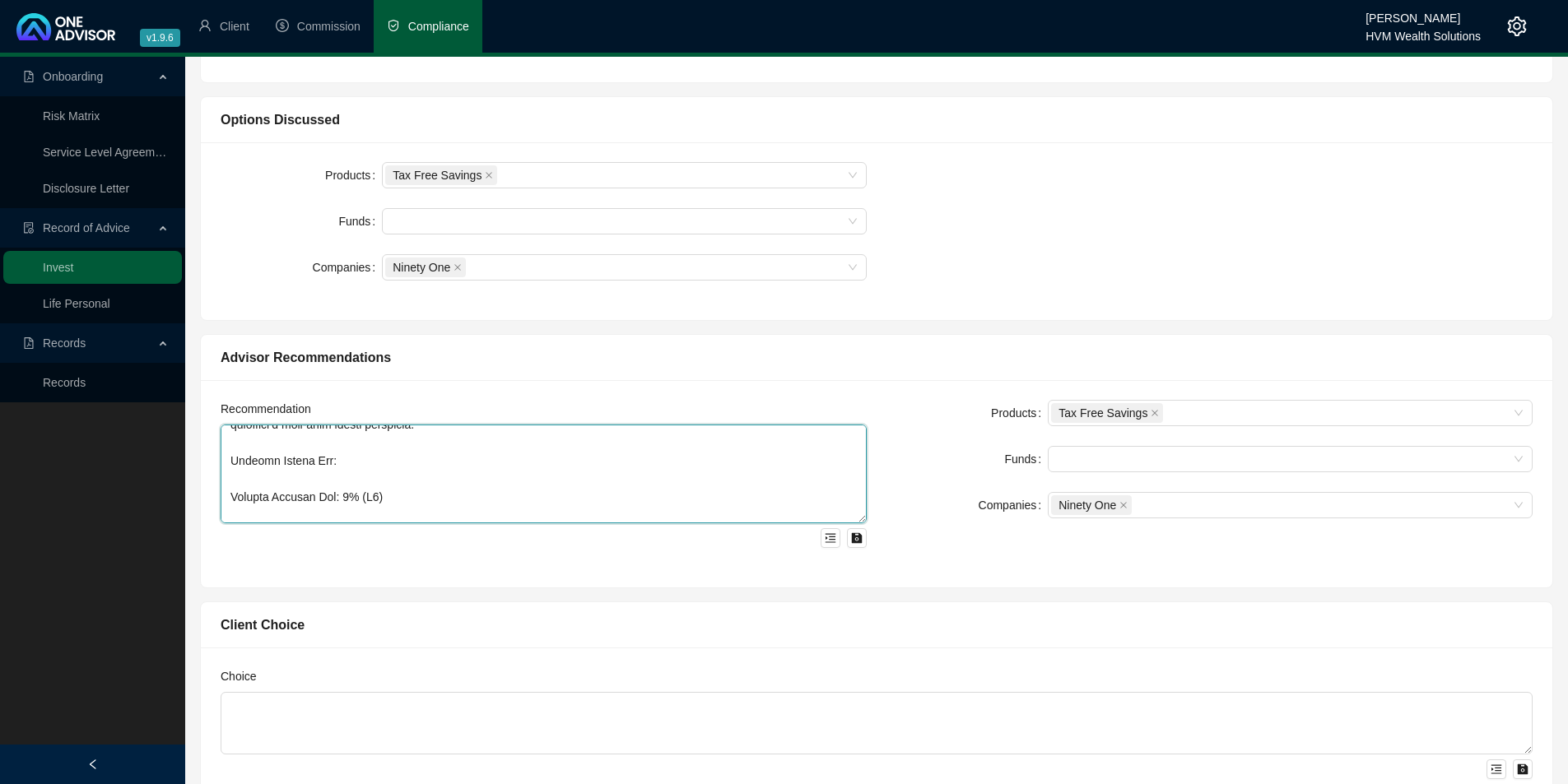
click at [231, 497] on textarea at bounding box center [543, 473] width 646 height 99
click at [231, 514] on textarea at bounding box center [543, 473] width 646 height 99
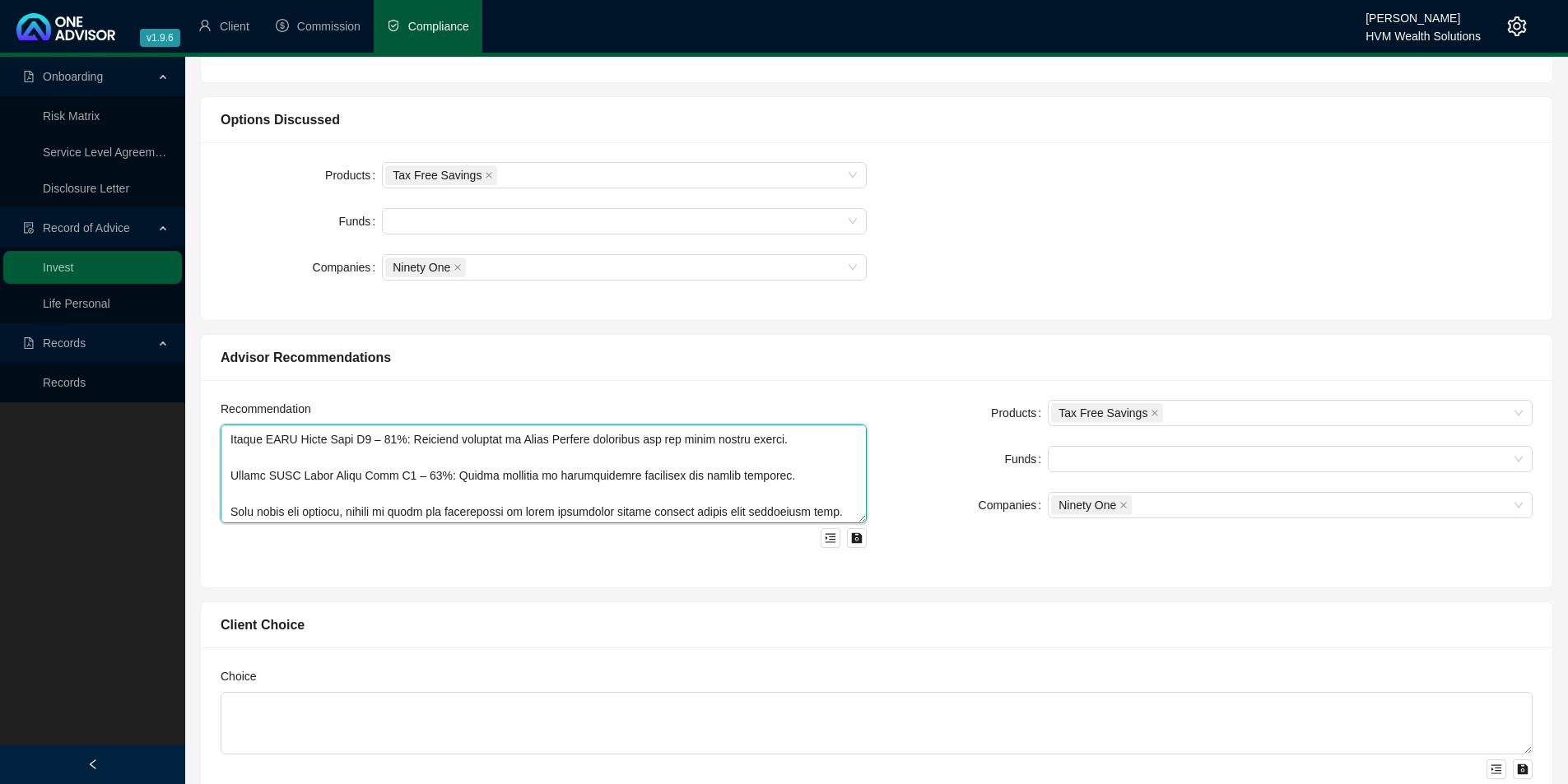
scroll to position [145, 0]
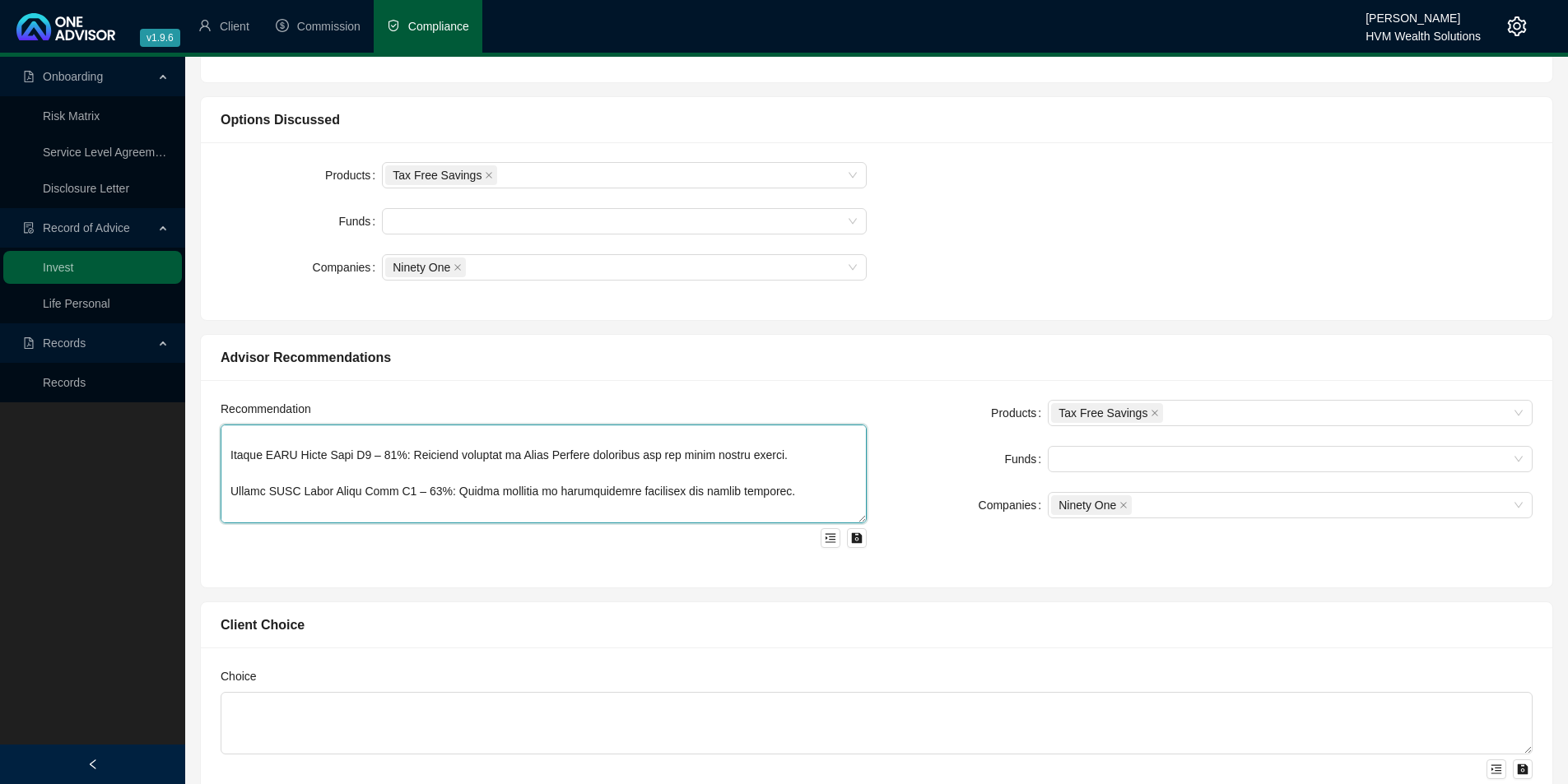
click at [230, 497] on textarea at bounding box center [543, 473] width 646 height 99
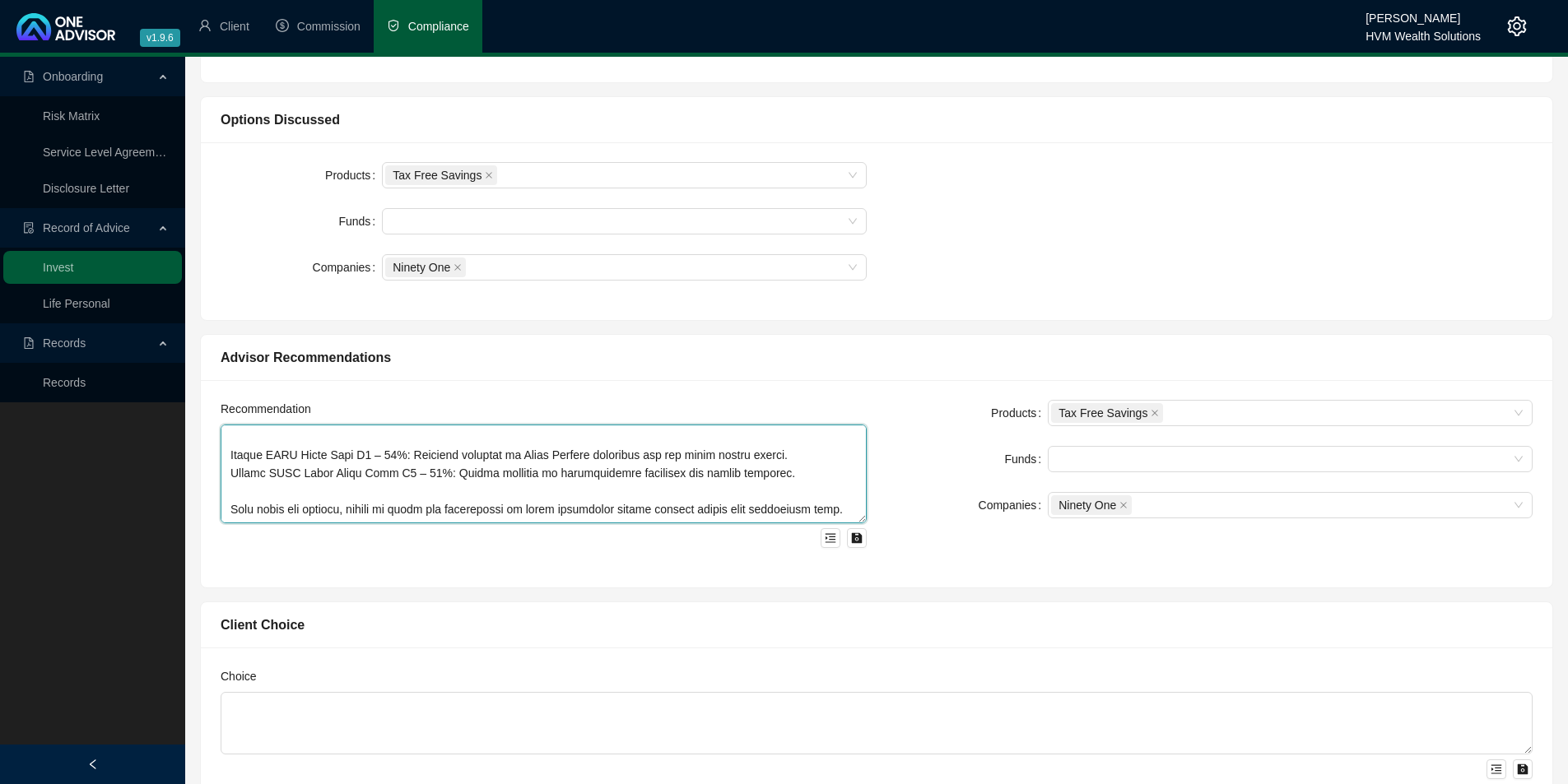
click at [229, 460] on textarea at bounding box center [543, 473] width 646 height 99
click at [231, 468] on textarea at bounding box center [543, 473] width 646 height 99
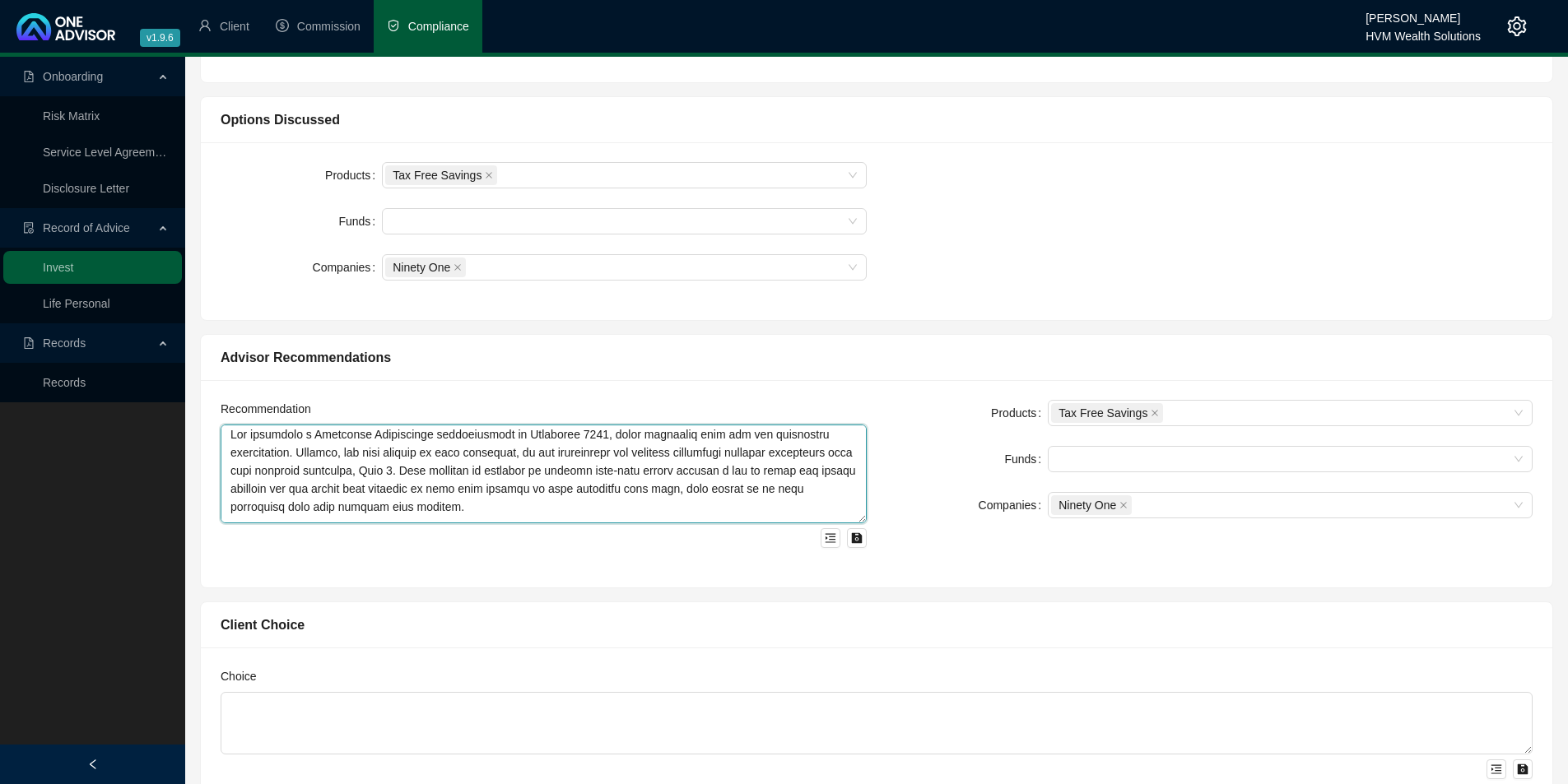
scroll to position [0, 0]
click at [653, 225] on div at bounding box center [614, 222] width 460 height 12
type textarea "You completed a Financial Personality questionnaire in September 2024, which in…"
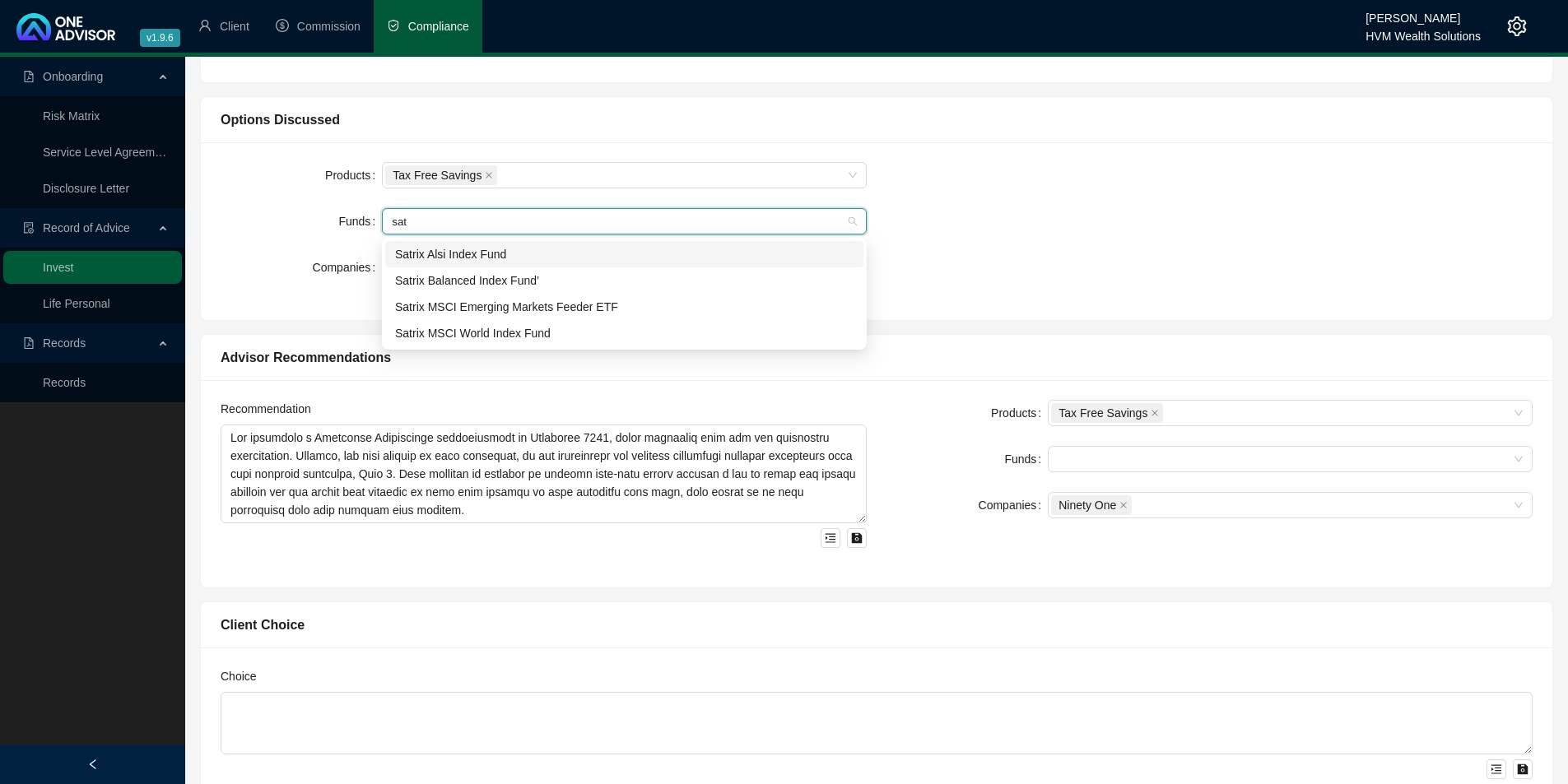
type input "satr"
click at [628, 259] on div "Satrix Alsi Index Fund" at bounding box center [624, 254] width 459 height 18
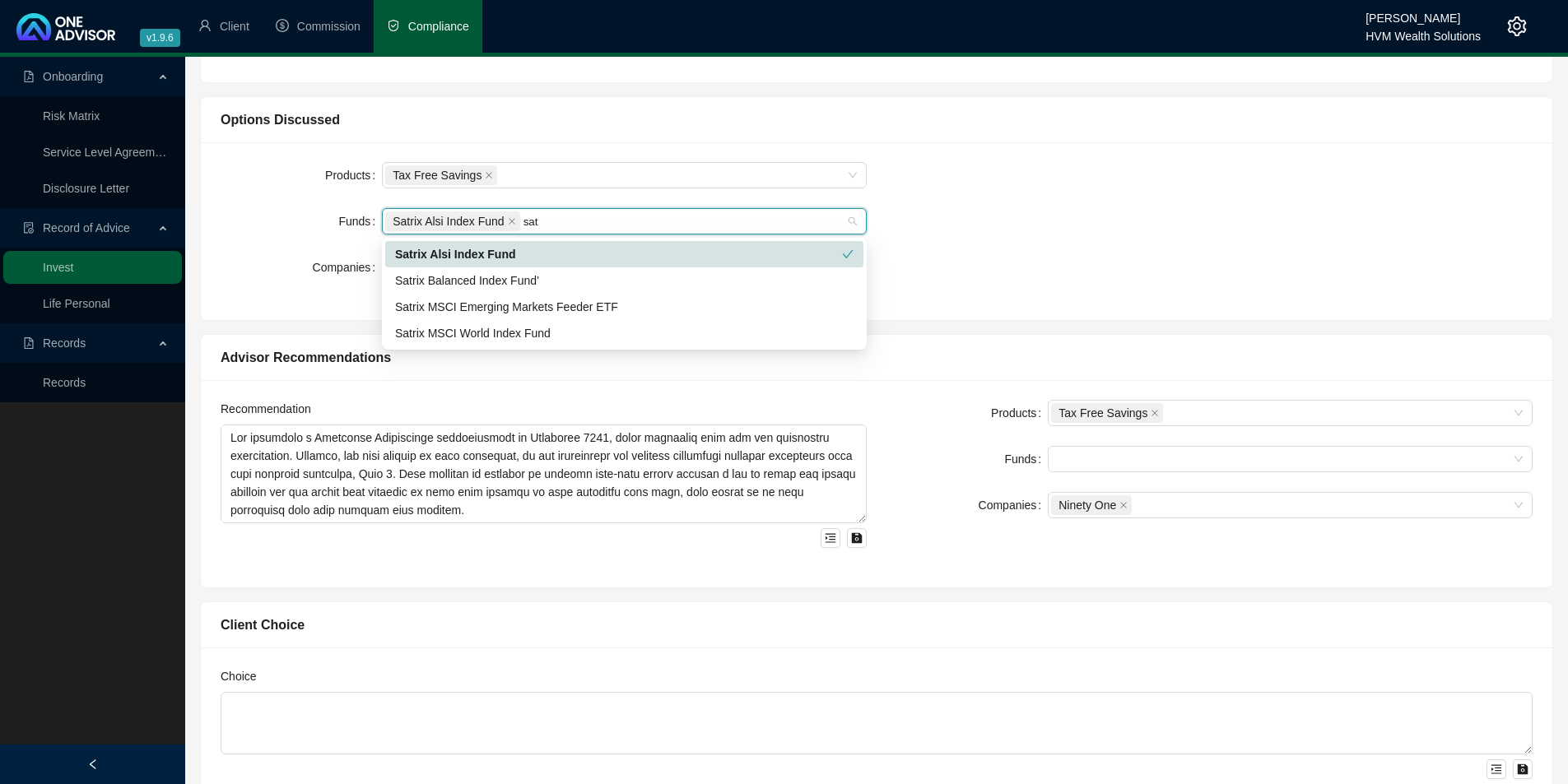
type input "satr"
click at [608, 330] on div "Satrix MSCI World Index Fund" at bounding box center [624, 333] width 459 height 18
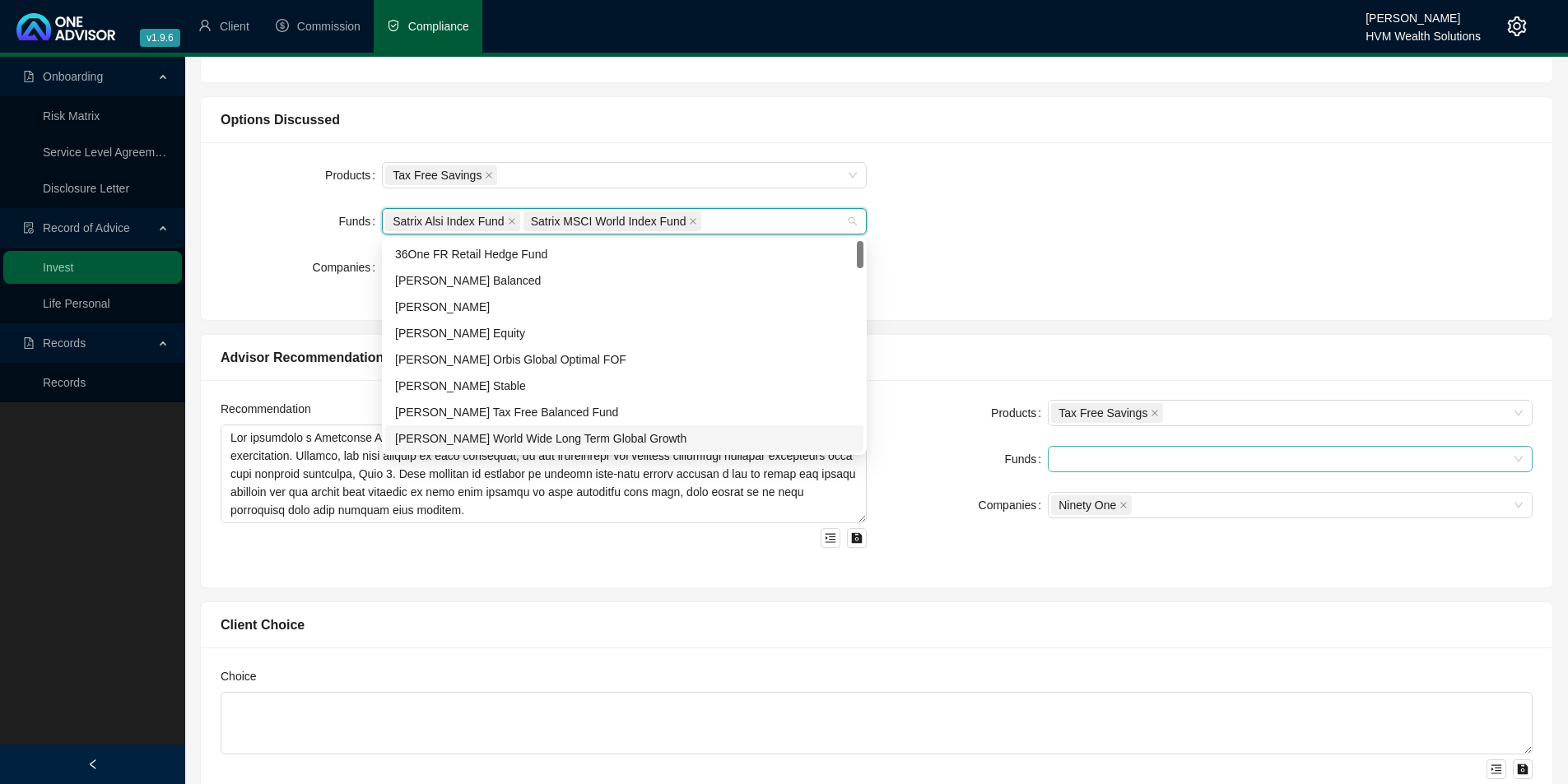
click at [1132, 460] on div at bounding box center [1281, 460] width 460 height 12
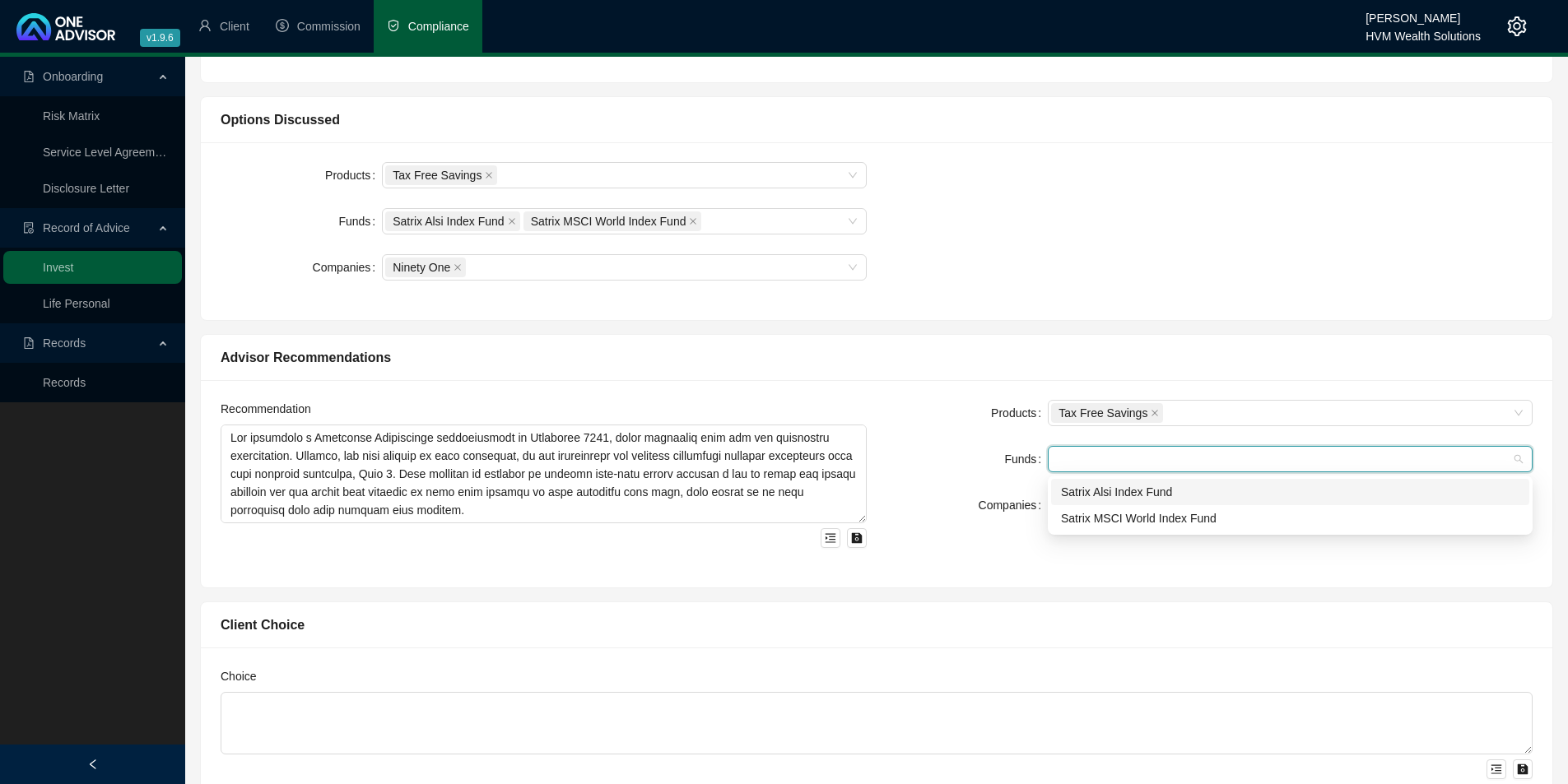
click at [1161, 497] on div "Satrix Alsi Index Fund" at bounding box center [1290, 491] width 459 height 18
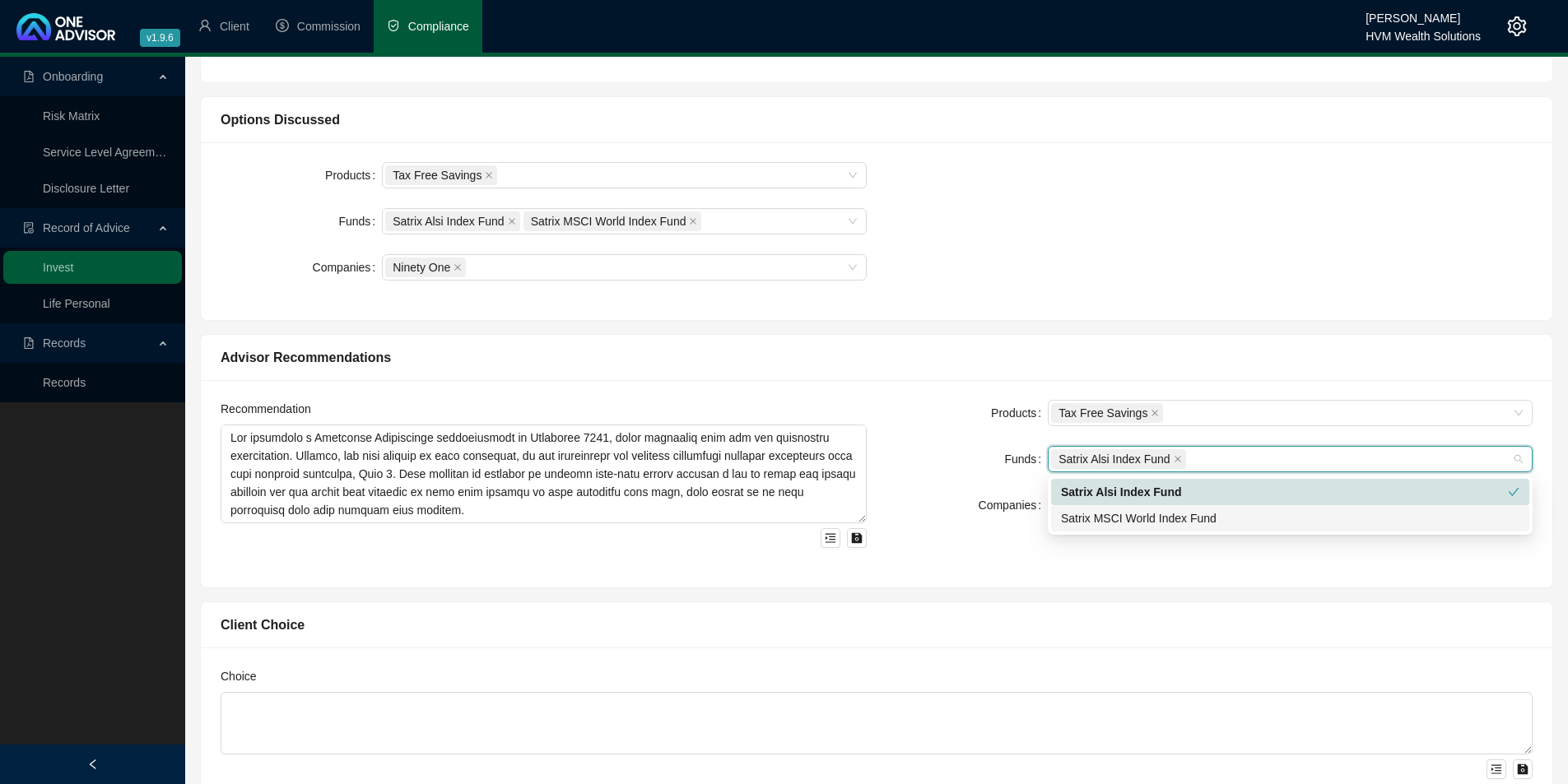
click at [1159, 516] on div "Satrix MSCI World Index Fund" at bounding box center [1290, 518] width 459 height 18
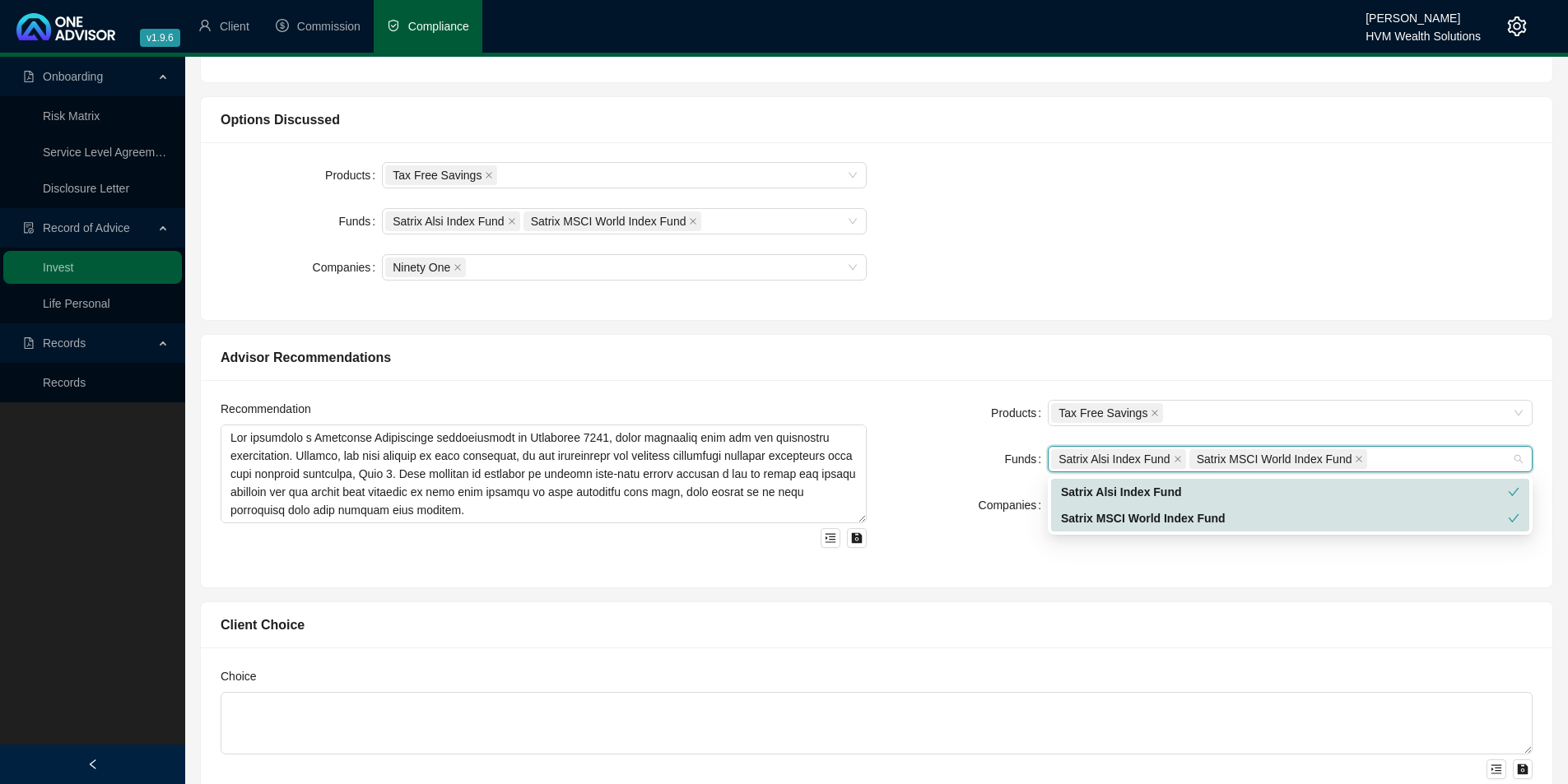
click at [1041, 252] on div "Products Tax Free Savings Funds Satrix Alsi Index Fund Satrix MSCI World Index …" at bounding box center [876, 231] width 1331 height 139
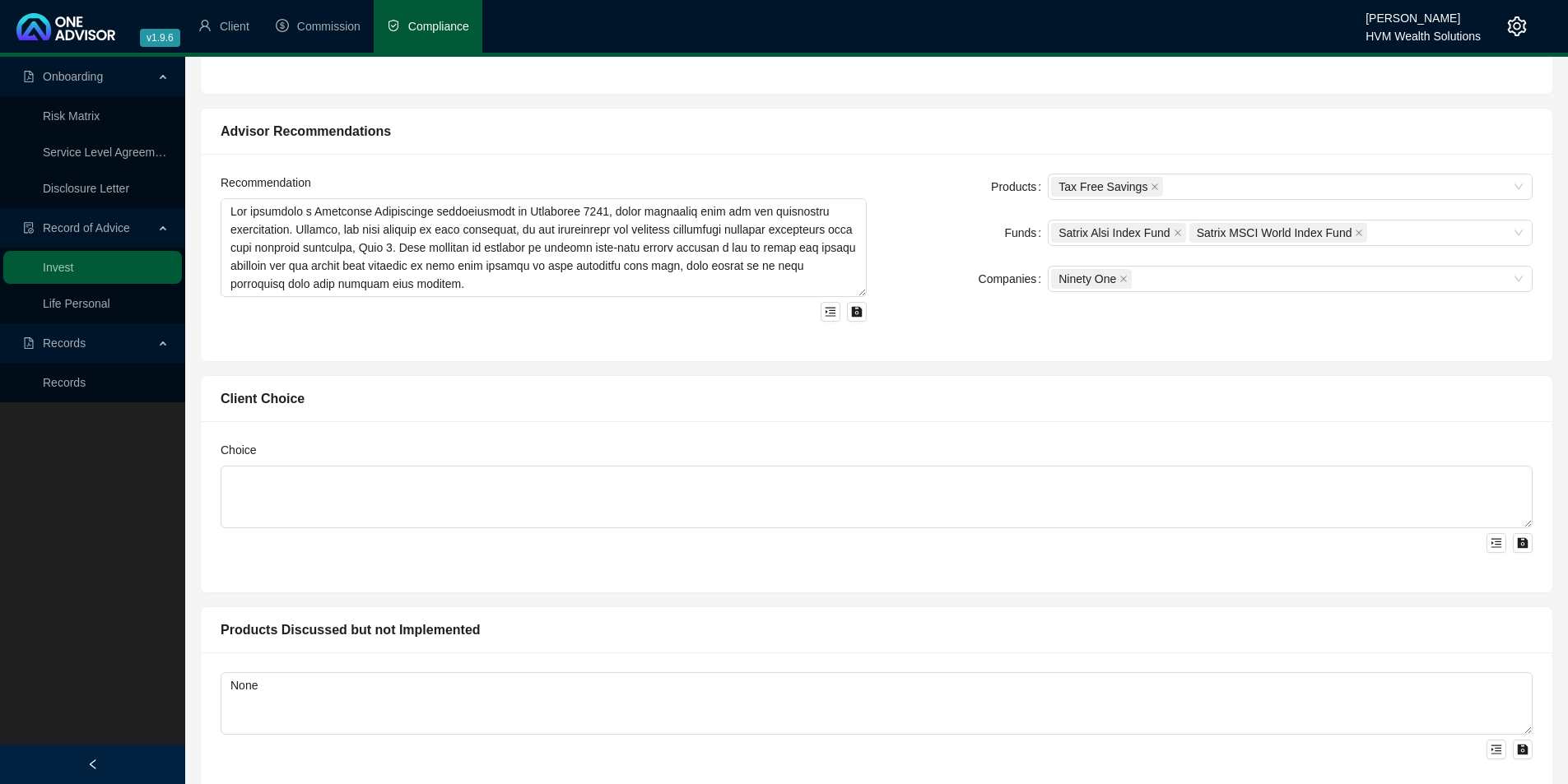
scroll to position [698, 0]
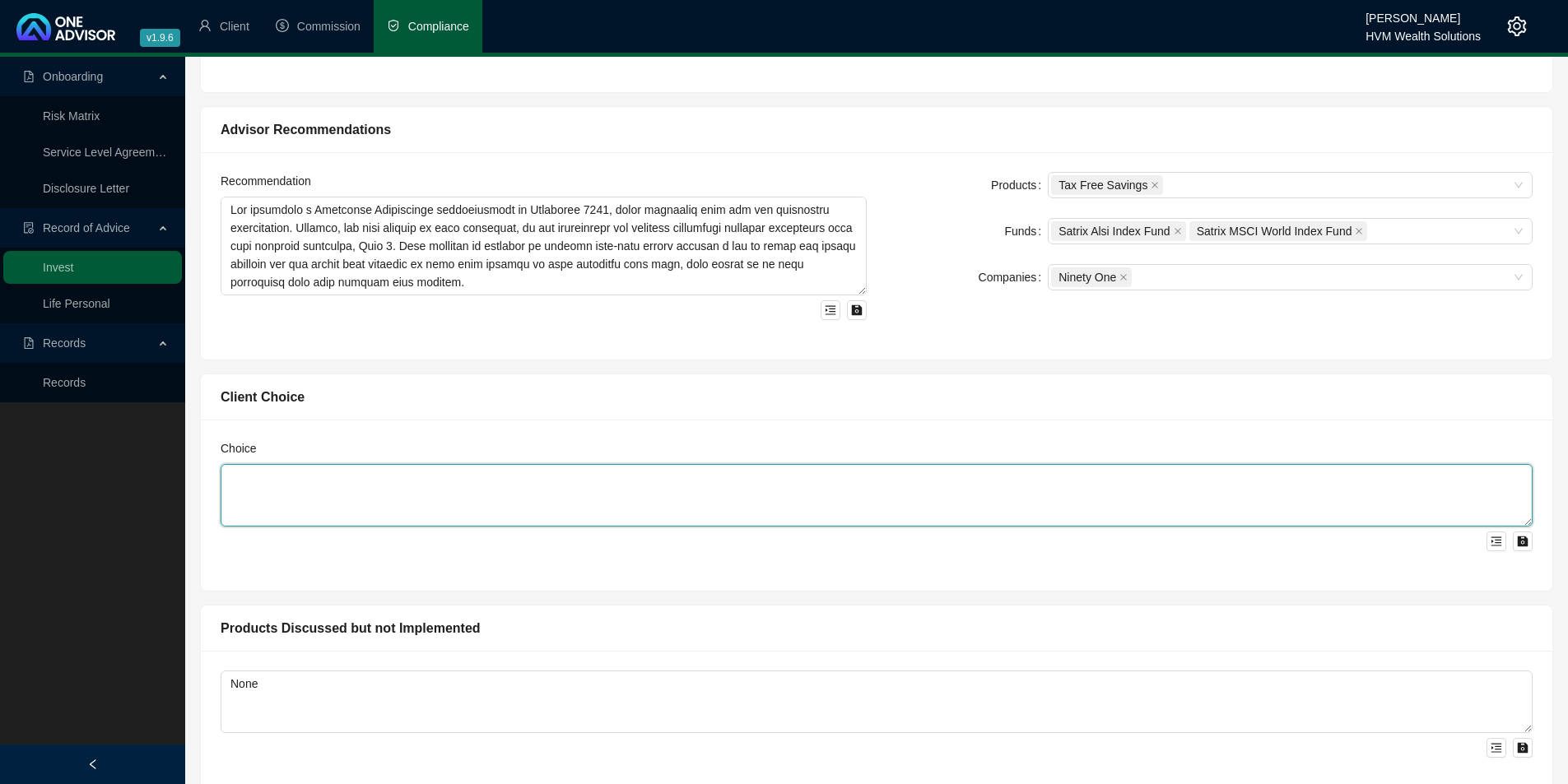
click at [269, 506] on textarea at bounding box center [876, 495] width 1312 height 63
click at [432, 482] on textarea "You have agreed to proceed with the aadvice rendered." at bounding box center [876, 495] width 1312 height 63
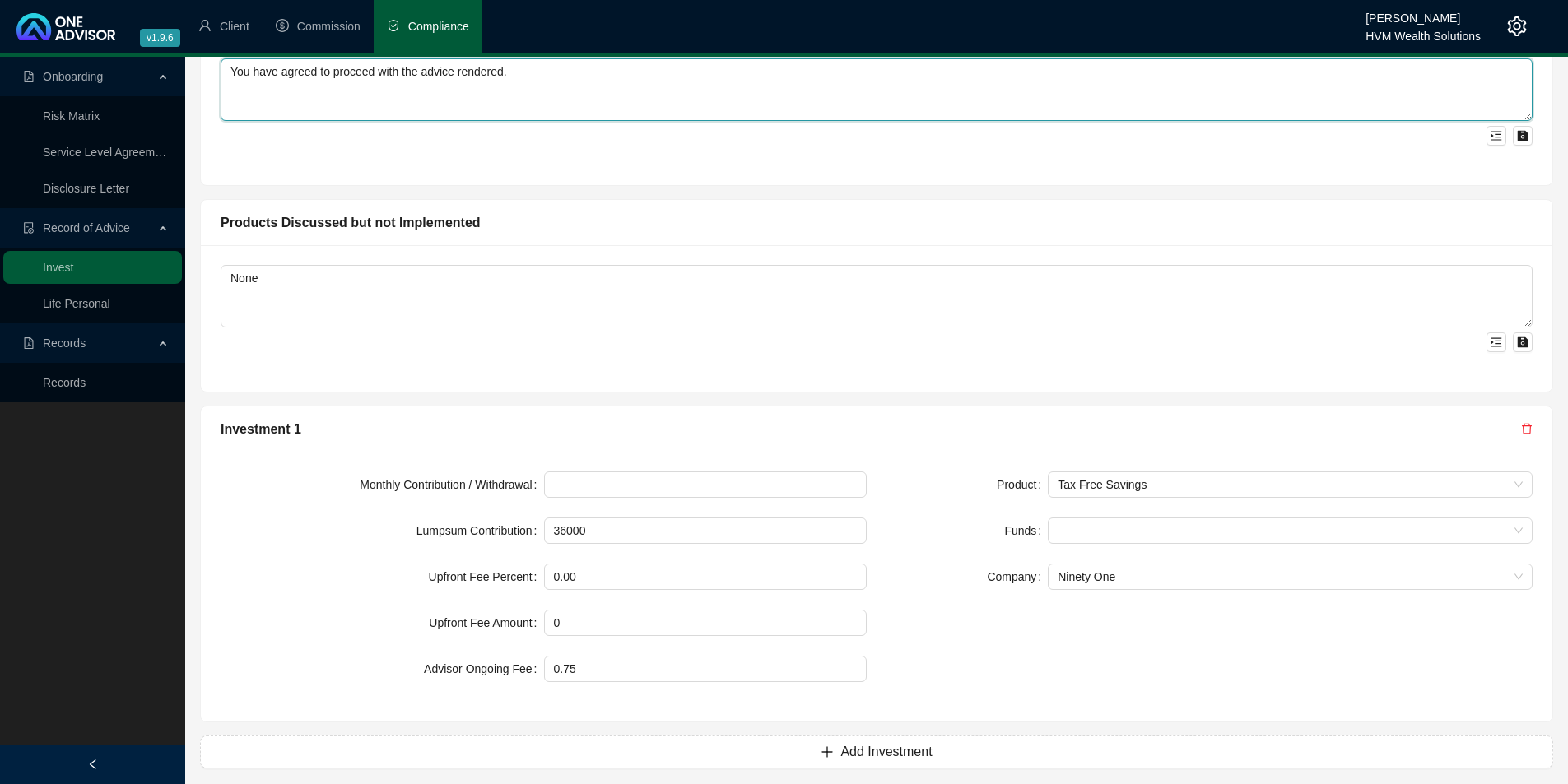
scroll to position [1114, 0]
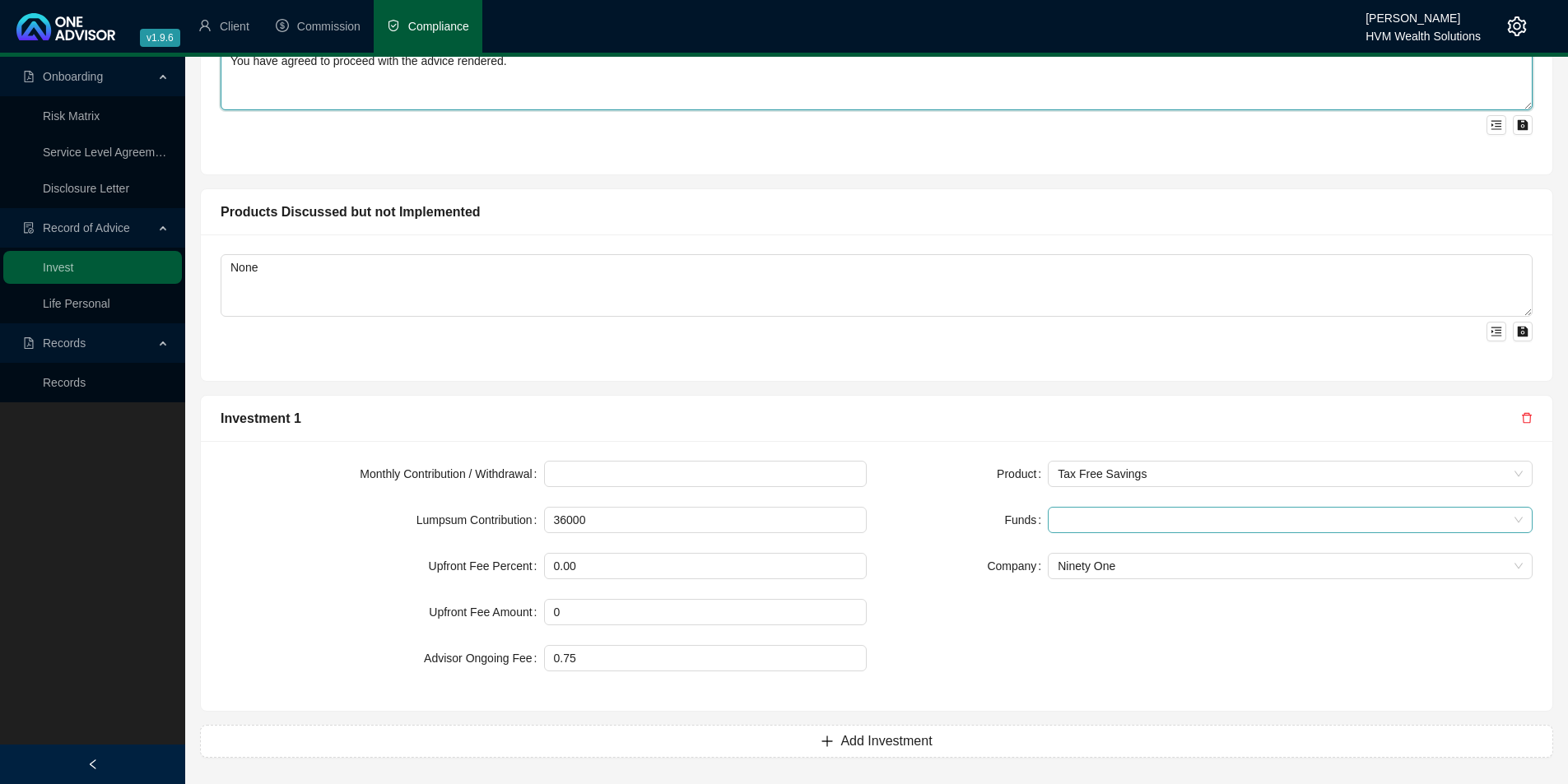
click at [1103, 518] on div at bounding box center [1281, 521] width 460 height 12
type textarea "You have agreed to proceed with the advice rendered."
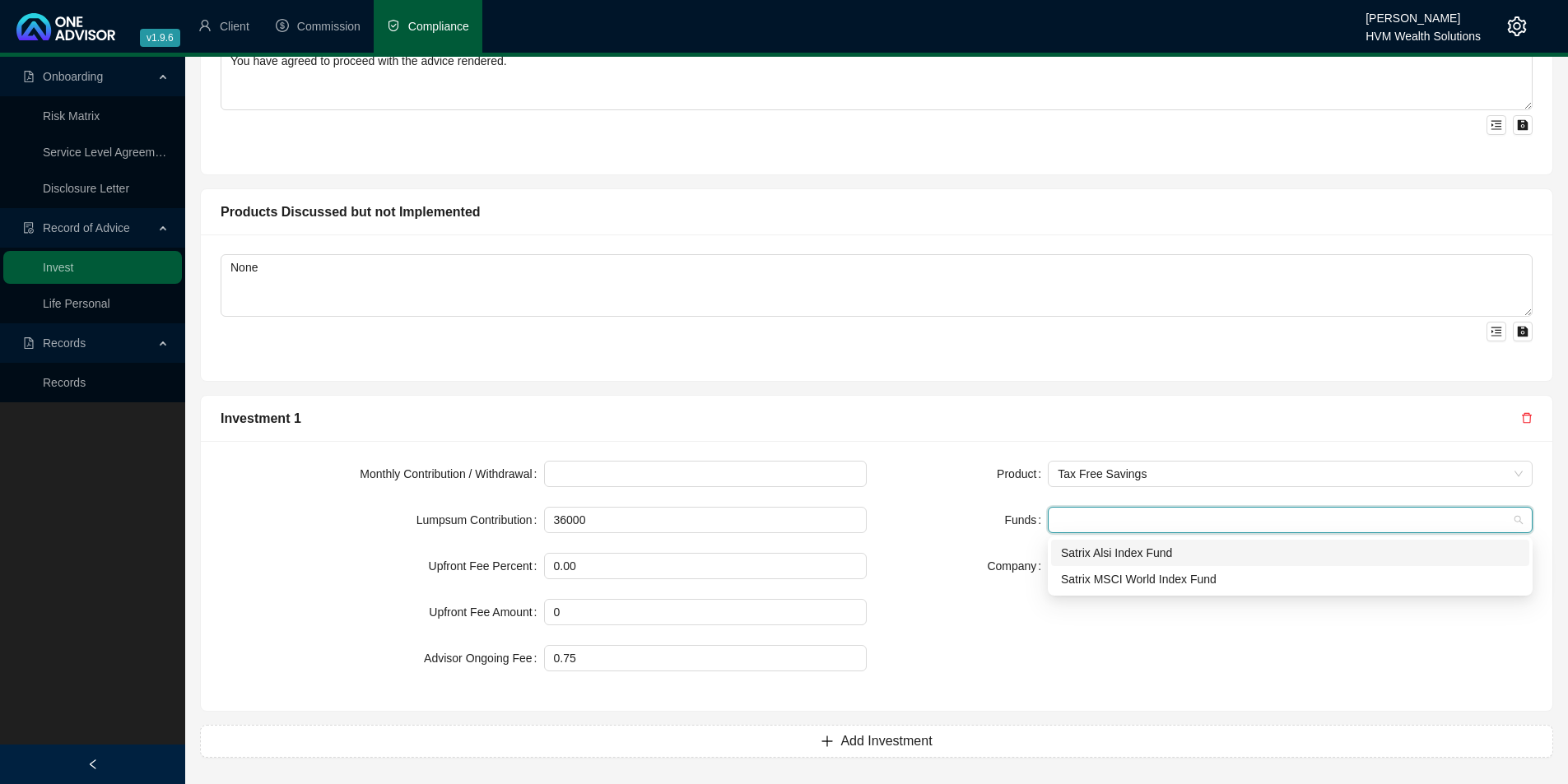
click at [1104, 557] on div "Satrix Alsi Index Fund" at bounding box center [1290, 553] width 459 height 18
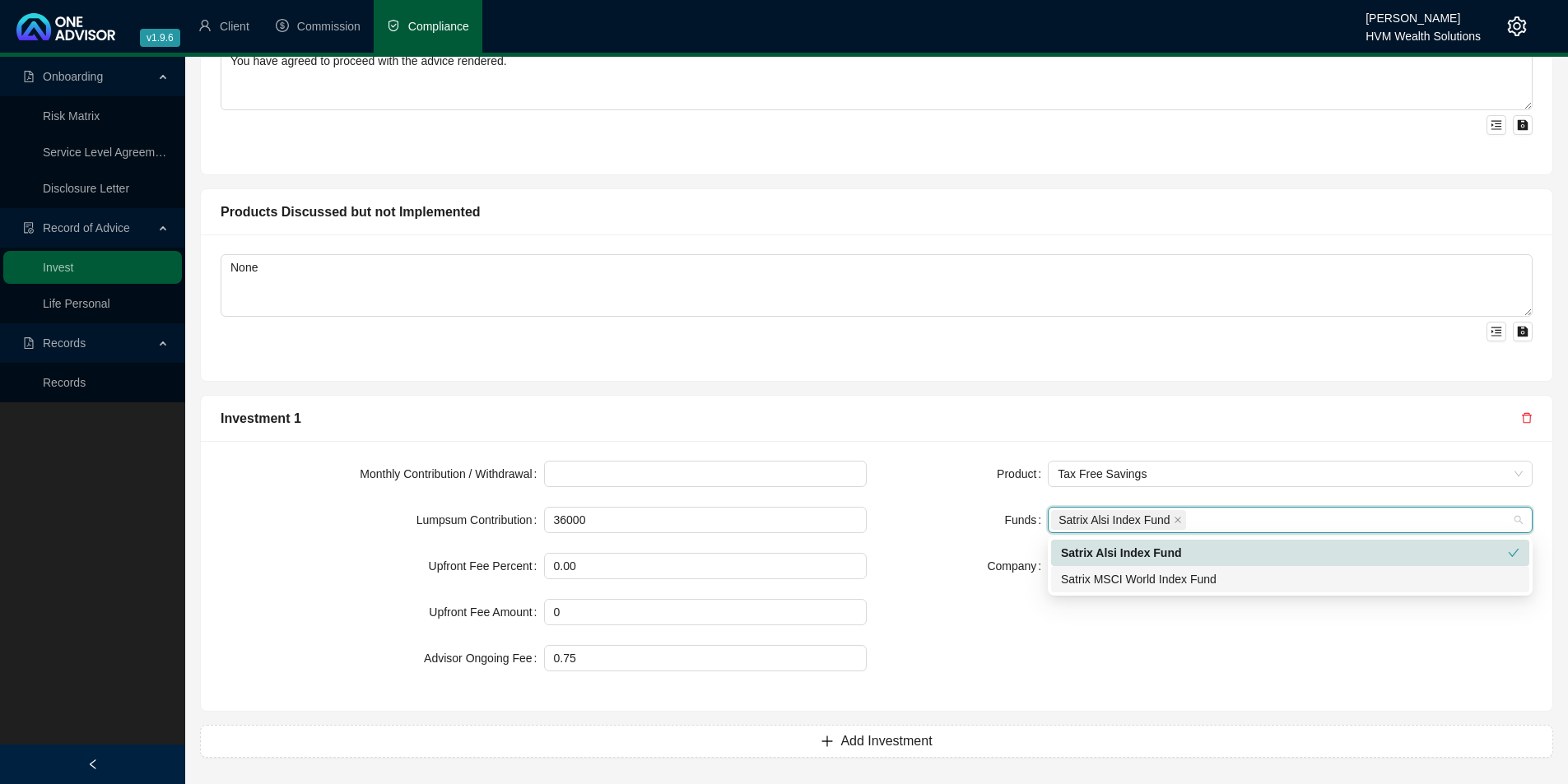
click at [1118, 586] on div "Satrix MSCI World Index Fund" at bounding box center [1290, 579] width 459 height 18
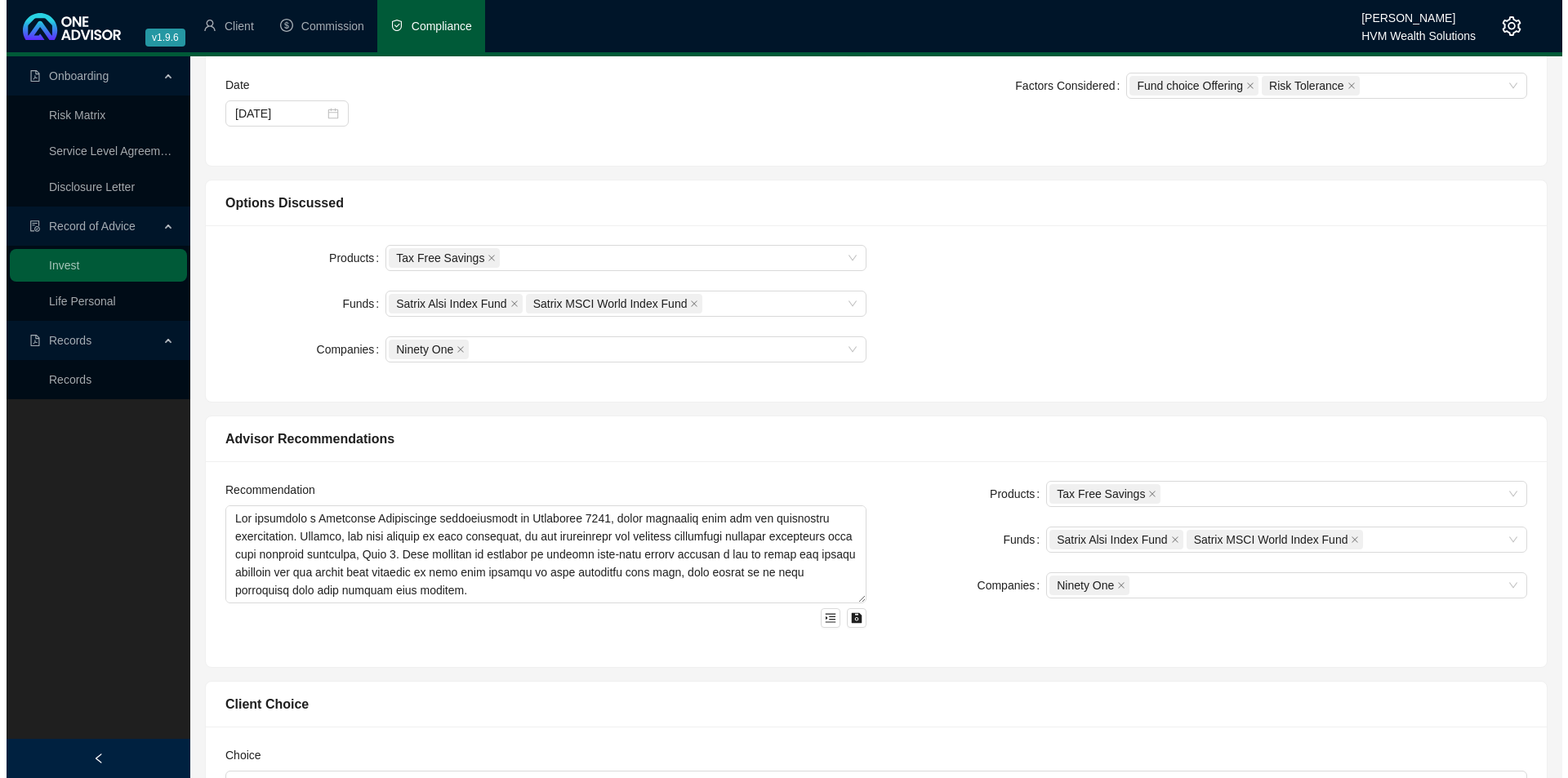
scroll to position [0, 0]
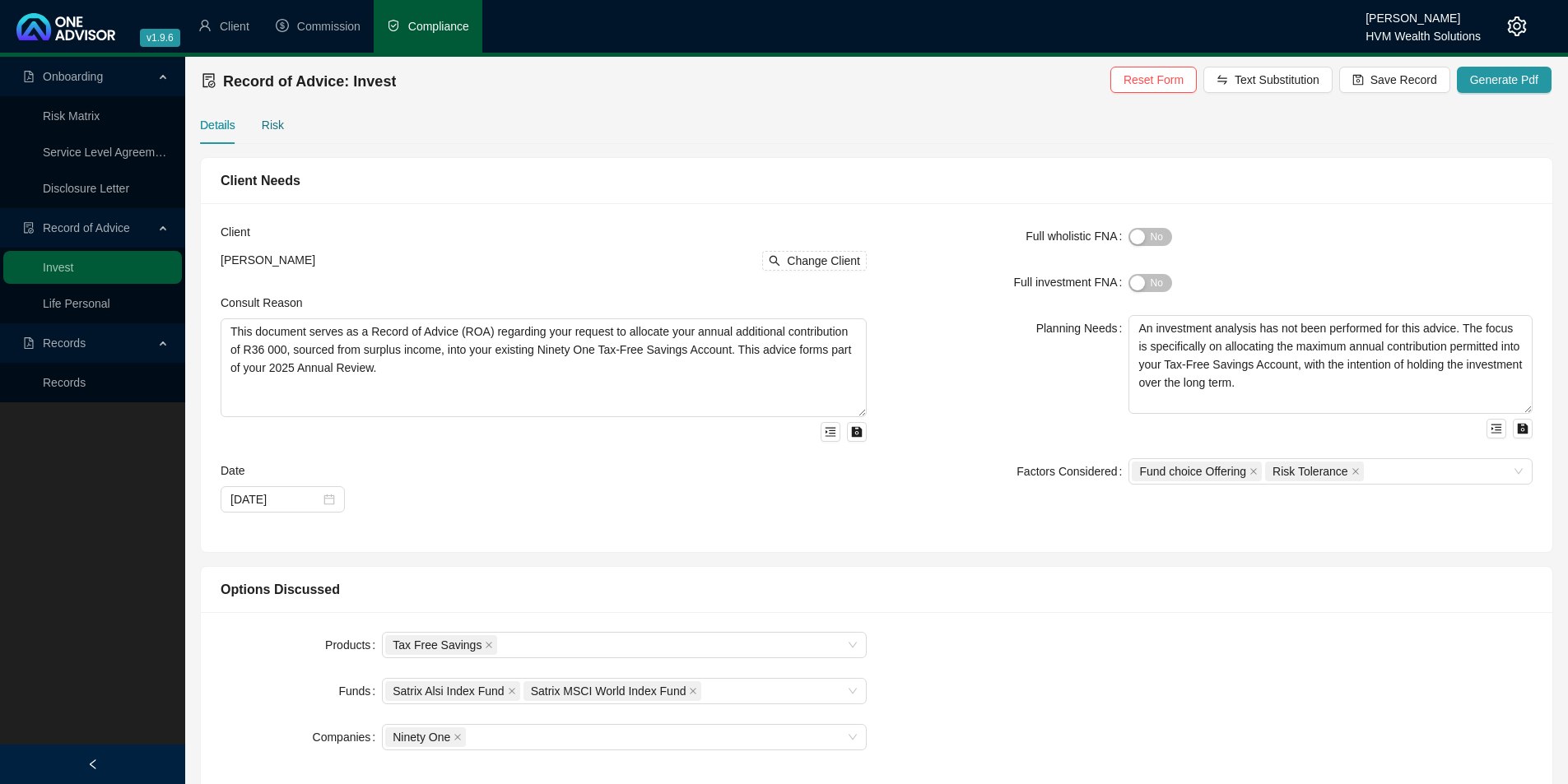
click at [272, 127] on div "Risk" at bounding box center [273, 125] width 22 height 18
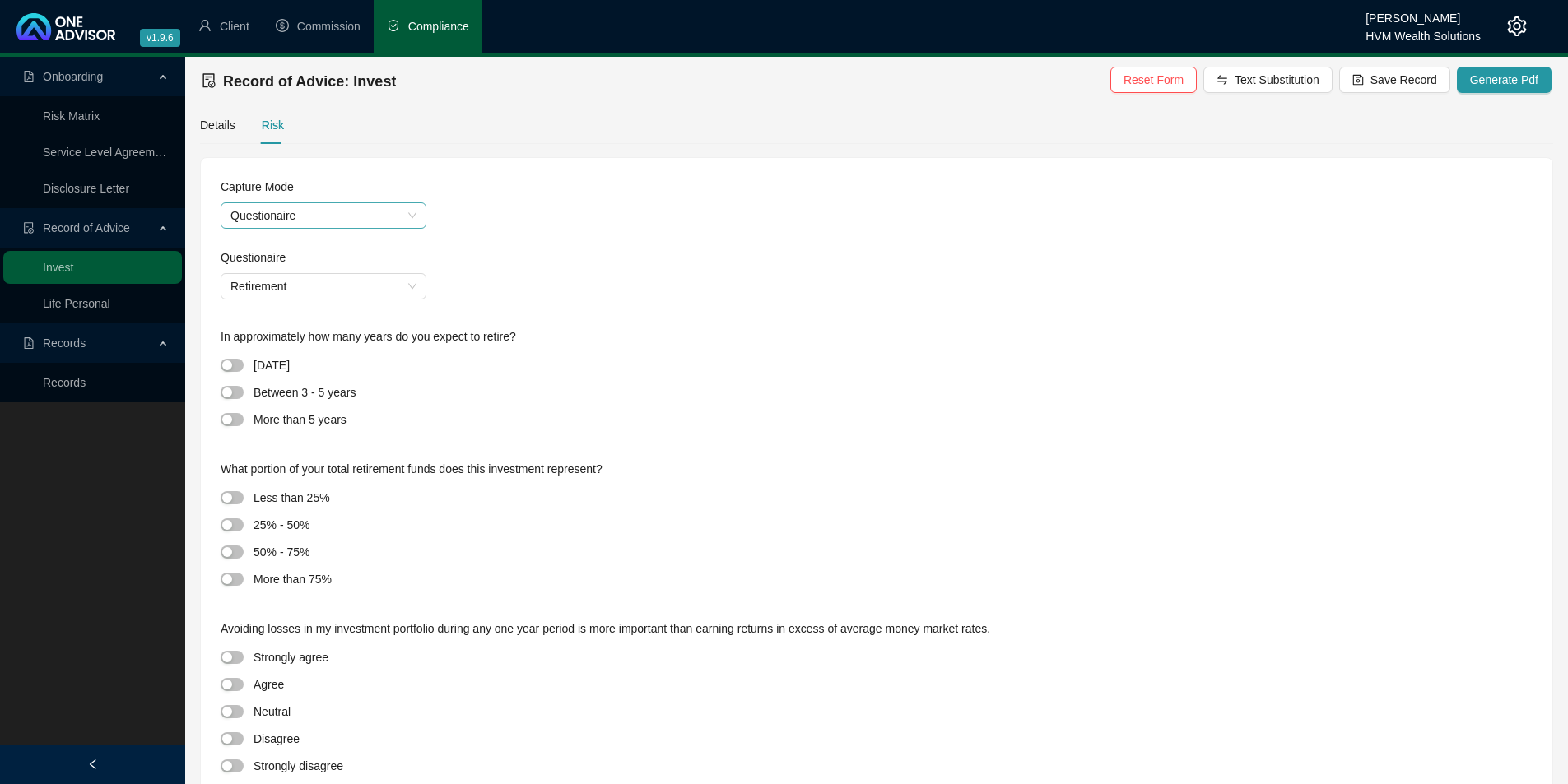
click at [367, 215] on span "Questionaire" at bounding box center [324, 215] width 186 height 25
click at [340, 298] on div "Past Profile Result" at bounding box center [324, 300] width 179 height 18
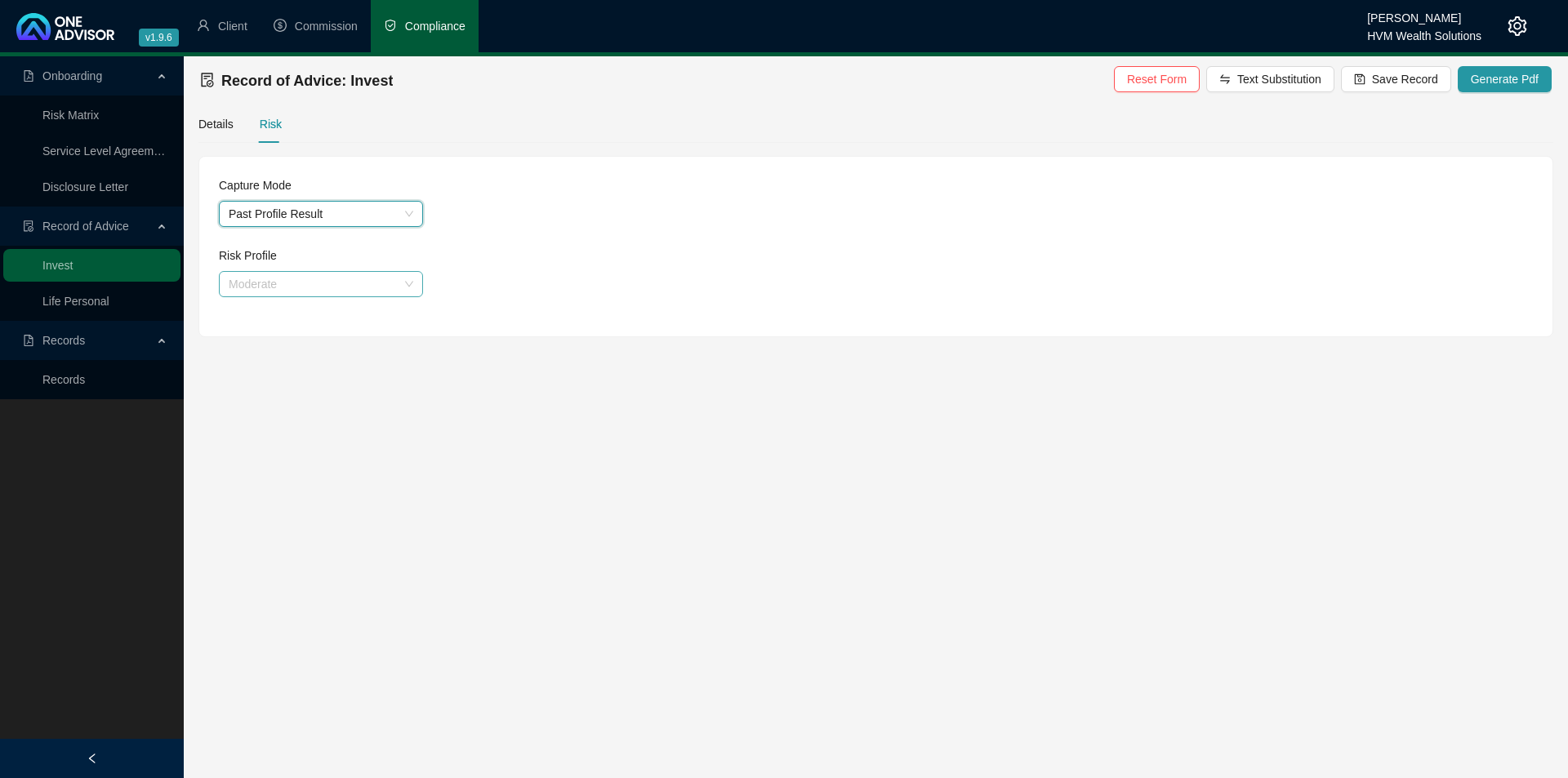
click at [340, 281] on span "Moderate" at bounding box center [321, 284] width 184 height 25
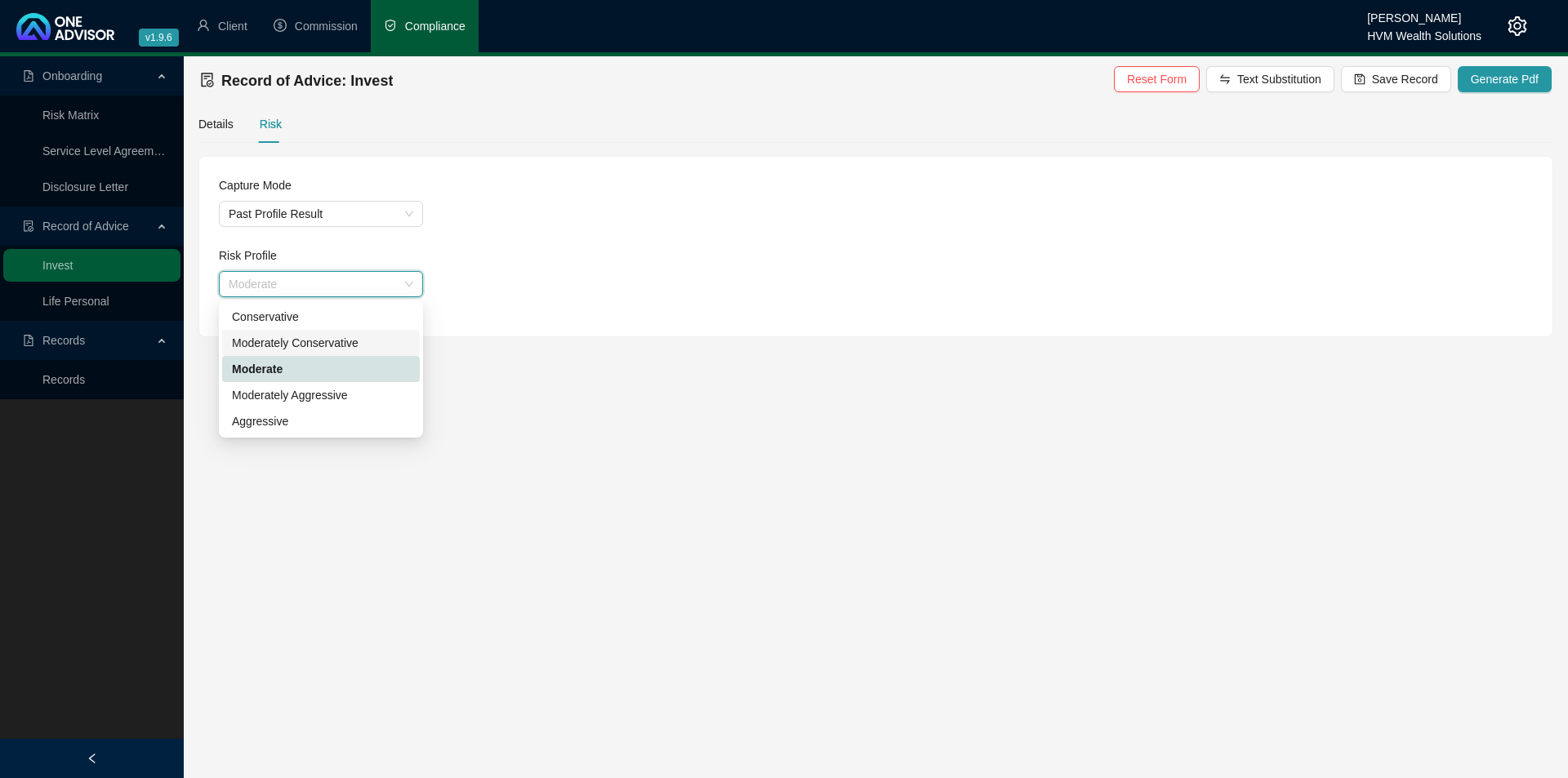
click at [342, 345] on div "Moderately Conservative" at bounding box center [321, 342] width 178 height 18
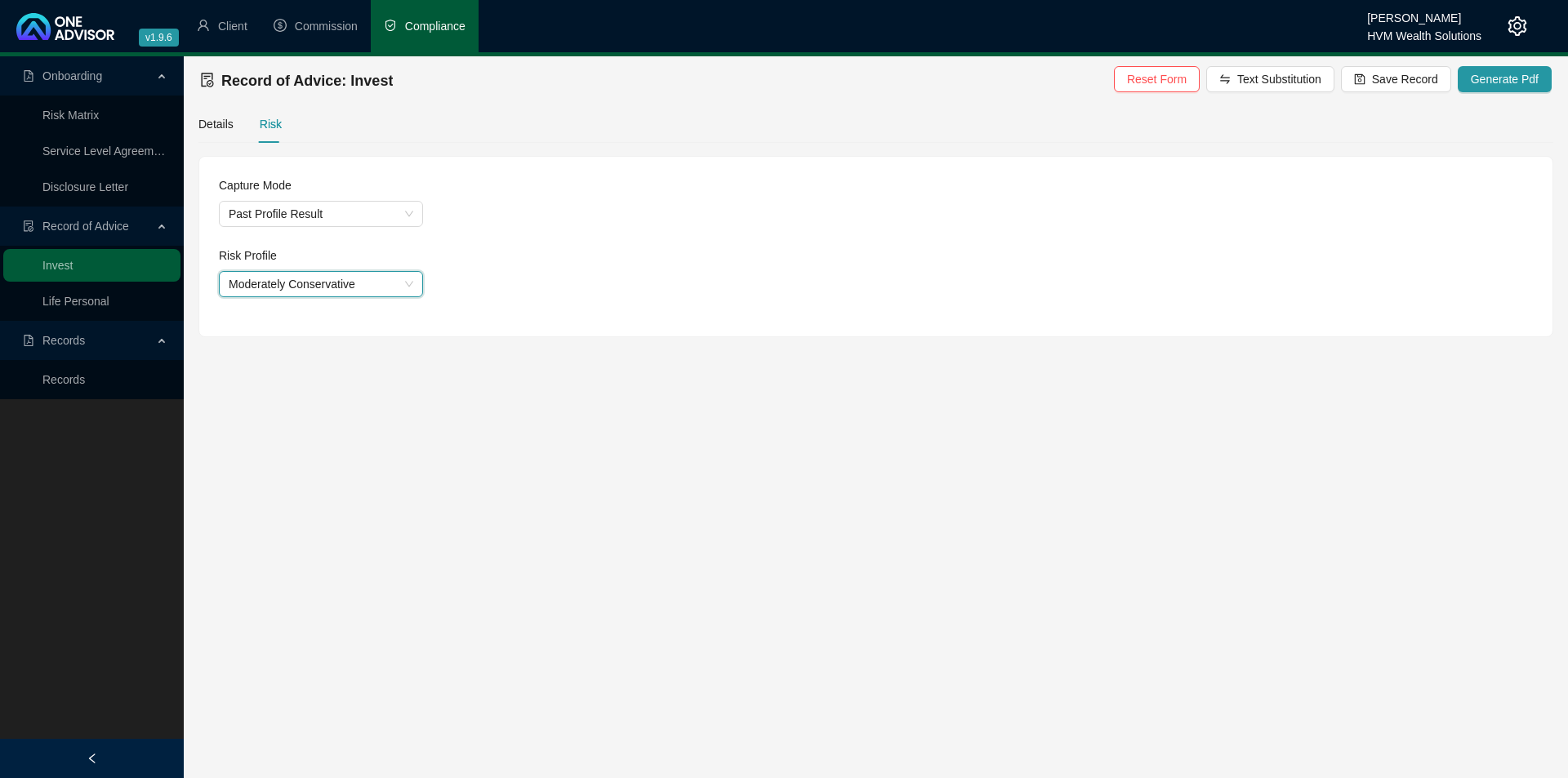
click at [966, 464] on main "Onboarding Risk Matrix Service Level Agreement Disclosure Letter Record of Advi…" at bounding box center [784, 417] width 1568 height 722
click at [1413, 79] on span "Save Record" at bounding box center [1404, 79] width 66 height 18
click at [1489, 79] on span "Generate Pdf" at bounding box center [1504, 79] width 67 height 18
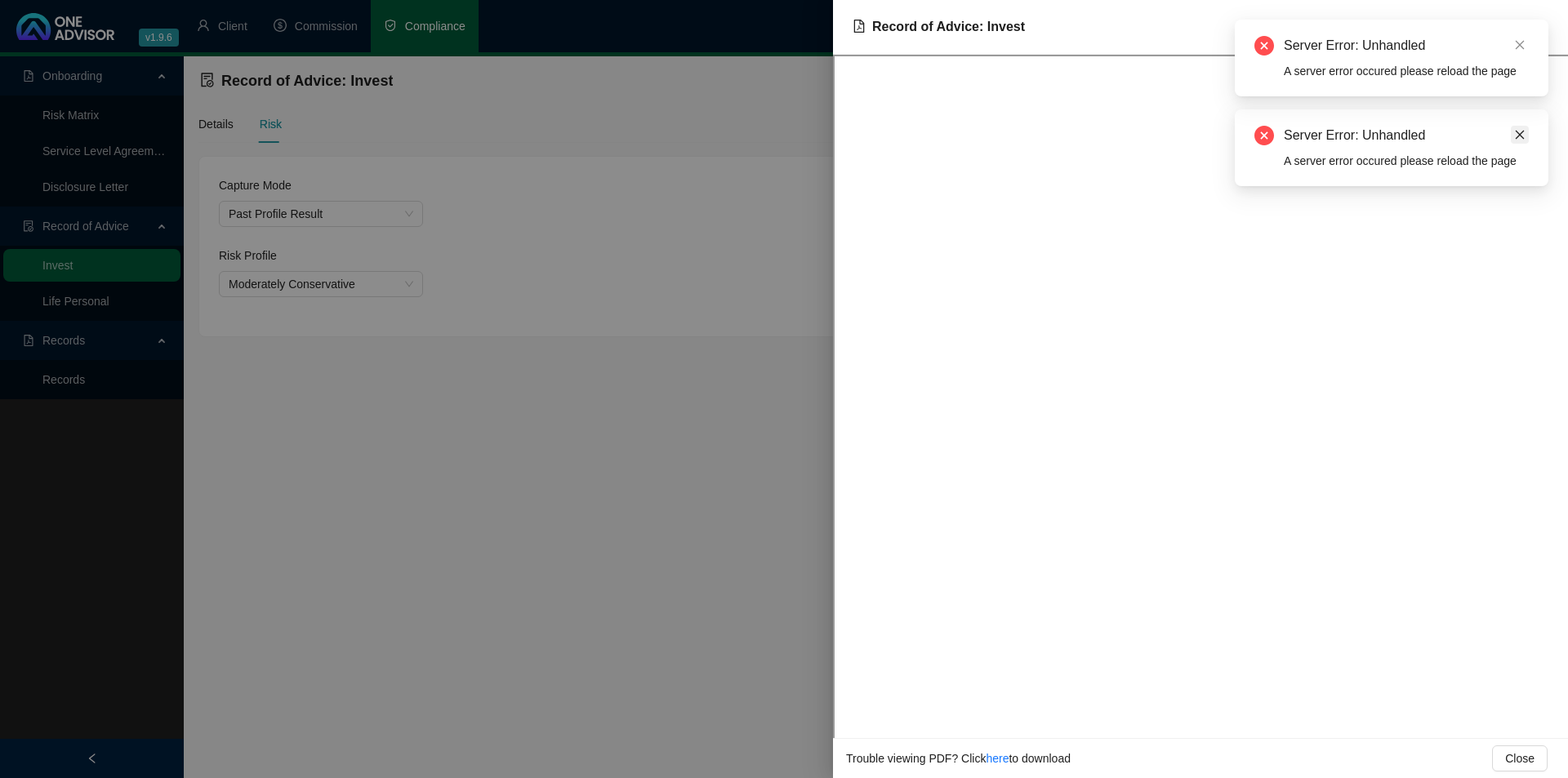
click at [1515, 139] on icon "close" at bounding box center [1519, 134] width 11 height 11
click at [1517, 47] on icon "close" at bounding box center [1519, 44] width 11 height 11
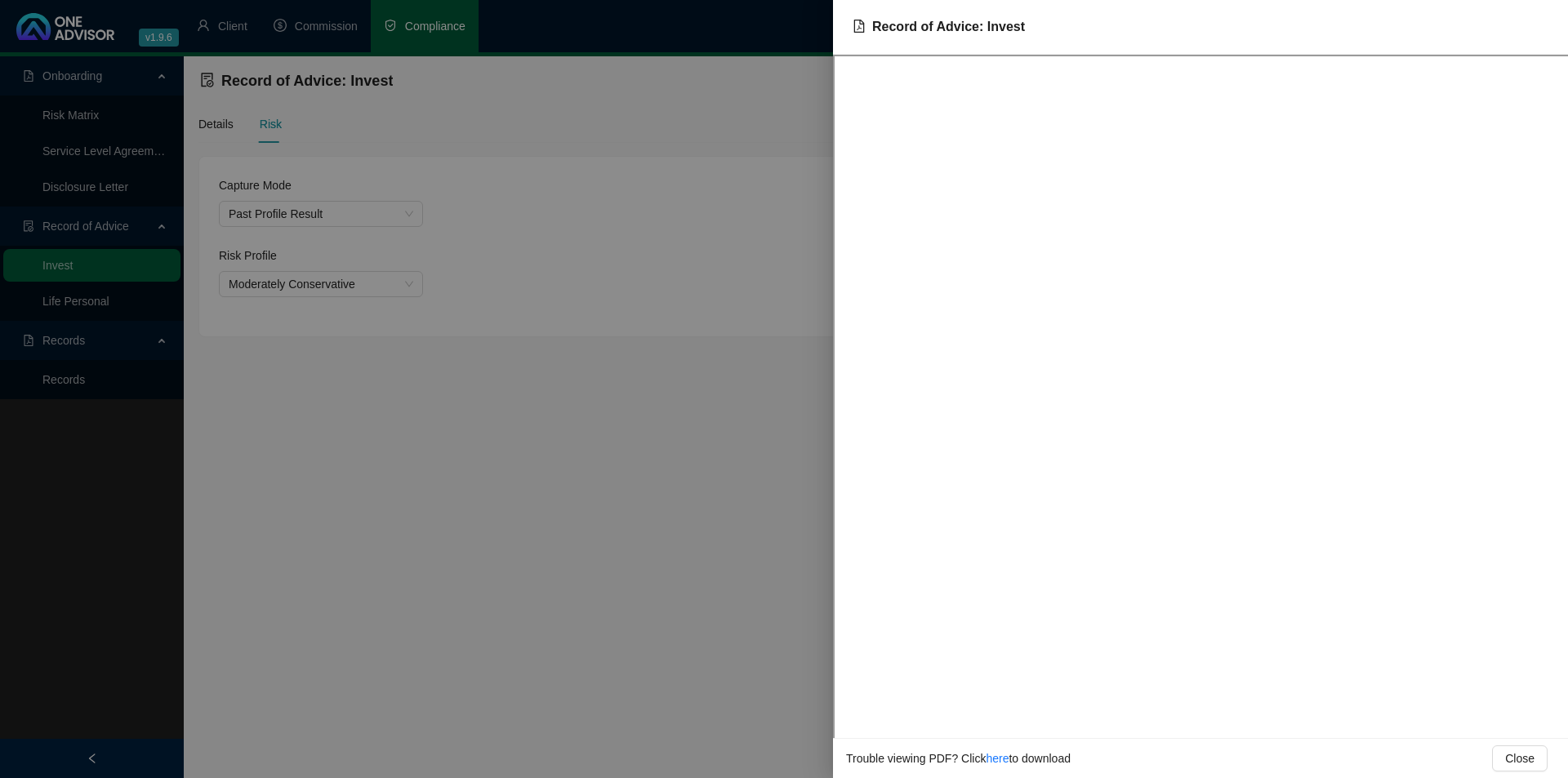
click at [730, 442] on div at bounding box center [784, 389] width 1568 height 778
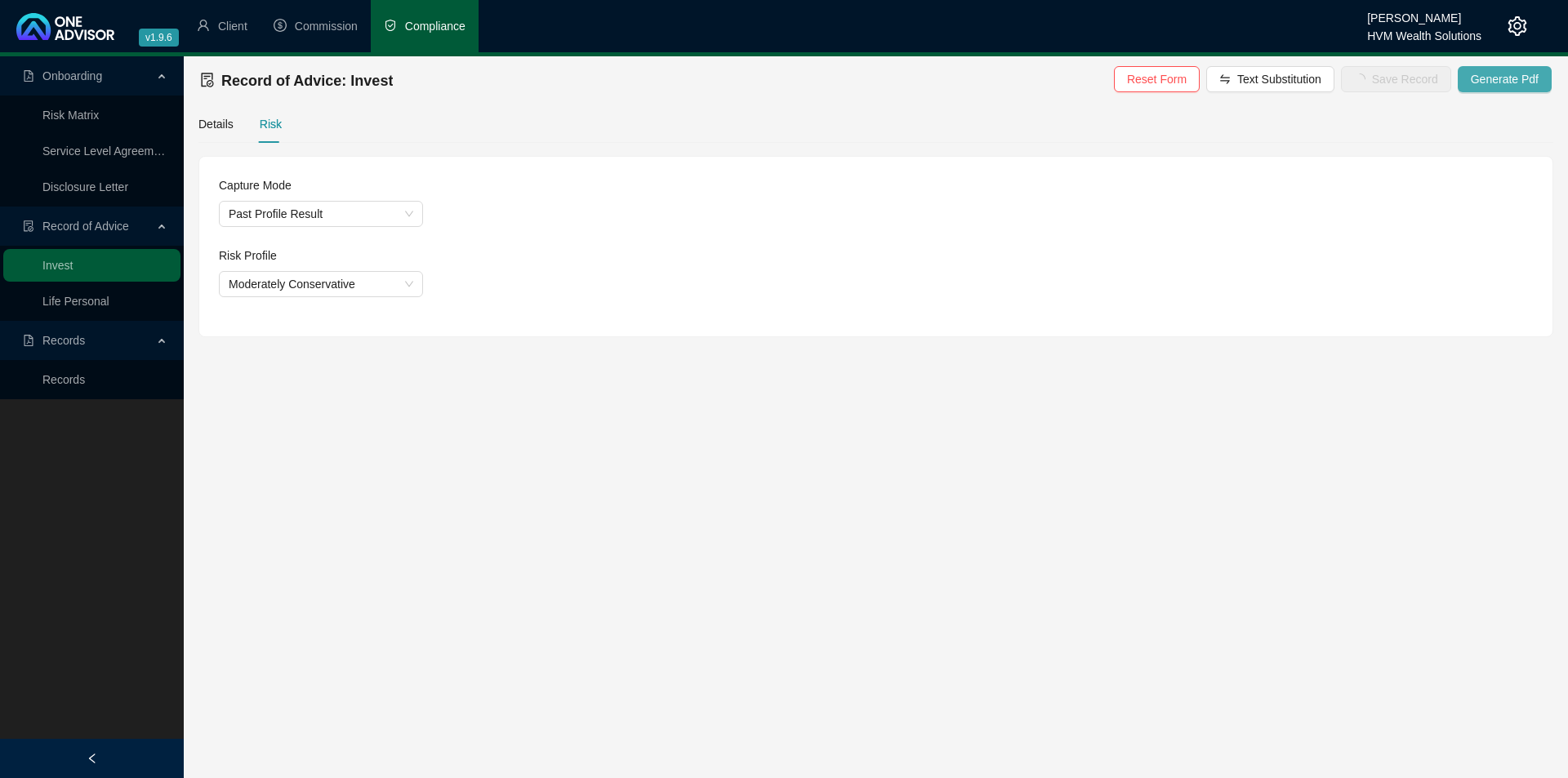
click at [1504, 80] on span "Generate Pdf" at bounding box center [1504, 79] width 67 height 18
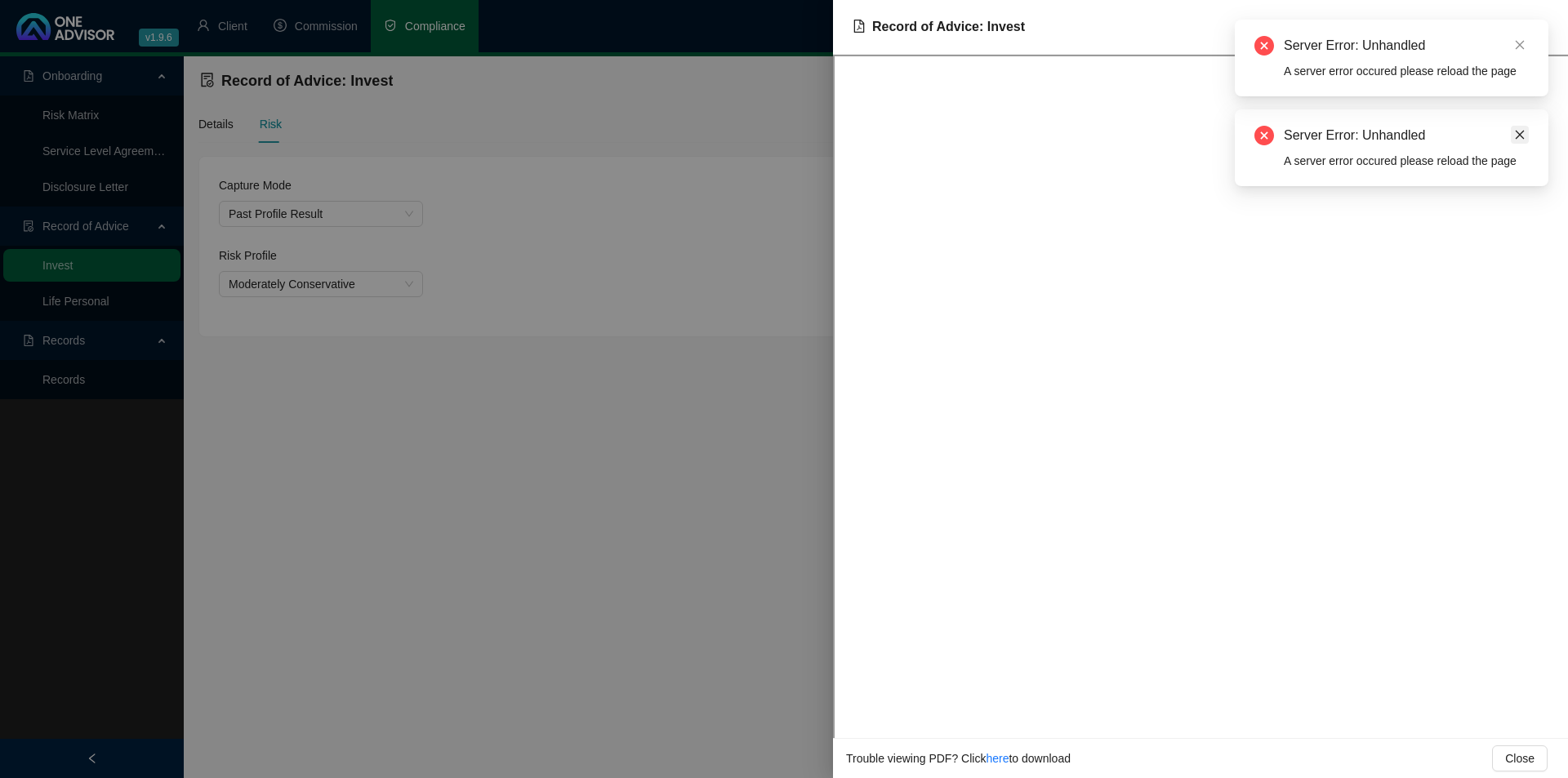
click at [1515, 135] on icon "close" at bounding box center [1519, 134] width 11 height 11
click at [1518, 38] on link "Close" at bounding box center [1519, 44] width 18 height 18
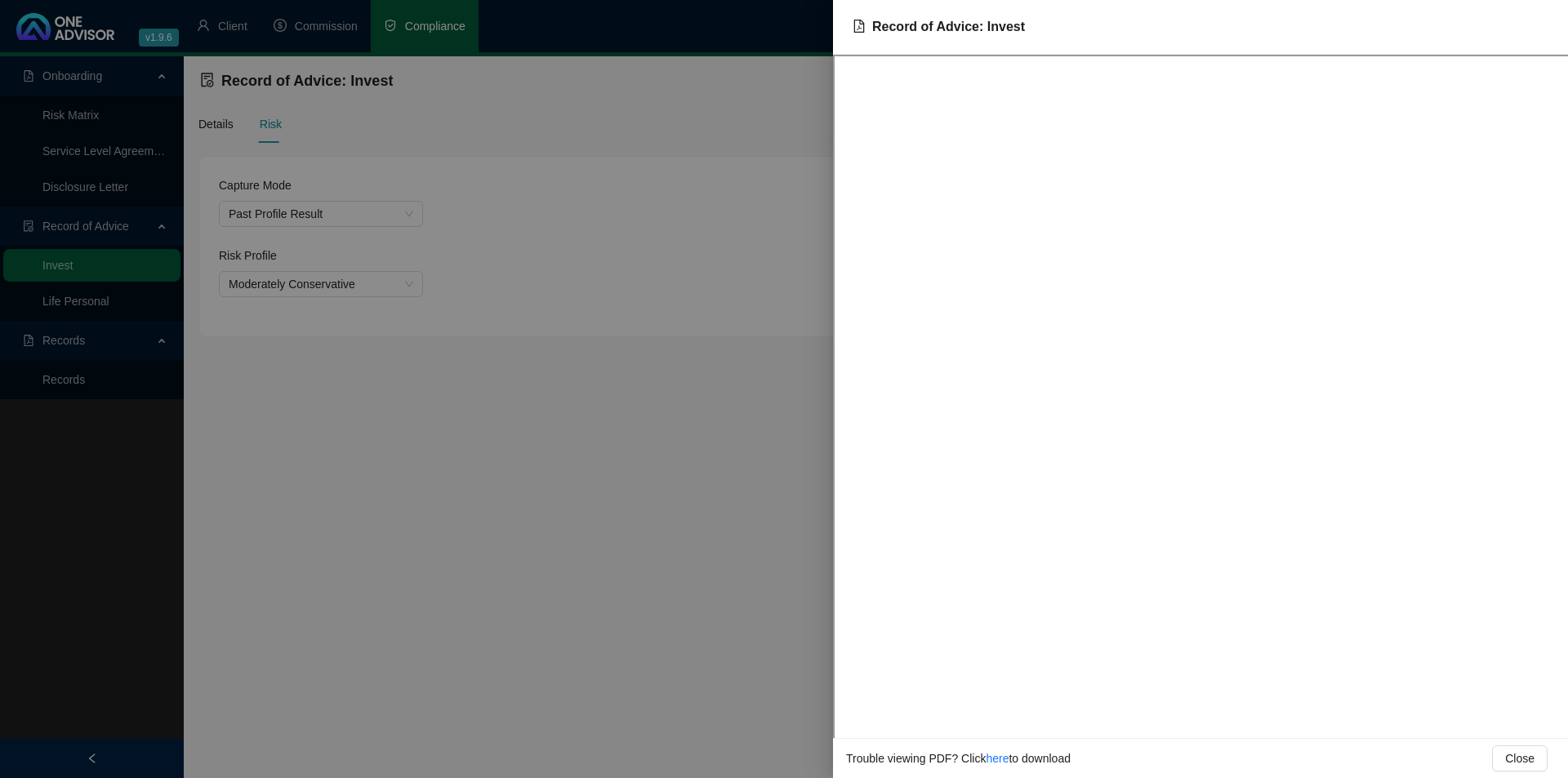
click at [685, 485] on div at bounding box center [784, 389] width 1568 height 778
